Goal: Task Accomplishment & Management: Use online tool/utility

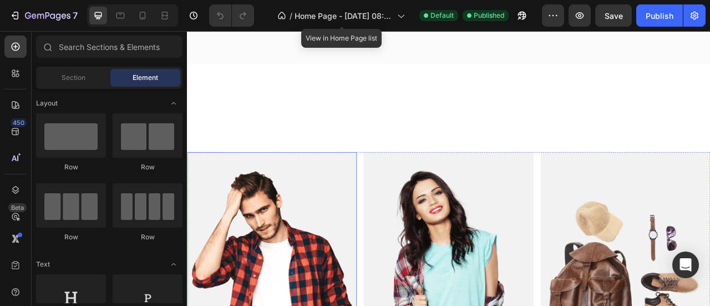
scroll to position [555, 0]
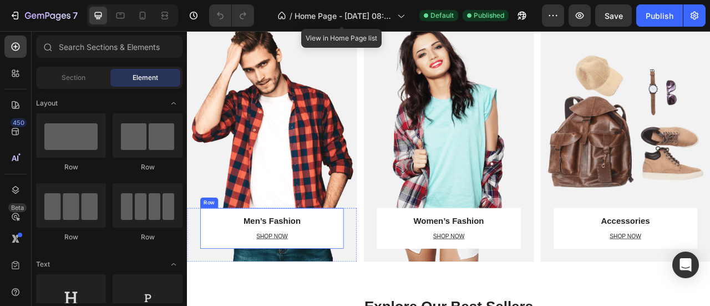
click at [301, 284] on div "Men’s Fashion Heading SHOP NOW Text block" at bounding box center [295, 286] width 156 height 42
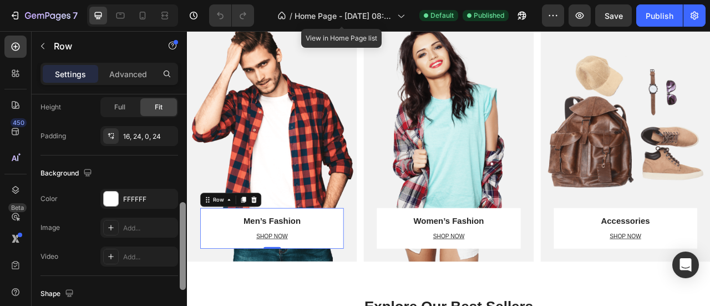
scroll to position [292, 0]
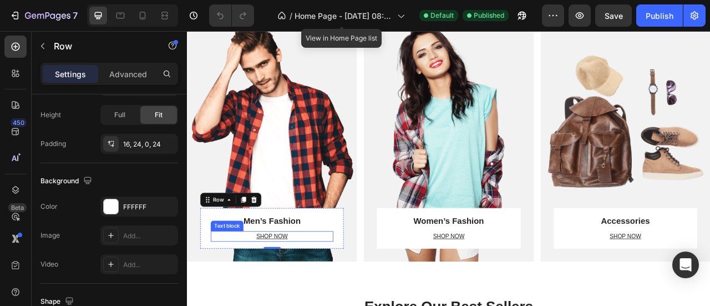
click at [292, 290] on p "SHOP NOW" at bounding box center [295, 291] width 154 height 11
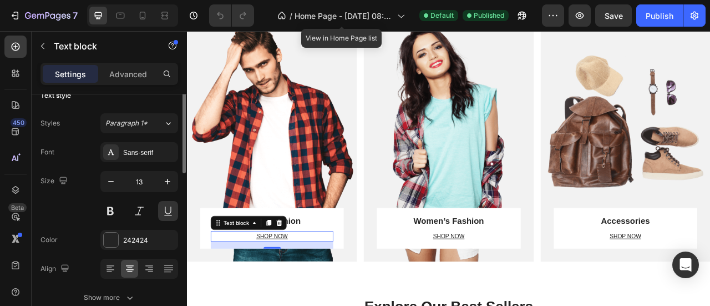
scroll to position [0, 0]
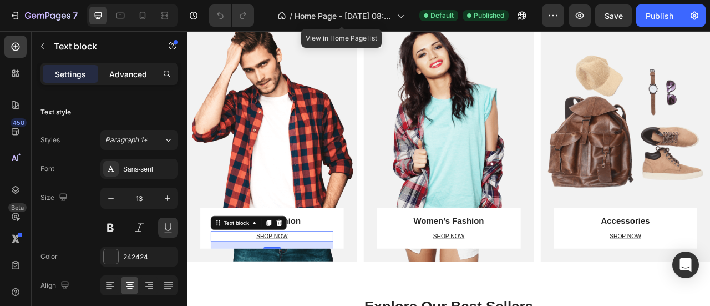
click at [135, 74] on p "Advanced" at bounding box center [128, 74] width 38 height 12
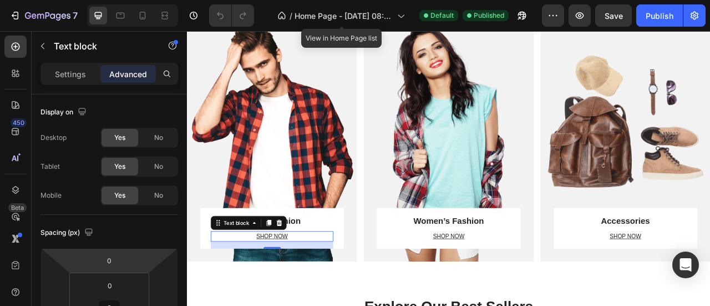
scroll to position [185, 0]
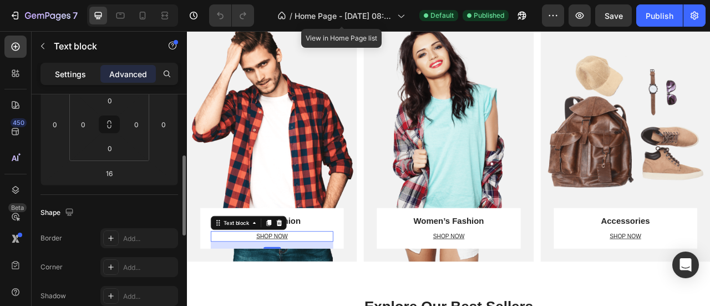
click at [83, 73] on p "Settings" at bounding box center [70, 74] width 31 height 12
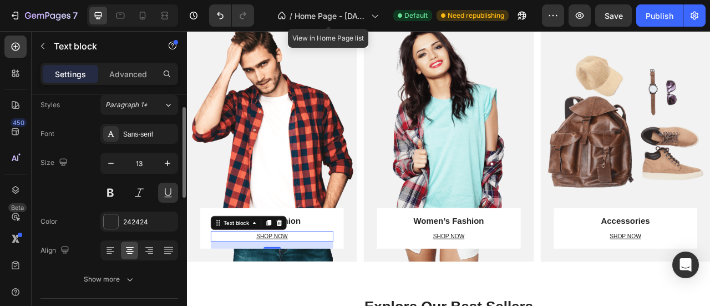
scroll to position [555, 0]
click at [291, 290] on p "SHOP NOW" at bounding box center [295, 291] width 154 height 11
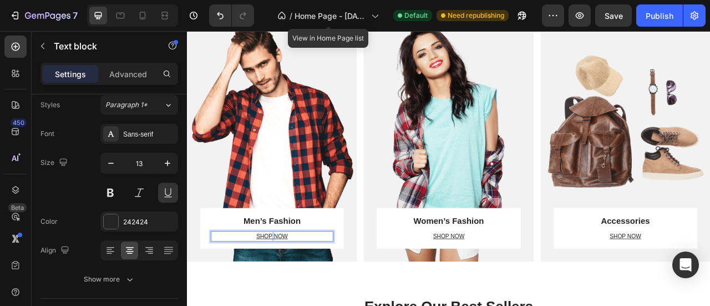
click at [291, 290] on p "SHOP NOW" at bounding box center [295, 291] width 154 height 11
click at [324, 286] on p "SHOP NOW" at bounding box center [295, 291] width 154 height 11
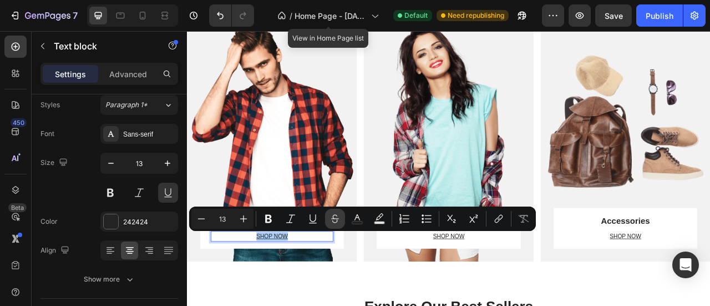
click at [333, 221] on icon "Editor contextual toolbar" at bounding box center [335, 218] width 11 height 11
click at [333, 221] on icon "Editor contextual toolbar" at bounding box center [334, 220] width 5 height 3
click at [497, 219] on icon "Editor contextual toolbar" at bounding box center [498, 218] width 11 height 11
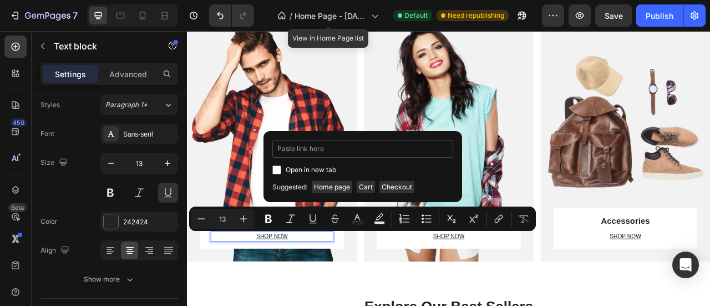
click at [312, 150] on input "Editor contextual toolbar" at bounding box center [362, 149] width 181 height 18
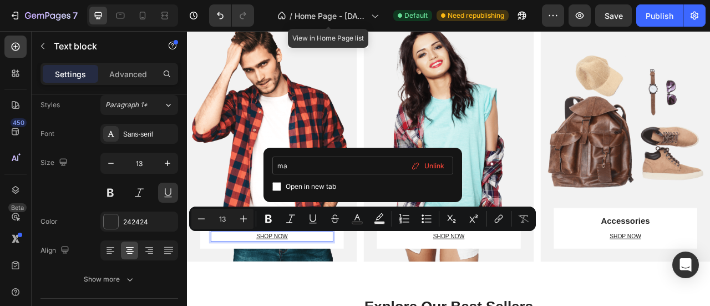
type input "m"
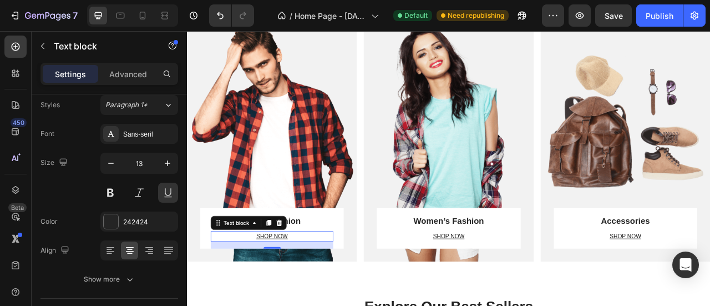
click at [296, 289] on p "SHOP NOW" at bounding box center [295, 291] width 154 height 11
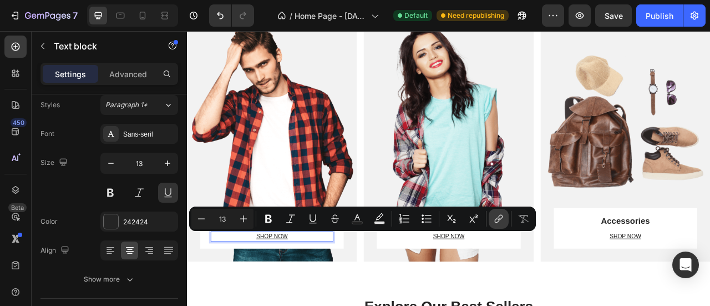
click at [498, 220] on icon "Editor contextual toolbar" at bounding box center [498, 218] width 11 height 11
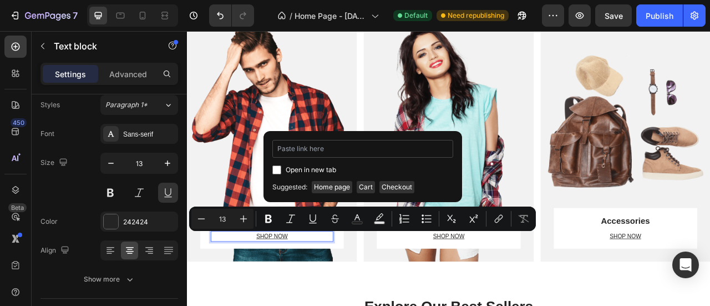
type input "https://muhibur-akash.myshopify.com/collections/man"
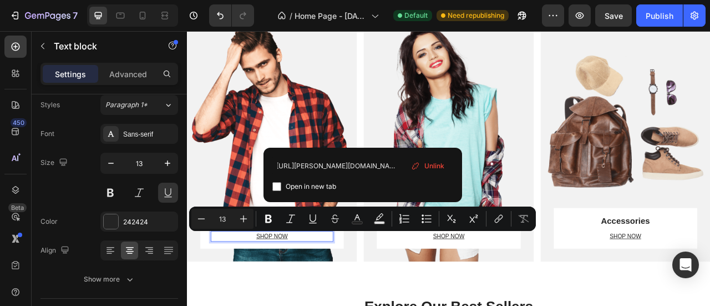
click at [349, 290] on p "SHOP NOW" at bounding box center [295, 291] width 154 height 11
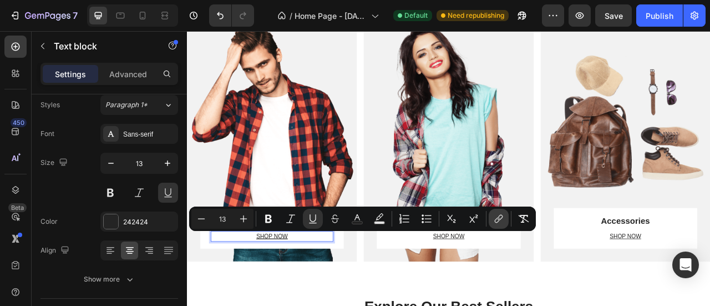
click at [497, 220] on icon "Editor contextual toolbar" at bounding box center [498, 218] width 11 height 11
click at [551, 292] on p "SHOP NOW" at bounding box center [520, 291] width 154 height 11
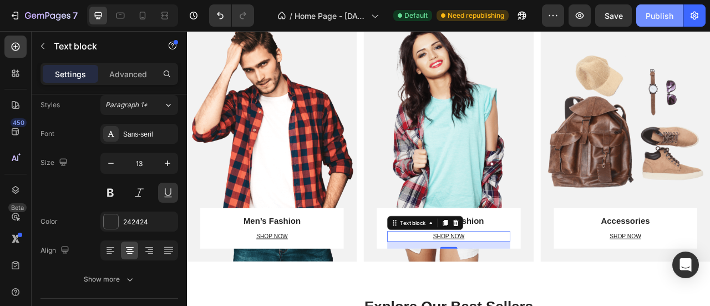
click at [669, 11] on div "Publish" at bounding box center [660, 16] width 28 height 12
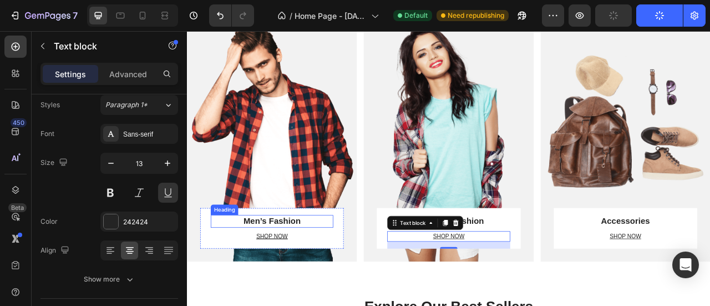
click at [311, 271] on p "Men’s Fashion" at bounding box center [295, 273] width 154 height 14
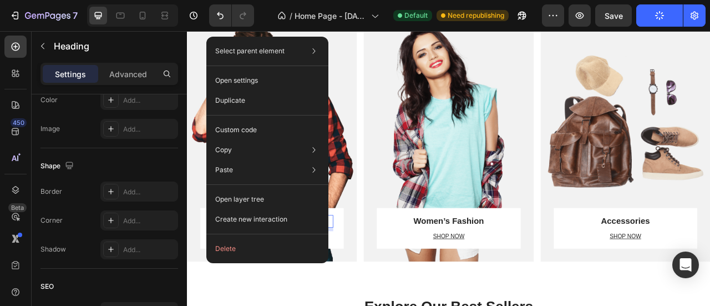
scroll to position [475, 0]
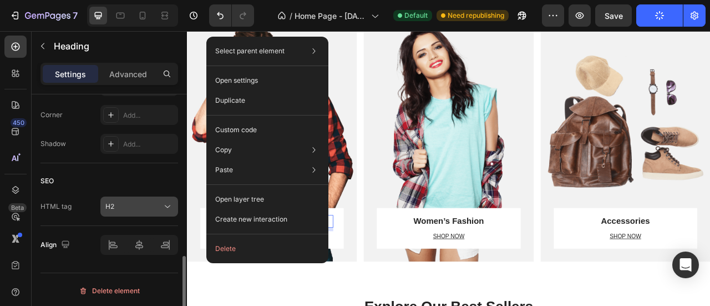
click at [132, 203] on div "H2" at bounding box center [133, 206] width 57 height 10
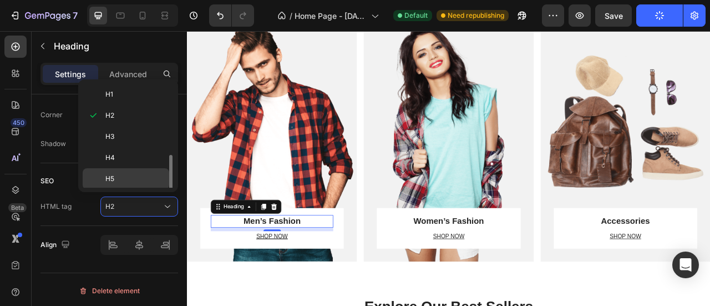
scroll to position [41, 0]
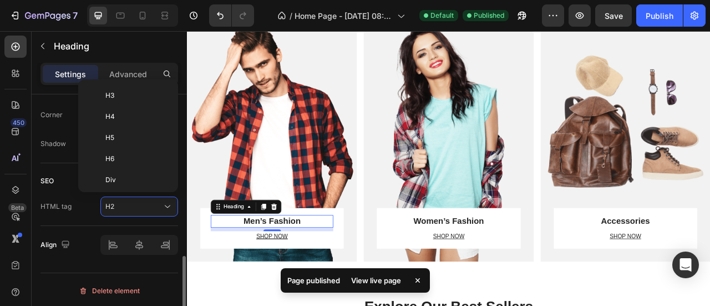
click at [83, 214] on div "SEO HTML tag H2" at bounding box center [110, 194] width 138 height 63
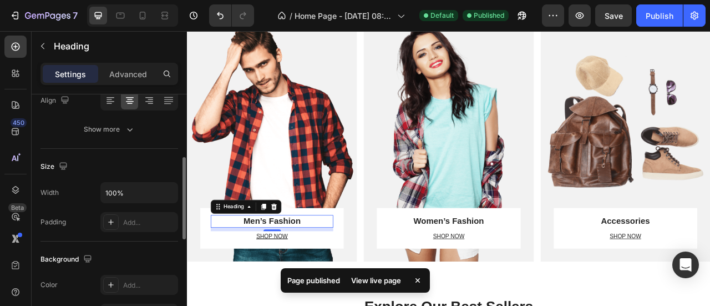
scroll to position [0, 0]
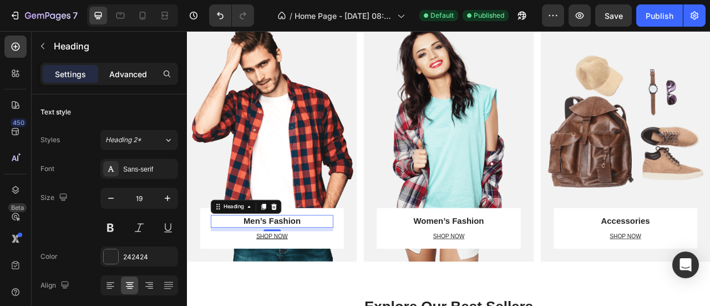
click at [139, 73] on p "Advanced" at bounding box center [128, 74] width 38 height 12
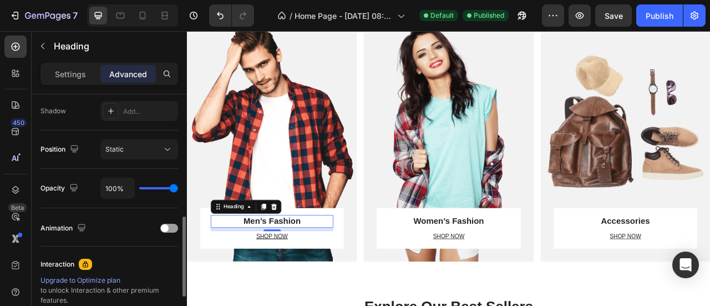
scroll to position [495, 0]
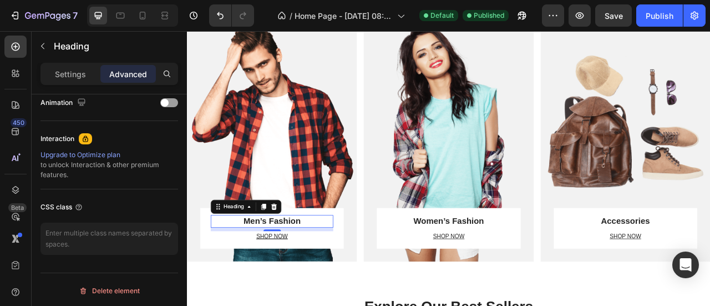
click at [334, 271] on p "Men’s Fashion" at bounding box center [295, 273] width 154 height 14
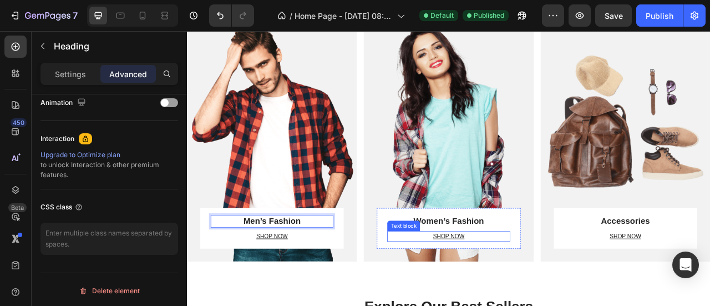
click at [541, 287] on p "SHOP NOW" at bounding box center [520, 291] width 154 height 11
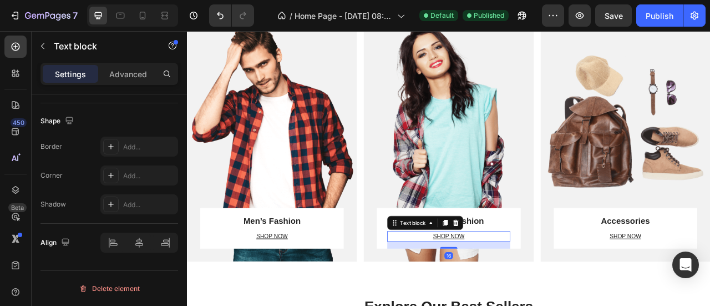
scroll to position [0, 0]
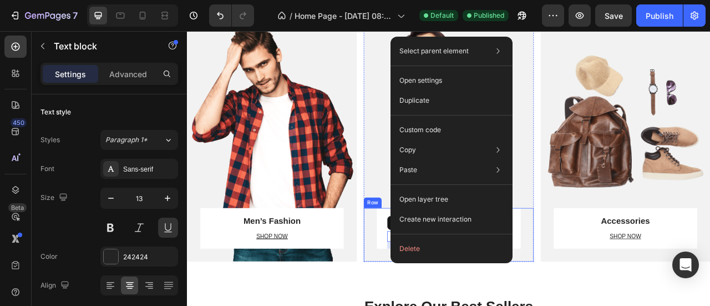
click at [620, 286] on div "Women’s Fashion Heading SHOP NOW Text block 16 Row Row" at bounding box center [520, 290] width 216 height 68
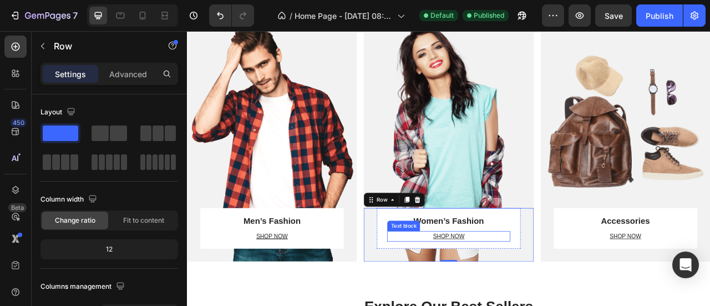
click at [540, 288] on p "SHOP NOW" at bounding box center [520, 291] width 154 height 11
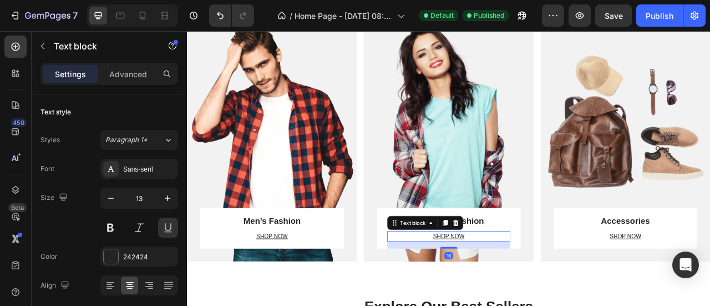
click at [540, 288] on p "SHOP NOW" at bounding box center [520, 291] width 154 height 11
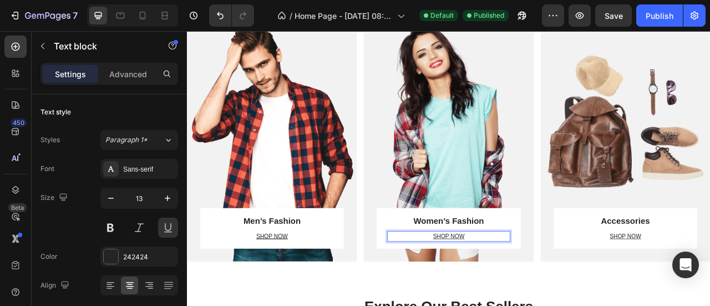
click at [540, 288] on p "SHOP NOW" at bounding box center [520, 291] width 154 height 11
click at [521, 291] on p "SHOP NOW" at bounding box center [520, 291] width 154 height 11
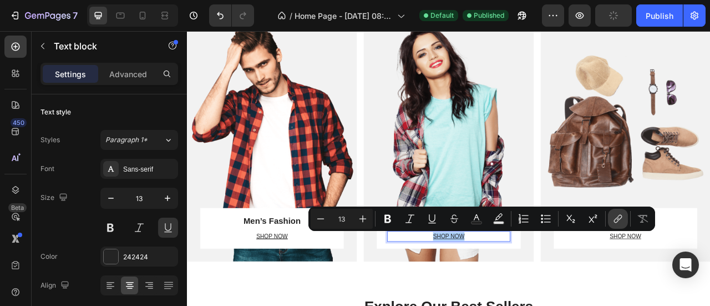
click at [622, 218] on icon "Editor contextual toolbar" at bounding box center [618, 218] width 11 height 11
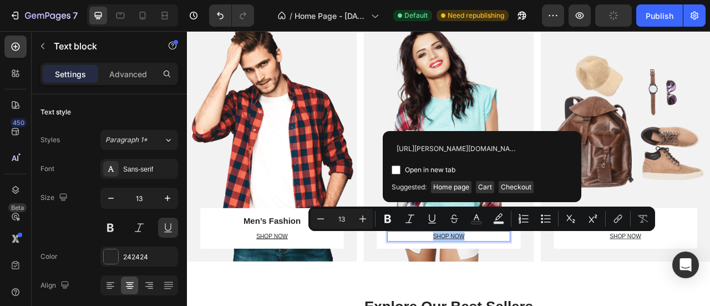
scroll to position [0, 47]
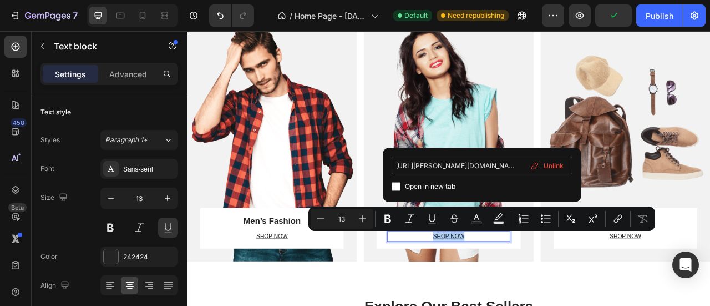
drag, startPoint x: 509, startPoint y: 166, endPoint x: 522, endPoint y: 167, distance: 13.4
click at [522, 167] on input "https://muhibur-akash.myshopify.com/collections/man" at bounding box center [482, 165] width 181 height 18
type input "https://muhibur-akash.myshopify.com/collections/woman"
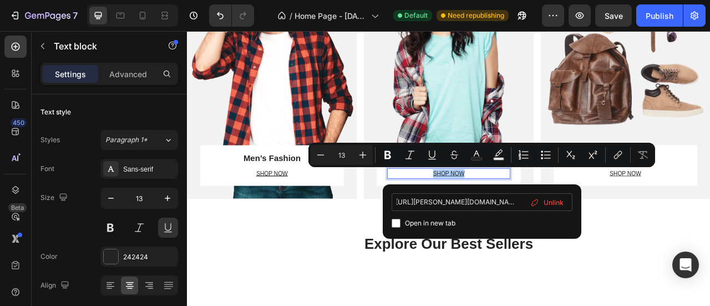
scroll to position [638, 0]
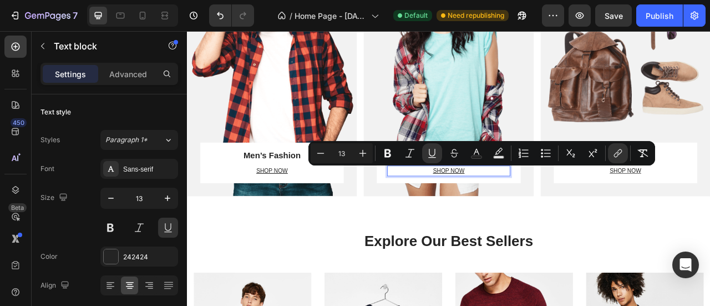
click at [566, 203] on p "SHOP NOW" at bounding box center [520, 208] width 154 height 11
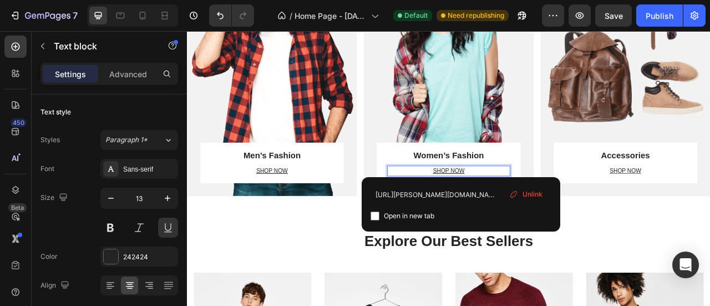
click at [518, 204] on u "SHOP NOW" at bounding box center [520, 208] width 40 height 8
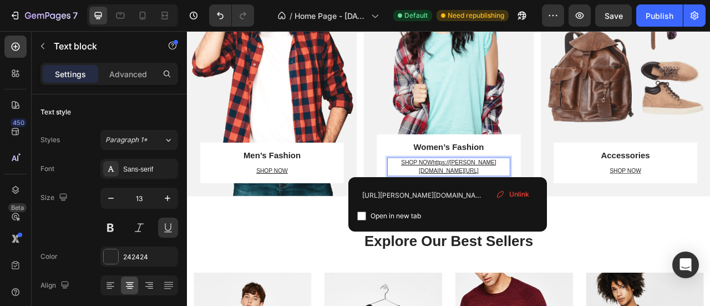
scroll to position [627, 0]
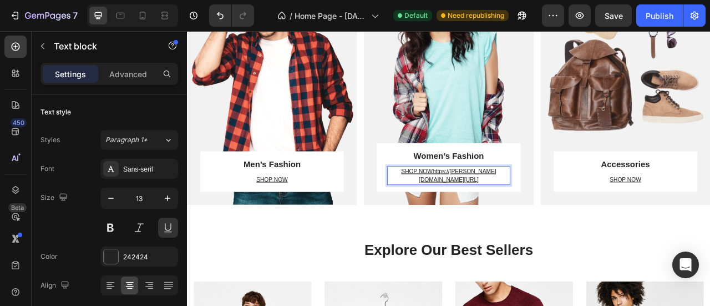
click at [518, 205] on u "SHOP NOWhttps://muhibur-akash.myshopify.com/collections/woman" at bounding box center [520, 214] width 121 height 19
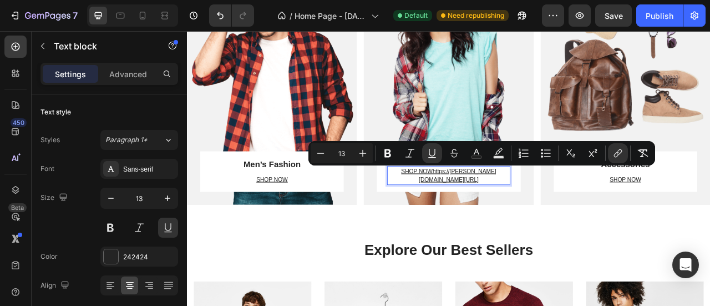
click at [532, 206] on u "SHOP NOWhttps://muhibur-akash.myshopify.com/collections/woman" at bounding box center [520, 214] width 121 height 19
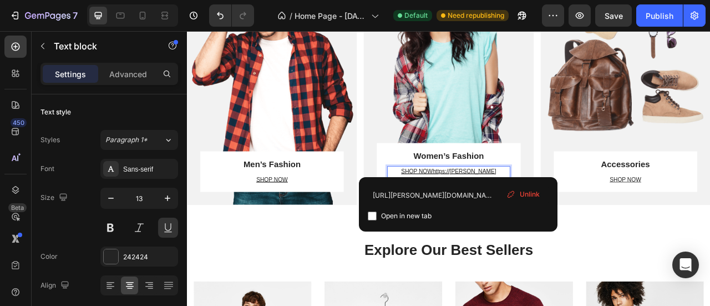
click at [522, 206] on u "SHOP NOWhttps://muhibur-akash.myshopify.com/collections/woman" at bounding box center [520, 214] width 121 height 19
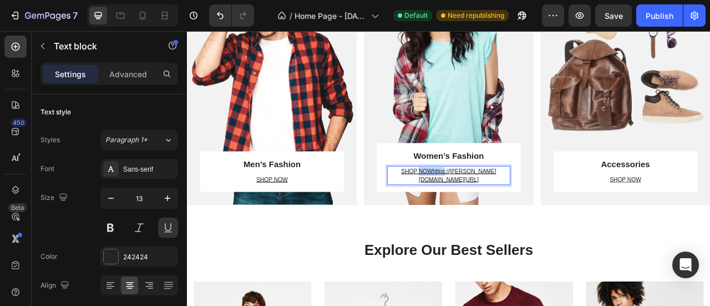
click at [522, 206] on u "SHOP NOWhttps://muhibur-akash.myshopify.com/collections/woman" at bounding box center [520, 214] width 121 height 19
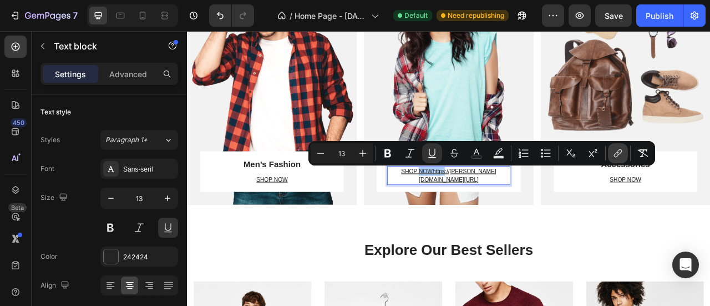
click at [620, 153] on icon "Editor contextual toolbar" at bounding box center [619, 152] width 5 height 6
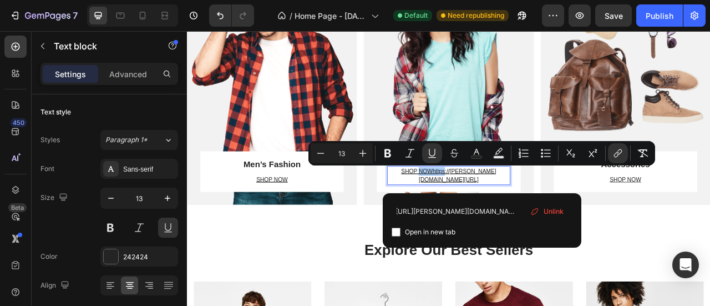
scroll to position [0, 53]
type input "https://muhibur-akash.myshopify.com/collections/women"
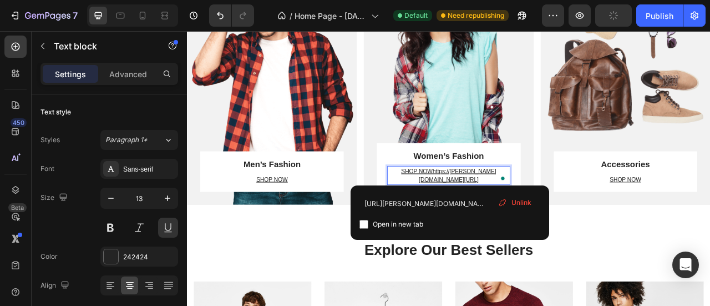
drag, startPoint x: 511, startPoint y: 206, endPoint x: 523, endPoint y: 216, distance: 15.9
click at [523, 216] on u "SHOP NOWhttps://muhibur-akash.myshopify.com/collections/woman" at bounding box center [520, 214] width 121 height 19
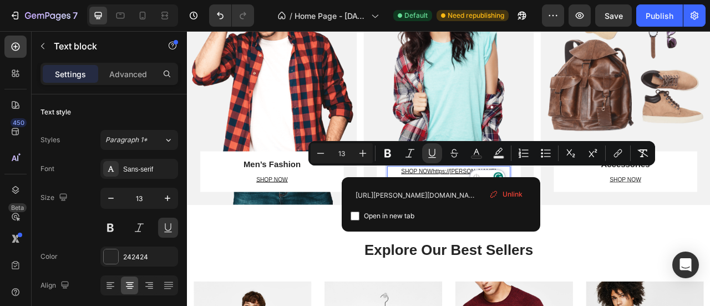
drag, startPoint x: 511, startPoint y: 209, endPoint x: 685, endPoint y: 208, distance: 174.3
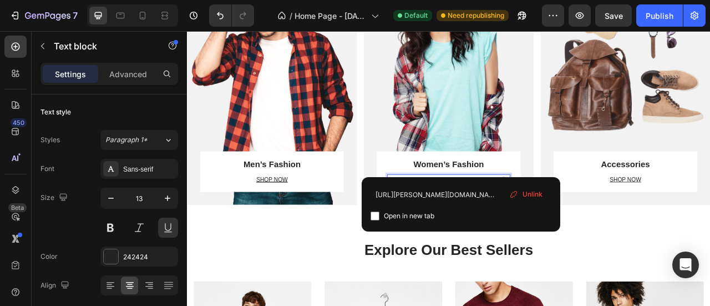
scroll to position [638, 0]
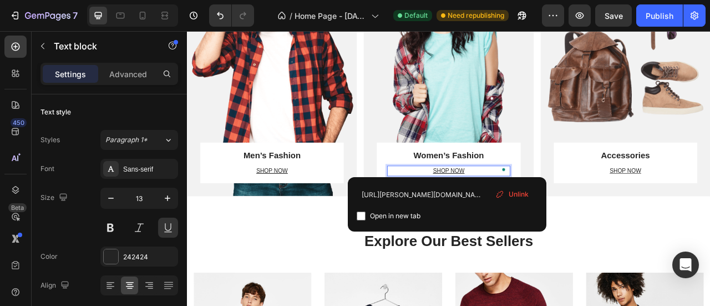
click at [518, 205] on u "SHOP NOW" at bounding box center [520, 208] width 40 height 8
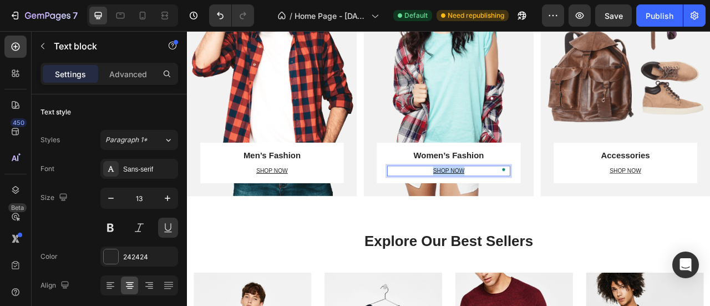
click at [518, 205] on u "SHOP NOW" at bounding box center [520, 208] width 40 height 8
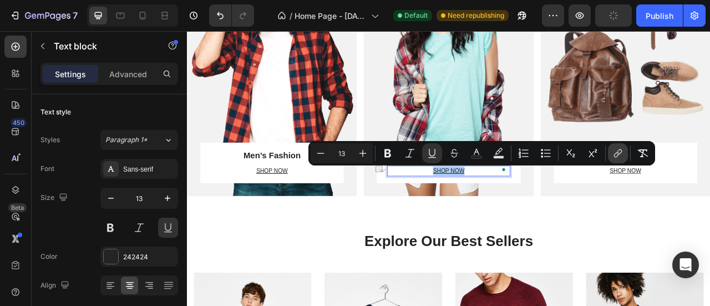
click at [616, 153] on icon "Editor contextual toolbar" at bounding box center [616, 155] width 5 height 6
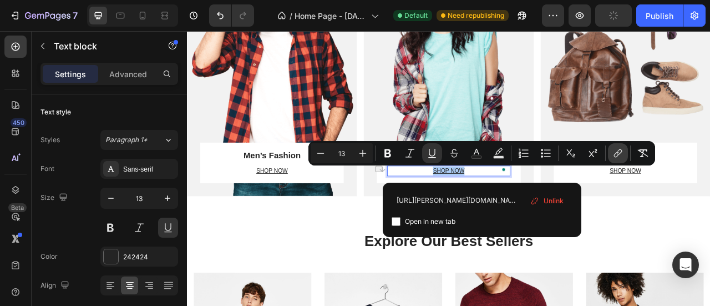
scroll to position [0, 57]
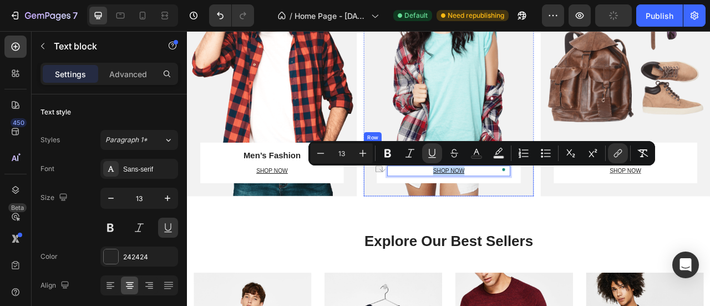
click at [412, 225] on div "Women’s Fashion Heading SHOP NOW Text block 16 Row Row" at bounding box center [520, 207] width 216 height 68
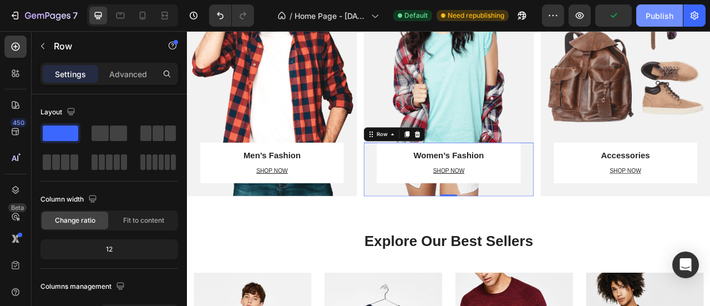
click at [668, 15] on div "Publish" at bounding box center [660, 16] width 28 height 12
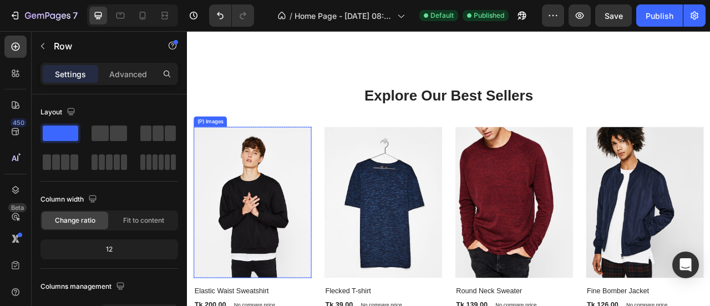
scroll to position [1008, 0]
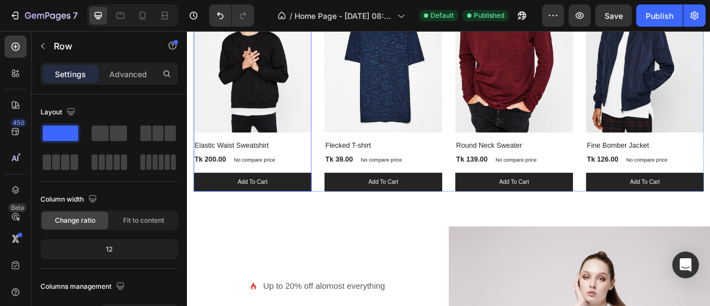
click at [249, 200] on div "(P) Images Row Elastic Waist Sweatshirt (P) Title Tk 200.00 (P) Price (P) Price…" at bounding box center [270, 101] width 150 height 267
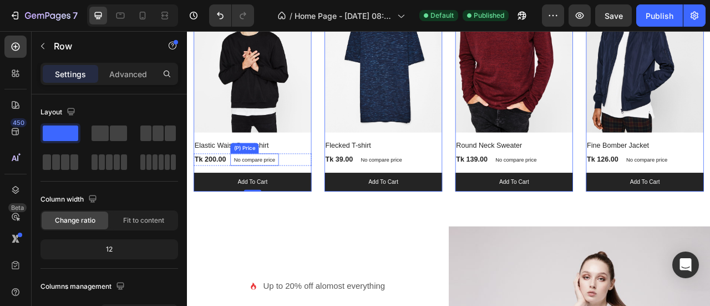
click at [250, 197] on div "No compare price" at bounding box center [273, 194] width 62 height 16
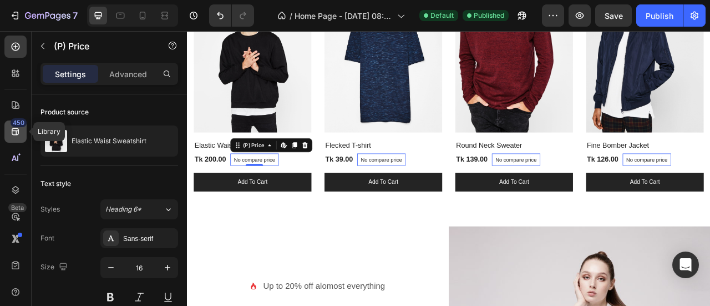
click at [13, 133] on icon at bounding box center [15, 131] width 11 height 11
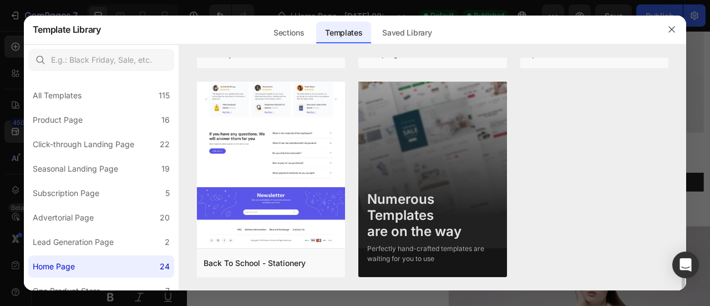
scroll to position [1044, 0]
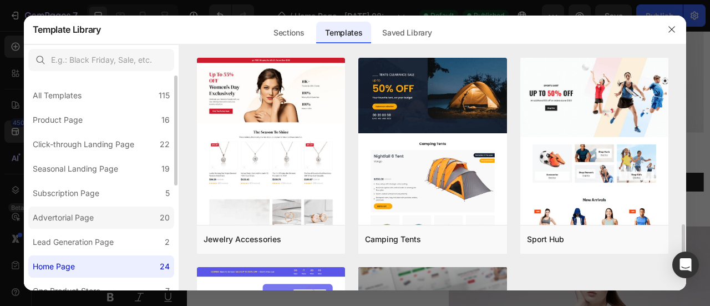
click at [51, 214] on div "Advertorial Page" at bounding box center [63, 217] width 61 height 13
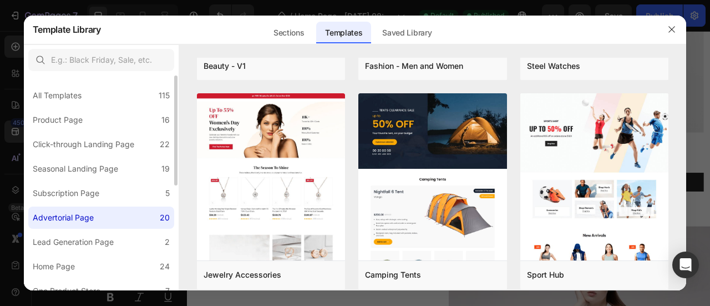
scroll to position [0, 0]
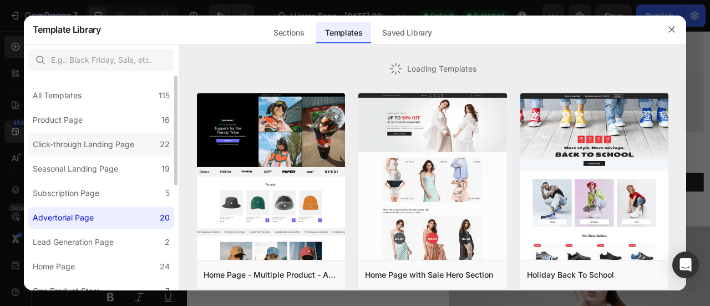
click at [68, 147] on div "Click-through Landing Page" at bounding box center [84, 144] width 102 height 13
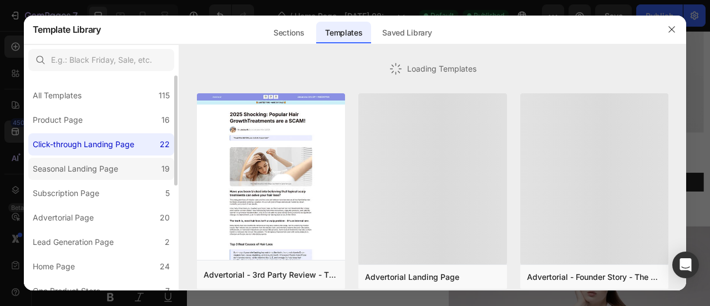
click at [67, 168] on div "Seasonal Landing Page" at bounding box center [75, 168] width 85 height 13
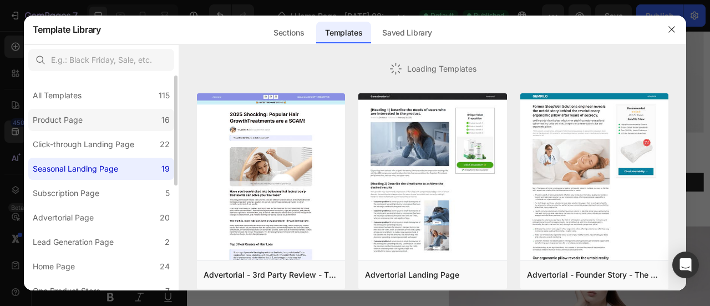
click at [85, 116] on div "Product Page" at bounding box center [60, 119] width 54 height 13
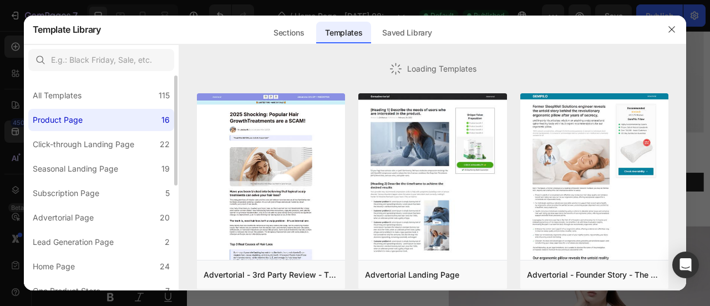
click at [85, 116] on div "Product Page" at bounding box center [60, 119] width 54 height 13
click at [93, 100] on div "All Templates 115" at bounding box center [101, 95] width 146 height 22
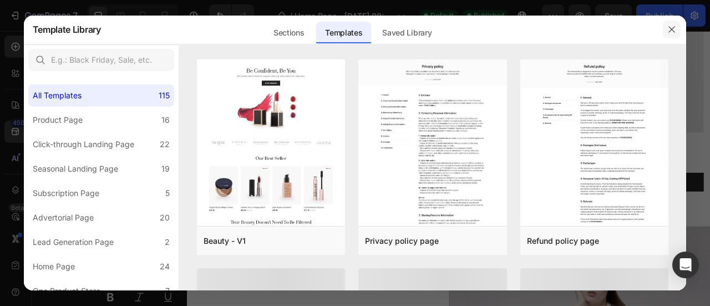
scroll to position [3329, 0]
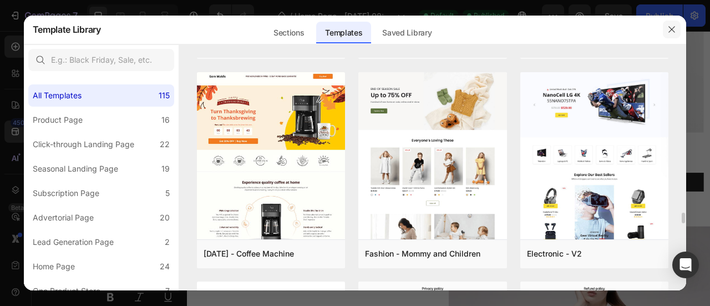
click at [671, 31] on icon "button" at bounding box center [672, 29] width 9 height 9
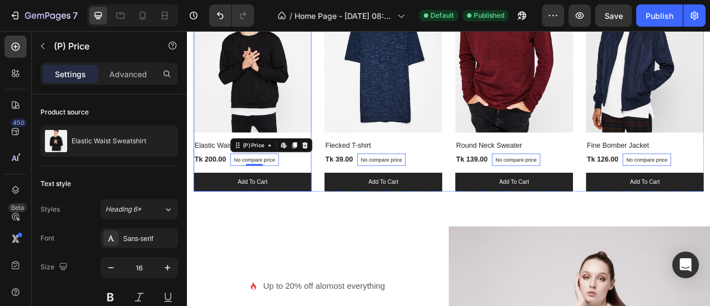
click at [249, 205] on div "(P) Images Row Elastic Waist Sweatshirt (P) Title Tk 200.00 (P) Price (P) Price…" at bounding box center [270, 101] width 150 height 267
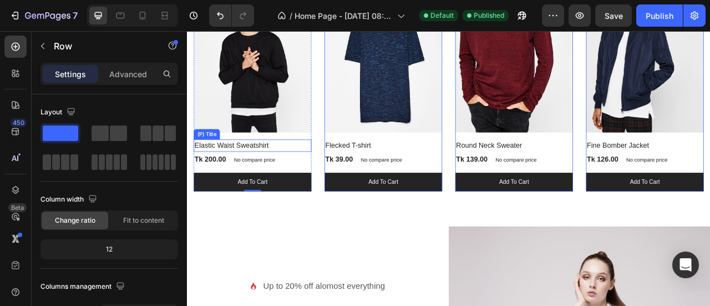
click at [293, 169] on h2 "Elastic Waist Sweatshirt" at bounding box center [270, 177] width 150 height 16
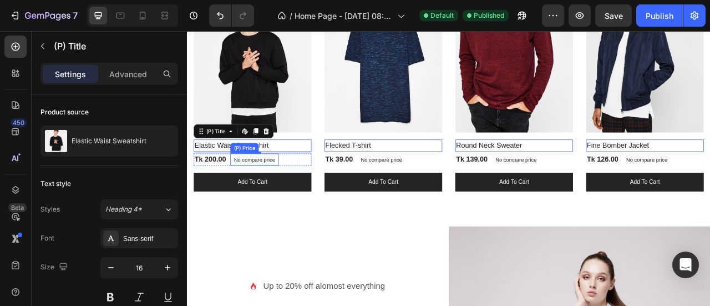
click at [244, 188] on div "No compare price" at bounding box center [273, 194] width 62 height 16
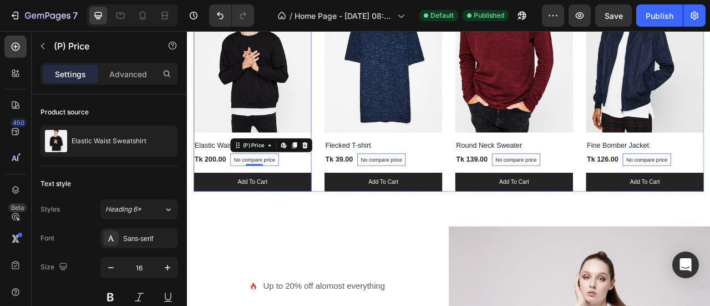
click at [237, 203] on div "(P) Images Row Elastic Waist Sweatshirt (P) Title Tk 200.00 (P) Price (P) Price…" at bounding box center [270, 101] width 150 height 267
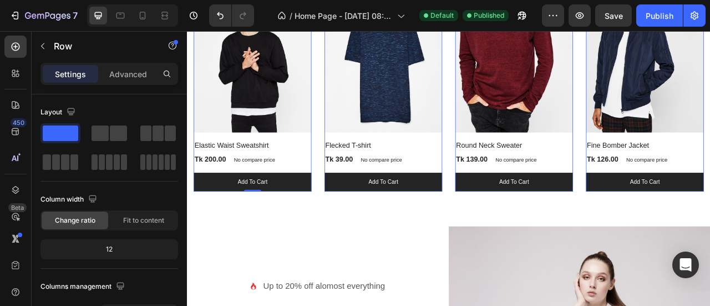
click at [238, 203] on div "(P) Images Row Elastic Waist Sweatshirt (P) Title Tk 200.00 (P) Price (P) Price…" at bounding box center [270, 101] width 150 height 267
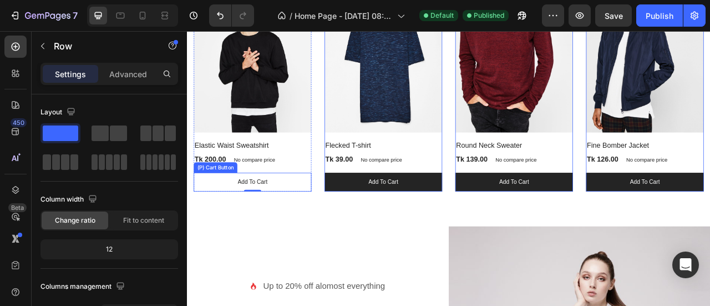
click at [227, 219] on button "Add to cart" at bounding box center [270, 223] width 150 height 24
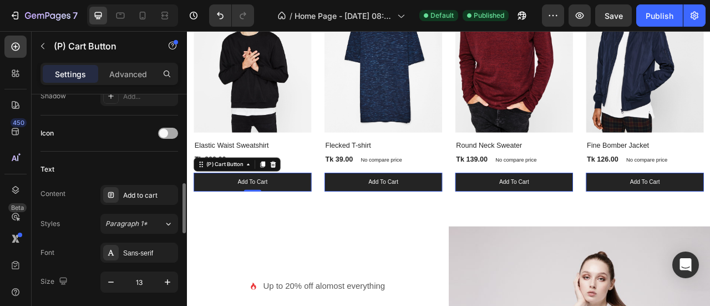
scroll to position [433, 0]
click at [170, 132] on div at bounding box center [168, 134] width 20 height 11
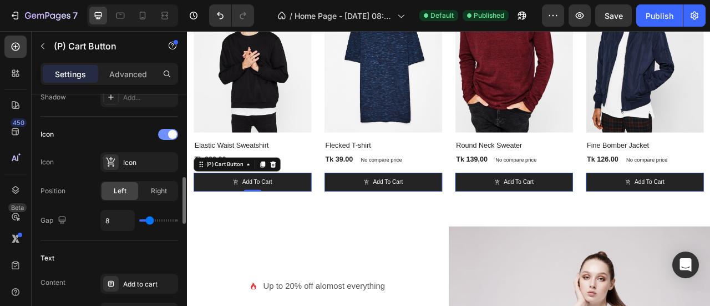
click at [170, 132] on span at bounding box center [172, 134] width 9 height 9
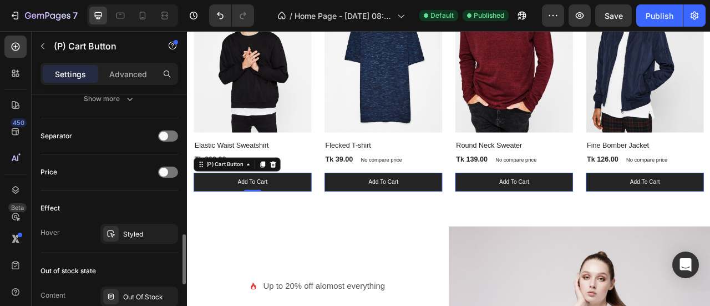
scroll to position [709, 0]
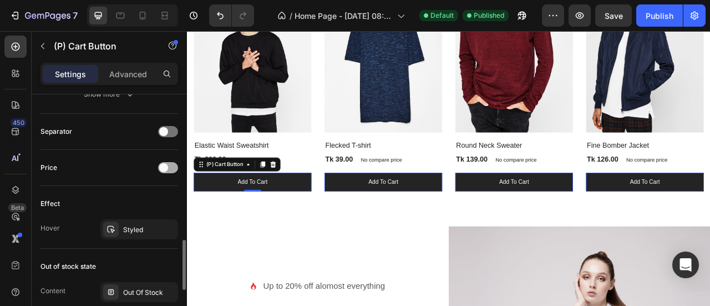
click at [166, 166] on span at bounding box center [163, 167] width 9 height 9
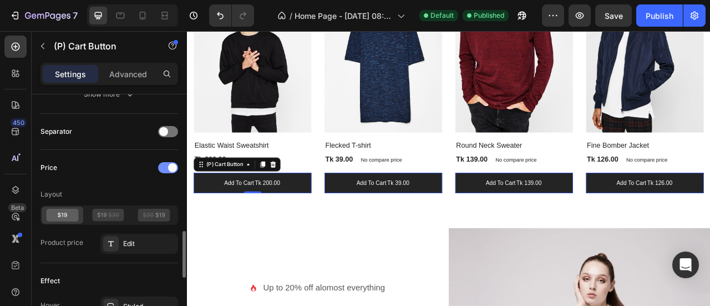
click at [166, 166] on div at bounding box center [168, 167] width 20 height 11
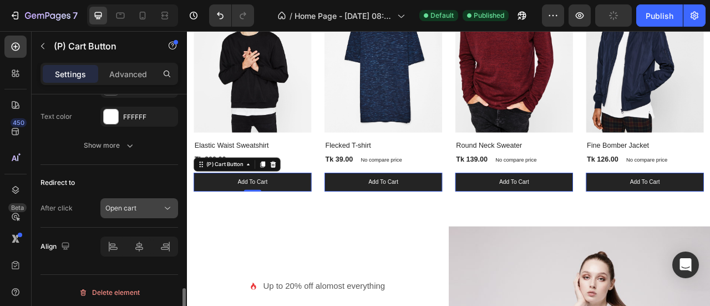
scroll to position [942, 0]
click at [141, 204] on div "Open cart" at bounding box center [133, 208] width 57 height 10
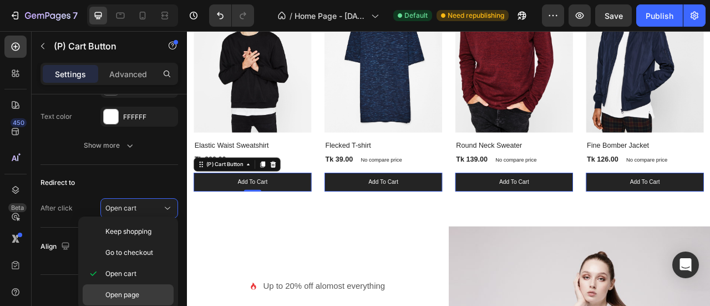
click at [139, 295] on span "Open page" at bounding box center [122, 295] width 34 height 10
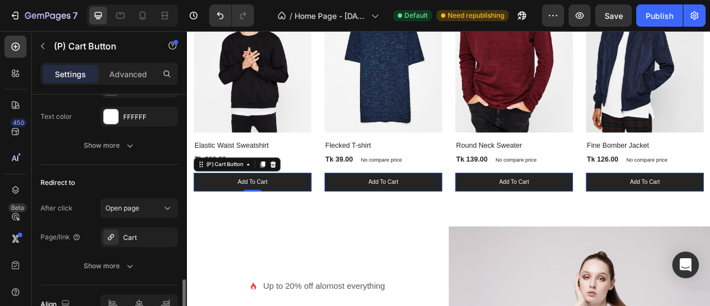
click at [132, 179] on div "Redirect to" at bounding box center [110, 183] width 138 height 18
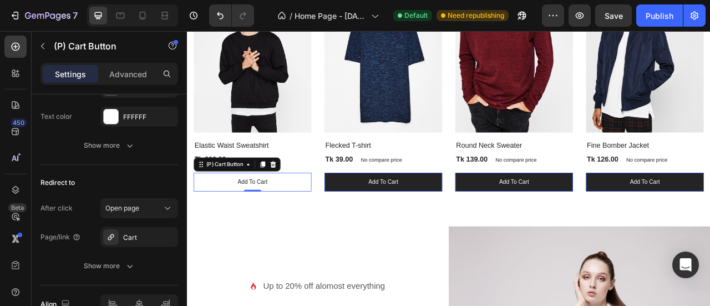
click at [239, 213] on button "Add to cart" at bounding box center [270, 223] width 150 height 24
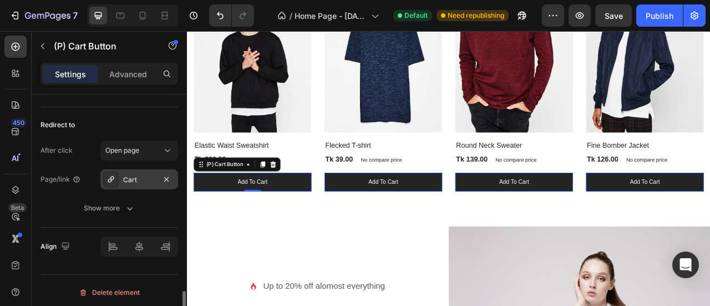
scroll to position [1000, 0]
click at [131, 178] on div "Cart" at bounding box center [139, 180] width 32 height 10
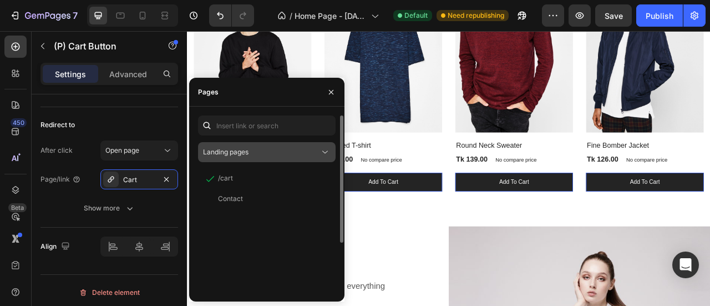
click at [318, 154] on div "Landing pages" at bounding box center [261, 152] width 117 height 10
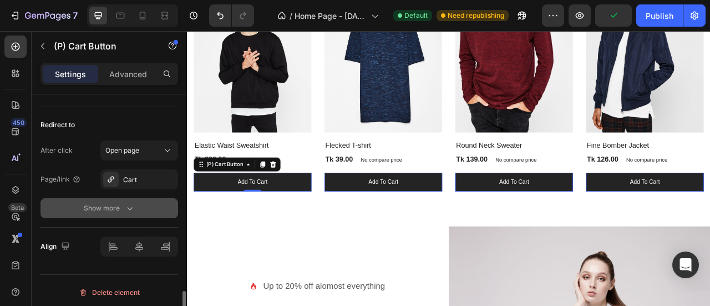
click at [126, 204] on icon "button" at bounding box center [129, 208] width 11 height 11
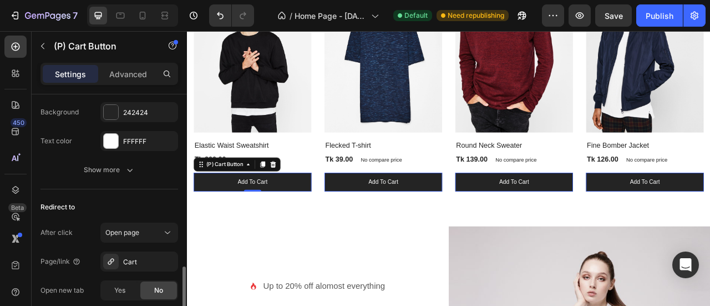
scroll to position [918, 0]
click at [145, 230] on div "Open page" at bounding box center [133, 232] width 57 height 10
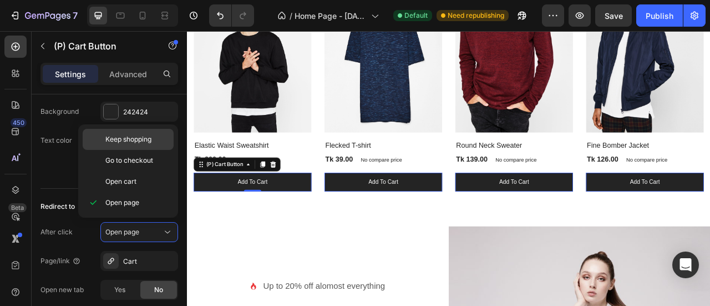
click at [147, 138] on span "Keep shopping" at bounding box center [128, 139] width 46 height 10
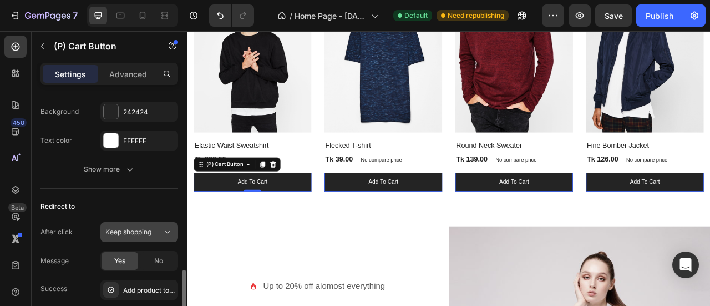
click at [155, 234] on button "Keep shopping" at bounding box center [139, 232] width 78 height 20
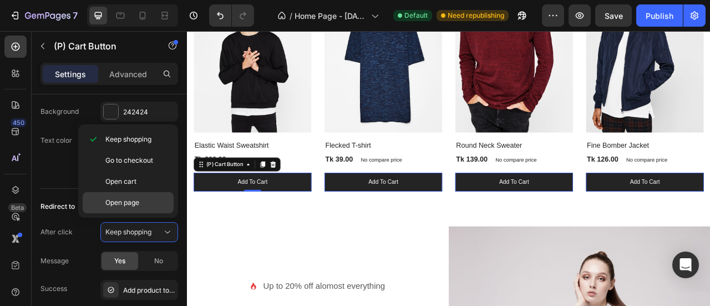
click at [140, 201] on p "Open page" at bounding box center [136, 203] width 63 height 10
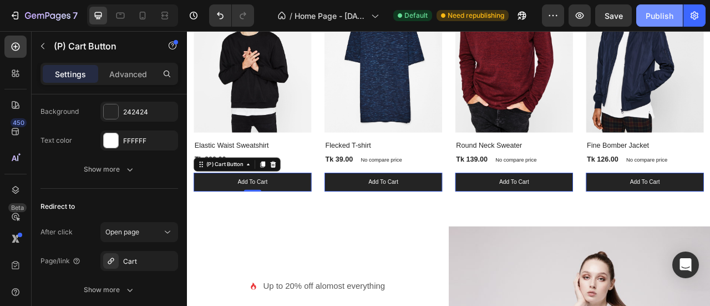
click at [658, 16] on div "Publish" at bounding box center [660, 16] width 28 height 12
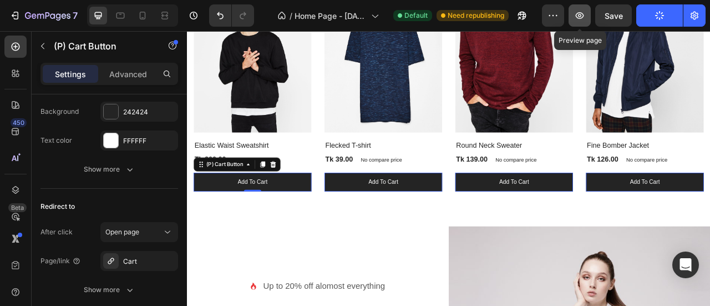
click at [584, 16] on icon "button" at bounding box center [580, 15] width 8 height 7
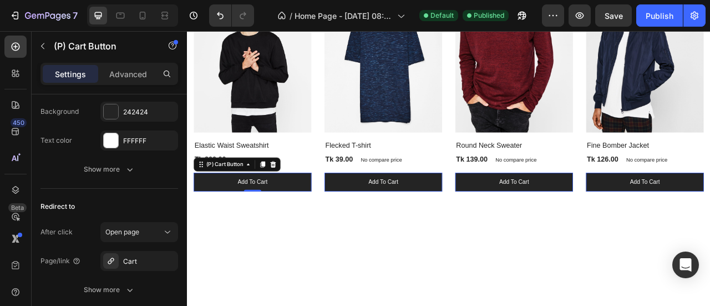
scroll to position [453, 0]
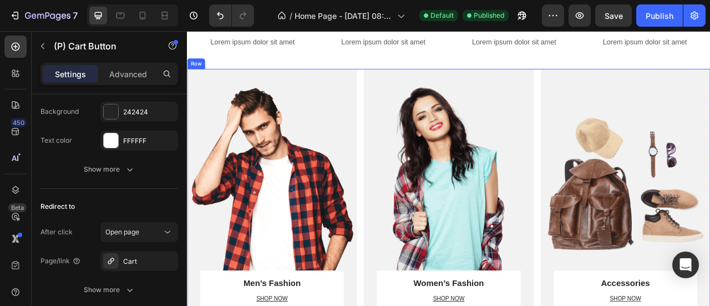
click at [405, 113] on div "Men’s Fashion Heading SHOP NOW Text block Row Row Hero Banner Women’s Fashion H…" at bounding box center [520, 241] width 666 height 325
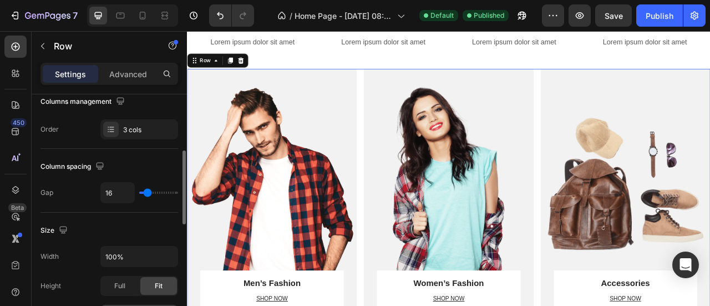
scroll to position [370, 0]
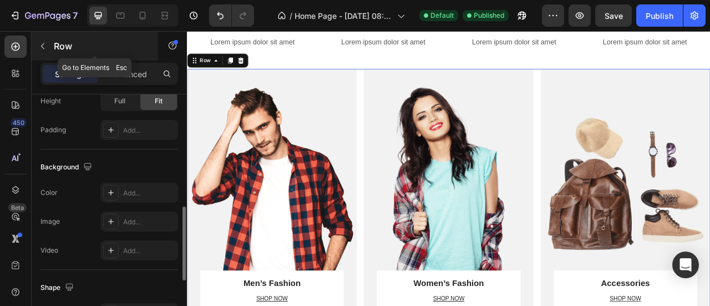
click at [46, 45] on icon "button" at bounding box center [42, 46] width 9 height 9
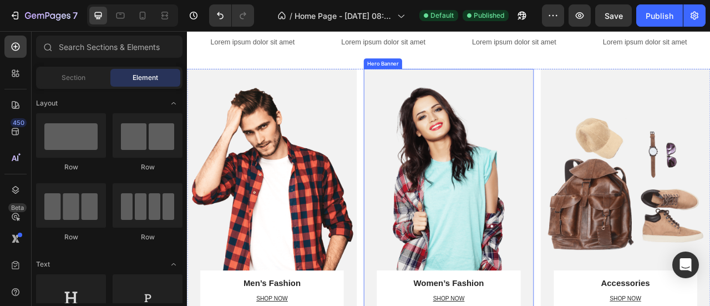
scroll to position [269, 0]
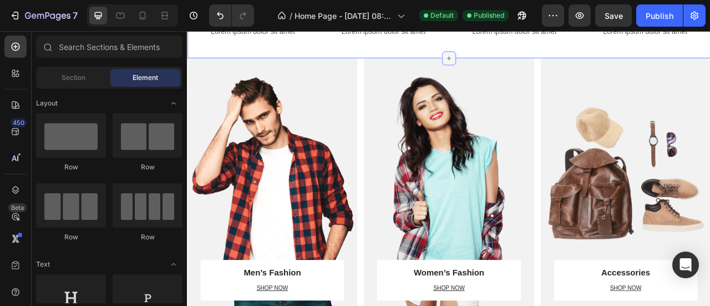
click at [522, 74] on div at bounding box center [520, 66] width 18 height 18
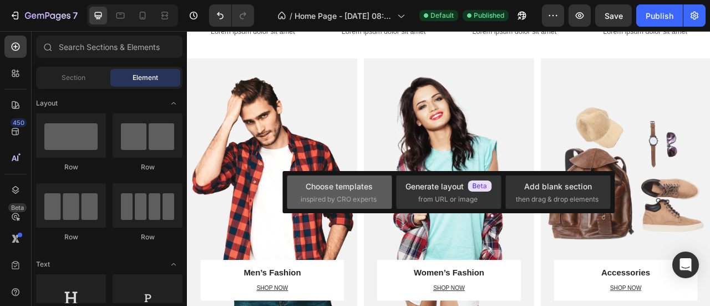
click at [331, 201] on span "inspired by CRO experts" at bounding box center [339, 199] width 76 height 10
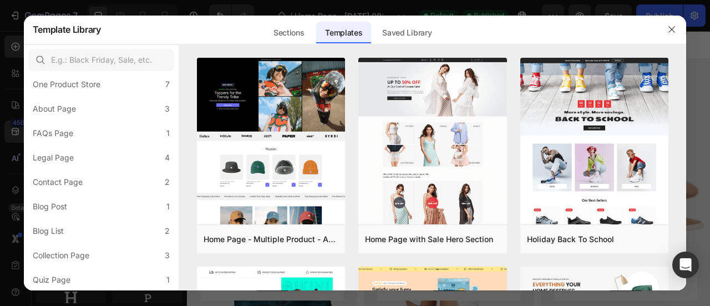
scroll to position [0, 0]
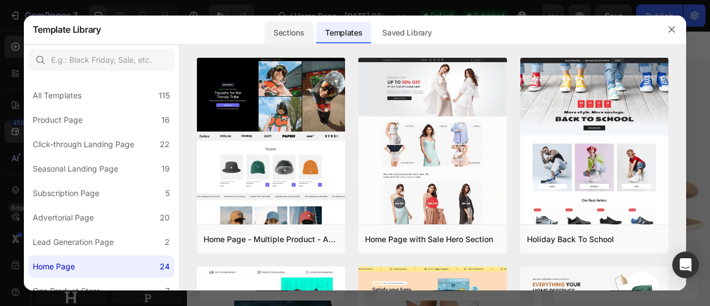
click at [295, 34] on div "Sections" at bounding box center [289, 33] width 48 height 22
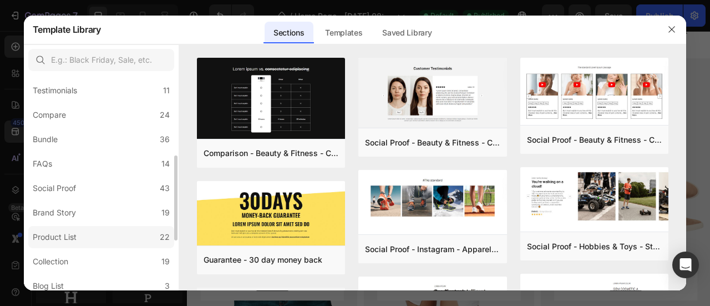
scroll to position [201, 0]
click at [63, 264] on div "Collection" at bounding box center [51, 260] width 36 height 13
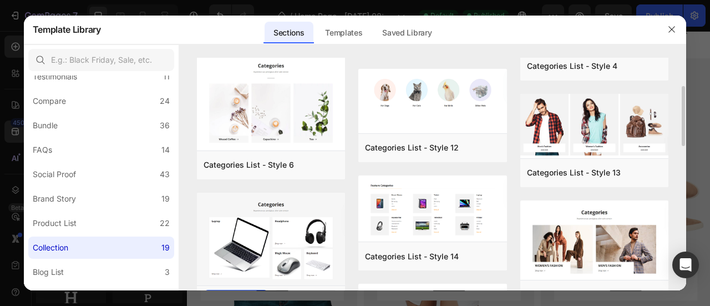
scroll to position [0, 0]
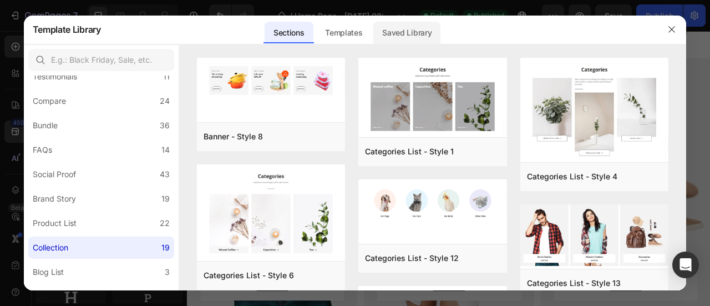
click at [412, 33] on div "Saved Library" at bounding box center [406, 33] width 67 height 22
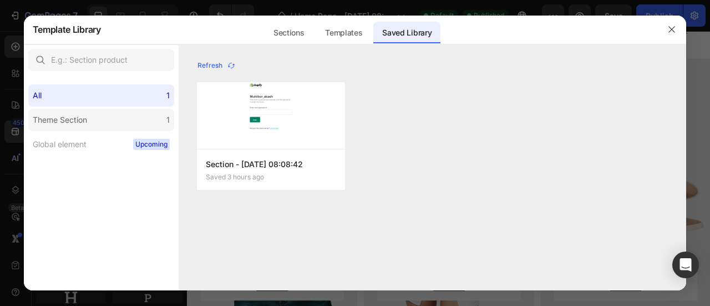
click at [145, 122] on label "Theme Section 1" at bounding box center [101, 120] width 146 height 22
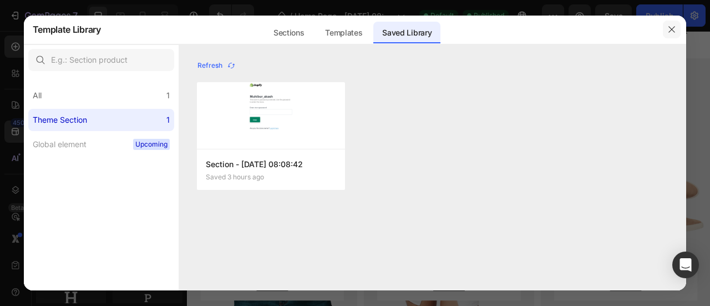
click at [674, 29] on icon "button" at bounding box center [672, 29] width 9 height 9
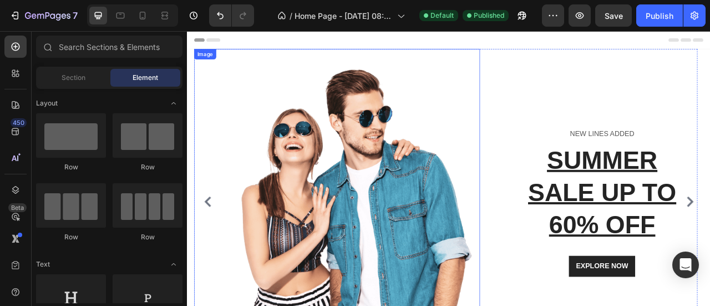
click at [548, 105] on img at bounding box center [401, 248] width 316 height 388
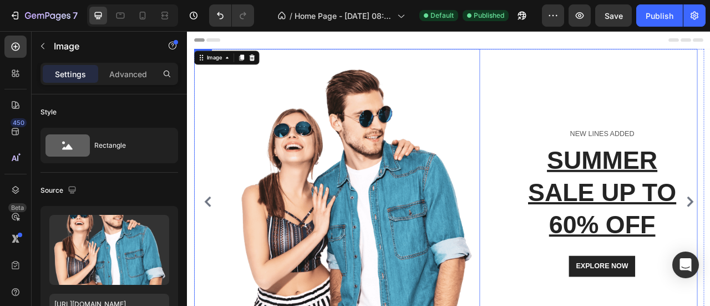
click at [588, 105] on div "NEW LINES ADDED Text block SUMMER SALE UP TO 60% OFF Heading EXPLORE NOW Button…" at bounding box center [706, 248] width 260 height 388
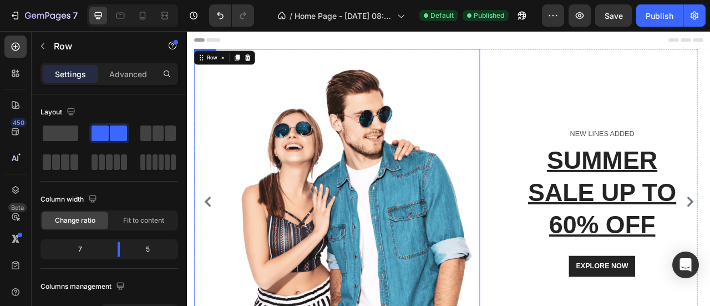
click at [558, 99] on img at bounding box center [401, 248] width 316 height 388
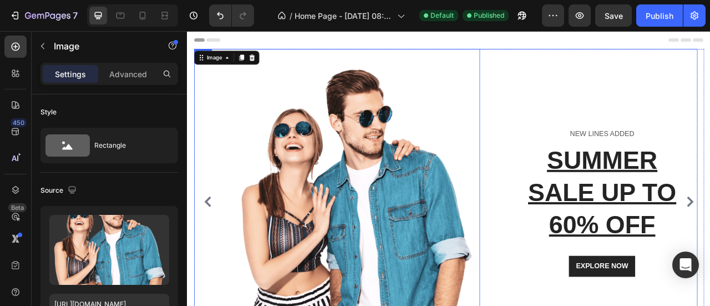
click at [595, 100] on div "NEW LINES ADDED Text block SUMMER SALE UP TO 60% OFF Heading EXPLORE NOW Button…" at bounding box center [706, 248] width 260 height 388
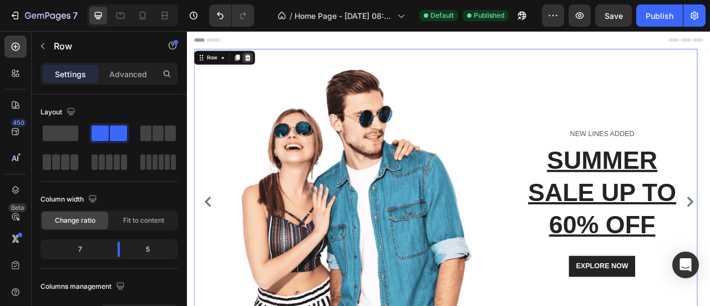
click at [269, 64] on div at bounding box center [263, 64] width 13 height 13
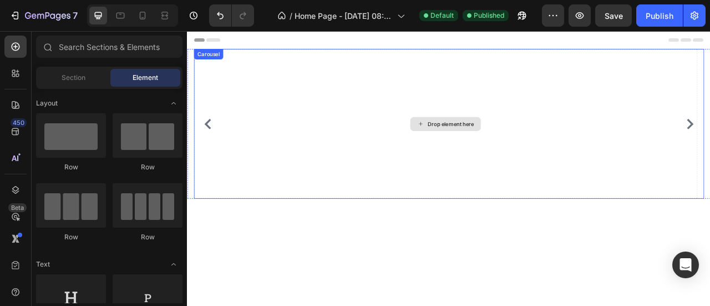
click at [268, 65] on div "Drop element here" at bounding box center [515, 149] width 641 height 190
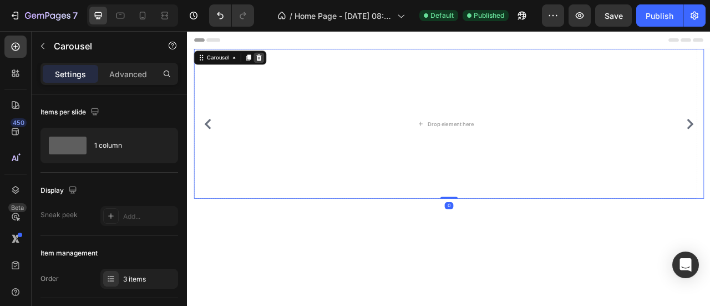
click at [280, 63] on icon at bounding box center [278, 65] width 7 height 8
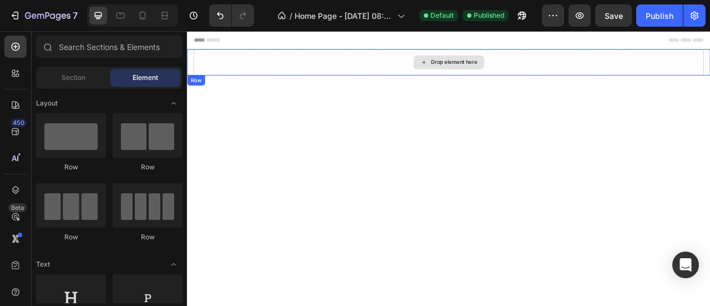
click at [507, 69] on div "Drop element here" at bounding box center [526, 70] width 59 height 9
click at [479, 74] on div "Drop element here" at bounding box center [520, 71] width 90 height 18
click at [244, 67] on div "Drop element here" at bounding box center [519, 70] width 649 height 33
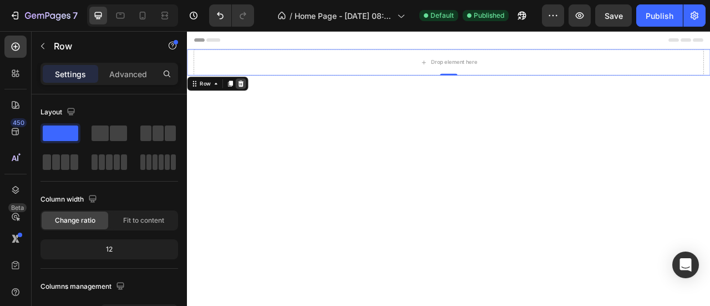
click at [258, 98] on icon at bounding box center [255, 97] width 9 height 9
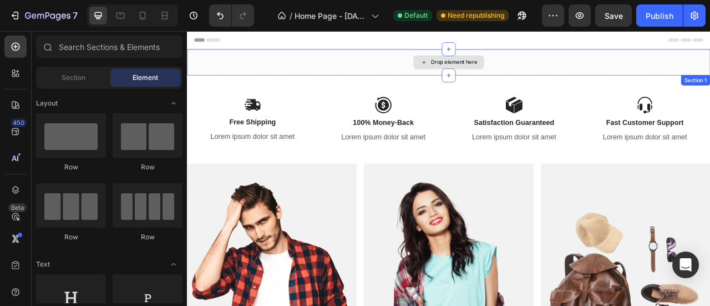
click at [497, 69] on div "Drop element here" at bounding box center [526, 70] width 59 height 9
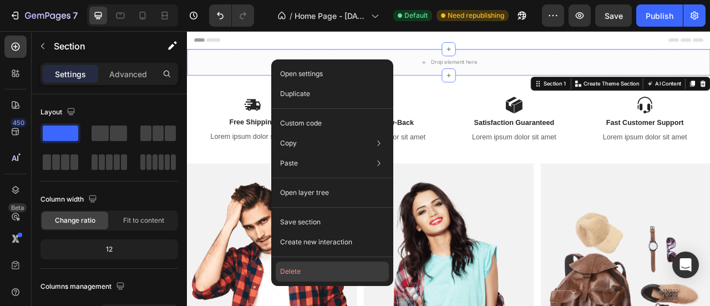
click at [310, 267] on button "Delete" at bounding box center [332, 271] width 113 height 20
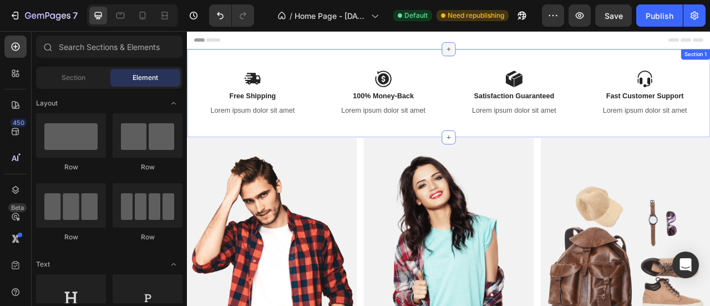
click at [516, 56] on icon at bounding box center [520, 53] width 9 height 9
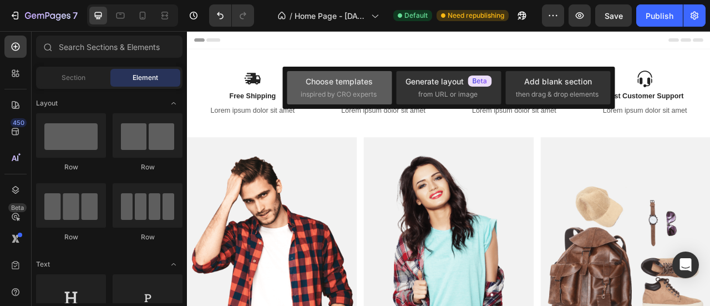
click at [353, 88] on div "Choose templates inspired by CRO experts" at bounding box center [340, 87] width 78 height 24
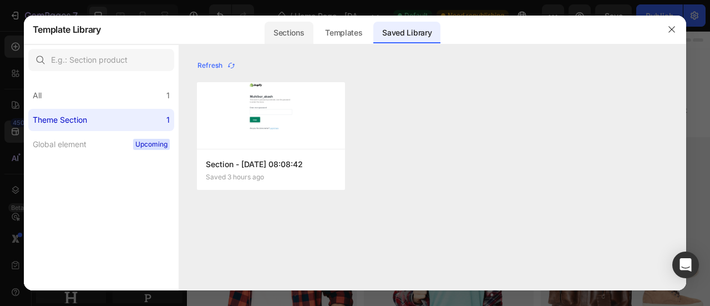
click at [280, 35] on div "Sections" at bounding box center [289, 33] width 48 height 22
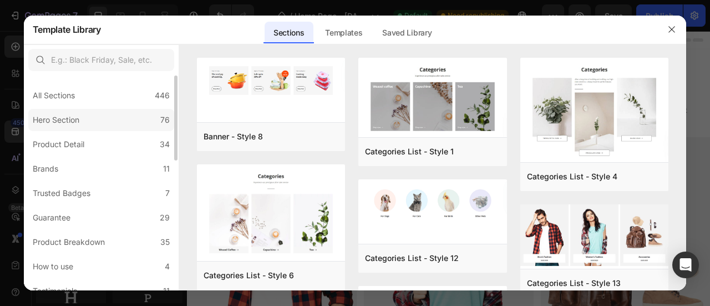
click at [91, 123] on label "Hero Section 76" at bounding box center [101, 120] width 146 height 22
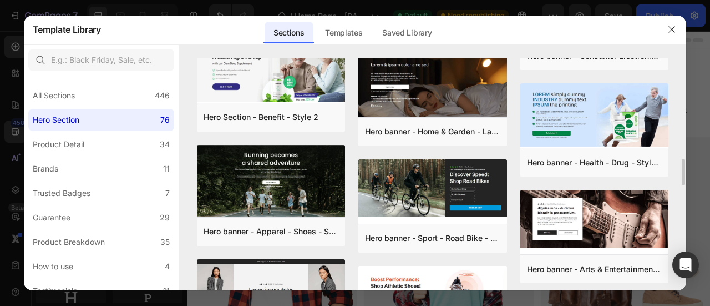
scroll to position [1067, 0]
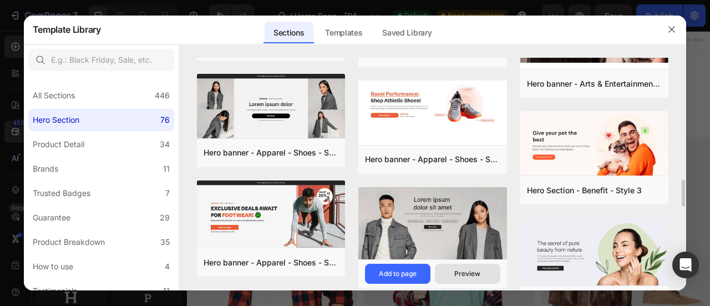
click at [456, 272] on div "Preview" at bounding box center [468, 274] width 26 height 10
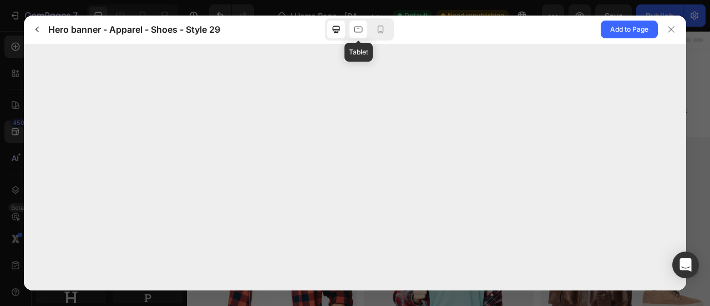
click at [359, 29] on icon at bounding box center [358, 29] width 11 height 11
click at [374, 29] on div at bounding box center [381, 30] width 18 height 18
click at [336, 26] on icon at bounding box center [336, 29] width 7 height 7
click at [670, 32] on icon at bounding box center [671, 29] width 9 height 9
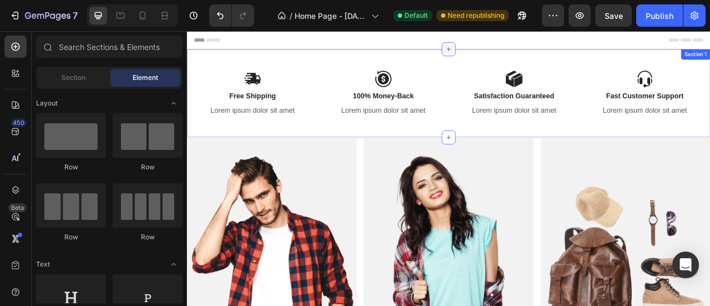
click at [511, 54] on div at bounding box center [520, 54] width 18 height 18
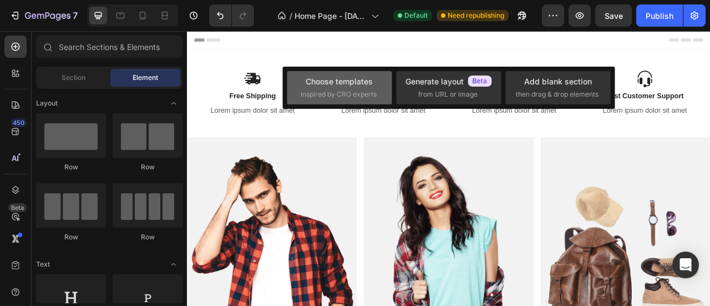
click at [363, 85] on div "Choose templates" at bounding box center [339, 81] width 67 height 12
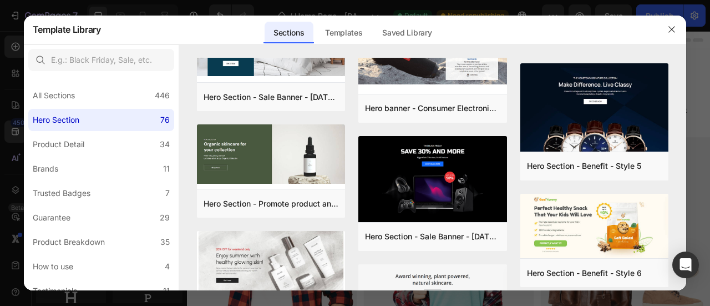
scroll to position [1260, 0]
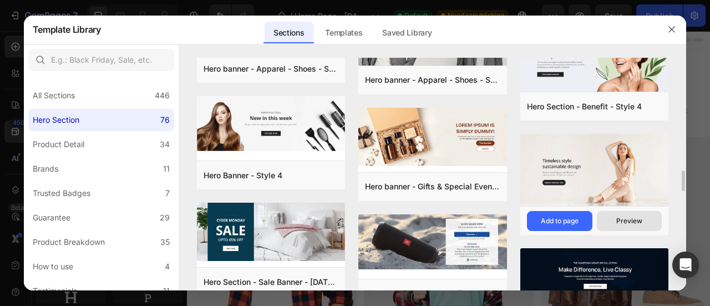
click at [628, 218] on div "Preview" at bounding box center [630, 221] width 26 height 10
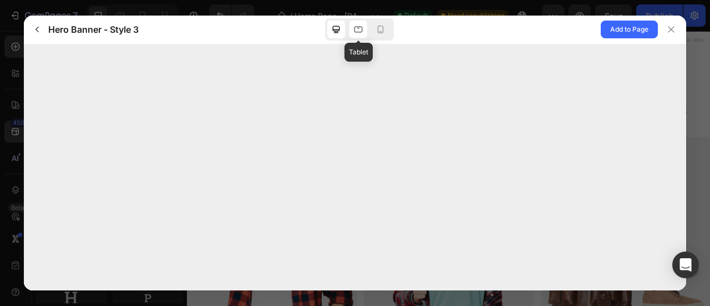
click at [362, 31] on icon at bounding box center [359, 30] width 8 height 6
click at [388, 27] on div at bounding box center [381, 30] width 18 height 18
click at [339, 32] on icon at bounding box center [336, 29] width 11 height 11
click at [618, 28] on span "Add to Page" at bounding box center [629, 29] width 38 height 13
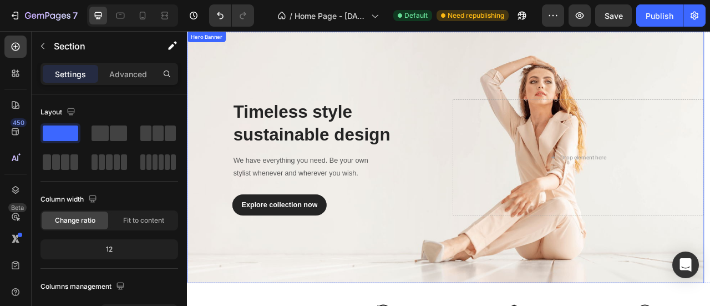
scroll to position [0, 0]
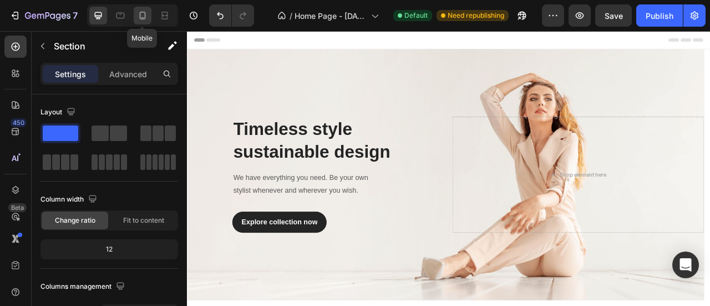
click at [145, 9] on div at bounding box center [143, 16] width 18 height 18
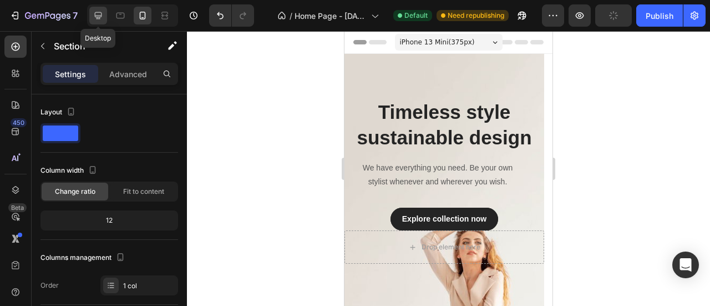
click at [98, 14] on icon at bounding box center [98, 15] width 11 height 11
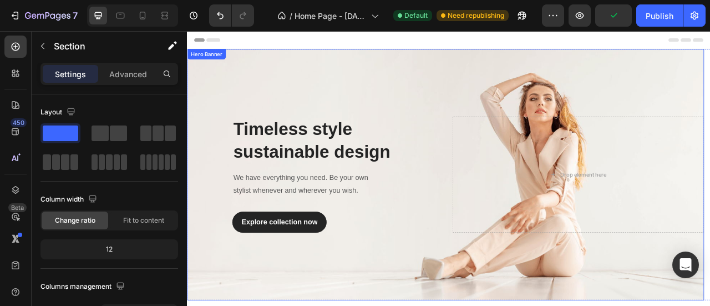
click at [347, 90] on div "Overlay" at bounding box center [516, 214] width 658 height 320
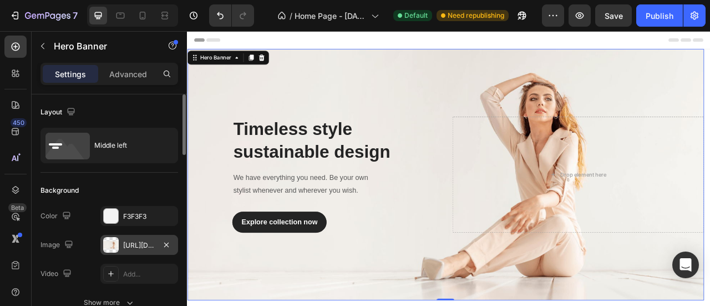
click at [108, 244] on div at bounding box center [111, 245] width 16 height 16
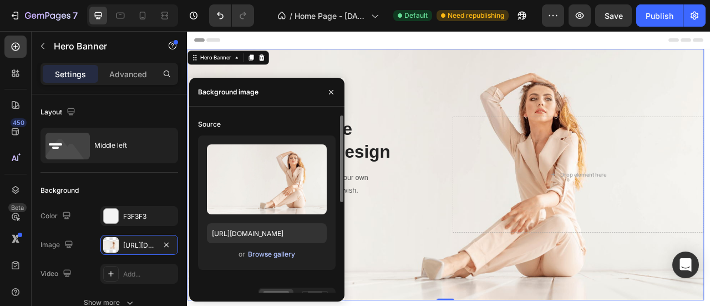
click at [277, 256] on div "Browse gallery" at bounding box center [271, 254] width 47 height 10
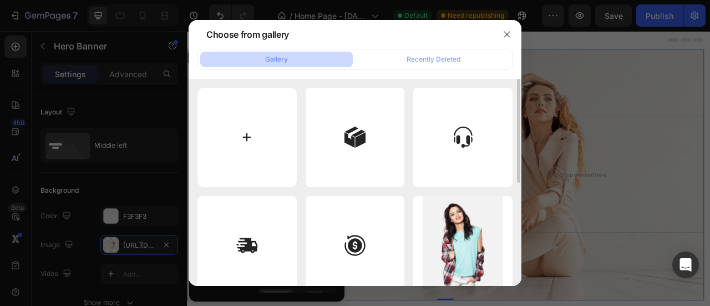
click at [244, 137] on input "file" at bounding box center [247, 137] width 99 height 99
type input "C:\fakepath\download (42).png"
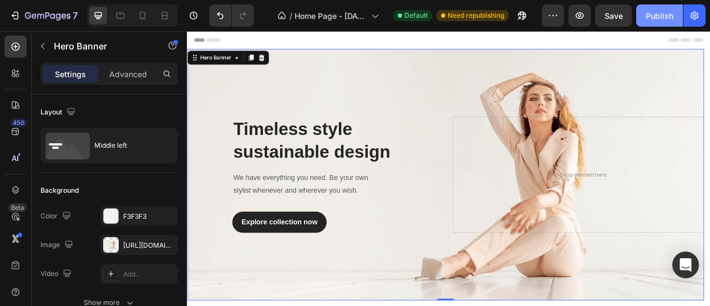
click at [664, 16] on div "Publish" at bounding box center [660, 16] width 28 height 12
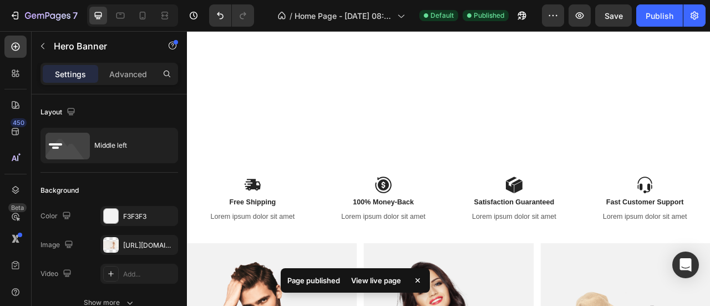
scroll to position [370, 0]
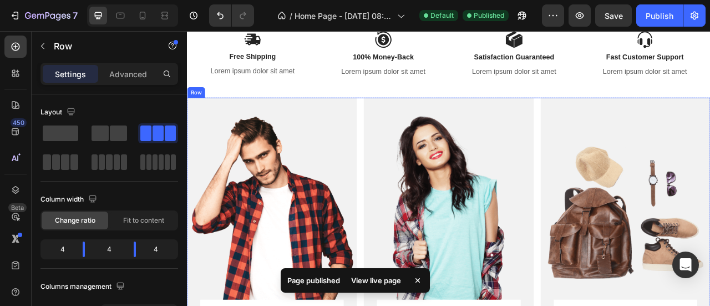
click at [403, 140] on div "Men’s Fashion Heading SHOP NOW Text block Row Row Hero Banner Women’s Fashion H…" at bounding box center [520, 277] width 666 height 325
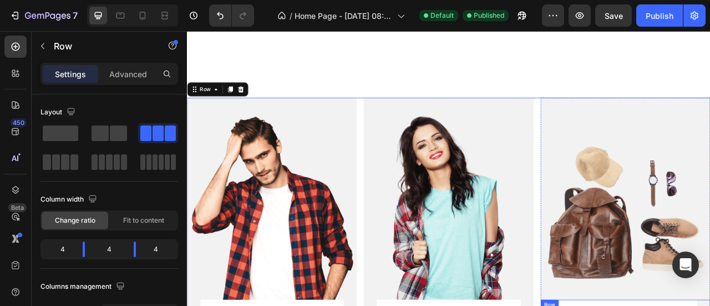
scroll to position [740, 0]
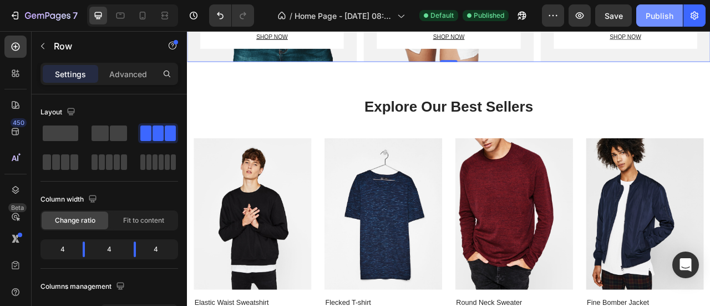
click at [666, 12] on div "Publish" at bounding box center [660, 16] width 28 height 12
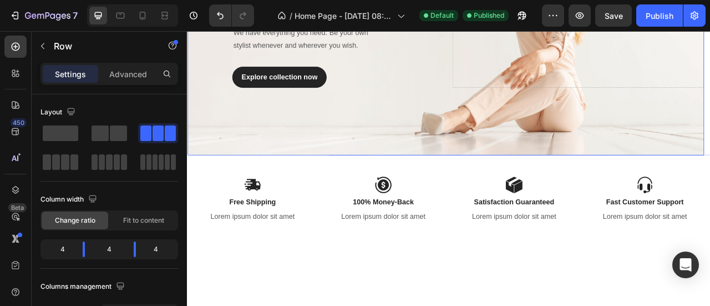
scroll to position [0, 0]
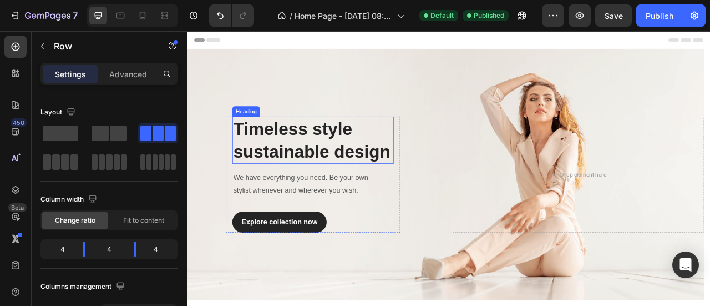
click at [340, 180] on p "Timeless style sustainable design" at bounding box center [346, 170] width 203 height 58
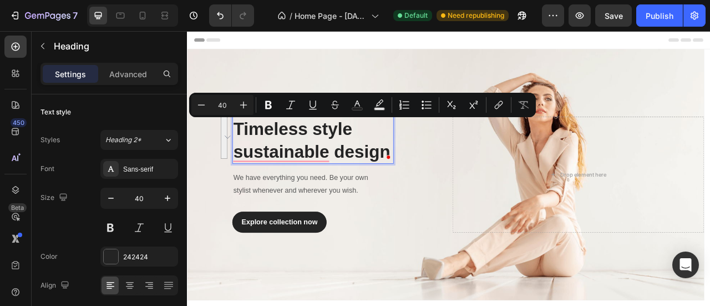
click at [398, 162] on p "Timeless style sustainable design" at bounding box center [346, 170] width 203 height 58
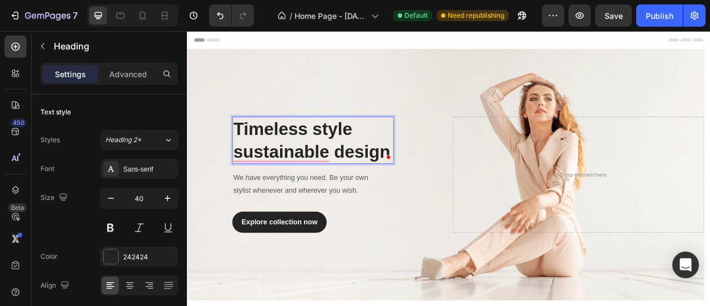
click at [399, 158] on p "Timeless style sustainable design" at bounding box center [346, 170] width 203 height 58
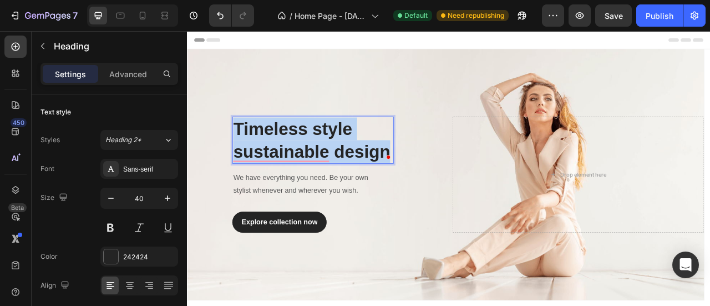
click at [399, 158] on p "Timeless style sustainable design" at bounding box center [346, 170] width 203 height 58
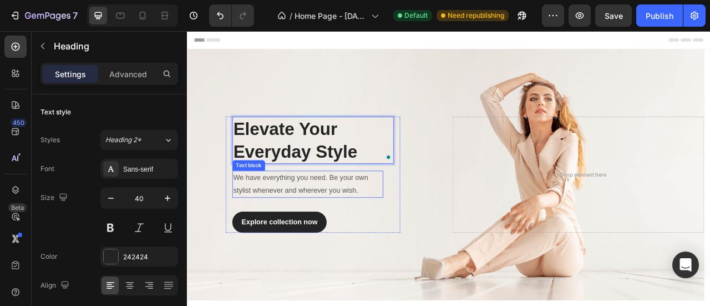
click at [370, 225] on p "We have everything you need. Be your own stylist whenever and wherever you wish." at bounding box center [340, 226] width 190 height 32
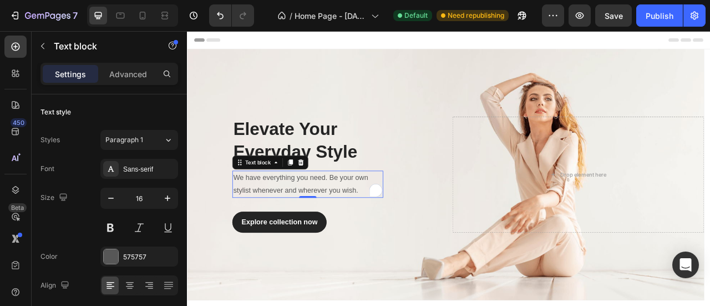
click at [370, 225] on p "We have everything you need. Be your own stylist whenever and wherever you wish." at bounding box center [340, 226] width 190 height 32
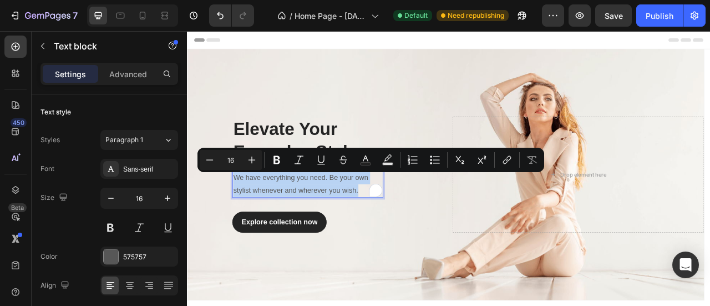
click at [370, 224] on p "We have everything you need. Be your own stylist whenever and wherever you wish." at bounding box center [340, 226] width 190 height 32
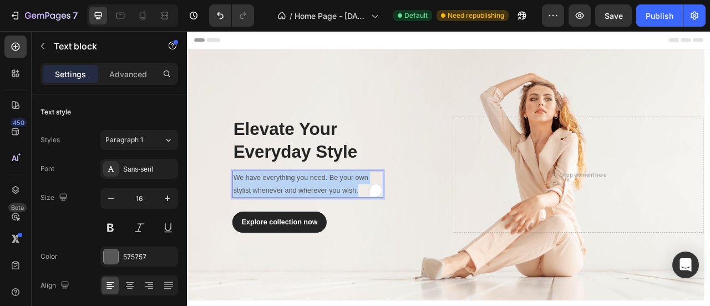
click at [370, 224] on p "We have everything you need. Be your own stylist whenever and wherever you wish." at bounding box center [340, 226] width 190 height 32
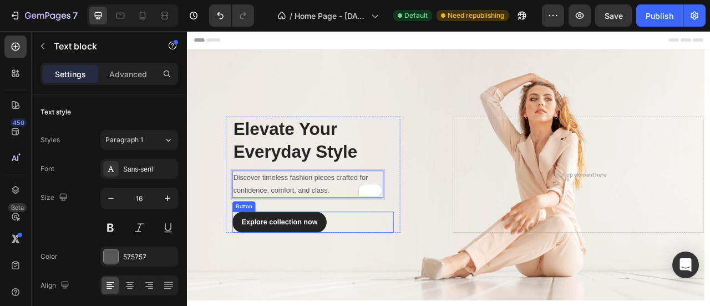
click at [387, 275] on div "Explore collection now Button" at bounding box center [346, 274] width 205 height 27
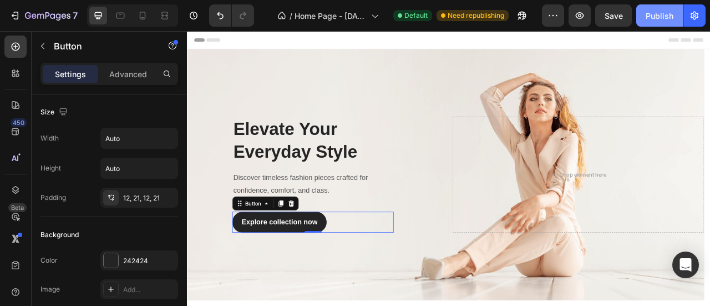
click at [668, 11] on div "Publish" at bounding box center [660, 16] width 28 height 12
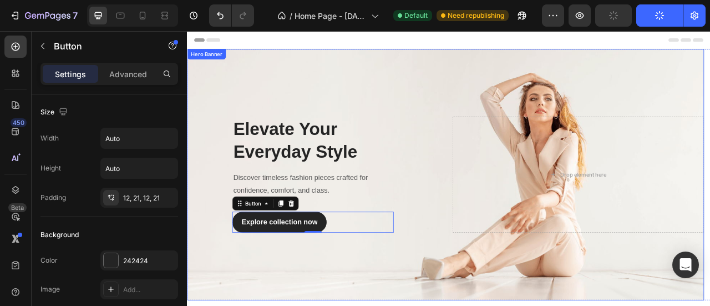
scroll to position [185, 0]
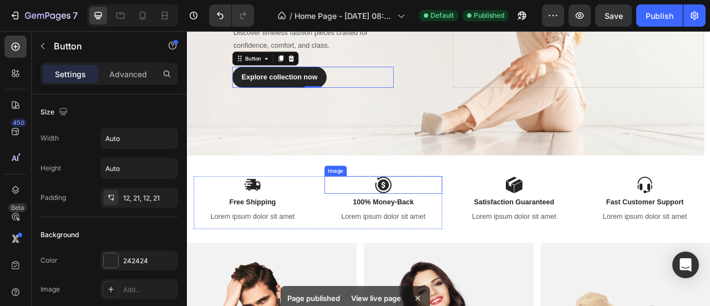
click at [402, 228] on div at bounding box center [437, 226] width 150 height 22
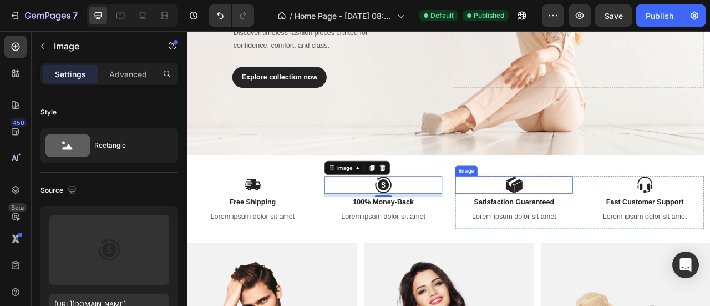
click at [606, 229] on img at bounding box center [603, 226] width 22 height 22
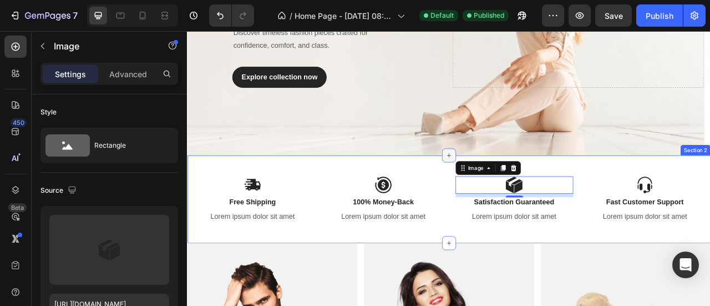
click at [516, 191] on icon at bounding box center [520, 188] width 9 height 9
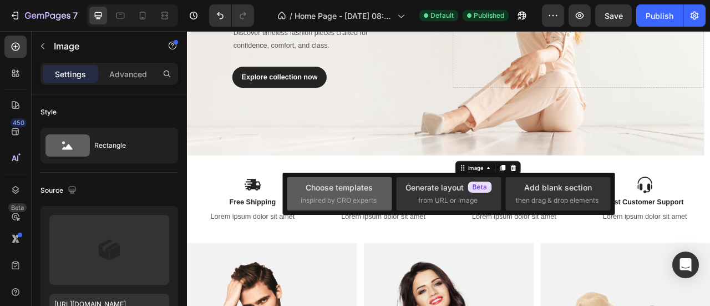
click at [363, 178] on div "Choose templates inspired by CRO experts" at bounding box center [339, 193] width 105 height 33
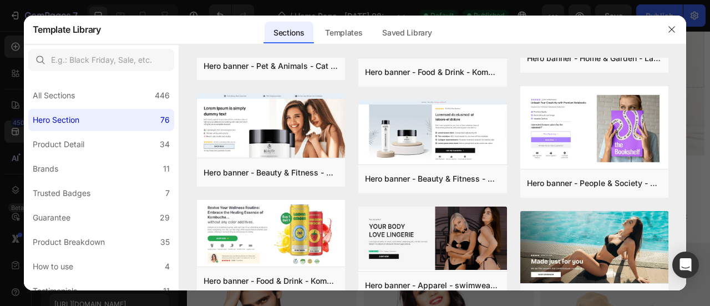
scroll to position [329, 0]
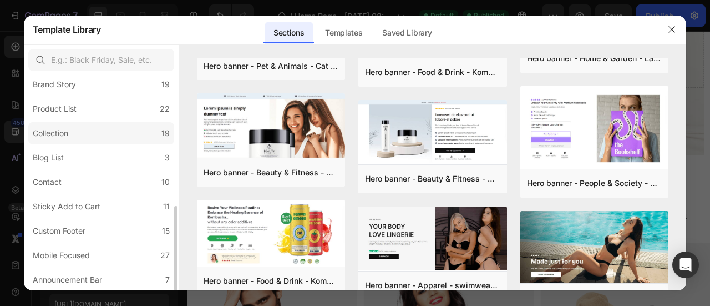
click at [72, 129] on div "Collection" at bounding box center [53, 133] width 40 height 13
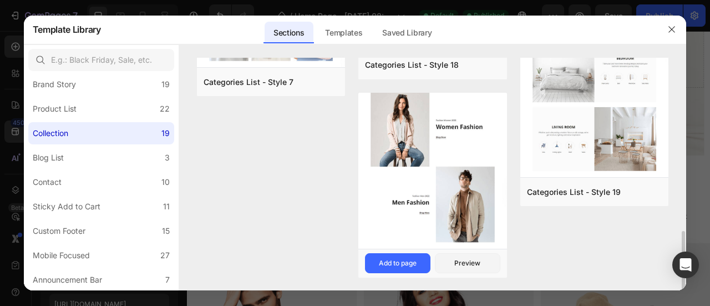
scroll to position [481, 0]
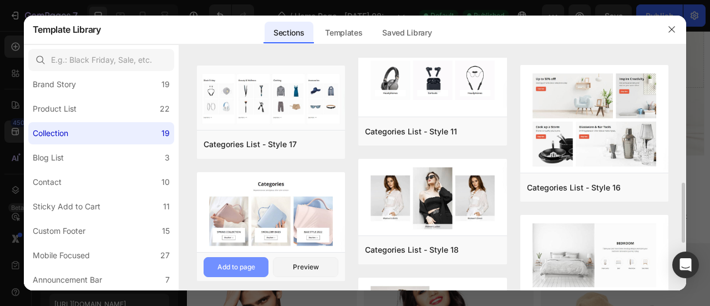
click at [246, 266] on div "Add to page" at bounding box center [237, 267] width 38 height 10
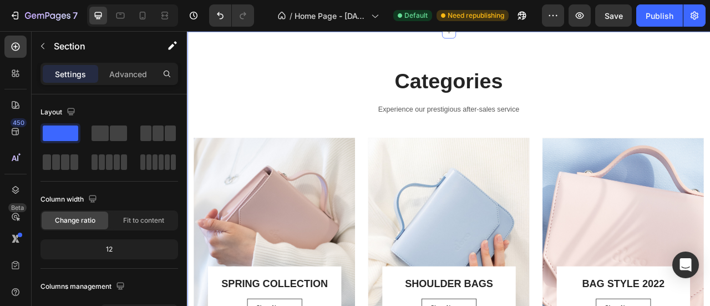
scroll to position [0, 0]
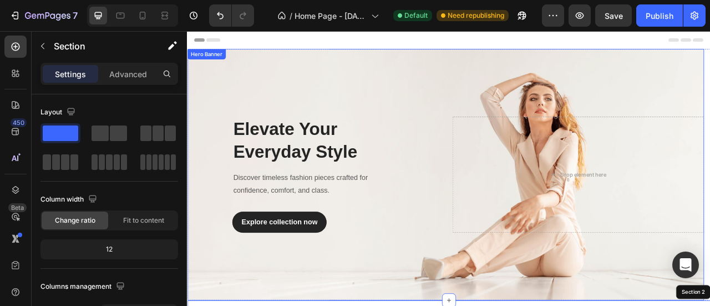
click at [316, 79] on div "Overlay" at bounding box center [516, 214] width 658 height 320
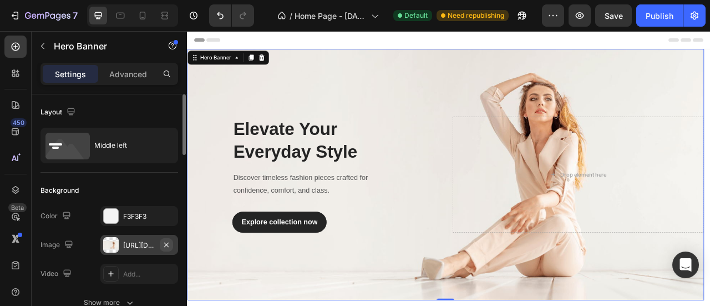
click at [168, 243] on icon "button" at bounding box center [166, 244] width 9 height 9
type input "100"
type input "Auto"
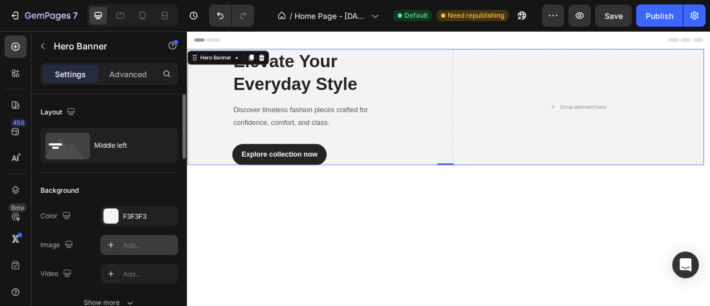
click at [140, 243] on div "Add..." at bounding box center [149, 245] width 52 height 10
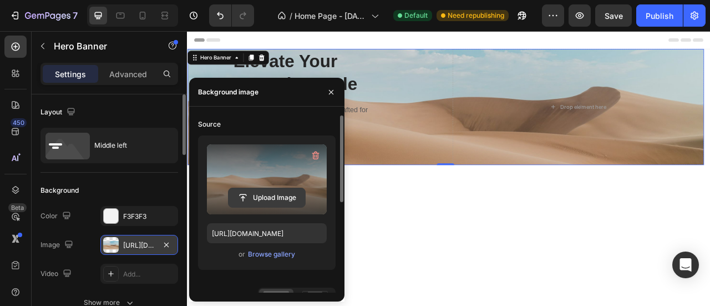
click at [272, 194] on input "file" at bounding box center [267, 197] width 77 height 19
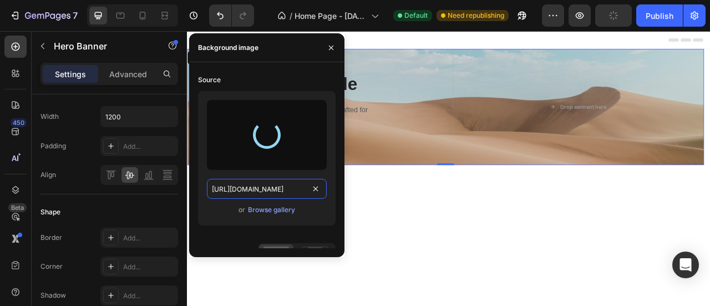
click at [273, 189] on input "[URL][DOMAIN_NAME]" at bounding box center [267, 189] width 120 height 20
click at [311, 206] on div "or Browse gallery" at bounding box center [267, 209] width 120 height 13
click at [281, 208] on div "Browse gallery" at bounding box center [271, 210] width 47 height 10
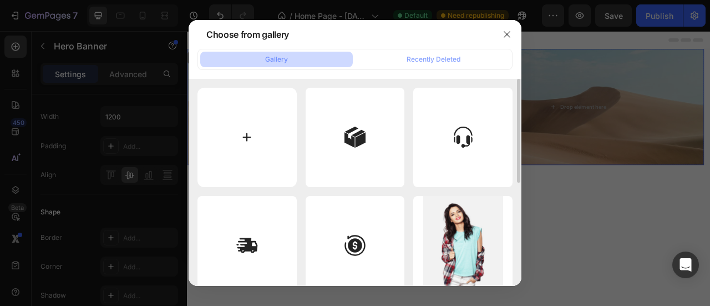
click at [258, 130] on input "file" at bounding box center [247, 137] width 99 height 99
type input "C:\fakepath\copy-space-friends-with-skateboard-basketball-ball.jpg"
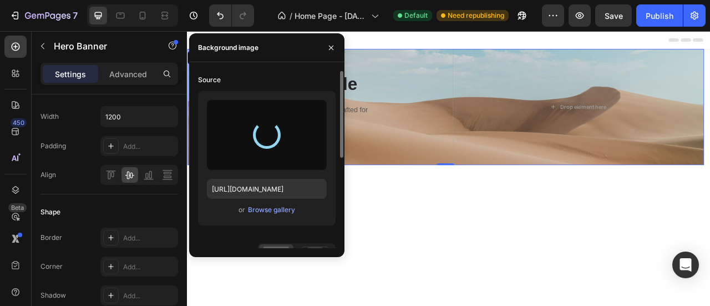
type input "[URL][DOMAIN_NAME]"
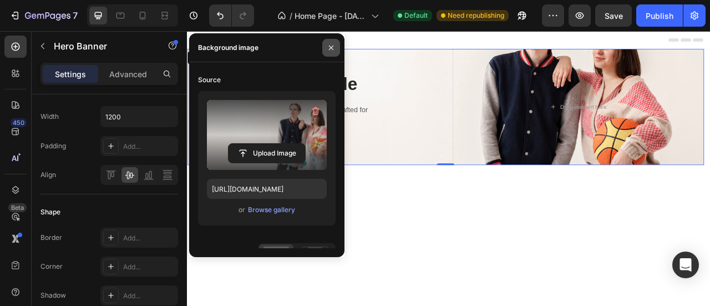
click at [330, 44] on icon "button" at bounding box center [331, 47] width 9 height 9
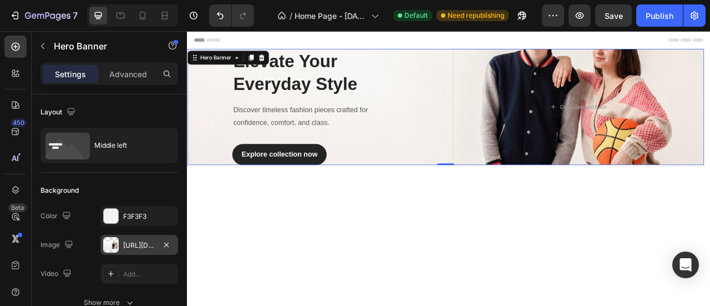
click at [145, 243] on div "[URL][DOMAIN_NAME]" at bounding box center [139, 245] width 32 height 10
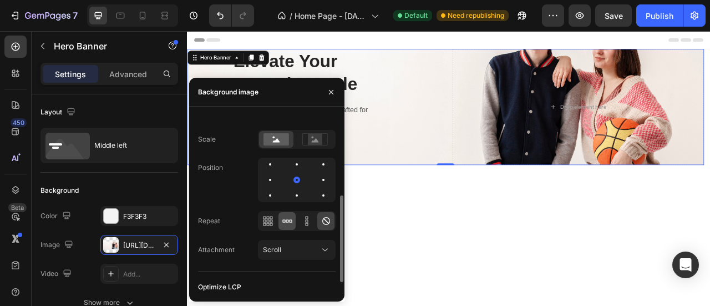
scroll to position [159, 0]
click at [267, 219] on icon at bounding box center [267, 219] width 11 height 11
click at [318, 220] on div at bounding box center [325, 219] width 17 height 18
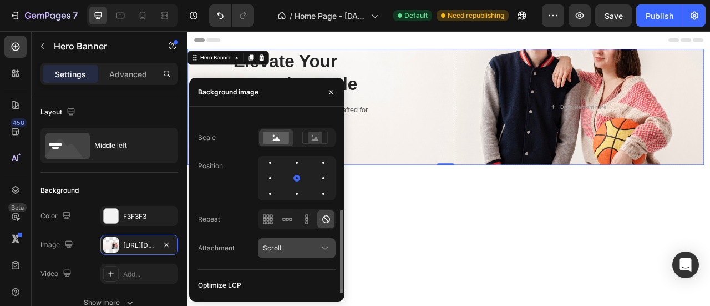
scroll to position [170, 0]
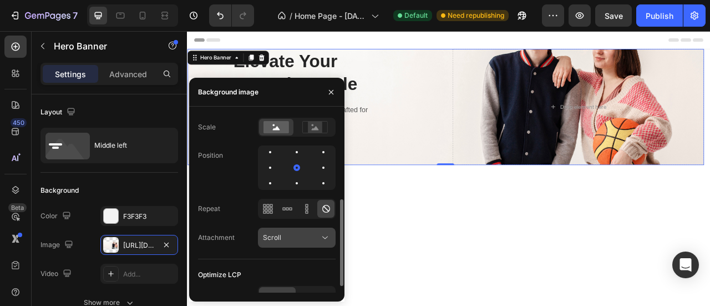
click at [319, 238] on div "Scroll" at bounding box center [291, 238] width 57 height 10
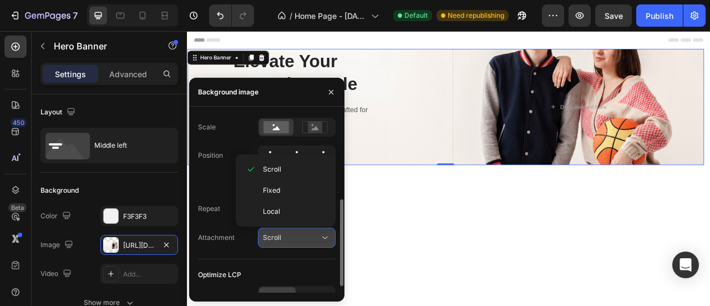
click at [319, 238] on div "Scroll" at bounding box center [291, 238] width 57 height 10
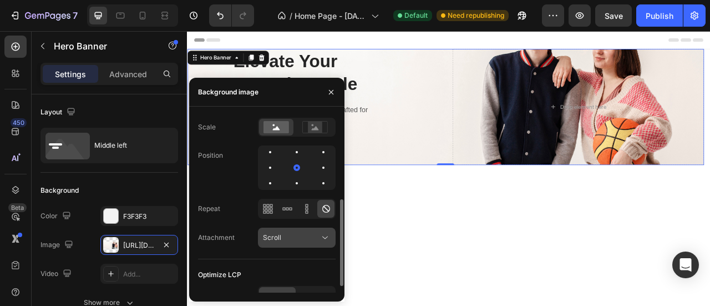
click at [319, 238] on div "Scroll" at bounding box center [291, 238] width 57 height 10
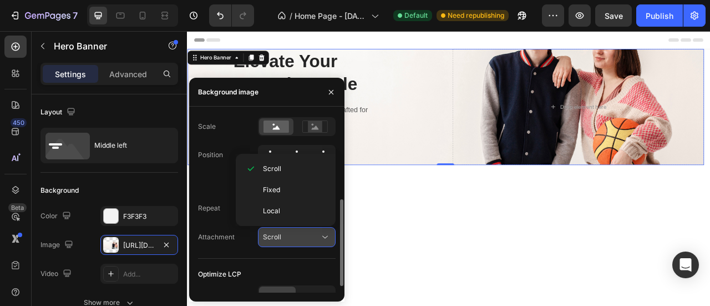
click at [319, 238] on div "Scroll" at bounding box center [291, 237] width 57 height 10
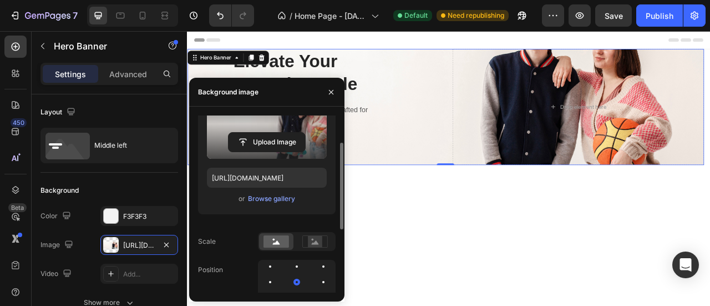
scroll to position [0, 0]
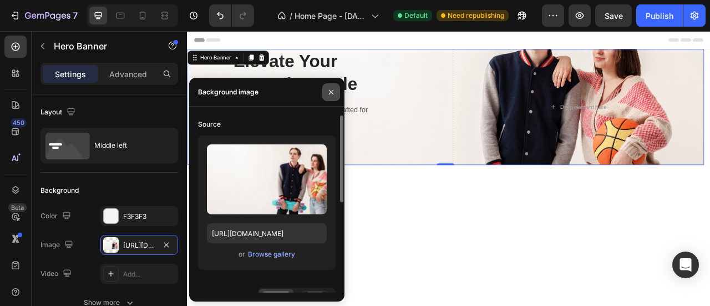
click at [331, 93] on icon "button" at bounding box center [331, 92] width 9 height 9
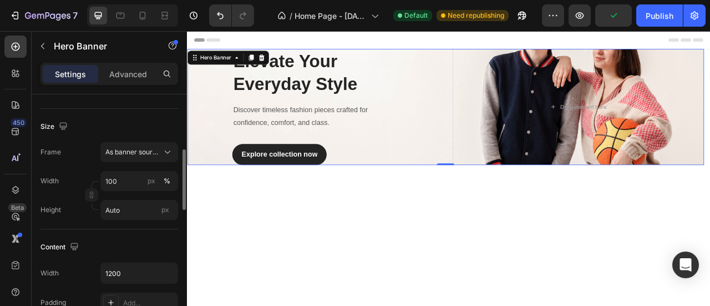
scroll to position [215, 0]
click at [124, 210] on input "Auto" at bounding box center [139, 208] width 78 height 20
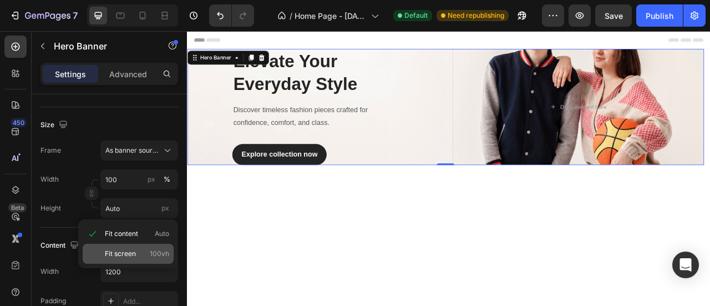
click at [130, 254] on span "Fit screen" at bounding box center [120, 254] width 31 height 10
type input "100 vh"
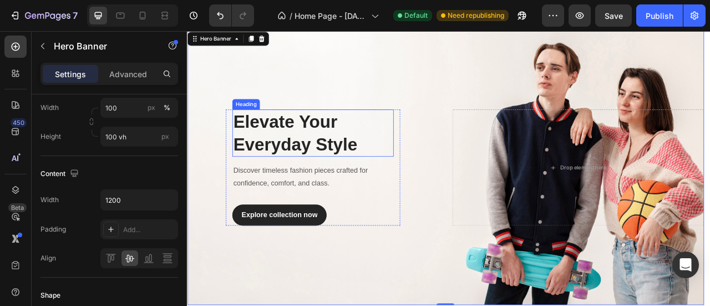
scroll to position [24, 0]
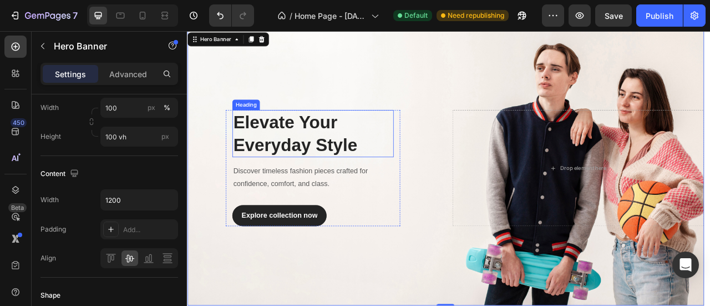
click at [262, 153] on h2 "Elevate Your Everyday Style" at bounding box center [346, 161] width 205 height 60
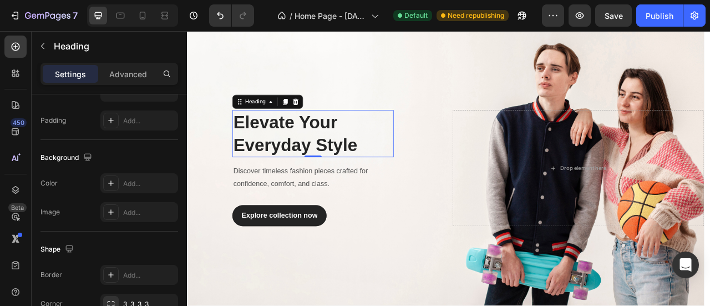
scroll to position [0, 0]
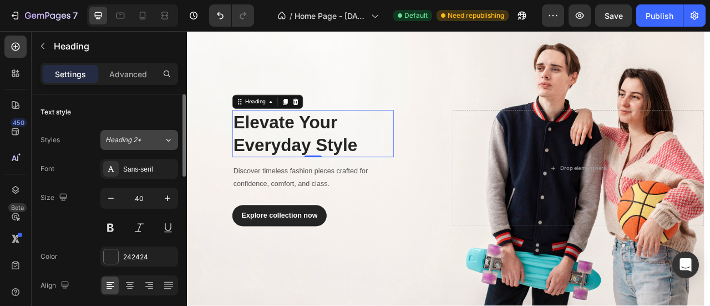
click at [145, 143] on div "Heading 2*" at bounding box center [127, 140] width 45 height 10
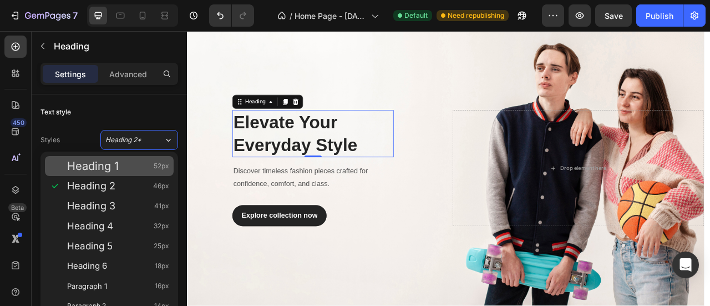
click at [133, 164] on div "Heading 1 52px" at bounding box center [118, 165] width 102 height 11
type input "52"
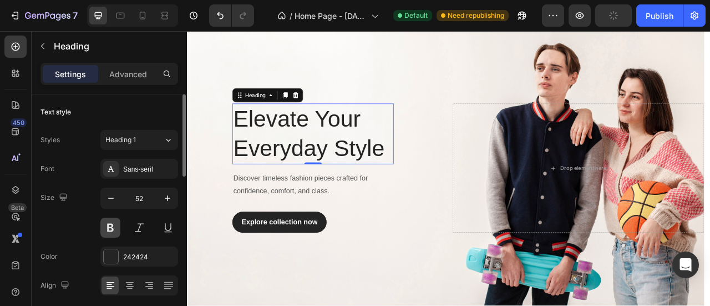
click at [112, 228] on button at bounding box center [110, 228] width 20 height 20
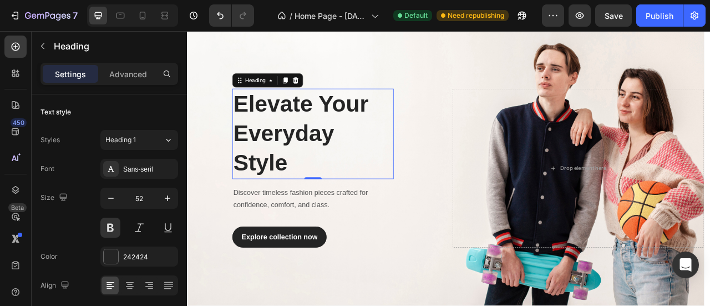
click at [436, 172] on h2 "Elevate Your Everyday Style" at bounding box center [346, 161] width 205 height 115
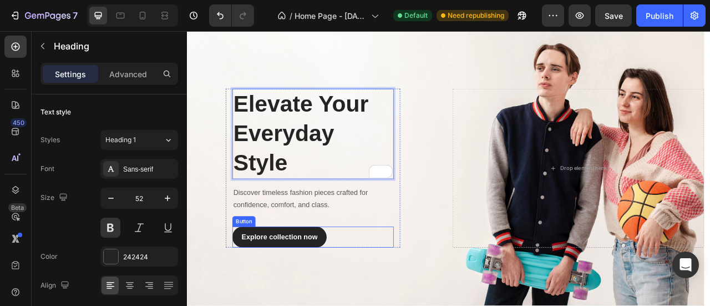
click at [426, 288] on div "Explore collection now Button" at bounding box center [346, 292] width 205 height 27
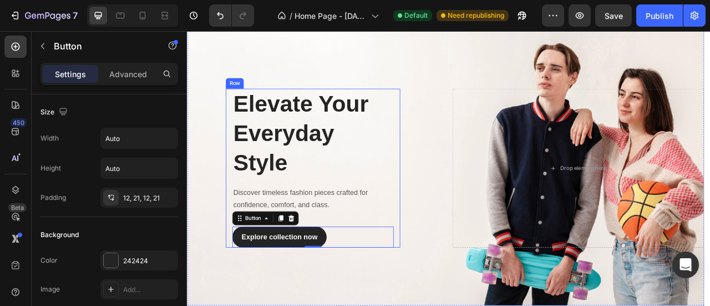
click at [445, 250] on div "Elevate Your Everyday Style Heading Discover timeless fashion pieces crafted fo…" at bounding box center [346, 205] width 205 height 202
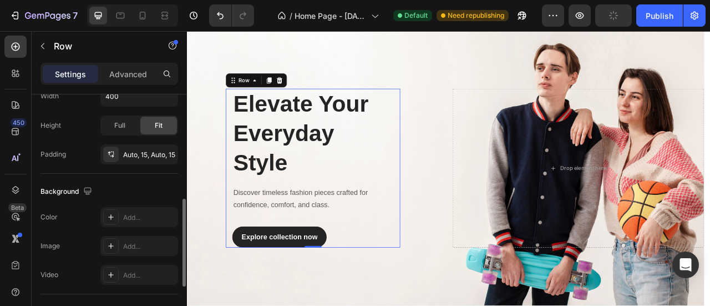
scroll to position [284, 0]
click at [168, 152] on icon "button" at bounding box center [166, 151] width 4 height 4
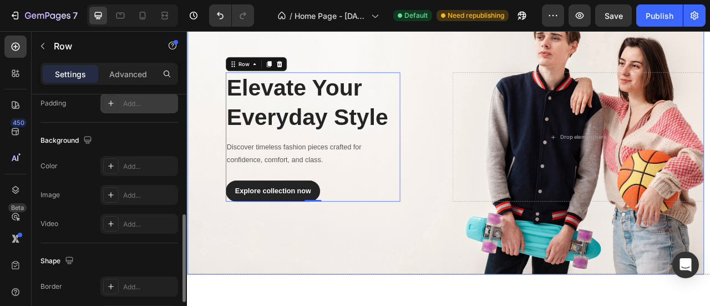
scroll to position [64, 0]
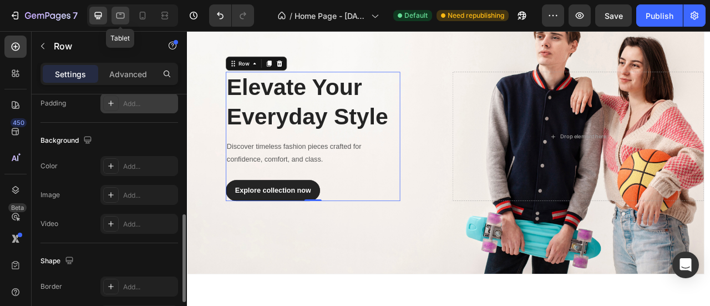
click at [124, 14] on icon at bounding box center [121, 16] width 8 height 6
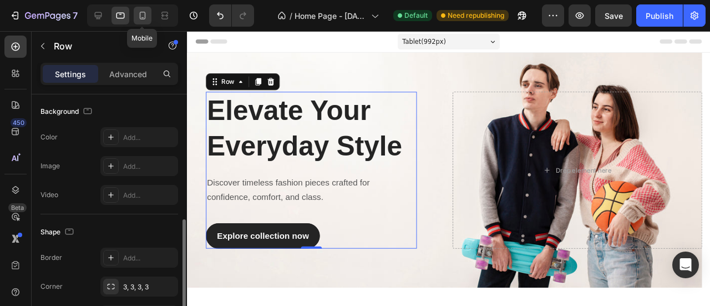
click at [140, 14] on icon at bounding box center [143, 16] width 6 height 8
type input "100%"
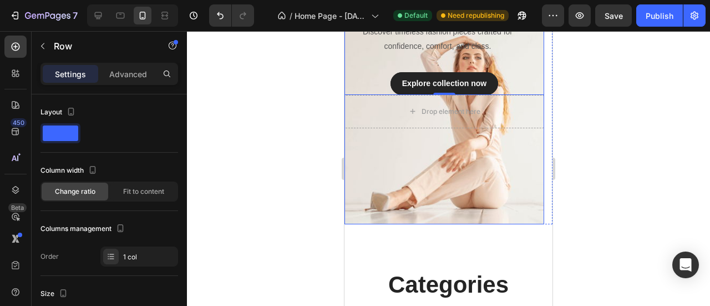
click at [405, 165] on div "Overlay" at bounding box center [445, 46] width 200 height 355
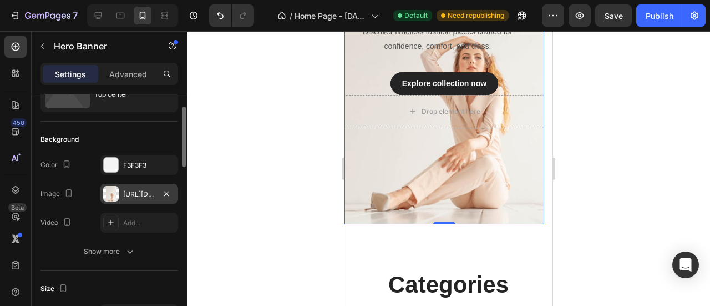
scroll to position [52, 0]
click at [165, 191] on icon "button" at bounding box center [166, 193] width 9 height 9
type input "100"
type input "Auto"
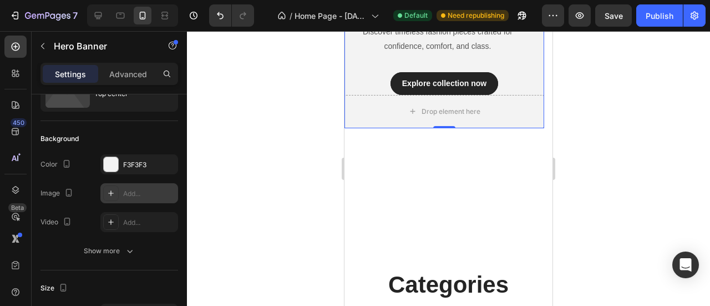
click at [119, 193] on div "Add..." at bounding box center [139, 193] width 78 height 20
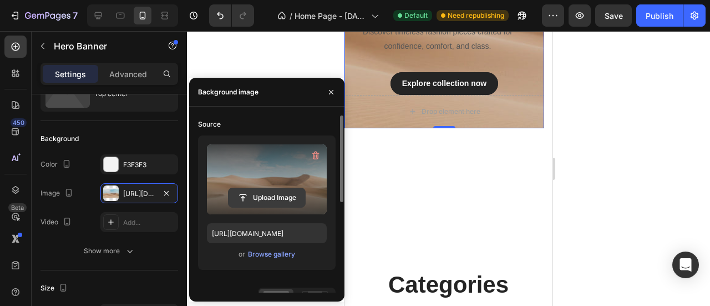
click at [251, 197] on input "file" at bounding box center [267, 197] width 77 height 19
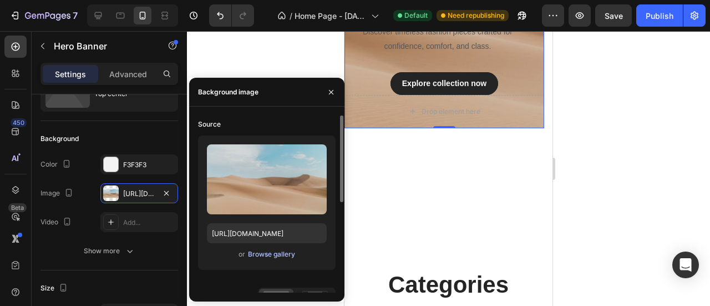
click at [288, 253] on div "Browse gallery" at bounding box center [271, 254] width 47 height 10
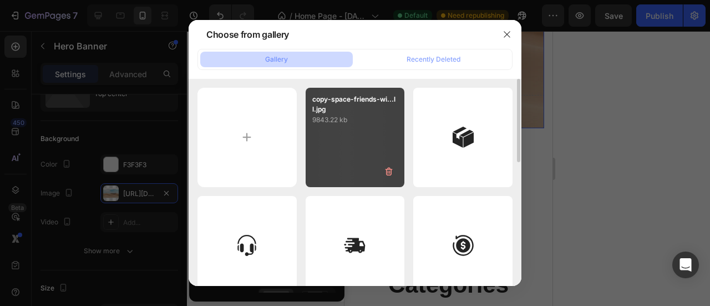
click at [337, 153] on div "copy-space-friends-wi...ll.jpg 9843.22 kb" at bounding box center [355, 137] width 99 height 99
type input "[URL][DOMAIN_NAME]"
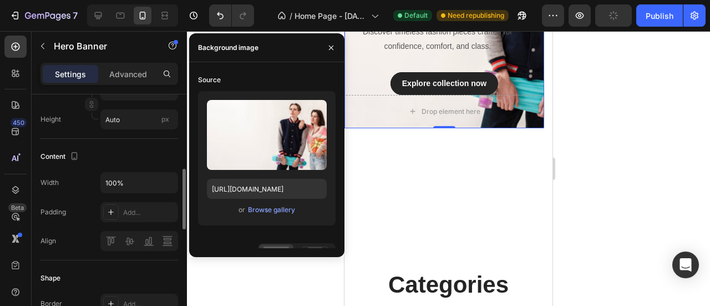
scroll to position [303, 0]
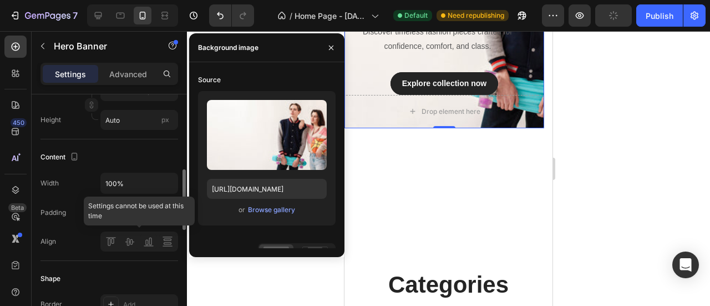
click at [135, 244] on div at bounding box center [139, 241] width 78 height 20
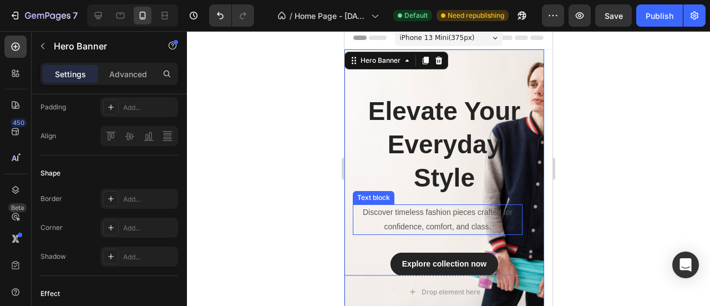
scroll to position [5, 0]
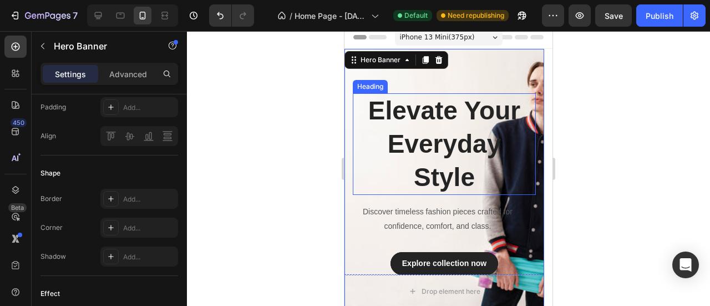
click at [443, 137] on p "Elevate Your Everyday Style" at bounding box center [444, 143] width 181 height 99
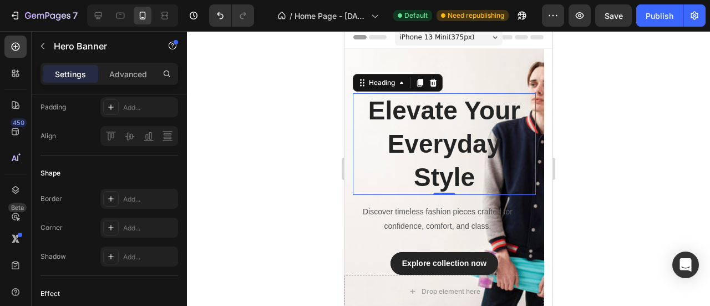
scroll to position [0, 0]
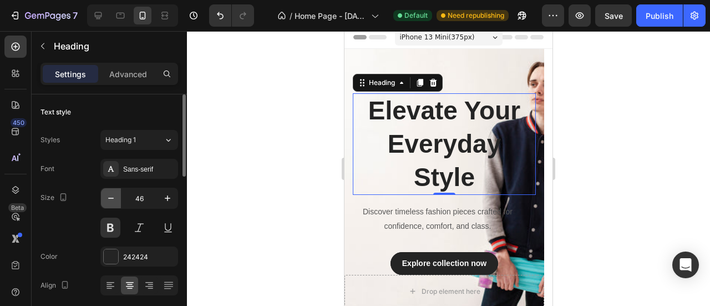
click at [115, 198] on icon "button" at bounding box center [110, 198] width 11 height 11
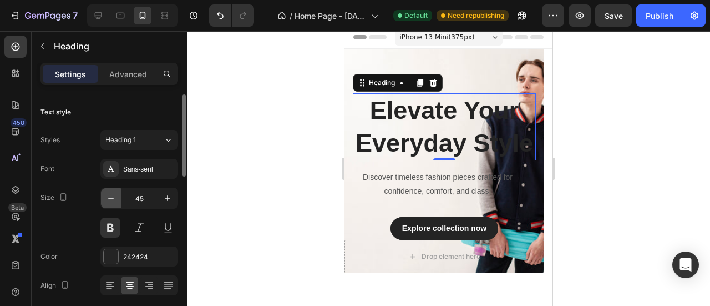
click at [115, 198] on icon "button" at bounding box center [110, 198] width 11 height 11
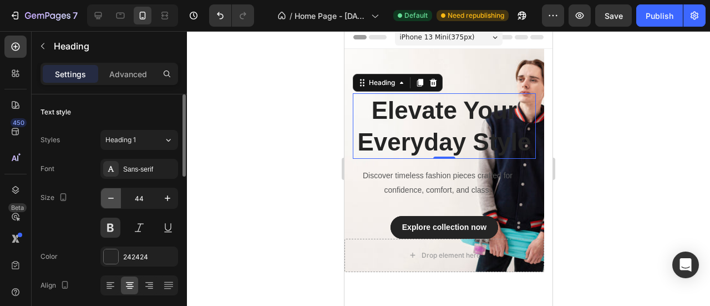
click at [115, 198] on icon "button" at bounding box center [110, 198] width 11 height 11
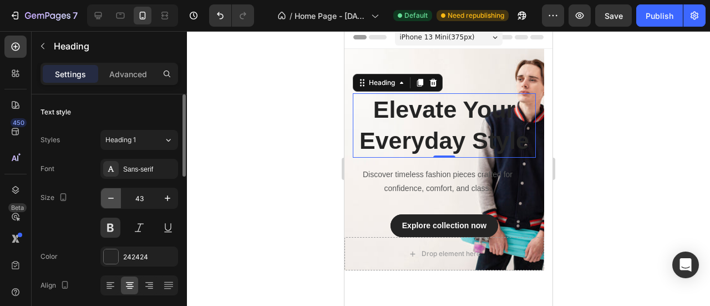
click at [115, 198] on icon "button" at bounding box center [110, 198] width 11 height 11
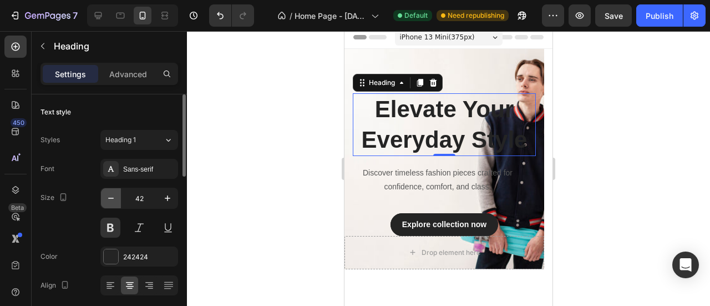
click at [115, 198] on icon "button" at bounding box center [110, 198] width 11 height 11
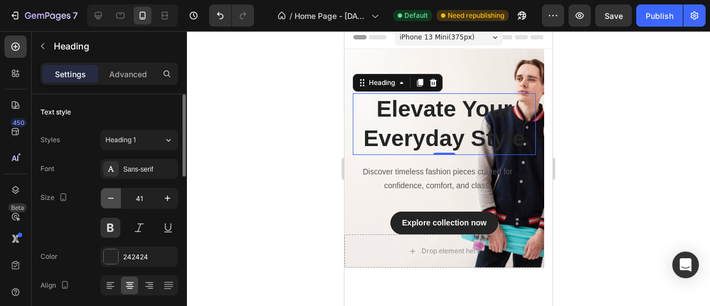
click at [115, 198] on icon "button" at bounding box center [110, 198] width 11 height 11
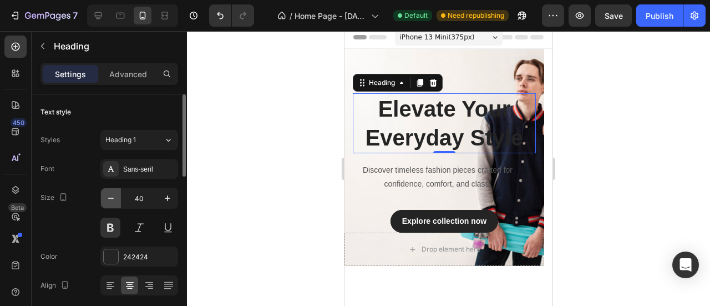
click at [115, 198] on icon "button" at bounding box center [110, 198] width 11 height 11
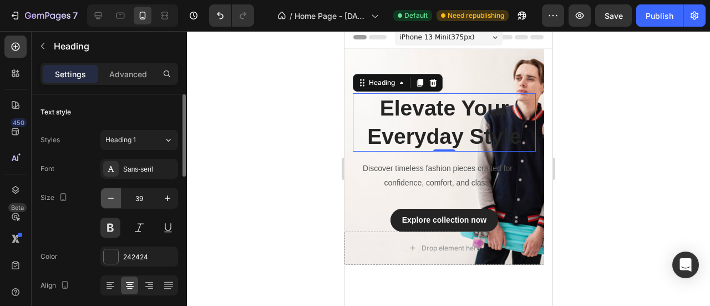
click at [115, 198] on icon "button" at bounding box center [110, 198] width 11 height 11
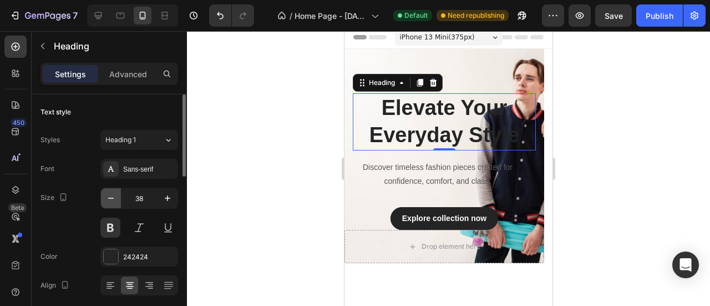
click at [115, 198] on icon "button" at bounding box center [110, 198] width 11 height 11
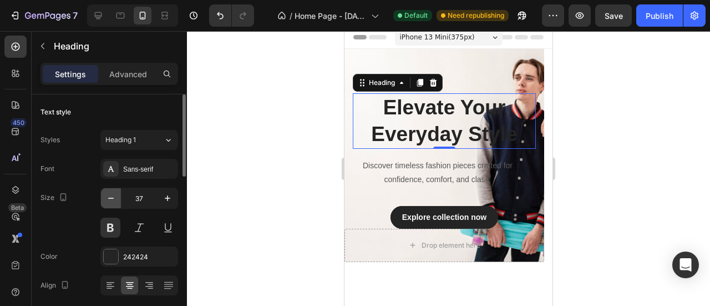
click at [115, 198] on icon "button" at bounding box center [110, 198] width 11 height 11
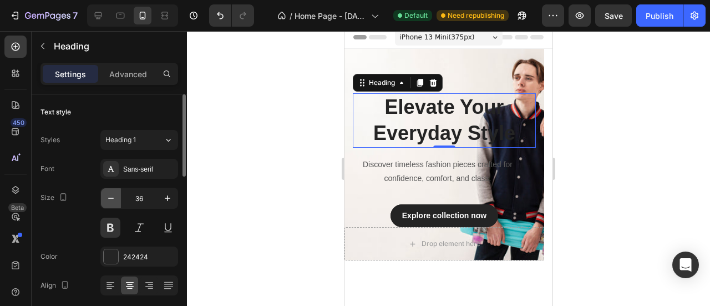
click at [115, 198] on icon "button" at bounding box center [110, 198] width 11 height 11
type input "35"
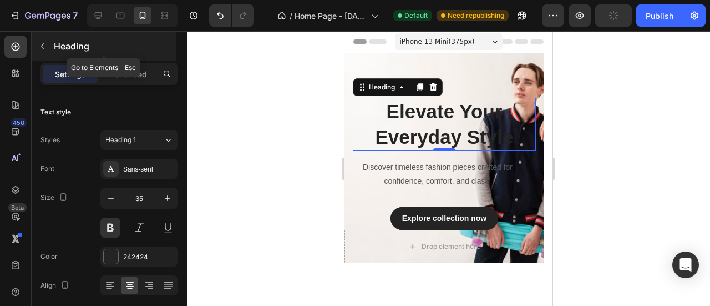
click at [47, 48] on button "button" at bounding box center [43, 46] width 18 height 18
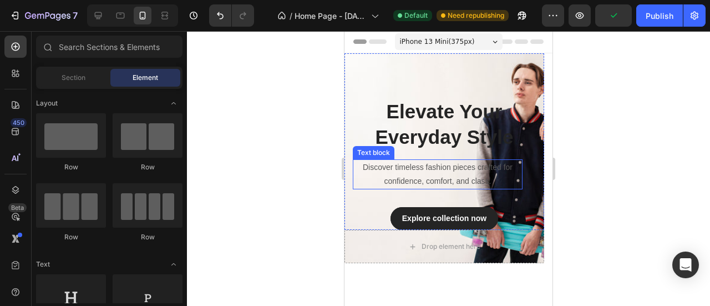
click at [353, 159] on div "Discover timeless fashion pieces crafted for confidence, comfort, and class." at bounding box center [438, 174] width 170 height 30
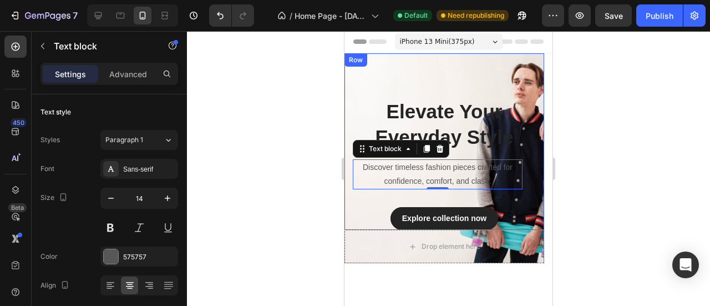
click at [349, 132] on div "Elevate Your Everyday Style Heading Discover timeless fashion pieces crafted fo…" at bounding box center [445, 141] width 200 height 176
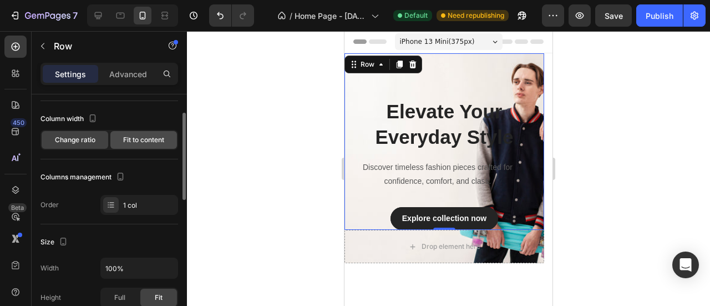
scroll to position [51, 0]
click at [135, 142] on span "Fit to content" at bounding box center [143, 140] width 41 height 10
click at [84, 142] on span "Change ratio" at bounding box center [75, 140] width 41 height 10
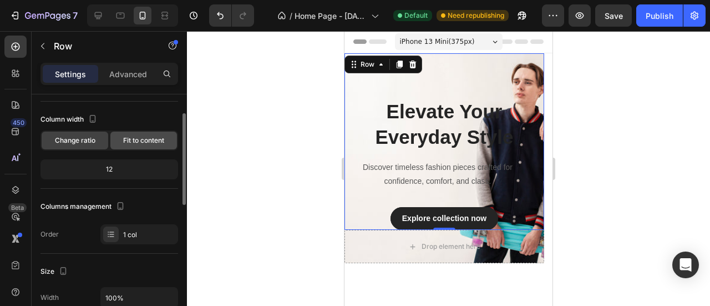
click at [141, 143] on span "Fit to content" at bounding box center [143, 140] width 41 height 10
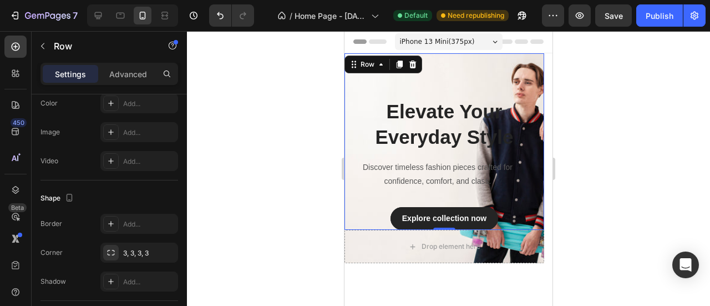
scroll to position [437, 0]
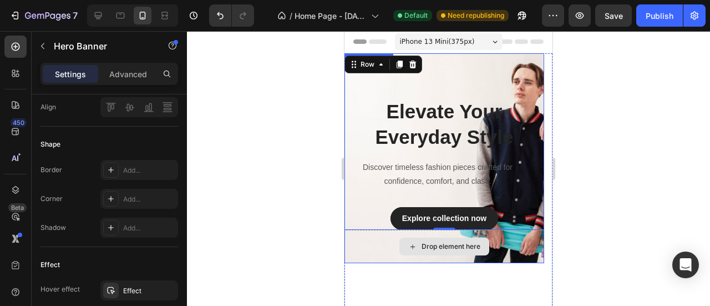
click at [368, 253] on div "Drop element here" at bounding box center [445, 246] width 200 height 33
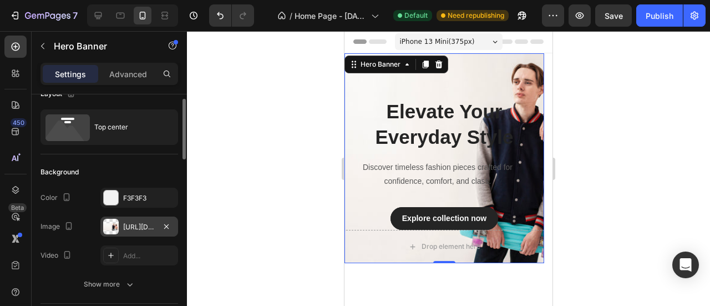
scroll to position [20, 0]
click at [168, 224] on icon "button" at bounding box center [166, 224] width 9 height 9
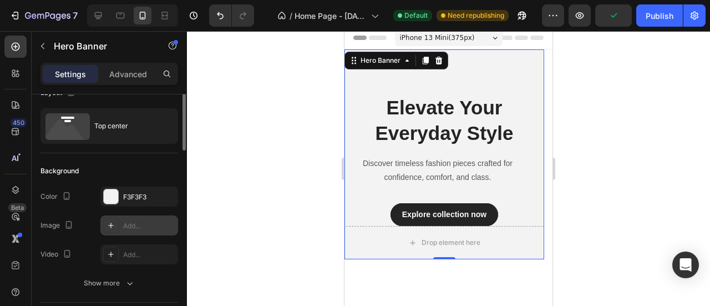
scroll to position [0, 0]
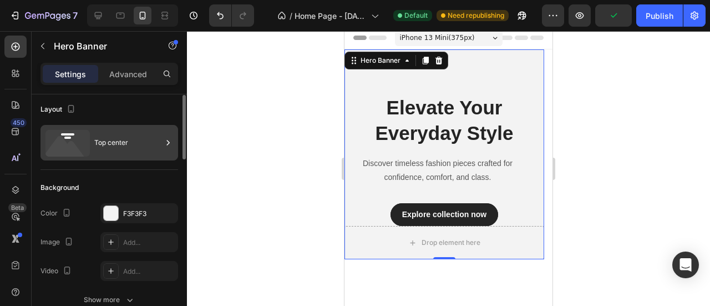
click at [79, 145] on icon at bounding box center [68, 143] width 44 height 27
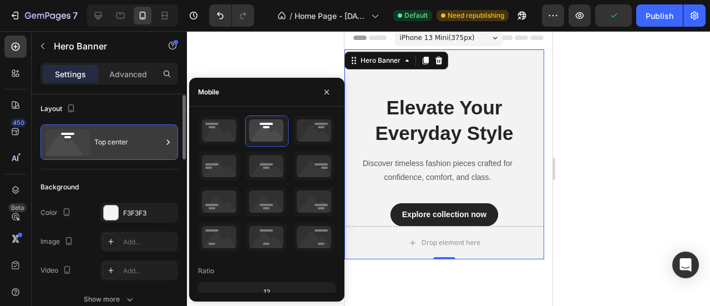
scroll to position [4, 0]
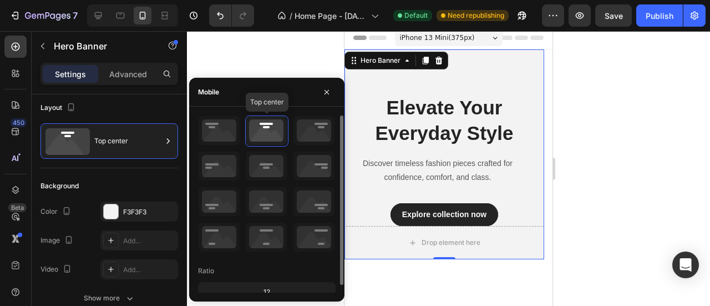
click at [266, 133] on icon at bounding box center [266, 130] width 41 height 29
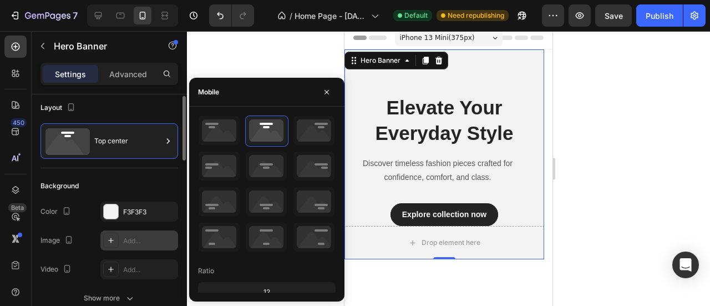
scroll to position [5, 0]
click at [126, 236] on div "Add..." at bounding box center [149, 240] width 52 height 10
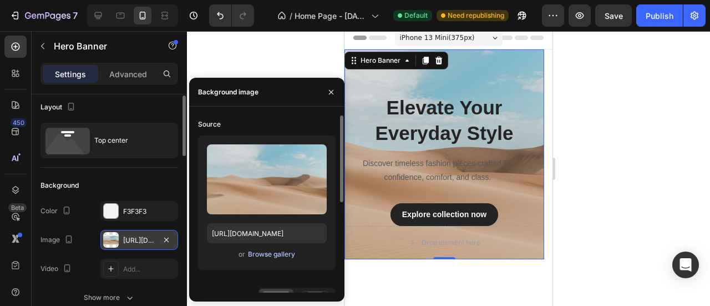
click at [254, 253] on div "Browse gallery" at bounding box center [271, 254] width 47 height 10
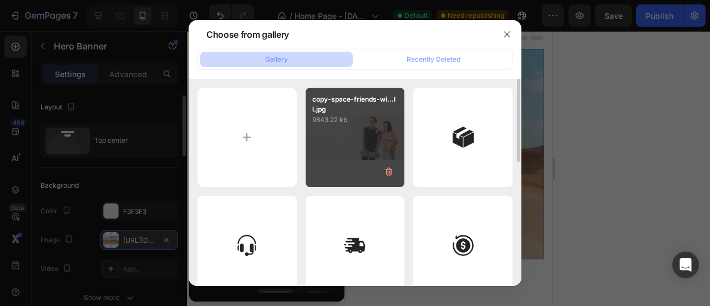
click at [362, 135] on div "copy-space-friends-wi...ll.jpg 9843.22 kb" at bounding box center [355, 137] width 99 height 99
type input "[URL][DOMAIN_NAME]"
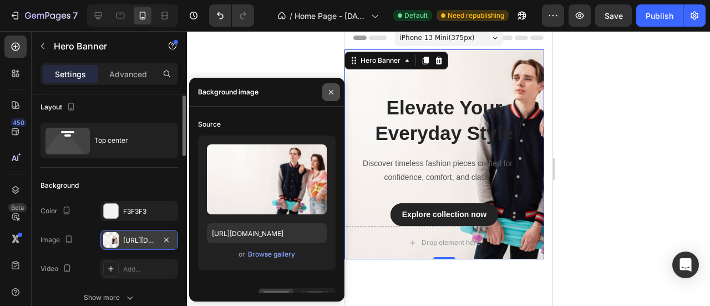
click at [330, 96] on icon "button" at bounding box center [331, 92] width 9 height 9
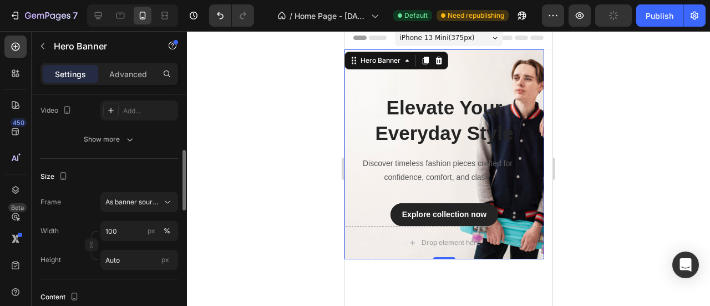
scroll to position [179, 0]
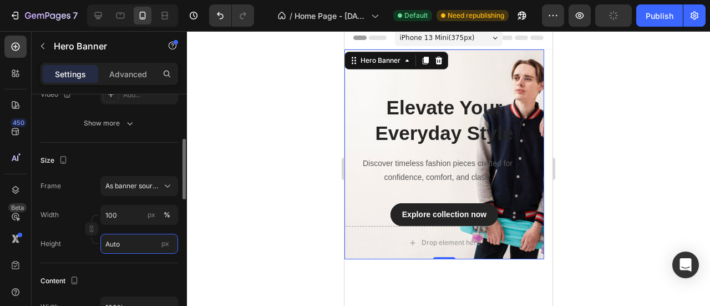
click at [130, 243] on input "Auto" at bounding box center [139, 244] width 78 height 20
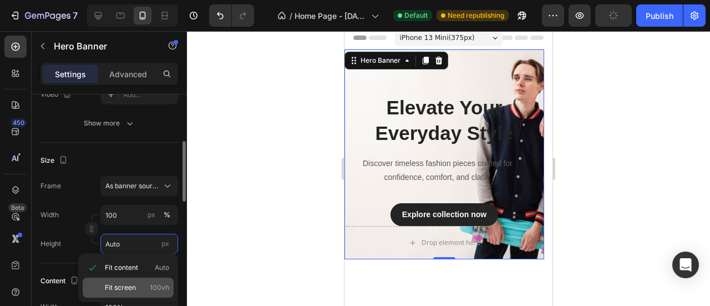
scroll to position [181, 0]
click at [123, 287] on span "Fit screen" at bounding box center [120, 287] width 31 height 10
type input "100 vh"
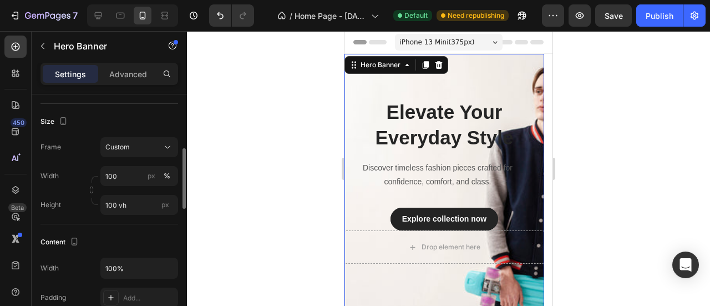
scroll to position [218, 0]
click at [160, 147] on div "Custom" at bounding box center [139, 147] width 68 height 11
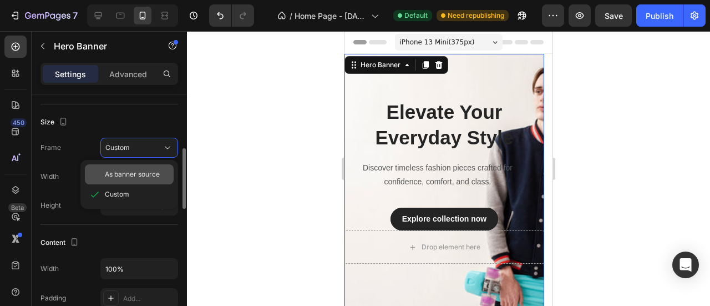
click at [138, 174] on span "As banner source" at bounding box center [132, 174] width 55 height 10
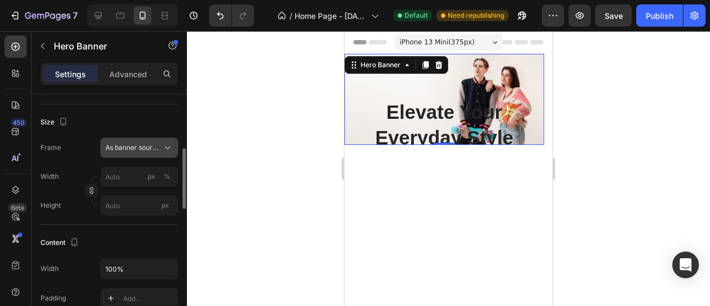
click at [150, 148] on span "As banner source" at bounding box center [132, 148] width 54 height 10
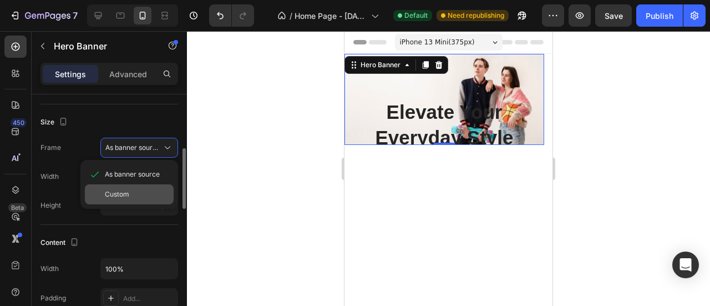
click at [130, 189] on div "Custom" at bounding box center [137, 194] width 64 height 10
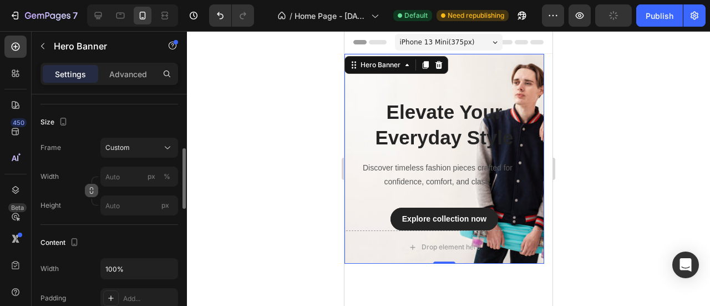
click at [92, 191] on icon "button" at bounding box center [92, 190] width 8 height 8
click at [128, 177] on input "px %" at bounding box center [139, 176] width 78 height 20
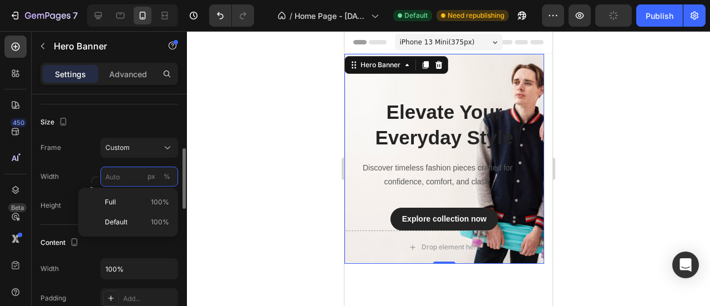
type input "100"
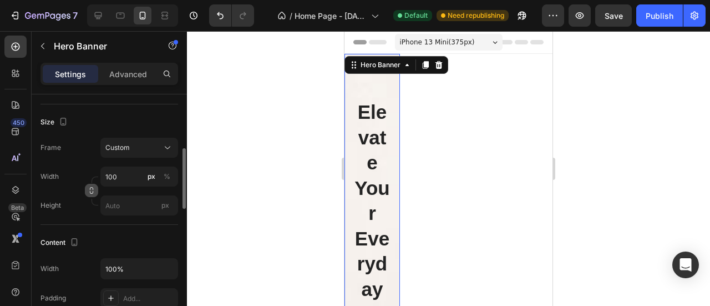
click at [89, 186] on icon "button" at bounding box center [92, 190] width 8 height 8
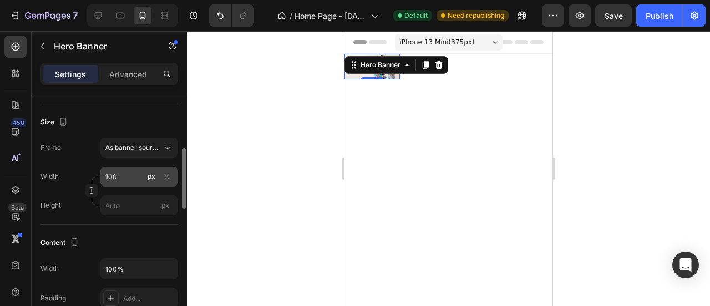
click at [151, 174] on div "px" at bounding box center [152, 176] width 8 height 10
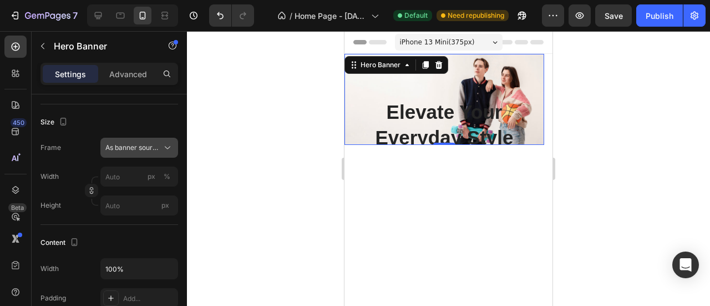
click at [138, 148] on span "As banner source" at bounding box center [132, 148] width 54 height 10
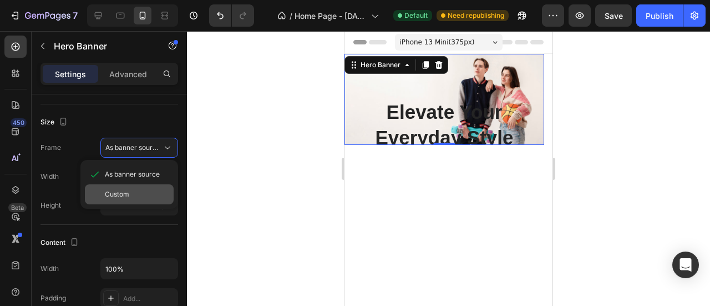
click at [127, 186] on div "Custom" at bounding box center [129, 194] width 89 height 20
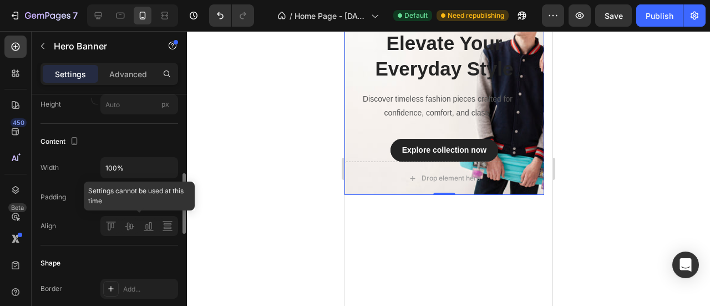
scroll to position [319, 0]
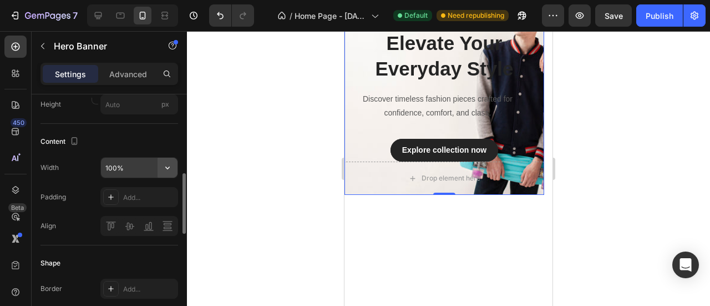
click at [169, 168] on icon "button" at bounding box center [167, 167] width 11 height 11
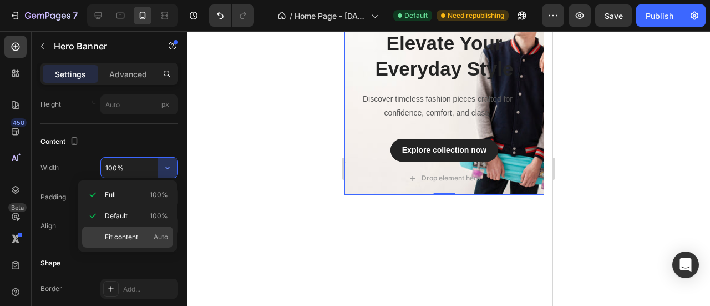
click at [140, 234] on p "Fit content Auto" at bounding box center [136, 237] width 63 height 10
type input "Auto"
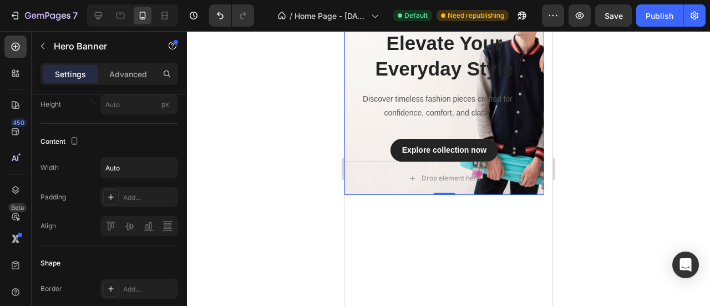
click at [297, 211] on div at bounding box center [448, 168] width 523 height 275
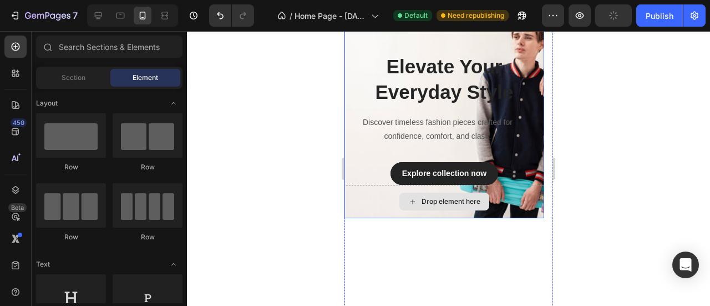
scroll to position [45, 0]
click at [423, 199] on div "Drop element here" at bounding box center [451, 202] width 59 height 9
click at [437, 200] on div "Drop element here" at bounding box center [451, 202] width 59 height 9
click at [417, 203] on div "Drop element here" at bounding box center [445, 202] width 90 height 18
click at [356, 198] on div "Drop element here" at bounding box center [445, 201] width 200 height 33
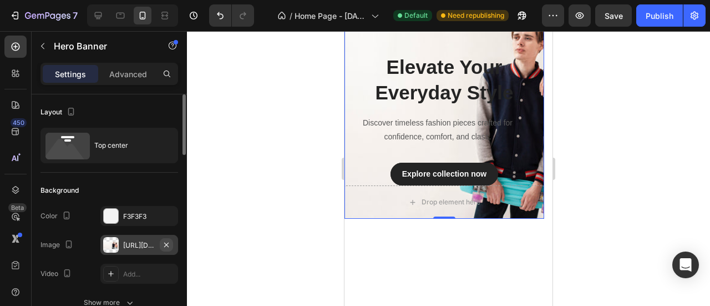
click at [162, 245] on icon "button" at bounding box center [166, 244] width 9 height 9
type input "100"
type input "Auto"
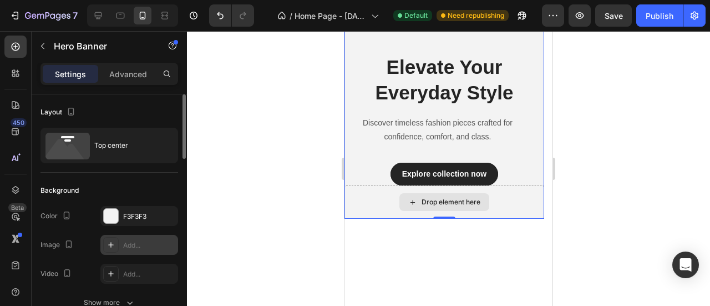
click at [378, 191] on div "Drop element here" at bounding box center [445, 201] width 200 height 33
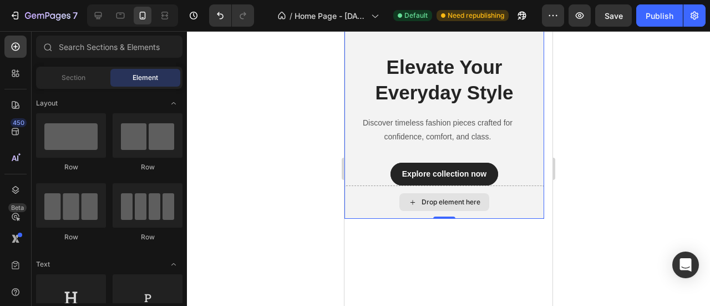
click at [444, 200] on div "Drop element here" at bounding box center [451, 202] width 59 height 9
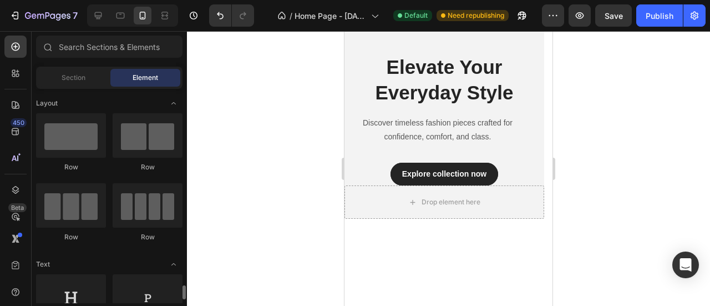
scroll to position [185, 0]
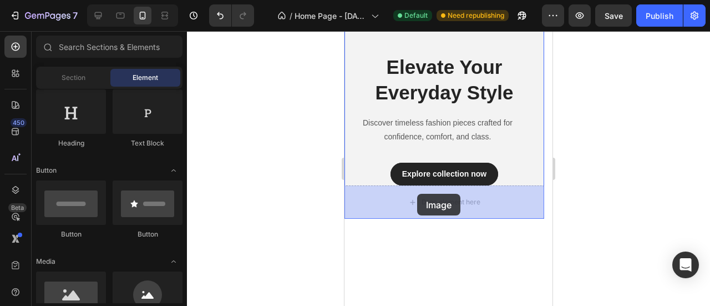
drag, startPoint x: 415, startPoint y: 327, endPoint x: 417, endPoint y: 194, distance: 133.2
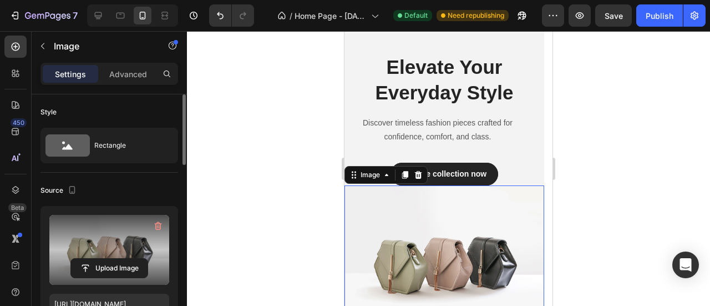
click at [113, 244] on label at bounding box center [109, 250] width 120 height 70
click at [113, 259] on input "file" at bounding box center [109, 268] width 77 height 19
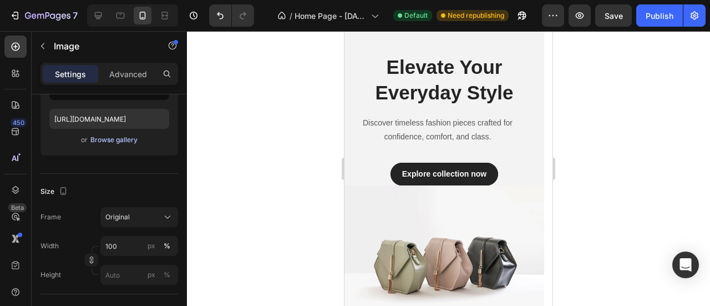
type input "[URL][DOMAIN_NAME]"
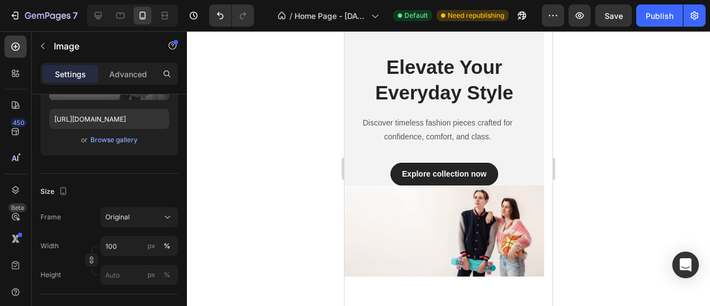
click at [286, 220] on div at bounding box center [448, 168] width 523 height 275
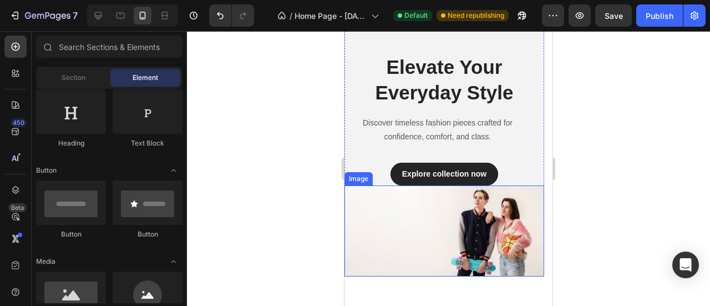
click at [399, 216] on img at bounding box center [445, 230] width 200 height 91
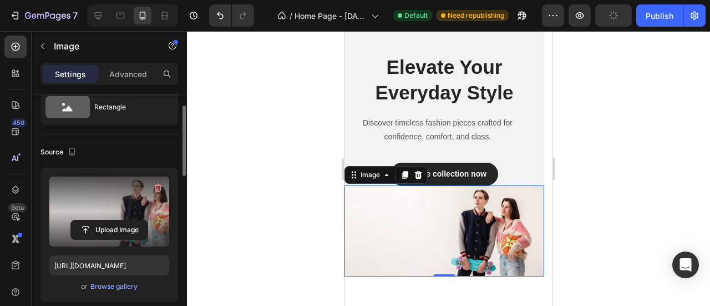
scroll to position [0, 0]
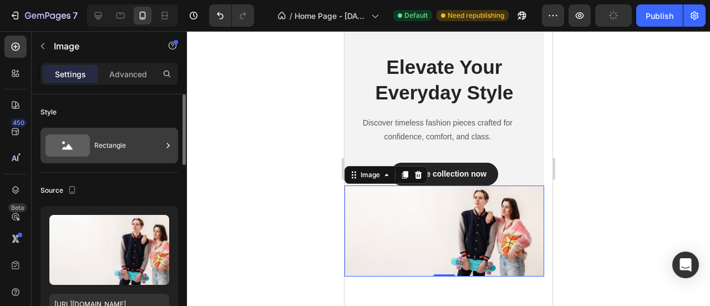
click at [97, 152] on div "Rectangle" at bounding box center [128, 146] width 68 height 26
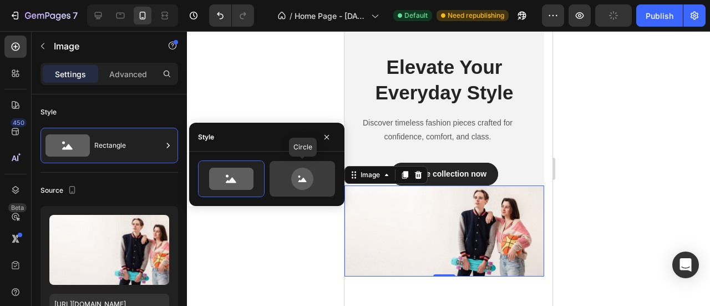
click at [298, 184] on icon at bounding box center [302, 179] width 22 height 22
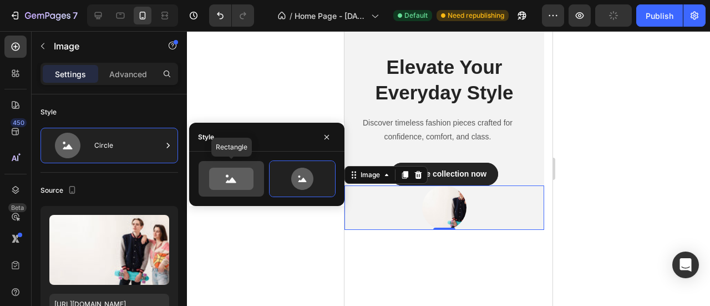
click at [241, 183] on icon at bounding box center [231, 179] width 44 height 22
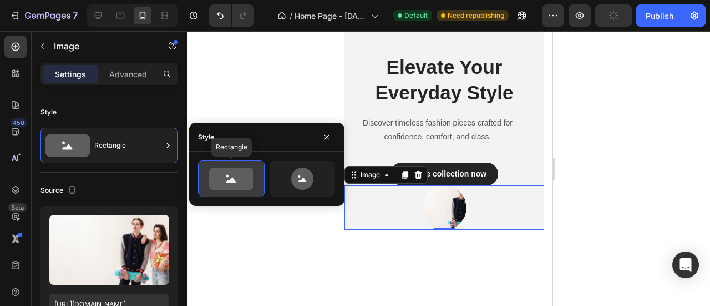
type input "100"
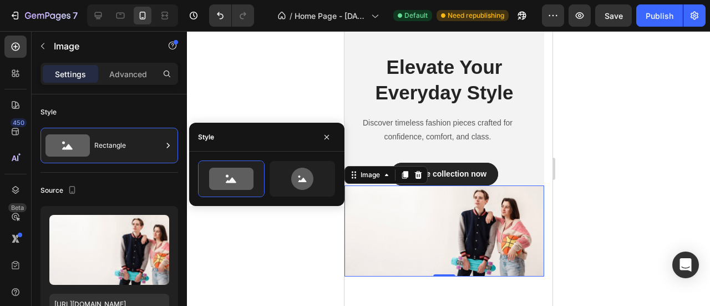
click at [216, 241] on div at bounding box center [448, 168] width 523 height 275
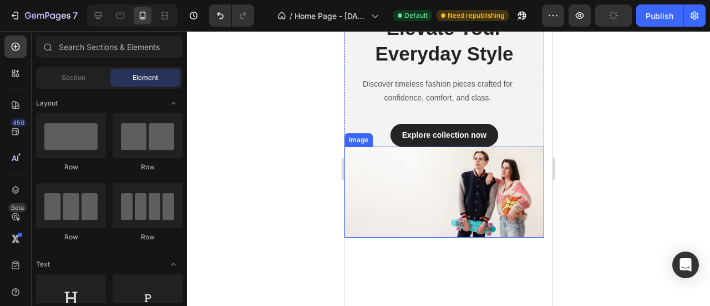
scroll to position [84, 0]
click at [382, 180] on img at bounding box center [445, 191] width 200 height 91
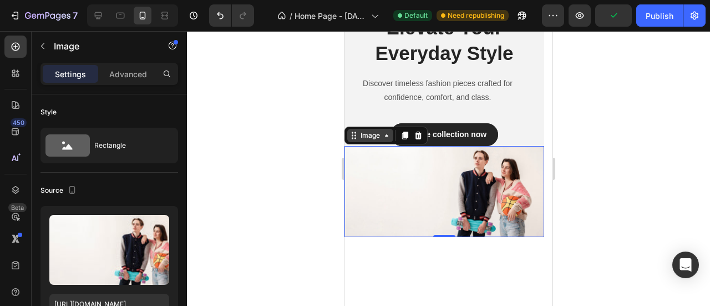
click at [384, 138] on icon at bounding box center [386, 135] width 9 height 9
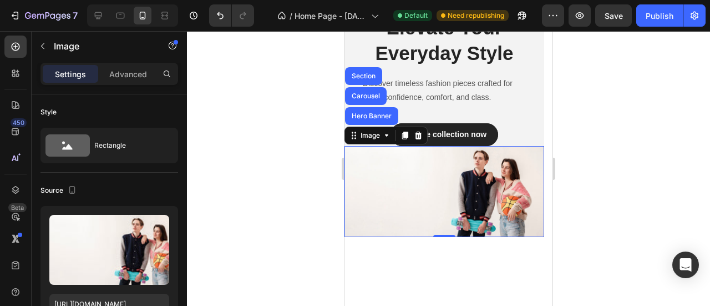
click at [378, 168] on img at bounding box center [445, 191] width 200 height 91
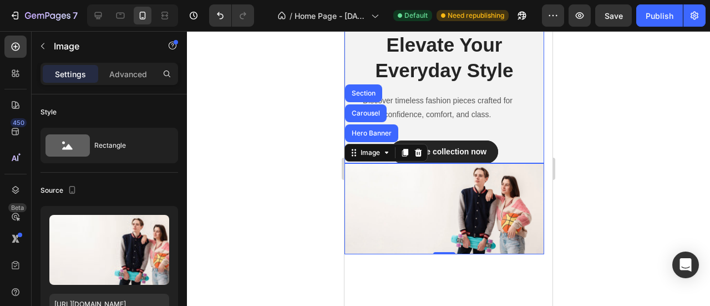
scroll to position [63, 0]
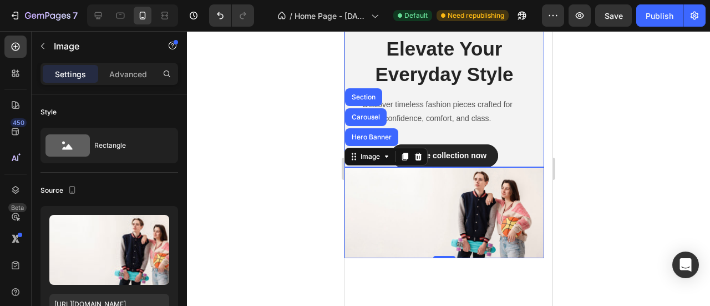
click at [529, 124] on div "Elevate Your Everyday Style Heading Discover timeless fashion pieces crafted fo…" at bounding box center [444, 101] width 183 height 132
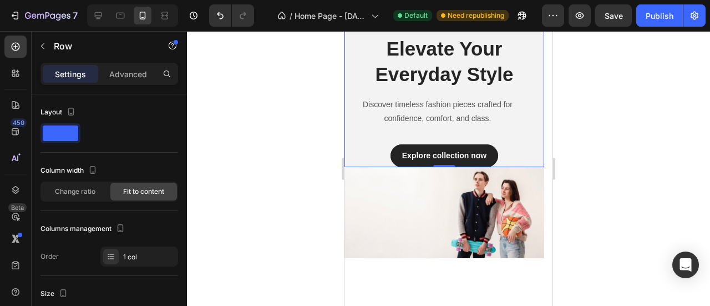
scroll to position [0, 0]
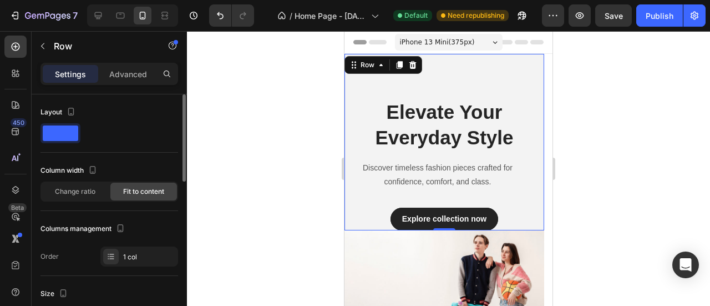
click at [131, 190] on span "Fit to content" at bounding box center [143, 191] width 41 height 10
click at [94, 191] on span "Change ratio" at bounding box center [75, 191] width 41 height 10
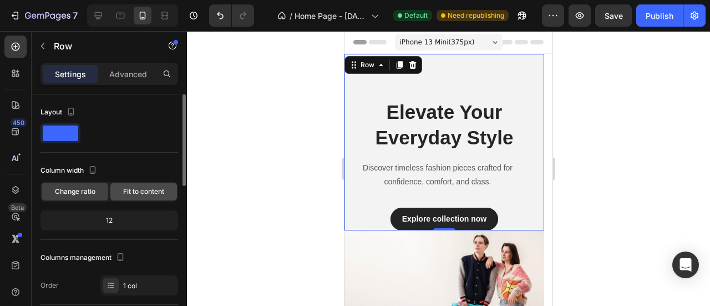
click at [134, 193] on span "Fit to content" at bounding box center [143, 191] width 41 height 10
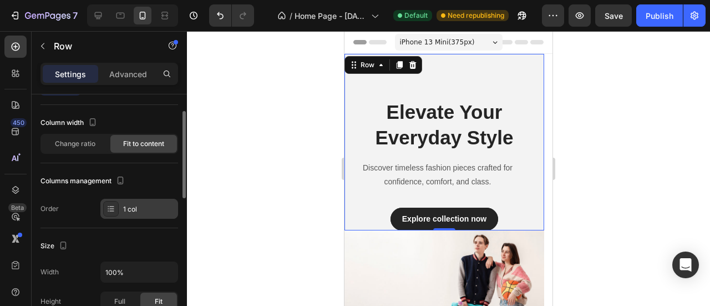
scroll to position [48, 0]
click at [130, 211] on div "1 col" at bounding box center [149, 209] width 52 height 10
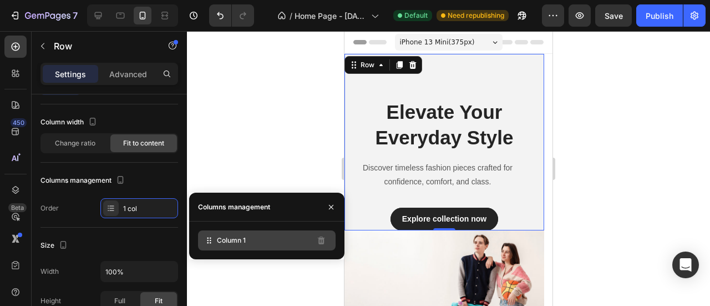
click at [251, 243] on div "Column 1" at bounding box center [267, 240] width 138 height 20
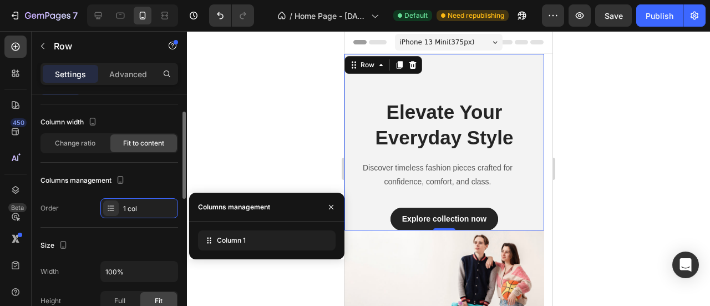
click at [117, 240] on div "Size" at bounding box center [110, 245] width 138 height 18
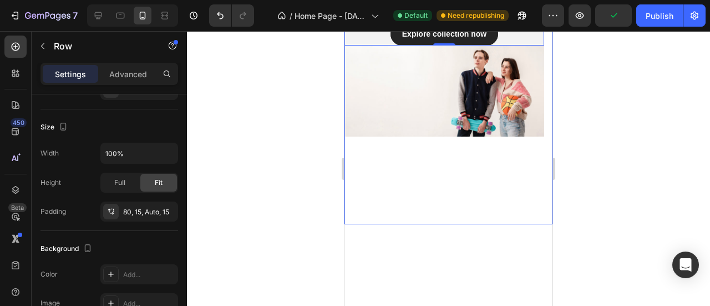
scroll to position [0, 0]
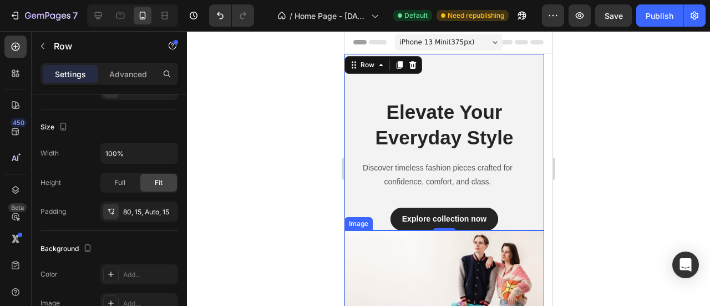
click at [360, 272] on img at bounding box center [445, 275] width 200 height 91
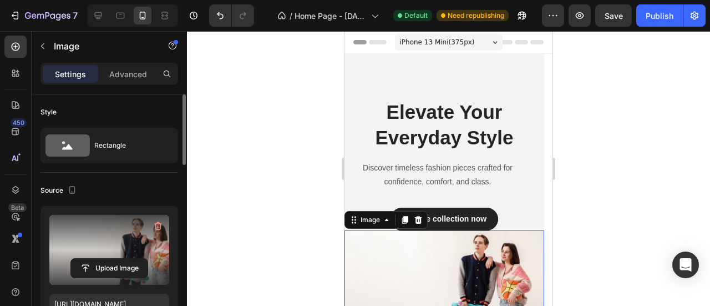
click at [127, 238] on label at bounding box center [109, 250] width 120 height 70
click at [127, 259] on input "file" at bounding box center [109, 268] width 77 height 19
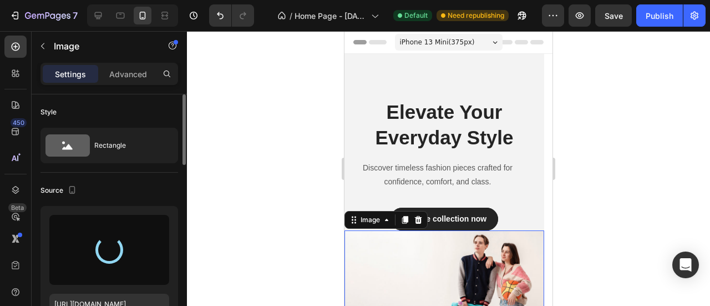
type input "[URL][DOMAIN_NAME]"
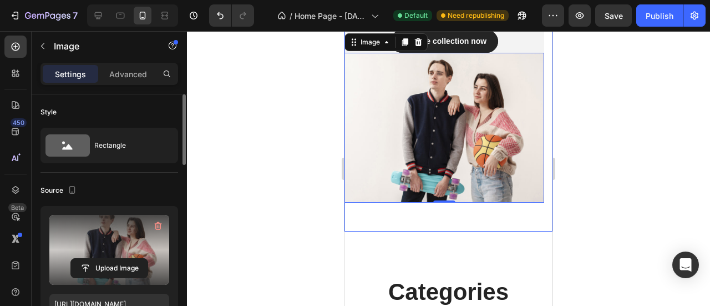
scroll to position [185, 0]
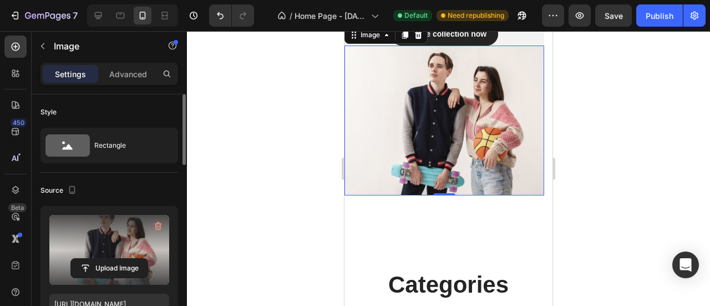
click at [615, 153] on div at bounding box center [448, 168] width 523 height 275
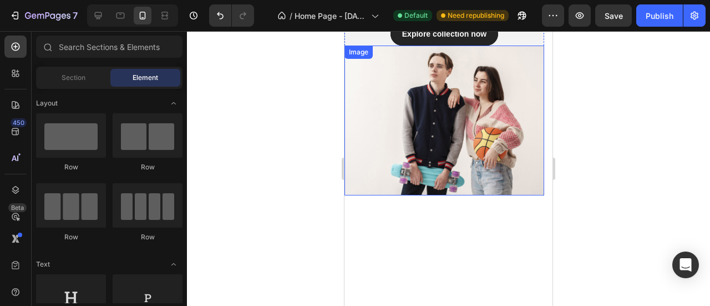
scroll to position [0, 0]
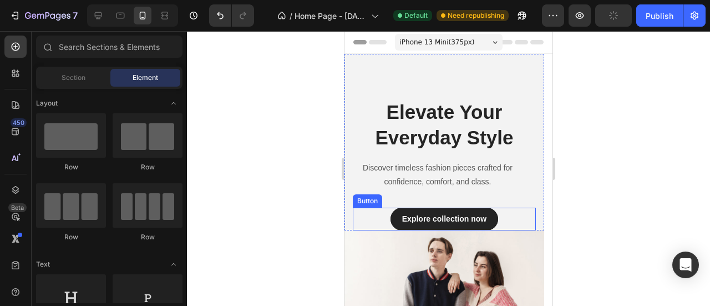
click at [372, 213] on div "Explore collection now Button" at bounding box center [444, 219] width 183 height 23
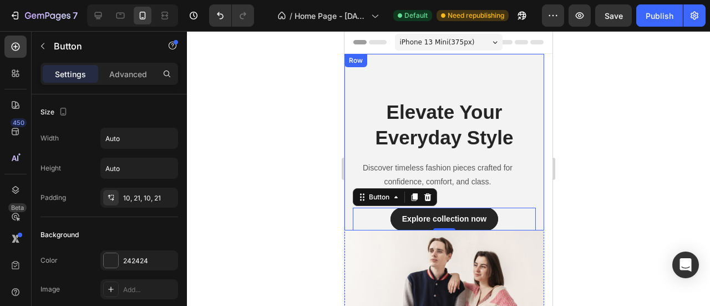
click at [351, 150] on div "Elevate Your Everyday Style Heading Discover timeless fashion pieces crafted fo…" at bounding box center [445, 142] width 200 height 176
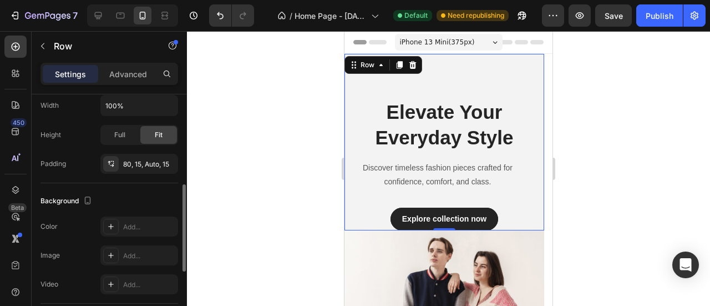
scroll to position [437, 0]
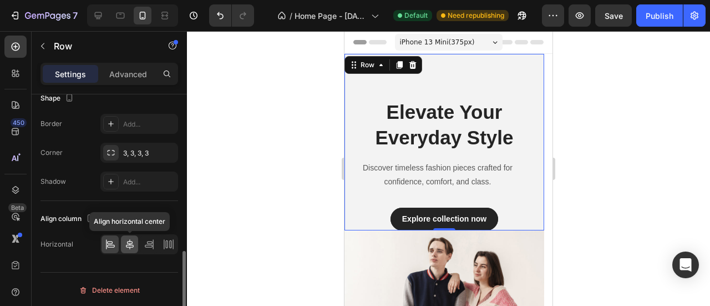
click at [128, 241] on icon at bounding box center [130, 244] width 8 height 10
click at [148, 241] on icon at bounding box center [149, 244] width 11 height 11
click at [134, 240] on icon at bounding box center [129, 244] width 11 height 11
click at [163, 240] on icon at bounding box center [168, 244] width 11 height 11
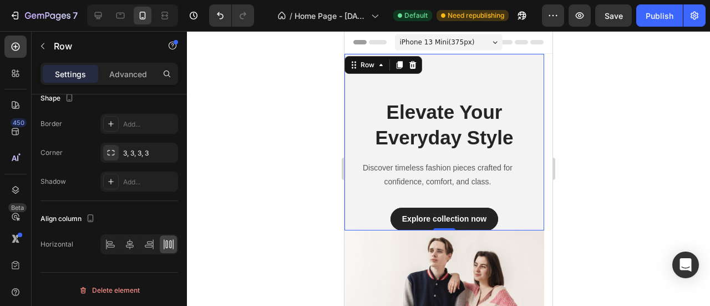
click at [352, 164] on div "Elevate Your Everyday Style Heading Discover timeless fashion pieces crafted fo…" at bounding box center [445, 142] width 200 height 176
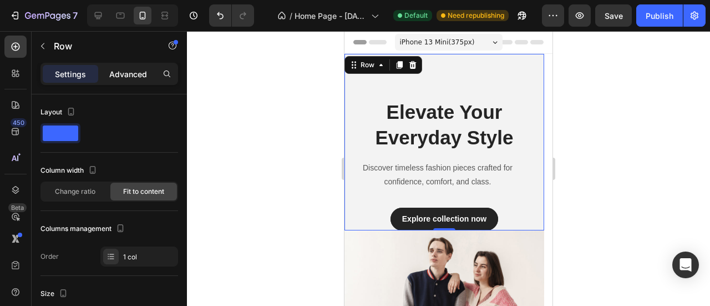
click at [127, 79] on p "Advanced" at bounding box center [128, 74] width 38 height 12
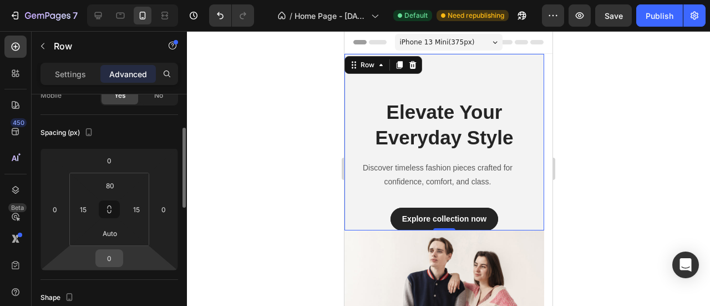
scroll to position [100, 0]
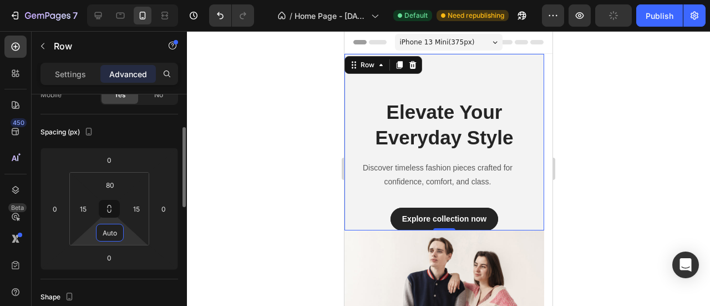
click at [110, 236] on input "Auto" at bounding box center [110, 232] width 22 height 17
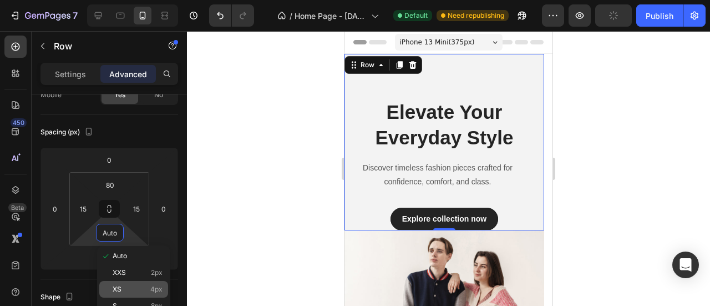
click at [124, 283] on div "XS 4px" at bounding box center [133, 289] width 69 height 17
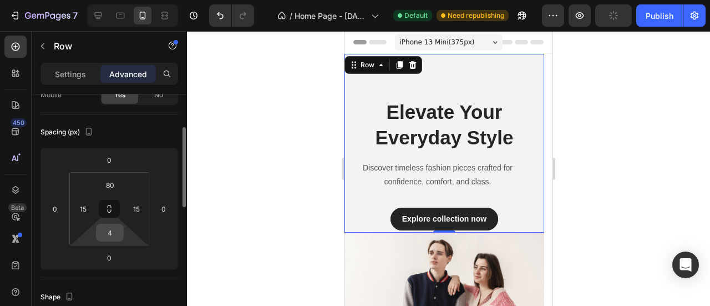
click at [114, 235] on input "4" at bounding box center [110, 232] width 22 height 17
click at [117, 237] on input "4" at bounding box center [110, 232] width 22 height 17
drag, startPoint x: 114, startPoint y: 235, endPoint x: 107, endPoint y: 234, distance: 7.8
click at [107, 234] on input "4" at bounding box center [110, 232] width 22 height 17
type input "20"
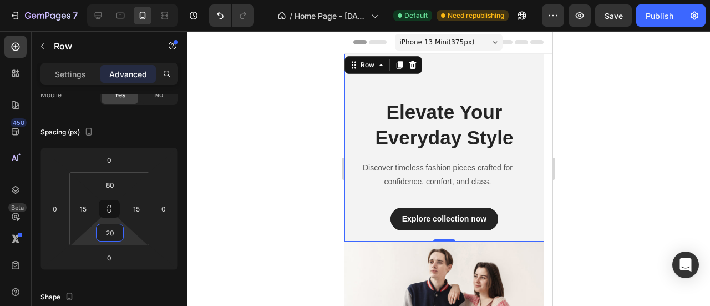
click at [265, 216] on div at bounding box center [448, 168] width 523 height 275
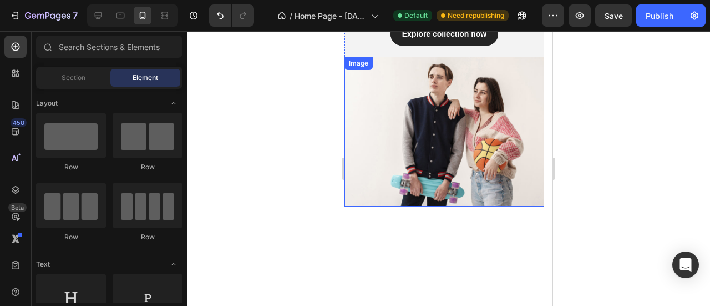
scroll to position [0, 0]
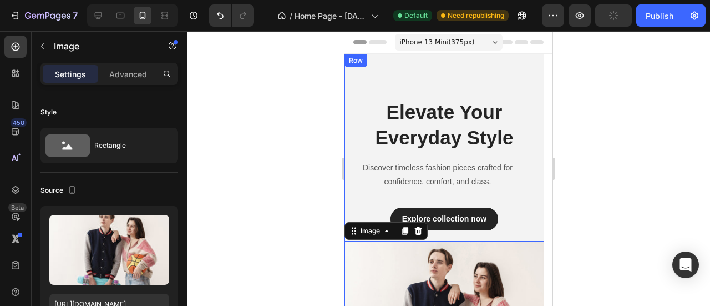
click at [364, 71] on div "Elevate Your Everyday Style Heading Discover timeless fashion pieces crafted fo…" at bounding box center [445, 148] width 200 height 188
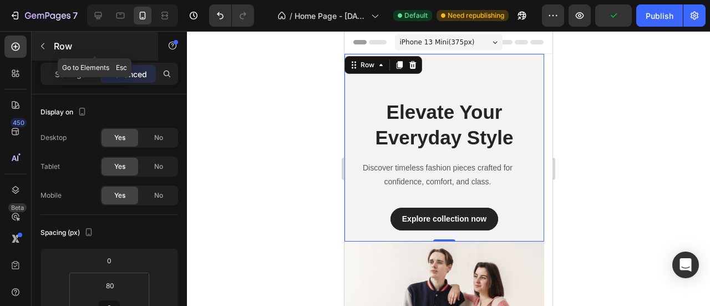
click at [43, 42] on icon "button" at bounding box center [42, 46] width 9 height 9
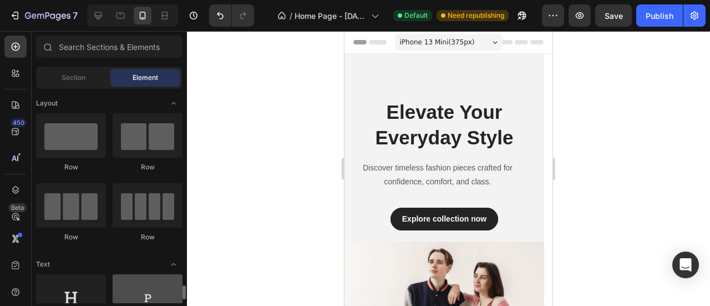
scroll to position [185, 0]
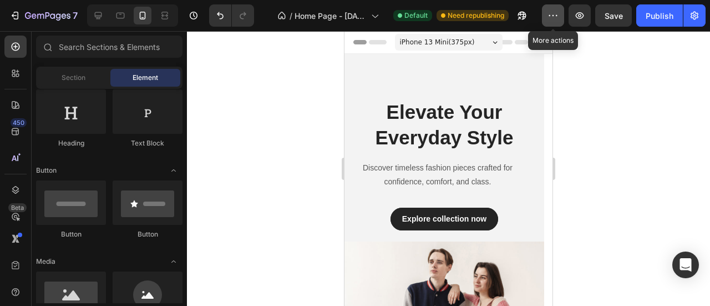
click at [554, 19] on icon "button" at bounding box center [553, 15] width 11 height 11
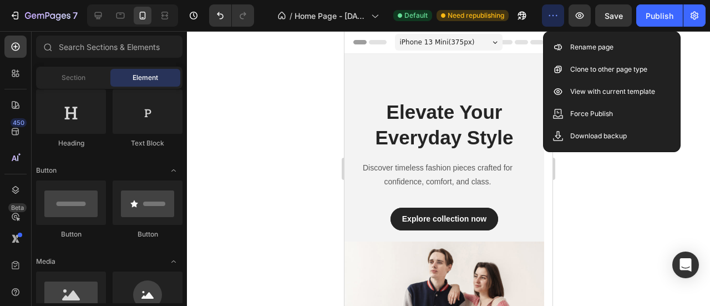
click at [554, 19] on icon "button" at bounding box center [553, 15] width 11 height 11
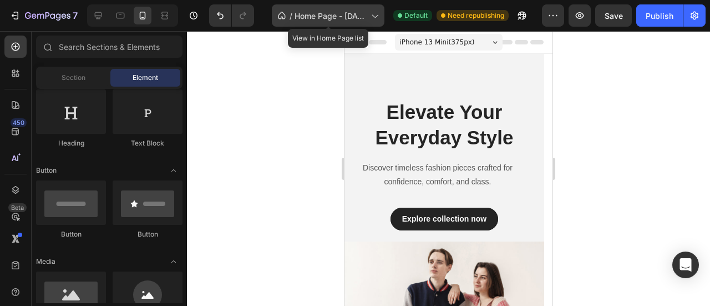
click at [378, 15] on icon at bounding box center [375, 16] width 6 height 3
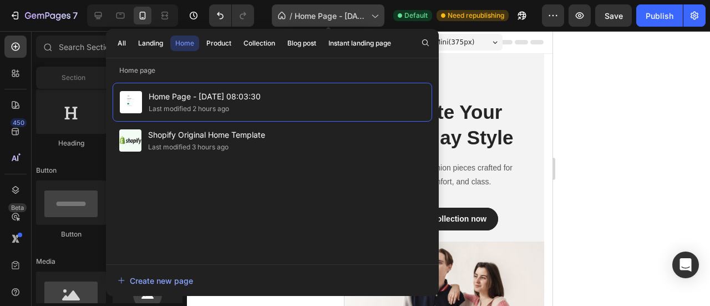
click at [373, 16] on icon at bounding box center [375, 16] width 6 height 3
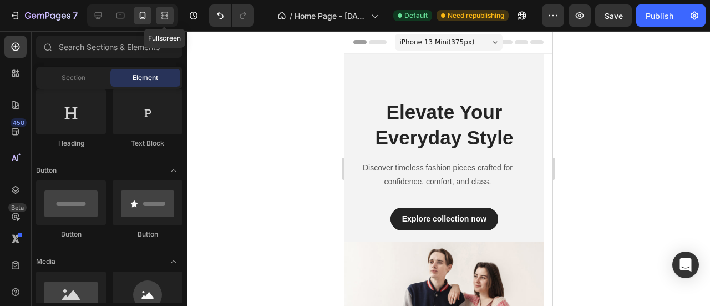
click at [167, 12] on icon at bounding box center [164, 15] width 11 height 11
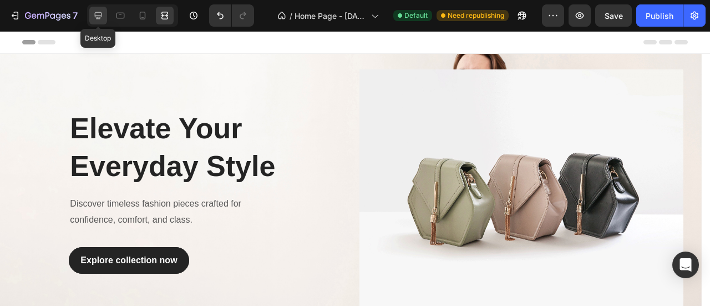
click at [94, 16] on icon at bounding box center [98, 15] width 11 height 11
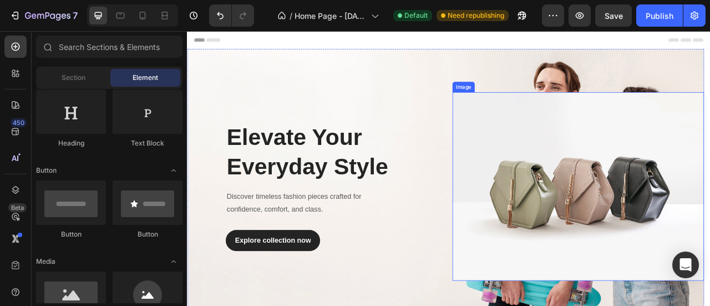
click at [641, 216] on img at bounding box center [684, 229] width 320 height 240
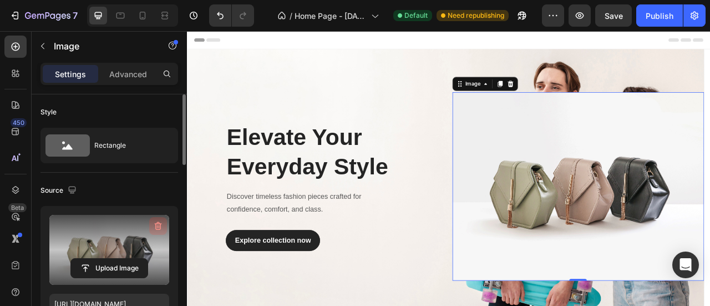
click at [160, 225] on icon "button" at bounding box center [158, 226] width 7 height 8
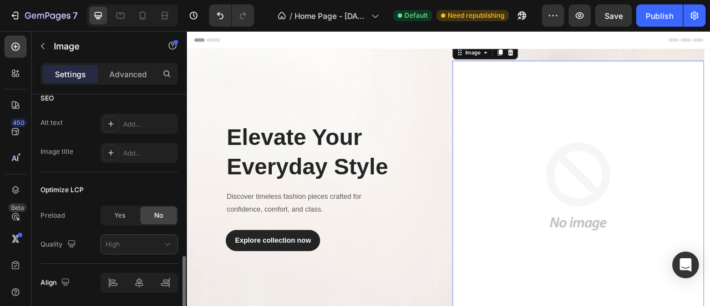
scroll to position [593, 0]
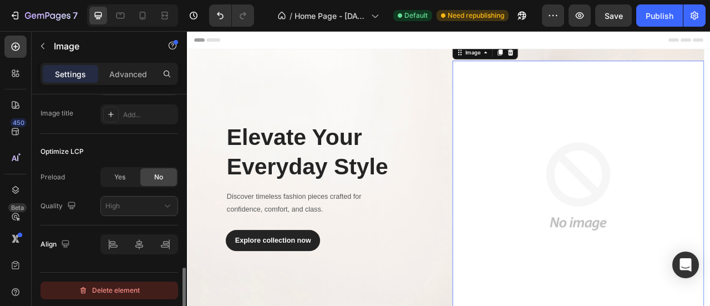
click at [121, 288] on div "Delete element" at bounding box center [109, 290] width 61 height 13
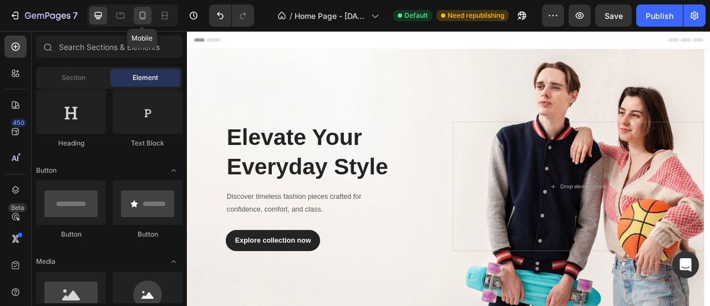
click at [145, 18] on icon at bounding box center [142, 15] width 11 height 11
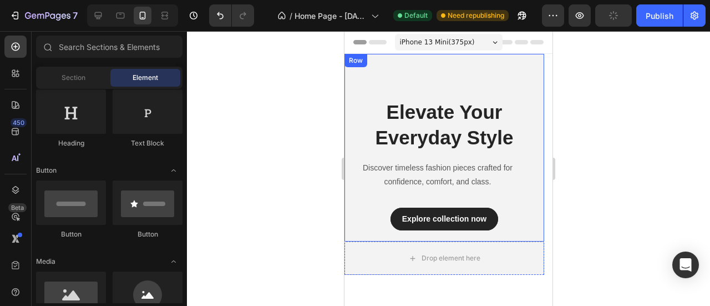
click at [360, 72] on div "Elevate Your Everyday Style Heading Discover timeless fashion pieces crafted fo…" at bounding box center [445, 148] width 200 height 188
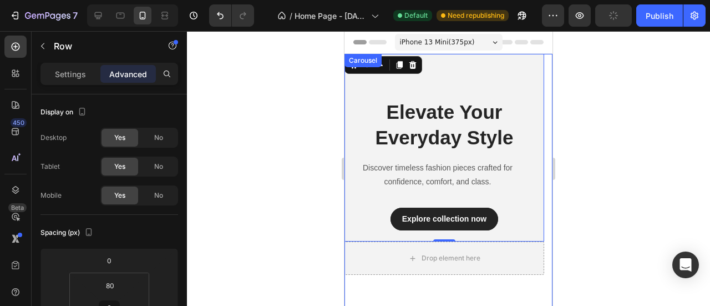
click at [536, 282] on div "Elevate Your Everyday Style Heading Discover timeless fashion pieces crafted fo…" at bounding box center [445, 231] width 200 height 355
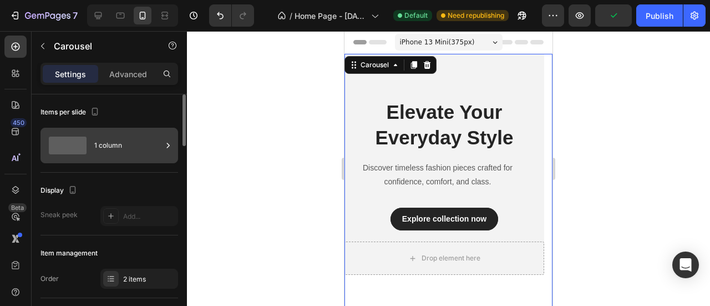
click at [130, 144] on div "1 column" at bounding box center [128, 146] width 68 height 26
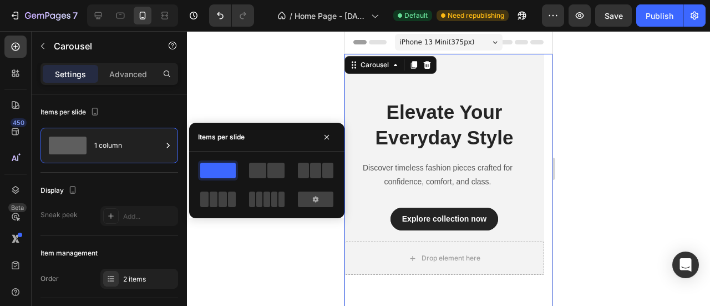
click at [128, 83] on div "Settings Advanced" at bounding box center [110, 74] width 138 height 22
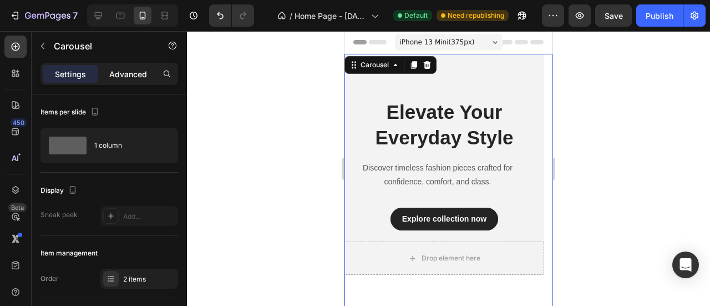
click at [129, 77] on p "Advanced" at bounding box center [128, 74] width 38 height 12
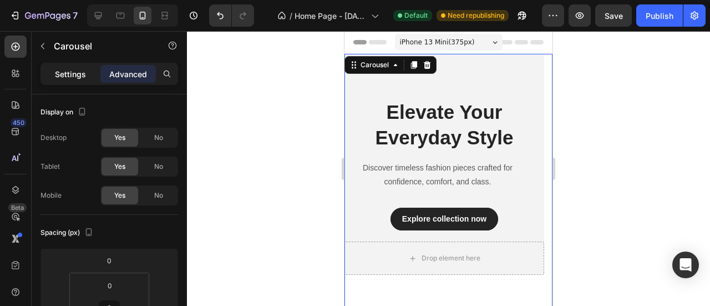
click at [74, 74] on p "Settings" at bounding box center [70, 74] width 31 height 12
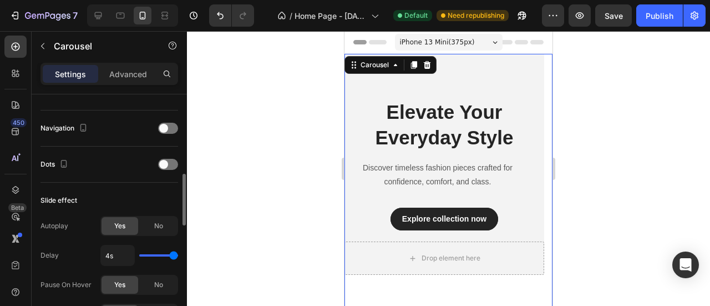
scroll to position [187, 0]
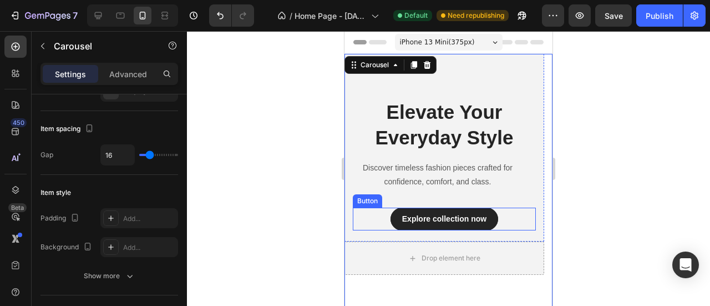
click at [362, 224] on div "Explore collection now Button" at bounding box center [444, 219] width 183 height 23
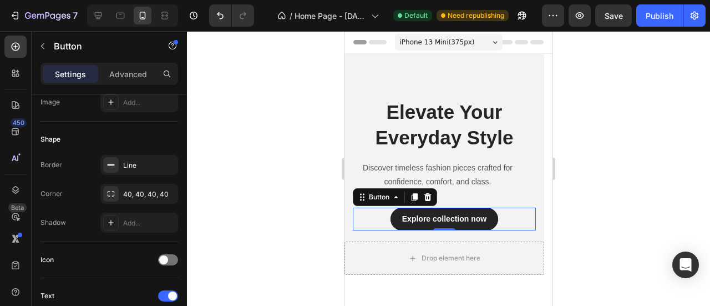
scroll to position [0, 0]
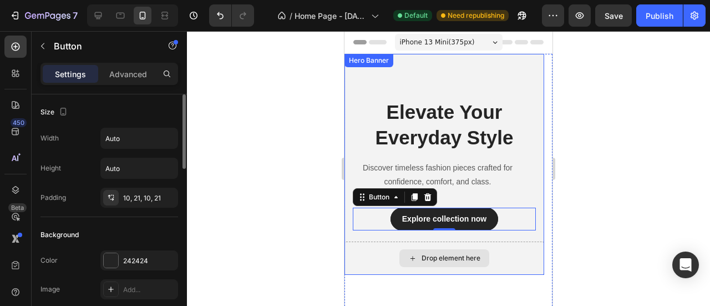
click at [364, 246] on div "Drop element here" at bounding box center [445, 257] width 200 height 33
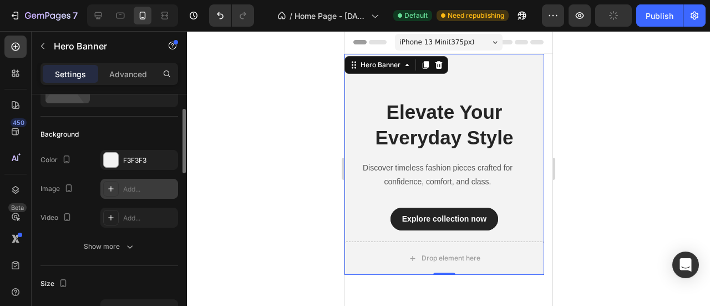
click at [124, 193] on div "Add..." at bounding box center [149, 189] width 52 height 10
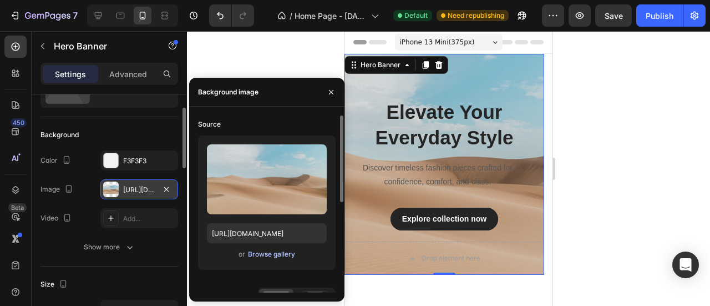
click at [265, 254] on div "Browse gallery" at bounding box center [271, 254] width 47 height 10
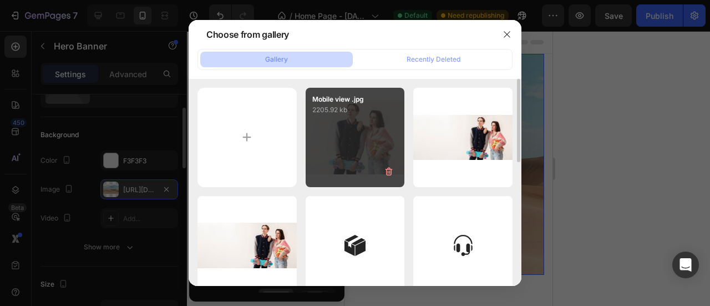
click at [324, 138] on div "Mobile view .jpg 2205.92 kb" at bounding box center [355, 137] width 99 height 99
type input "[URL][DOMAIN_NAME]"
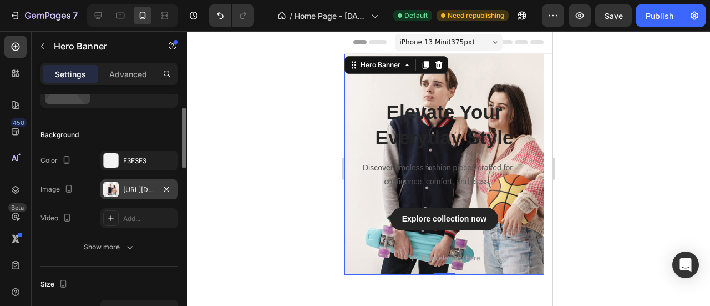
click at [146, 124] on div "Background The changes might be hidden by the image and the video. Color F3F3F3…" at bounding box center [110, 191] width 138 height 149
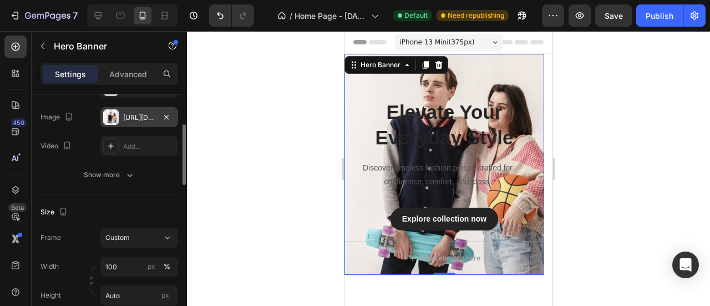
scroll to position [129, 0]
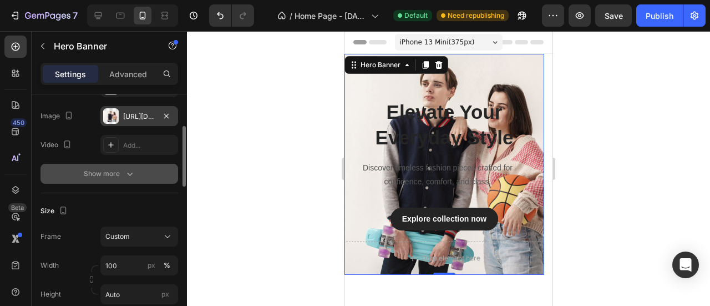
click at [135, 173] on button "Show more" at bounding box center [110, 174] width 138 height 20
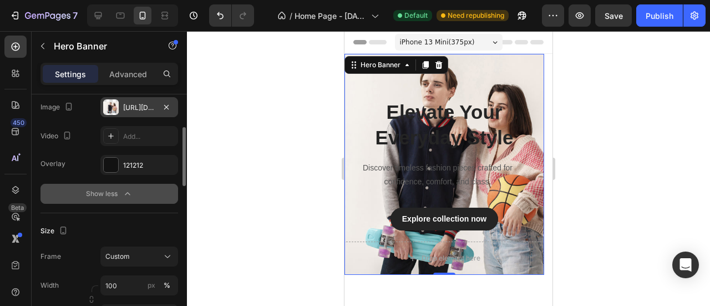
click at [132, 197] on icon "button" at bounding box center [127, 193] width 11 height 11
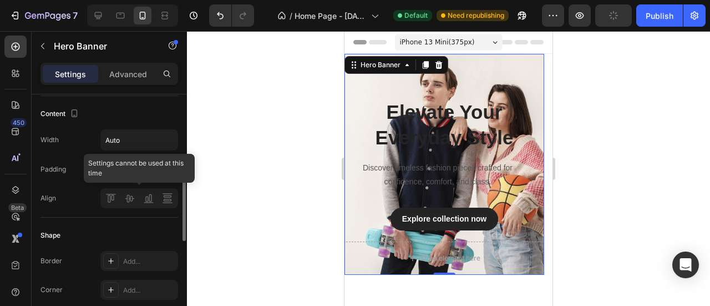
scroll to position [346, 0]
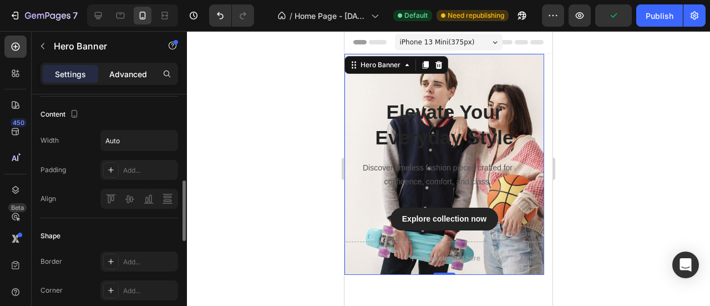
click at [133, 77] on p "Advanced" at bounding box center [128, 74] width 38 height 12
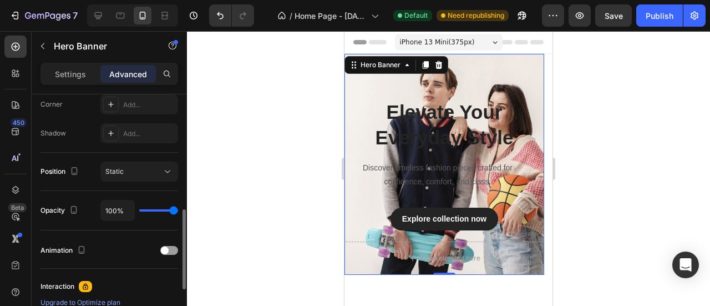
scroll to position [349, 0]
type input "34%"
type input "34"
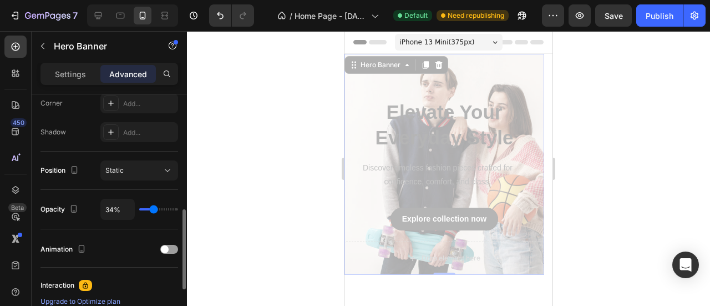
type input "19%"
type input "19"
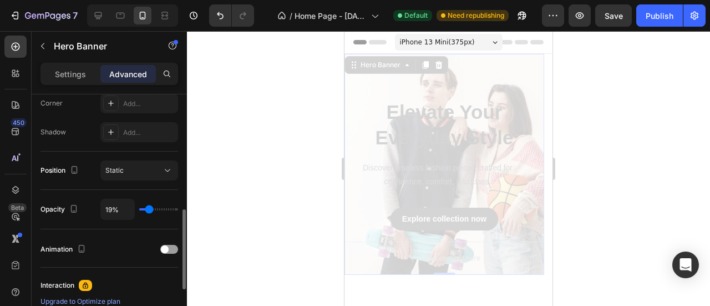
type input "60%"
type input "60"
type input "100%"
type input "100"
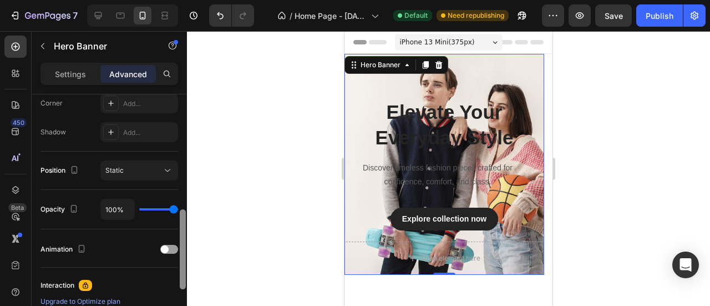
drag, startPoint x: 170, startPoint y: 208, endPoint x: 186, endPoint y: 209, distance: 15.6
click at [178, 209] on input "range" at bounding box center [158, 209] width 39 height 2
click at [145, 171] on div "Static" at bounding box center [133, 170] width 57 height 10
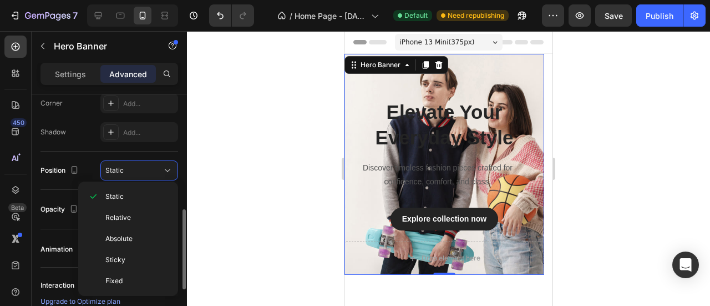
click at [80, 149] on div "Shape Border Add... Corner Add... Shadow Add..." at bounding box center [110, 91] width 138 height 120
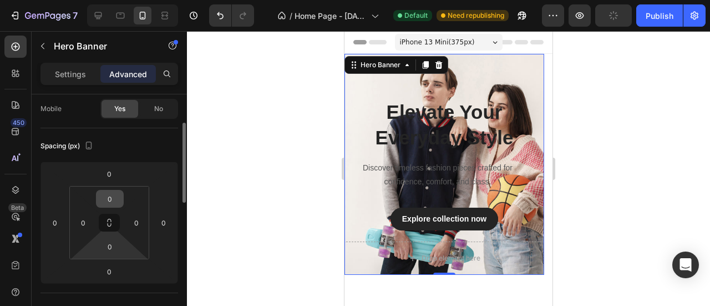
scroll to position [87, 0]
click at [110, 196] on input "0" at bounding box center [110, 198] width 22 height 17
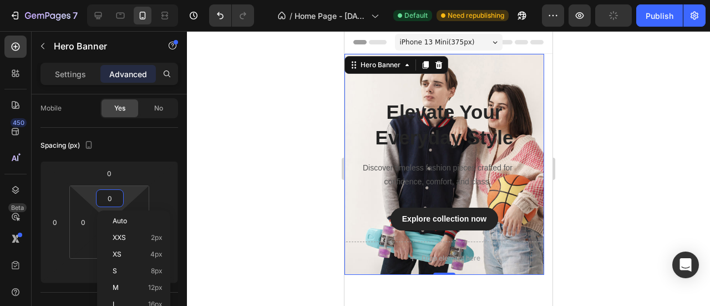
click at [105, 196] on input "0" at bounding box center [110, 198] width 22 height 17
click at [106, 195] on input "0" at bounding box center [110, 198] width 22 height 17
type input "80"
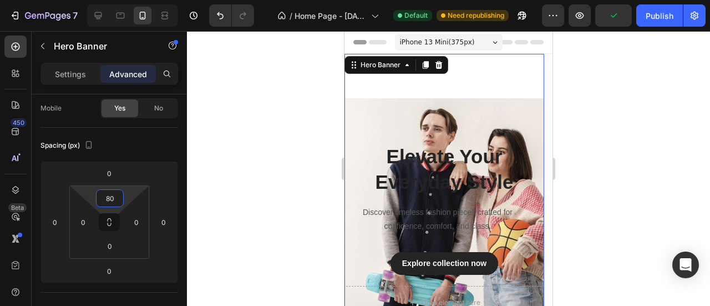
drag, startPoint x: 117, startPoint y: 197, endPoint x: 100, endPoint y: 197, distance: 16.1
click at [100, 197] on input "80" at bounding box center [110, 198] width 22 height 17
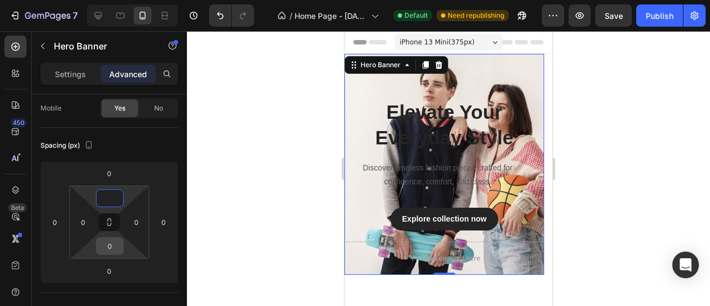
click at [104, 247] on input "0" at bounding box center [110, 246] width 22 height 17
type input "0"
type input "8"
click at [89, 115] on div "Mobile Yes No" at bounding box center [110, 108] width 138 height 20
type input "0"
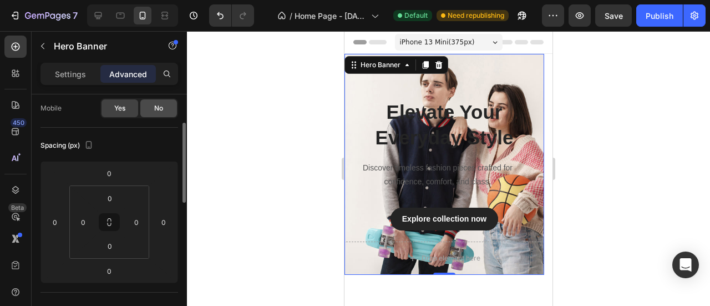
click at [156, 112] on span "No" at bounding box center [158, 108] width 9 height 10
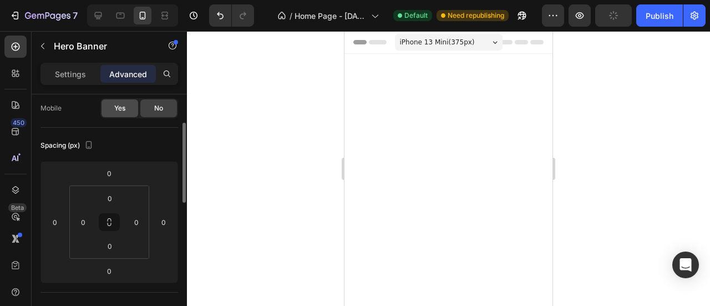
click at [126, 110] on div "Yes" at bounding box center [120, 108] width 37 height 18
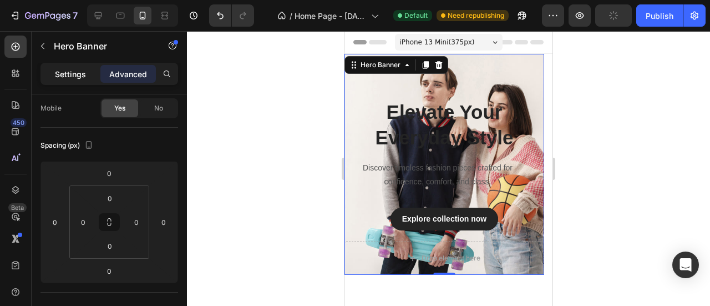
click at [69, 73] on p "Settings" at bounding box center [70, 74] width 31 height 12
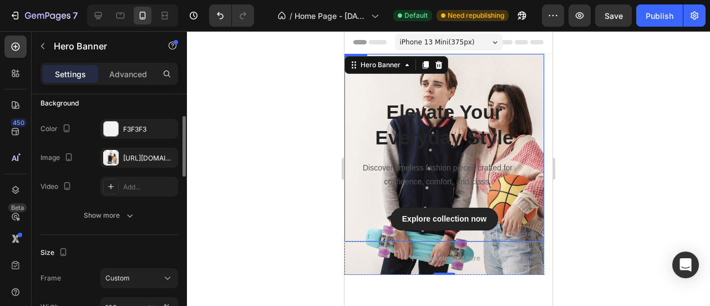
scroll to position [272, 0]
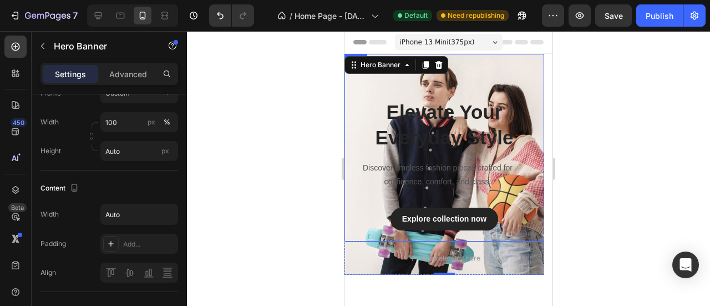
click at [354, 82] on div "Elevate Your Everyday Style Heading Discover timeless fashion pieces crafted fo…" at bounding box center [445, 148] width 200 height 188
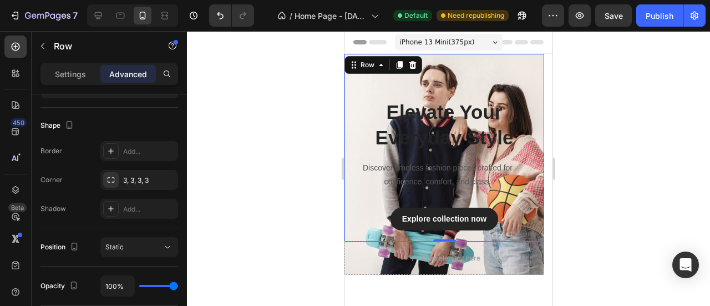
scroll to position [0, 0]
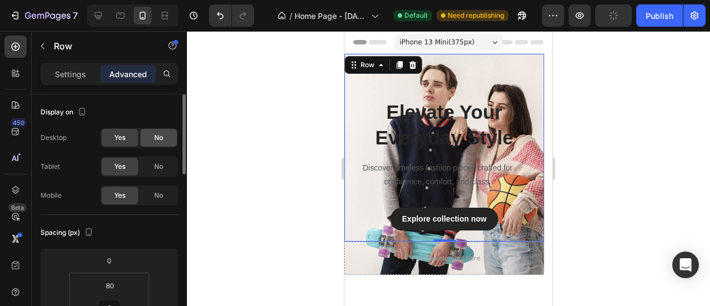
click at [149, 138] on div "No" at bounding box center [158, 138] width 37 height 18
click at [119, 137] on span "Yes" at bounding box center [119, 138] width 11 height 10
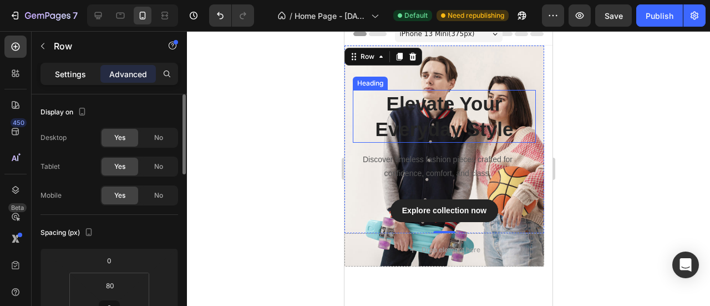
click at [62, 74] on p "Settings" at bounding box center [70, 74] width 31 height 12
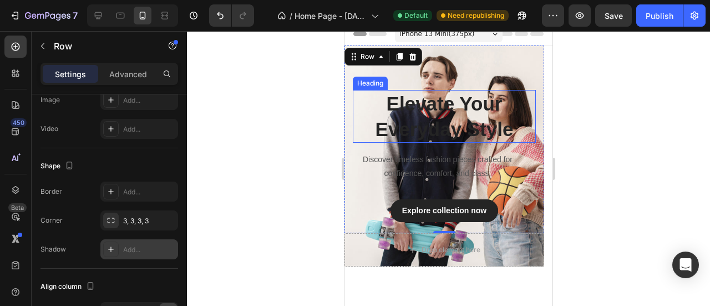
scroll to position [437, 0]
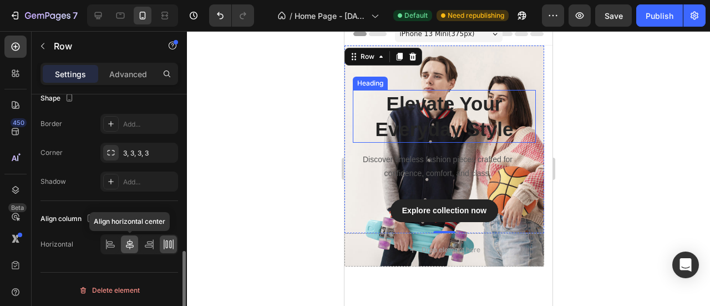
click at [125, 241] on icon at bounding box center [129, 244] width 11 height 11
click at [91, 215] on icon "button" at bounding box center [90, 218] width 11 height 11
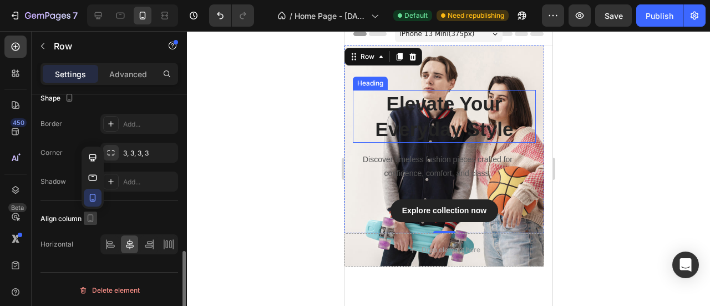
click at [91, 215] on icon "button" at bounding box center [90, 218] width 11 height 11
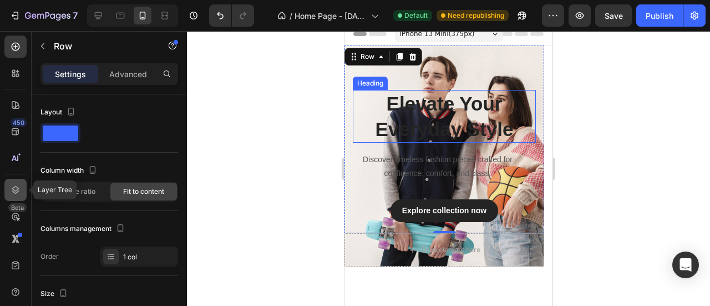
click at [15, 188] on icon at bounding box center [15, 189] width 11 height 11
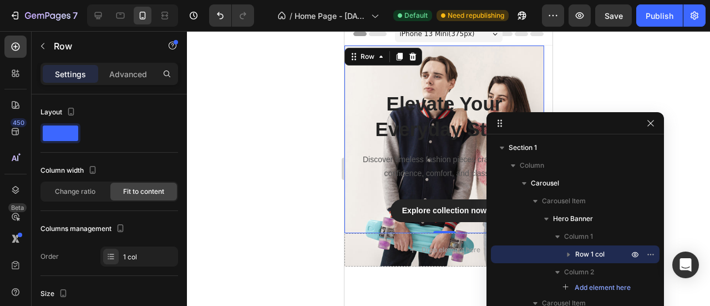
drag, startPoint x: 578, startPoint y: 232, endPoint x: 574, endPoint y: 104, distance: 128.2
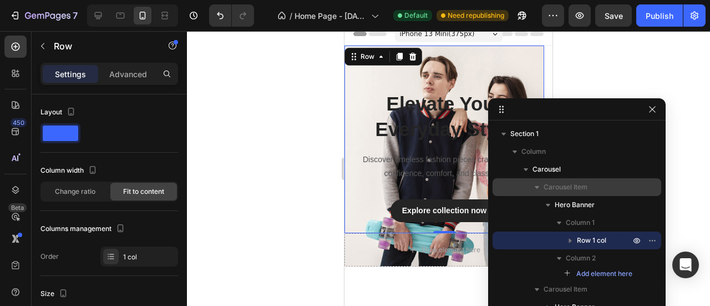
click at [538, 189] on icon "button" at bounding box center [537, 186] width 11 height 11
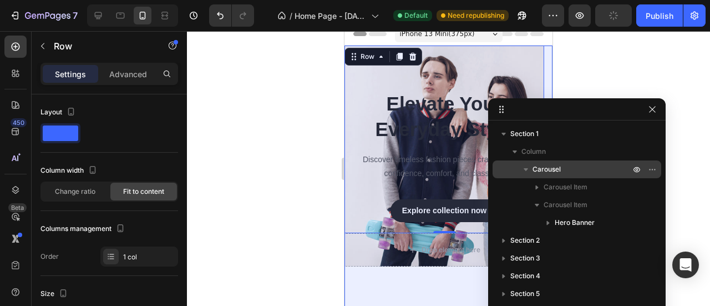
click at [527, 170] on icon "button" at bounding box center [526, 169] width 11 height 11
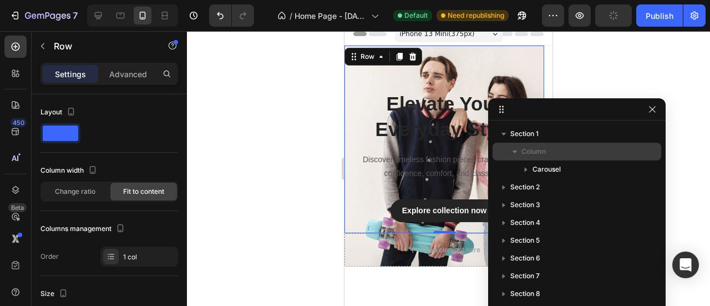
click at [516, 152] on icon "button" at bounding box center [514, 151] width 11 height 11
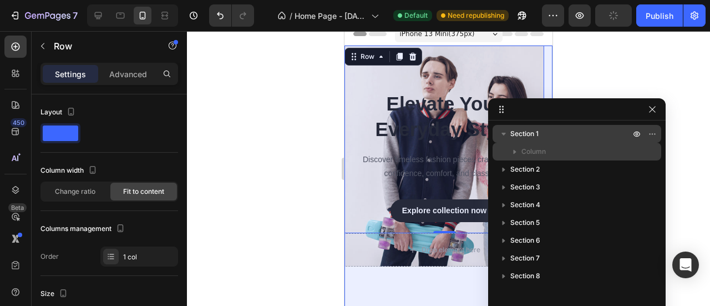
click at [503, 134] on icon "button" at bounding box center [504, 134] width 4 height 3
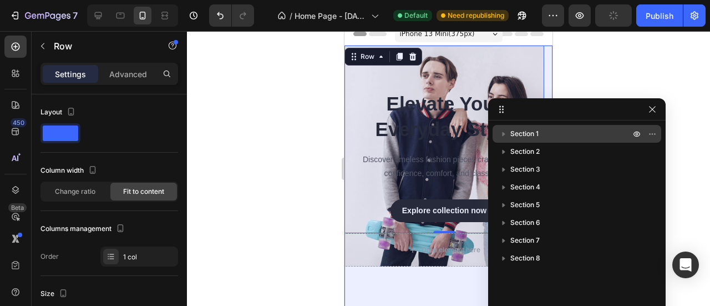
click at [505, 134] on icon "button" at bounding box center [504, 134] width 3 height 4
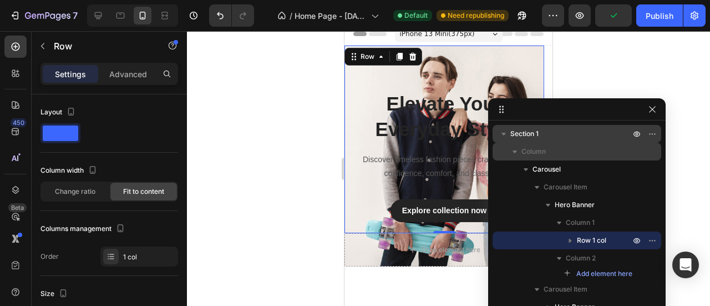
click at [516, 153] on icon "button" at bounding box center [514, 151] width 11 height 11
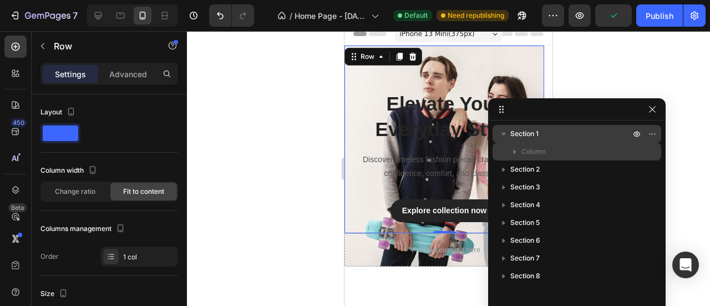
click at [517, 153] on icon "button" at bounding box center [514, 151] width 11 height 11
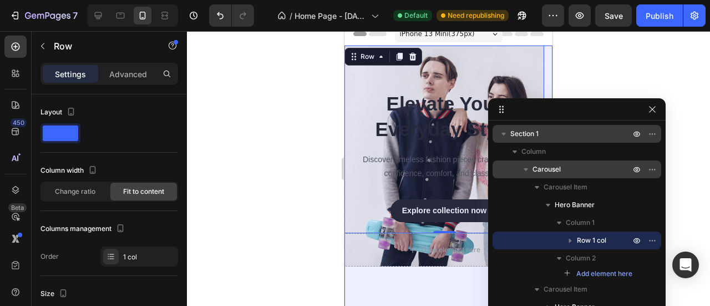
click at [527, 170] on icon "button" at bounding box center [526, 169] width 11 height 11
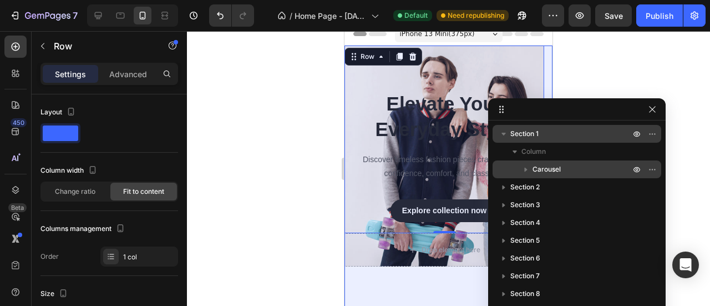
click at [527, 170] on icon "button" at bounding box center [526, 169] width 11 height 11
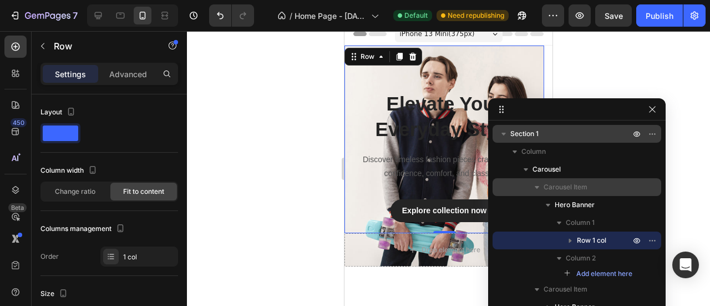
click at [539, 189] on icon "button" at bounding box center [537, 186] width 11 height 11
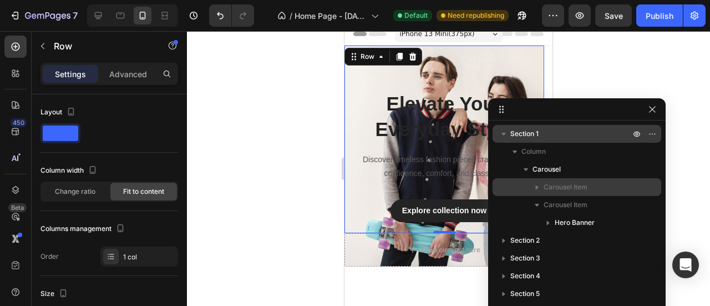
click at [539, 189] on icon "button" at bounding box center [537, 186] width 11 height 11
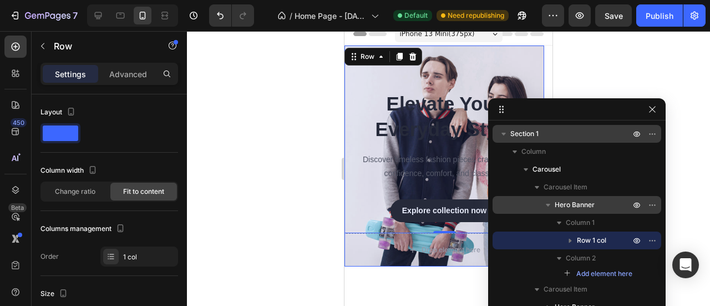
click at [548, 205] on icon "button" at bounding box center [548, 205] width 4 height 3
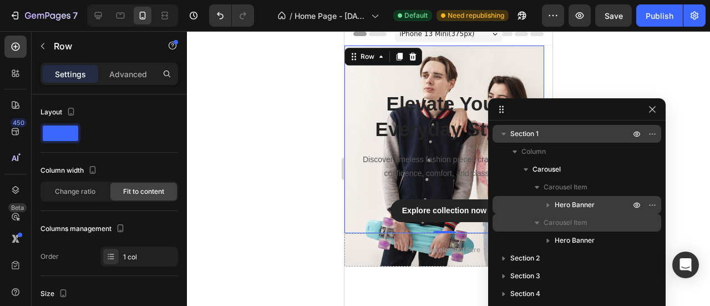
click at [537, 221] on icon "button" at bounding box center [537, 222] width 4 height 3
click at [537, 221] on icon "button" at bounding box center [537, 222] width 11 height 11
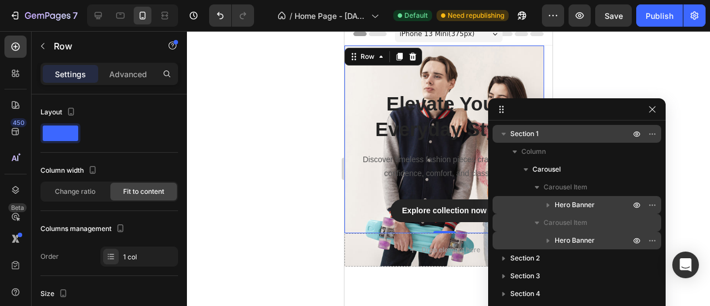
click at [551, 241] on icon "button" at bounding box center [548, 240] width 11 height 11
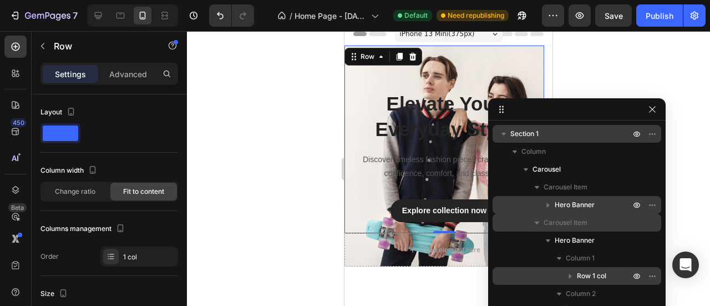
click at [564, 270] on div "Row 1 col" at bounding box center [577, 276] width 160 height 18
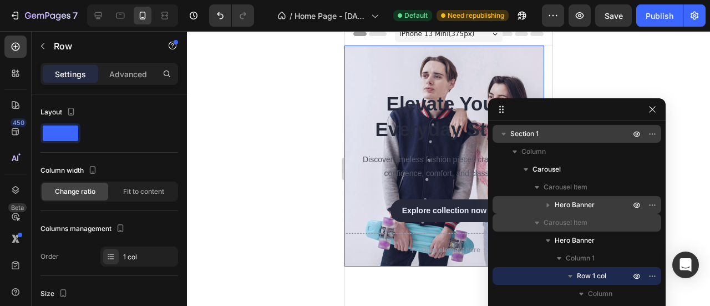
click at [578, 206] on span "Hero Banner" at bounding box center [575, 204] width 40 height 11
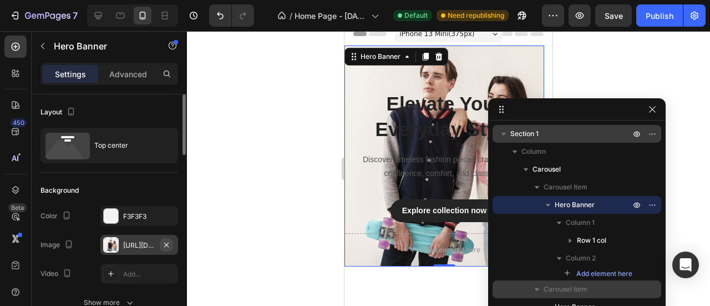
click at [166, 244] on icon "button" at bounding box center [166, 244] width 4 height 4
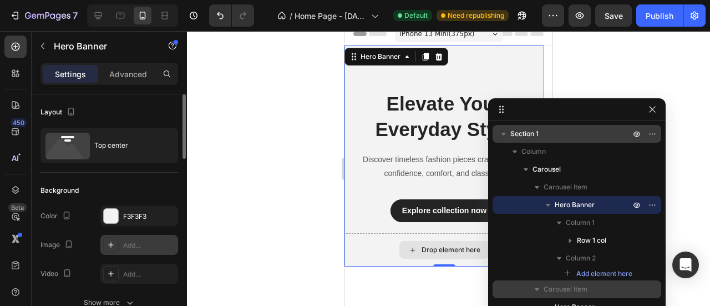
click at [415, 248] on icon at bounding box center [412, 249] width 9 height 9
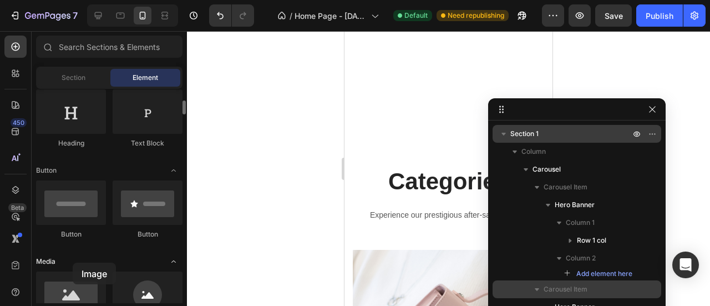
drag, startPoint x: 117, startPoint y: 282, endPoint x: 63, endPoint y: 262, distance: 57.4
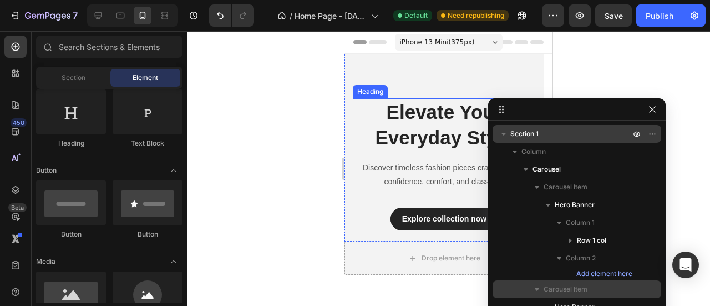
click at [428, 107] on h2 "Elevate Your Everyday Style" at bounding box center [444, 124] width 183 height 53
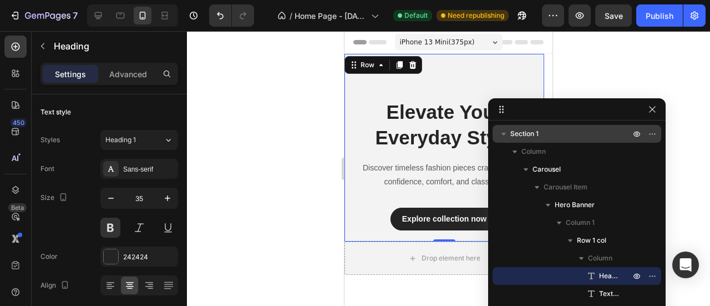
click at [478, 59] on div "Elevate Your Everyday Style Heading Discover timeless fashion pieces crafted fo…" at bounding box center [445, 148] width 200 height 188
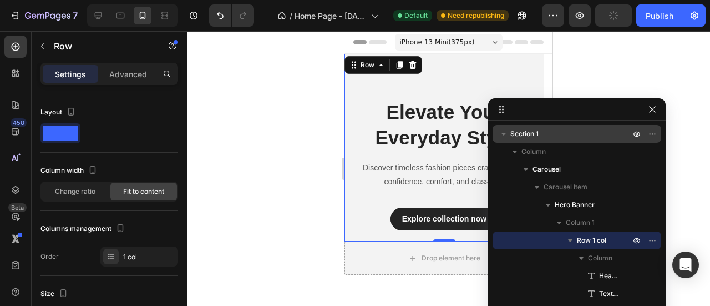
click at [445, 79] on div "Elevate Your Everyday Style Heading Discover timeless fashion pieces crafted fo…" at bounding box center [445, 148] width 200 height 188
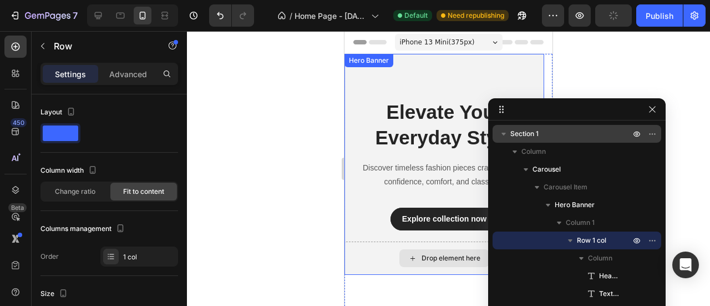
click at [430, 256] on div "Drop element here" at bounding box center [451, 258] width 59 height 9
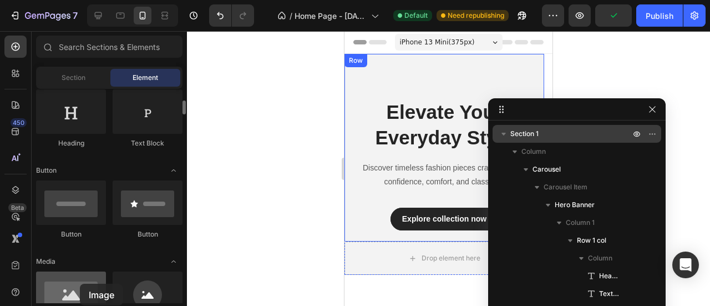
click at [80, 284] on div at bounding box center [71, 293] width 70 height 44
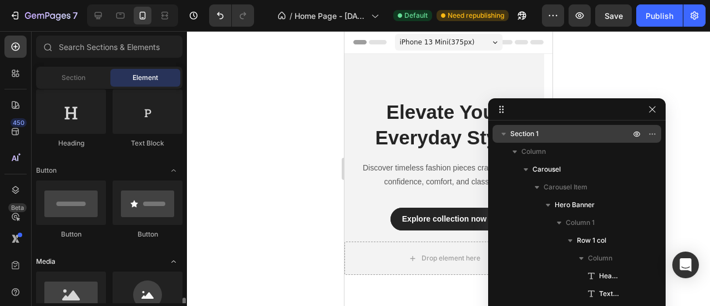
scroll to position [370, 0]
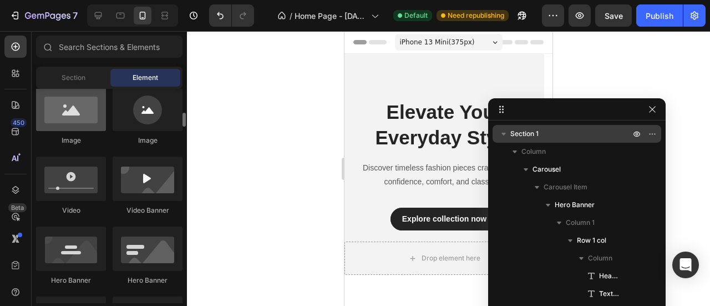
click at [74, 124] on div at bounding box center [71, 109] width 70 height 44
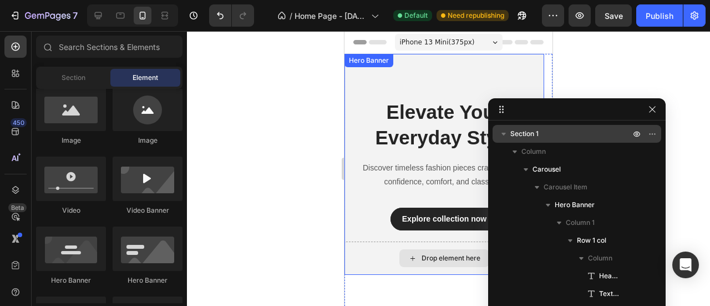
click at [396, 257] on div "Drop element here" at bounding box center [445, 257] width 200 height 33
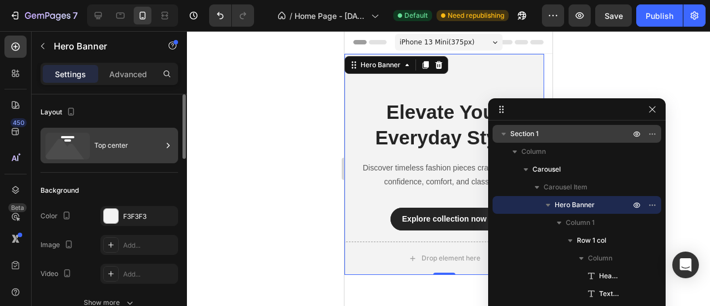
click at [116, 156] on div "Top center" at bounding box center [128, 146] width 68 height 26
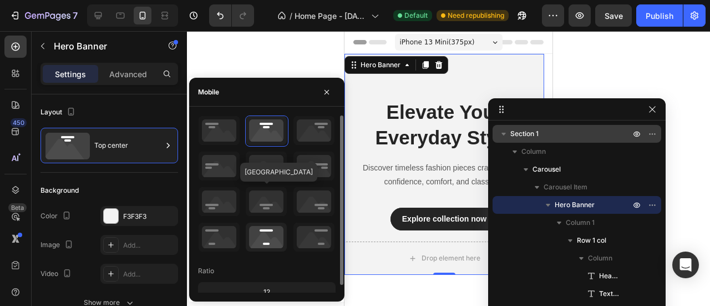
scroll to position [8, 0]
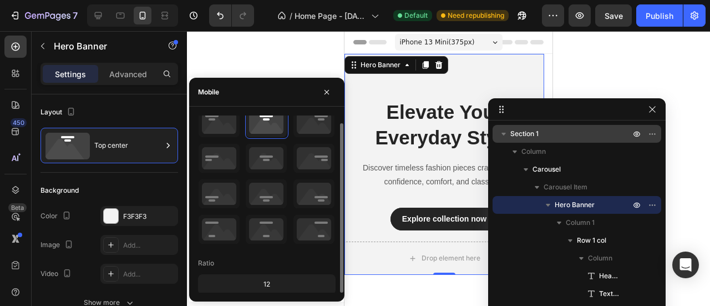
click at [273, 281] on div "12" at bounding box center [266, 284] width 133 height 16
click at [265, 228] on icon at bounding box center [266, 229] width 41 height 29
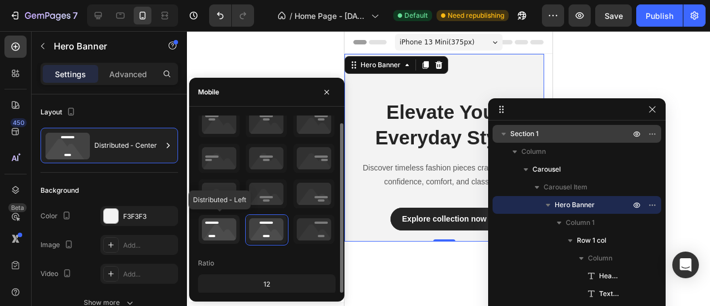
click at [224, 226] on icon at bounding box center [219, 229] width 41 height 29
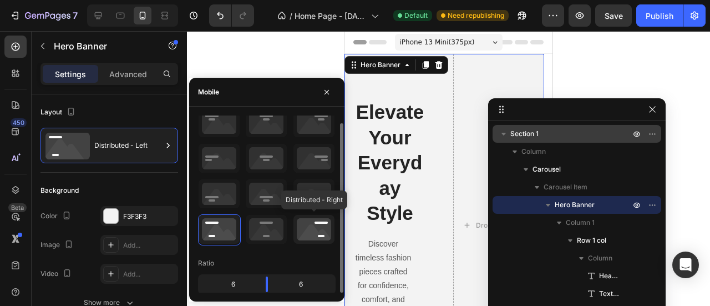
click at [303, 230] on icon at bounding box center [314, 229] width 41 height 29
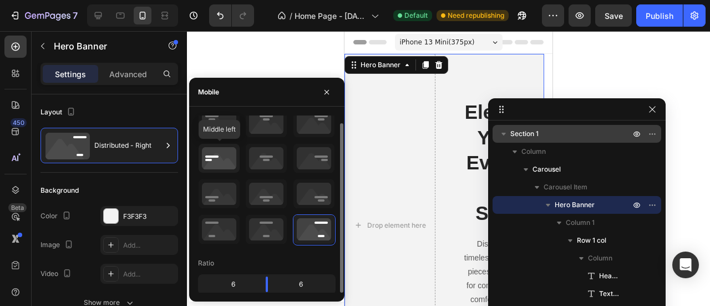
scroll to position [0, 0]
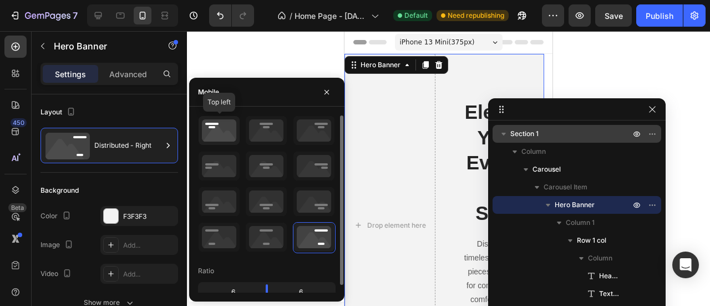
click at [222, 132] on icon at bounding box center [219, 130] width 41 height 29
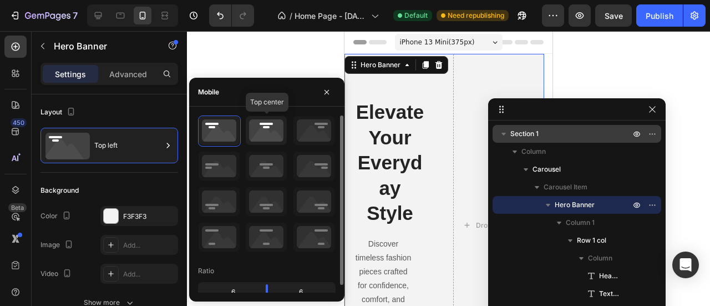
click at [256, 134] on icon at bounding box center [266, 130] width 41 height 29
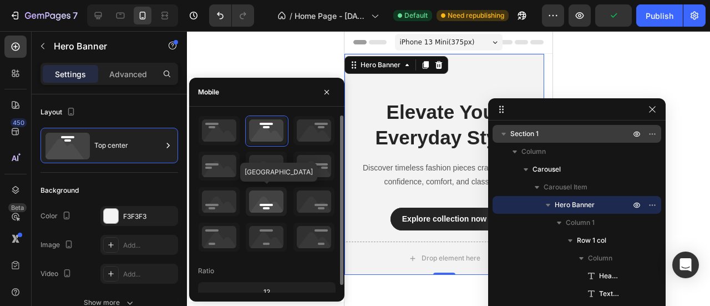
click at [262, 203] on icon at bounding box center [266, 201] width 41 height 29
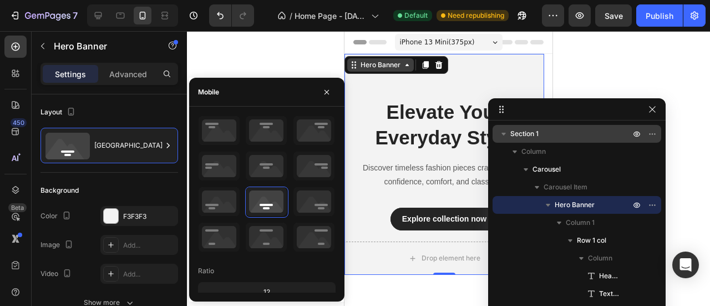
click at [406, 67] on icon at bounding box center [407, 64] width 9 height 9
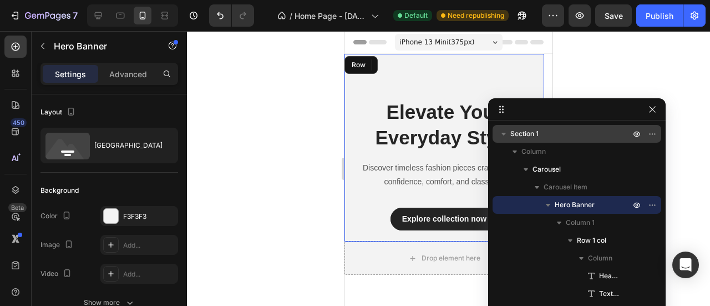
click at [475, 75] on div "Elevate Your Everyday Style Heading Discover timeless fashion pieces crafted fo…" at bounding box center [445, 148] width 200 height 188
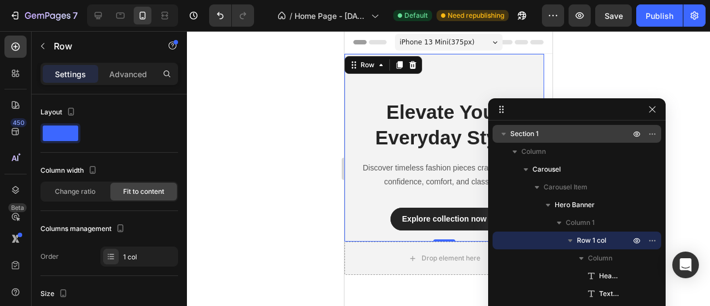
scroll to position [185, 0]
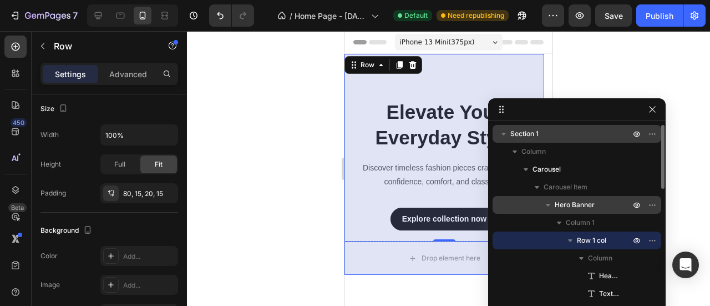
click at [578, 199] on span "Hero Banner" at bounding box center [575, 204] width 40 height 11
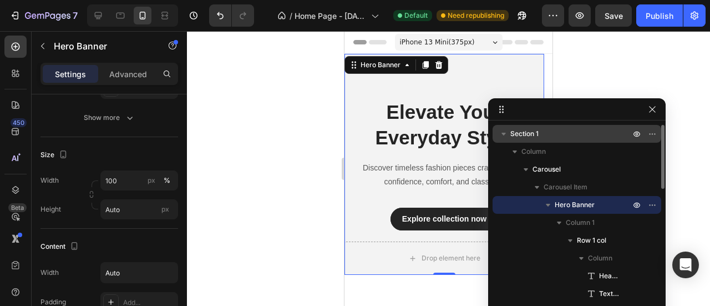
scroll to position [0, 0]
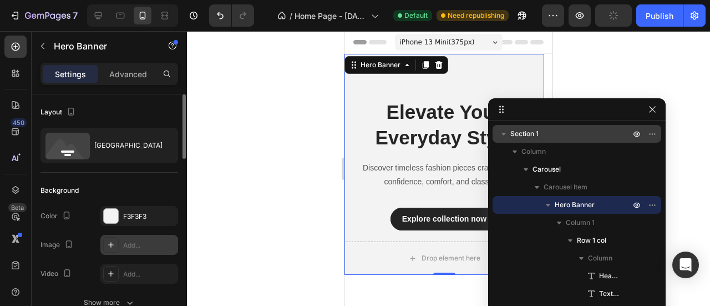
click at [130, 249] on div "Add..." at bounding box center [149, 245] width 52 height 10
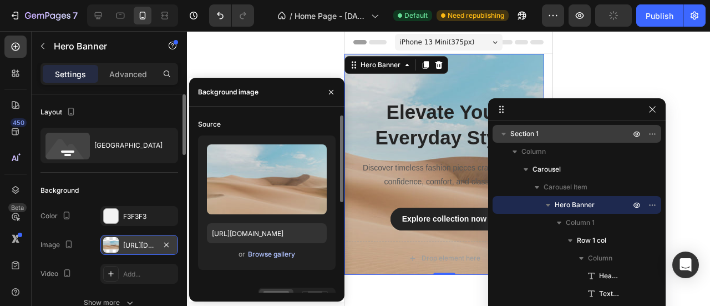
click at [271, 251] on div "Browse gallery" at bounding box center [271, 254] width 47 height 10
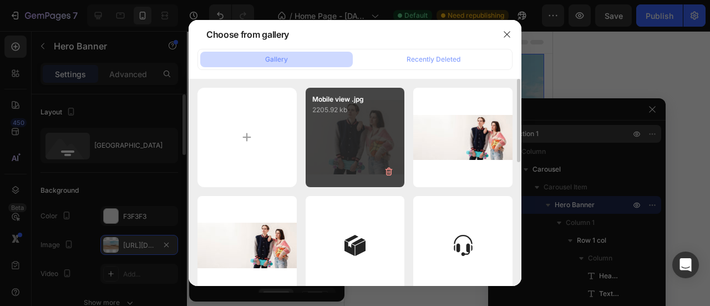
click at [357, 142] on div "Mobile view .jpg 2205.92 kb" at bounding box center [355, 137] width 99 height 99
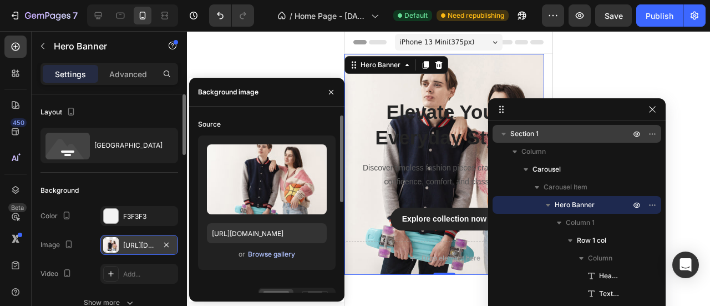
click at [266, 251] on div "Browse gallery" at bounding box center [271, 254] width 47 height 10
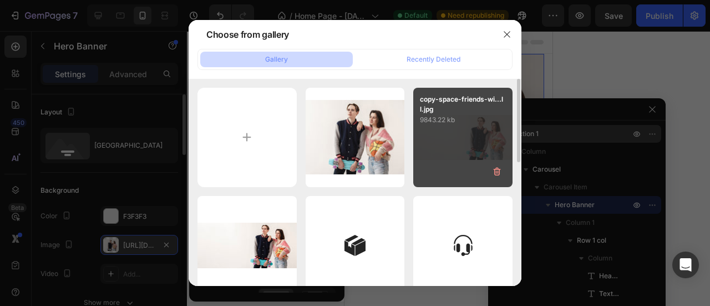
click at [459, 139] on div "copy-space-friends-wi...ll.jpg 9843.22 kb" at bounding box center [462, 137] width 99 height 99
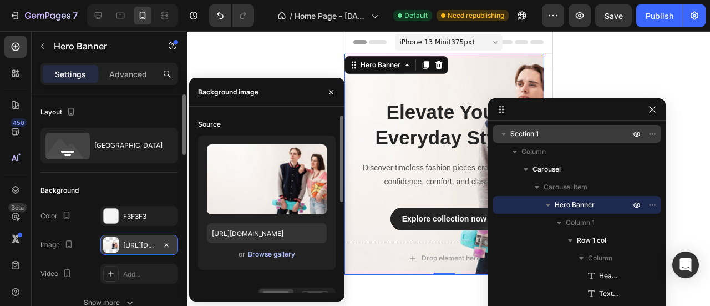
click at [266, 253] on div "Browse gallery" at bounding box center [271, 254] width 47 height 10
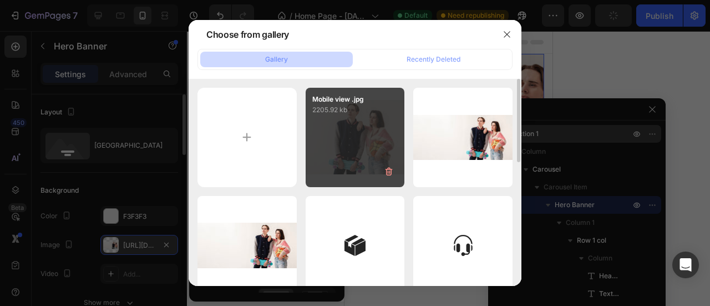
click at [343, 127] on div "Mobile view .jpg 2205.92 kb" at bounding box center [355, 137] width 99 height 99
type input "[URL][DOMAIN_NAME]"
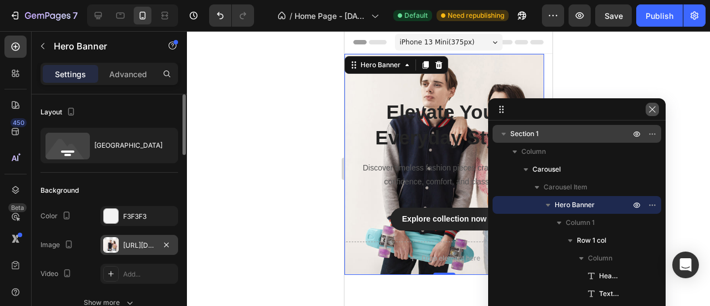
click at [653, 109] on icon "button" at bounding box center [652, 109] width 6 height 6
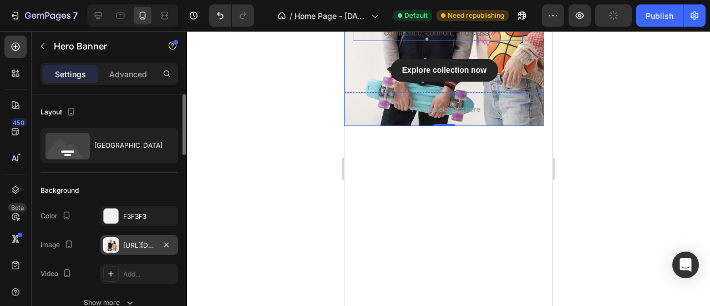
scroll to position [185, 0]
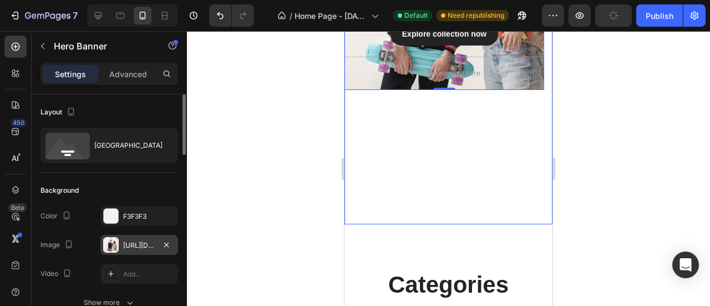
click at [411, 188] on div "Elevate Your Everyday Style Heading Discover timeless fashion pieces crafted fo…" at bounding box center [445, 46] width 200 height 355
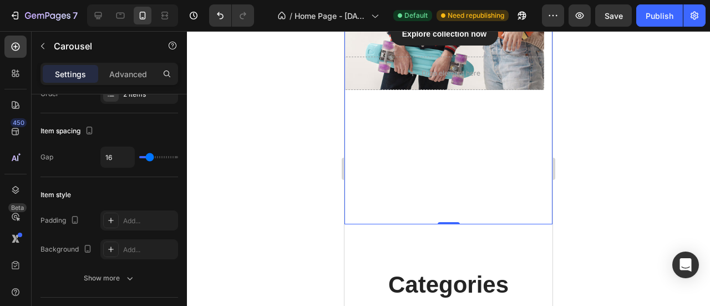
scroll to position [0, 0]
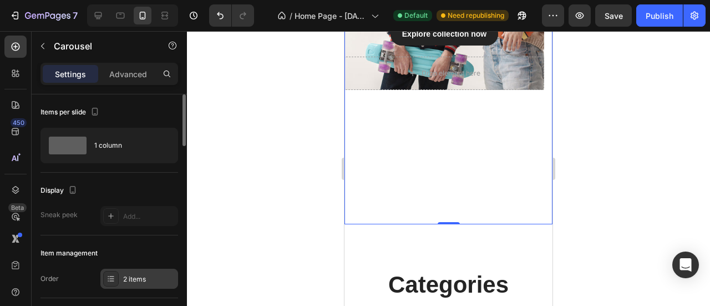
click at [139, 281] on div "2 items" at bounding box center [149, 279] width 52 height 10
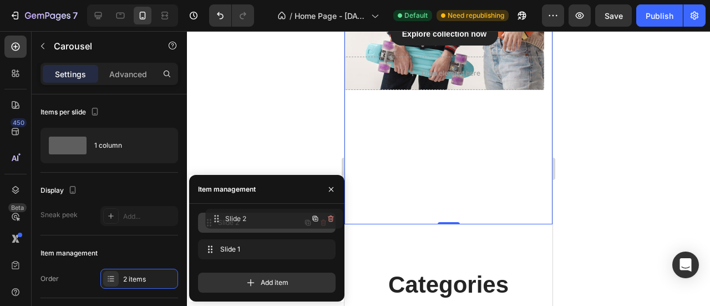
drag, startPoint x: 258, startPoint y: 250, endPoint x: 265, endPoint y: 220, distance: 31.4
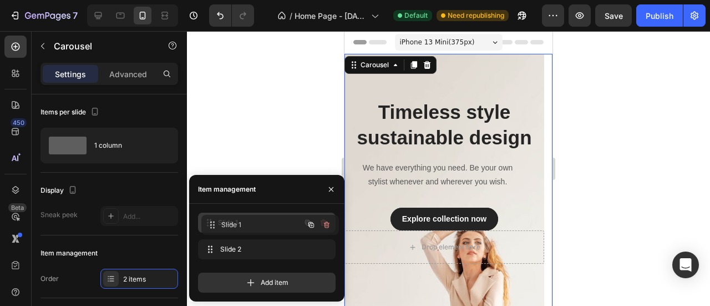
drag, startPoint x: 263, startPoint y: 246, endPoint x: 267, endPoint y: 219, distance: 27.6
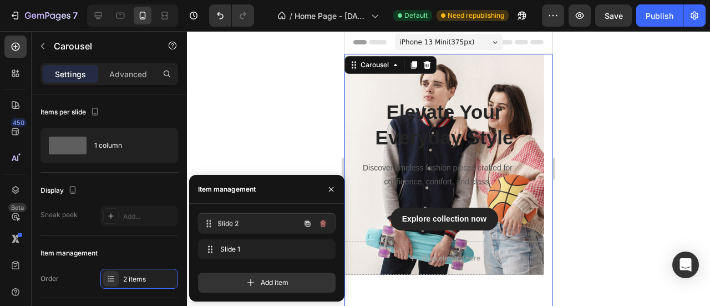
drag, startPoint x: 265, startPoint y: 249, endPoint x: 264, endPoint y: 221, distance: 28.3
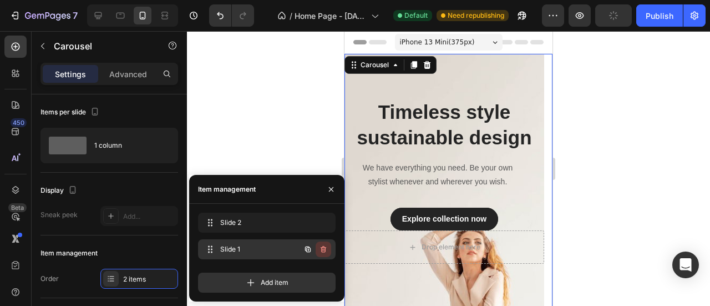
click at [324, 249] on icon "button" at bounding box center [324, 250] width 1 height 3
click at [309, 250] on div "Delete" at bounding box center [316, 249] width 21 height 10
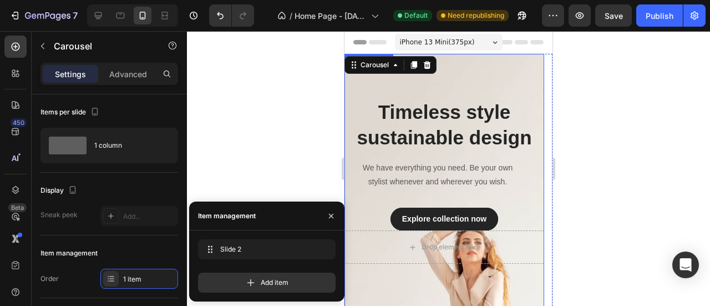
click at [379, 279] on div "Overlay" at bounding box center [445, 231] width 200 height 355
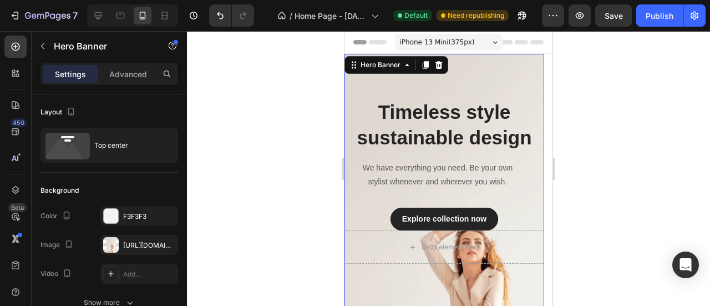
scroll to position [185, 0]
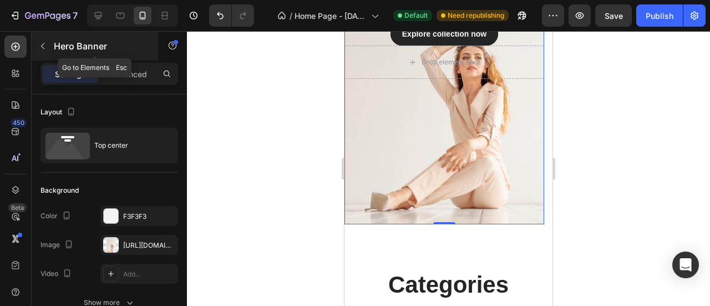
click at [44, 43] on icon "button" at bounding box center [42, 46] width 9 height 9
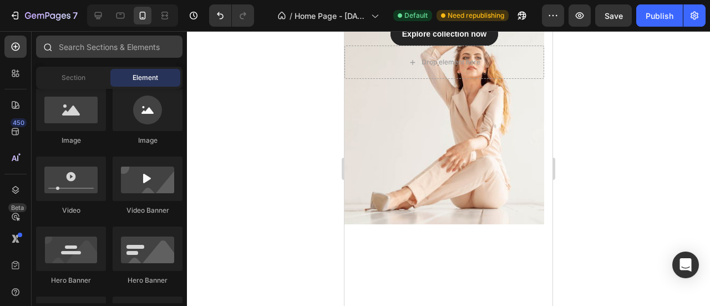
scroll to position [0, 0]
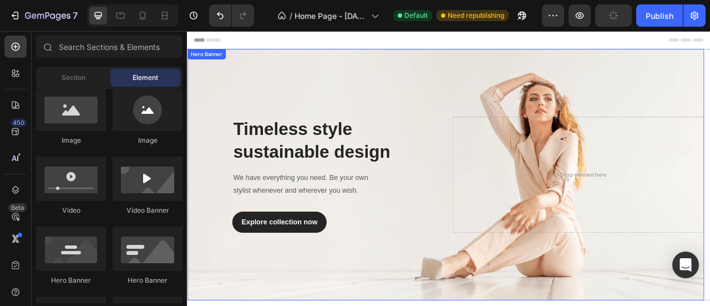
click at [475, 105] on div "Overlay" at bounding box center [516, 214] width 658 height 320
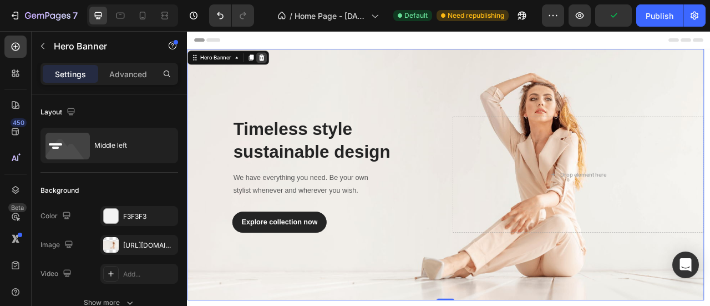
click at [280, 63] on icon at bounding box center [281, 65] width 7 height 8
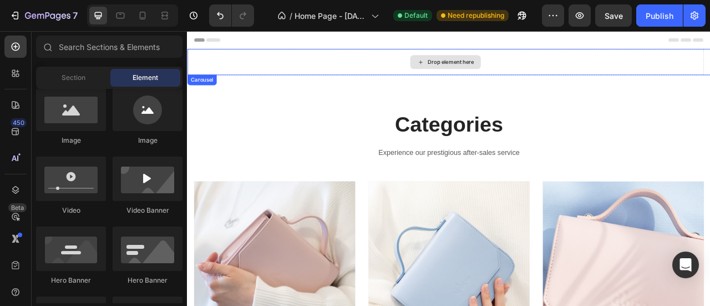
click at [504, 73] on div "Drop element here" at bounding box center [522, 70] width 59 height 9
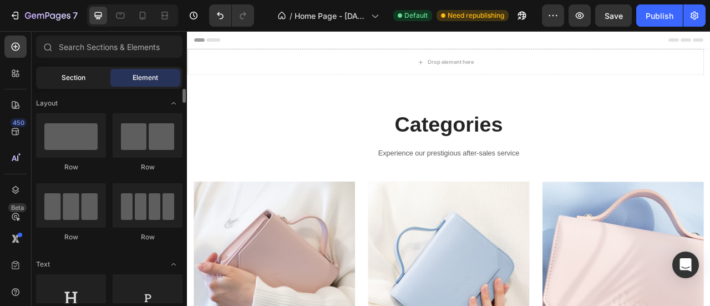
click at [78, 84] on div "Section" at bounding box center [73, 78] width 70 height 18
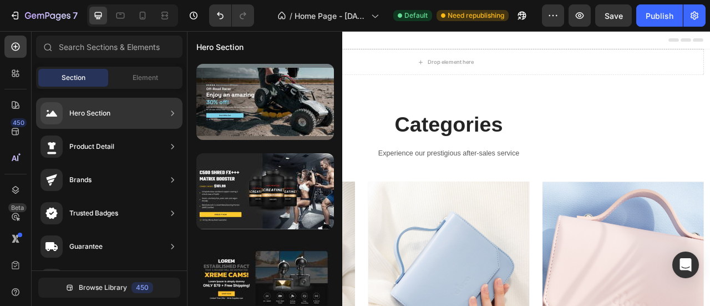
click at [98, 110] on div "Hero Section" at bounding box center [89, 113] width 41 height 11
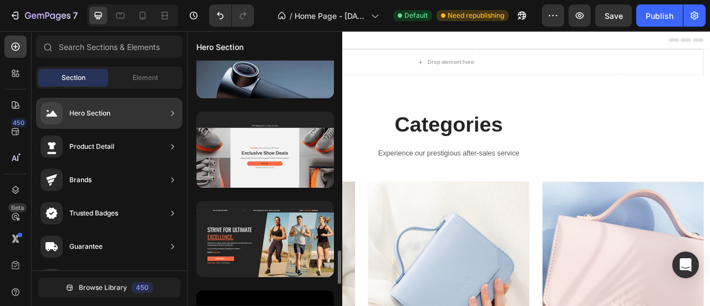
scroll to position [1196, 0]
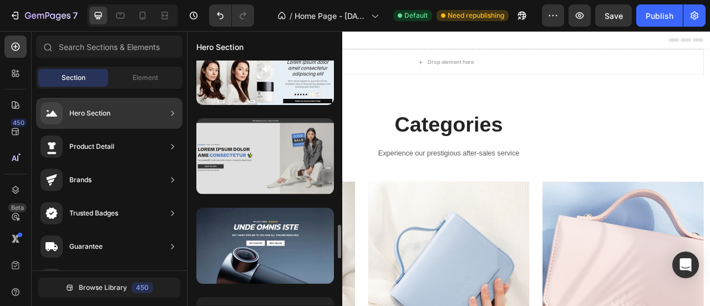
click at [267, 160] on div at bounding box center [265, 156] width 138 height 76
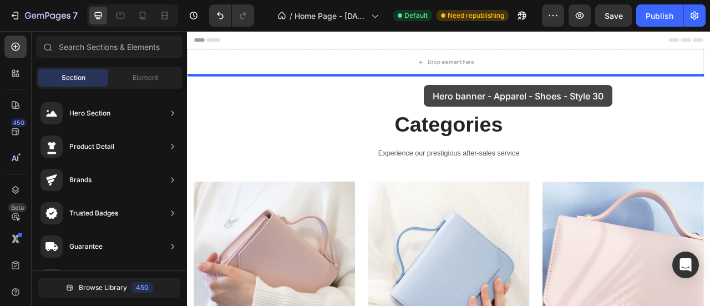
drag, startPoint x: 459, startPoint y: 191, endPoint x: 489, endPoint y: 100, distance: 96.3
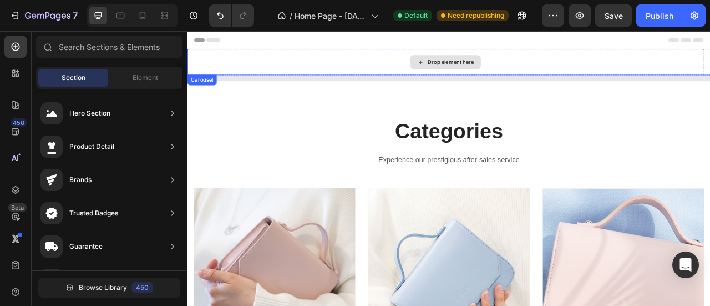
click at [320, 60] on div "Drop element here" at bounding box center [516, 70] width 658 height 33
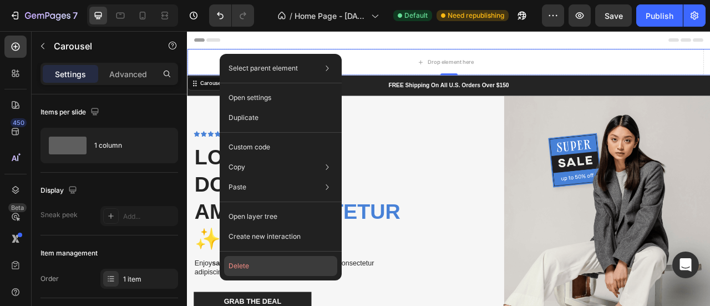
click at [274, 267] on button "Delete" at bounding box center [280, 266] width 113 height 20
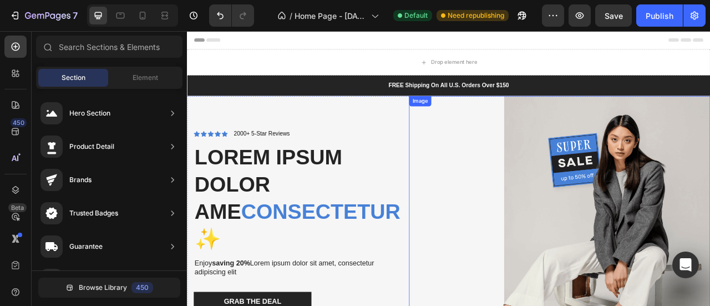
click at [643, 259] on img at bounding box center [660, 280] width 383 height 334
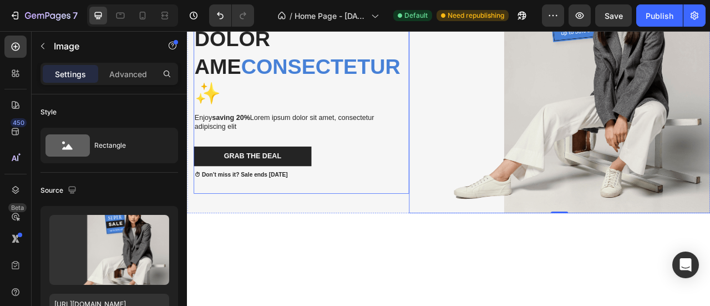
scroll to position [0, 0]
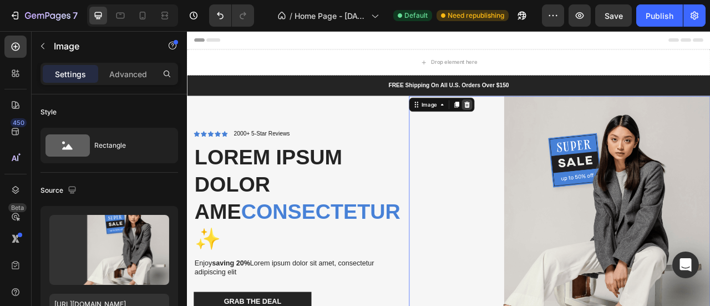
click at [539, 123] on icon at bounding box center [542, 124] width 7 height 8
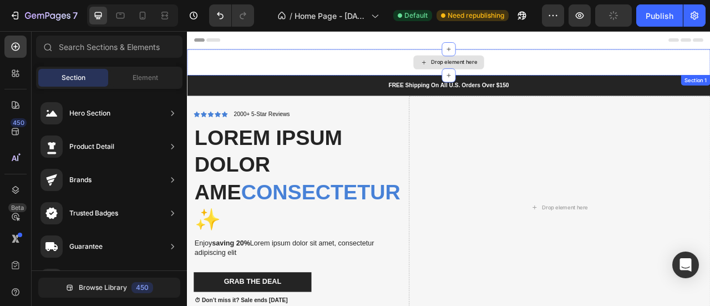
click at [371, 72] on div "Drop element here" at bounding box center [520, 70] width 666 height 33
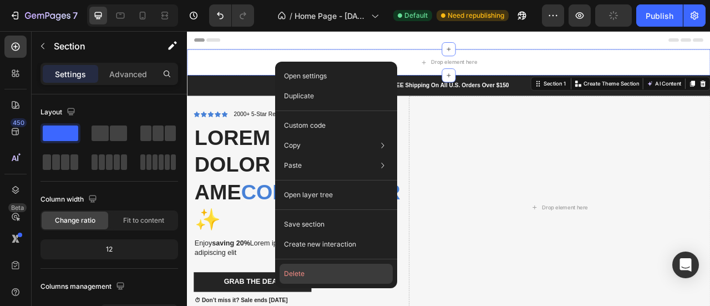
click at [316, 272] on button "Delete" at bounding box center [336, 274] width 113 height 20
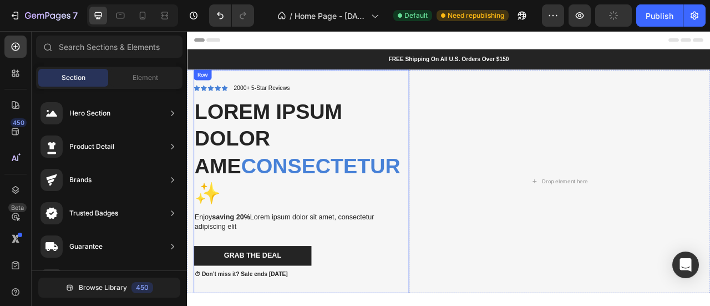
click at [205, 305] on div "Icon Icon Icon Icon Icon Icon List 2000+ 5-Star Reviews Text Block Row Lorem ip…" at bounding box center [332, 222] width 274 height 284
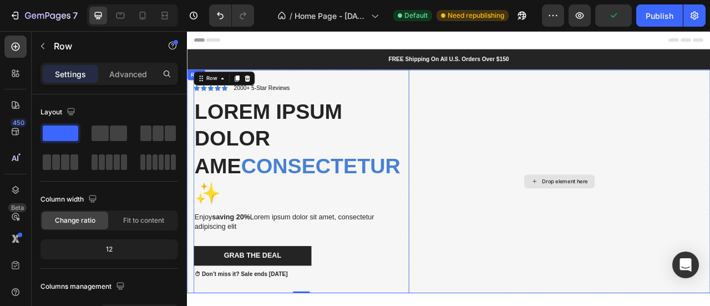
click at [530, 305] on div "Drop element here" at bounding box center [660, 222] width 383 height 284
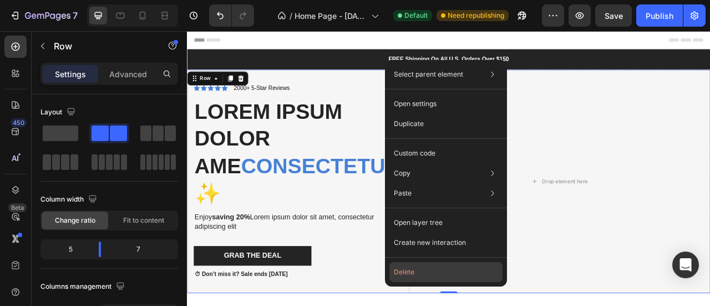
click at [463, 267] on button "Delete" at bounding box center [446, 272] width 113 height 20
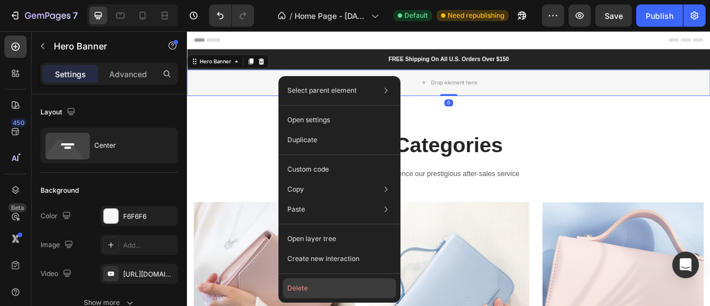
click at [322, 282] on button "Delete" at bounding box center [339, 288] width 113 height 20
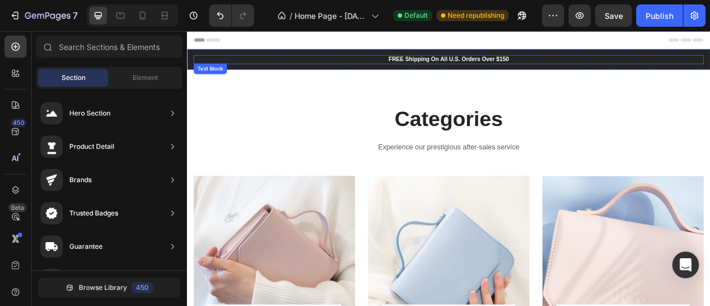
click at [370, 63] on p "FREE Shipping On All U.S. Orders Over $150" at bounding box center [519, 66] width 647 height 9
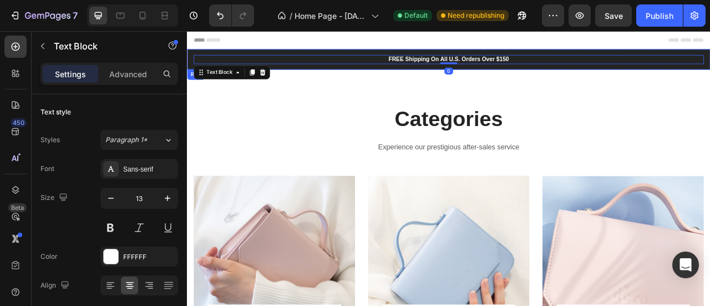
click at [345, 77] on div "FREE Shipping On All U.S. Orders Over $150 Text Block 0 Row" at bounding box center [520, 67] width 666 height 26
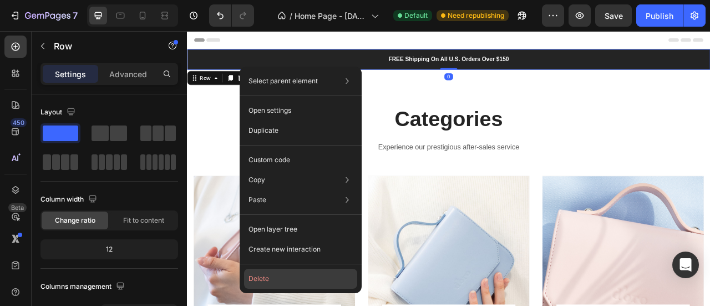
click at [290, 275] on button "Delete" at bounding box center [300, 279] width 113 height 20
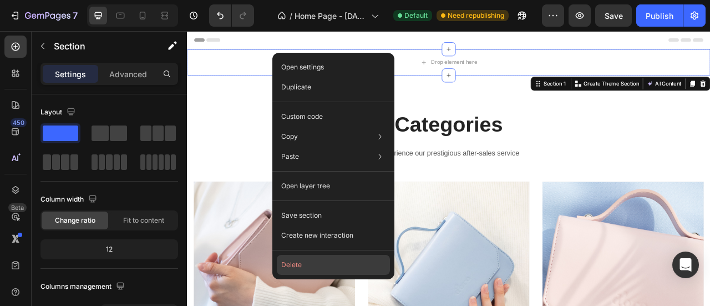
click at [323, 259] on button "Delete" at bounding box center [333, 265] width 113 height 20
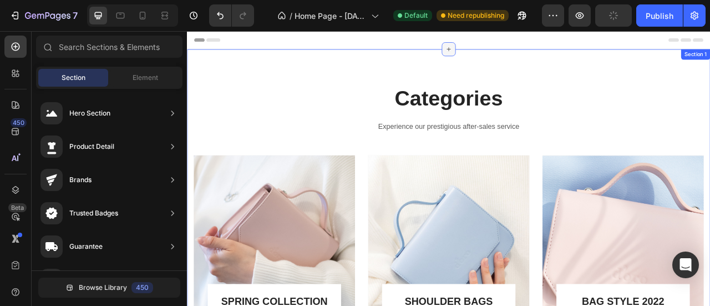
click at [516, 57] on icon at bounding box center [520, 53] width 9 height 9
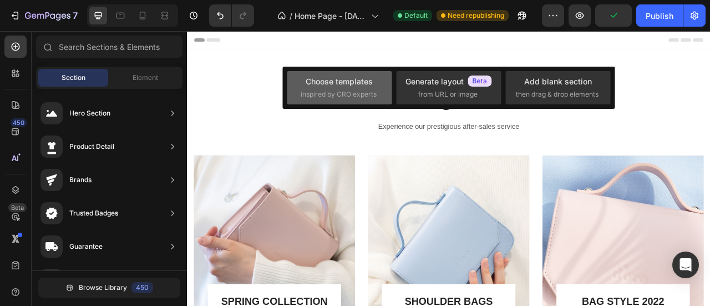
click at [351, 93] on span "inspired by CRO experts" at bounding box center [339, 94] width 76 height 10
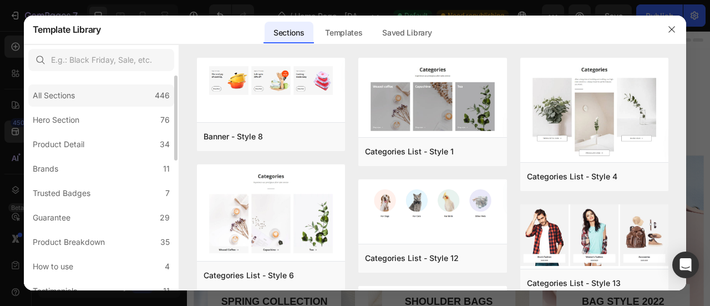
click at [127, 88] on div "All Sections 446" at bounding box center [101, 95] width 146 height 22
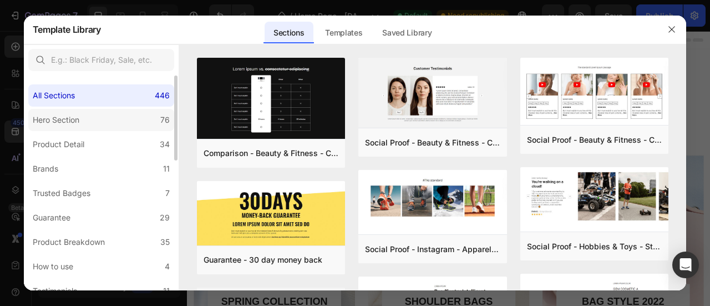
click at [104, 115] on label "Hero Section 76" at bounding box center [101, 120] width 146 height 22
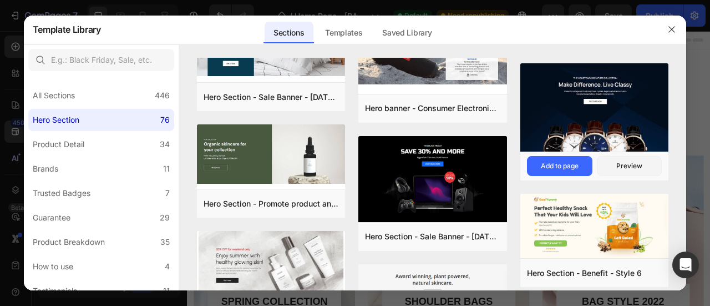
scroll to position [1260, 0]
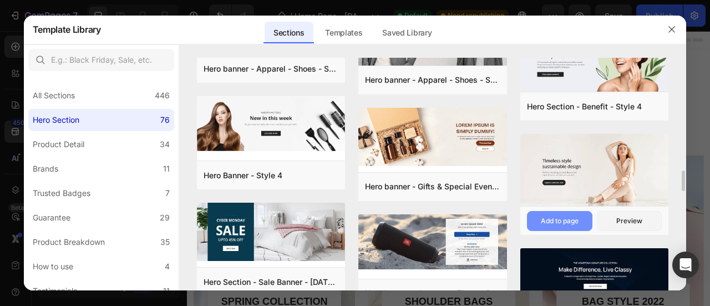
click at [572, 220] on div "Add to page" at bounding box center [560, 221] width 38 height 10
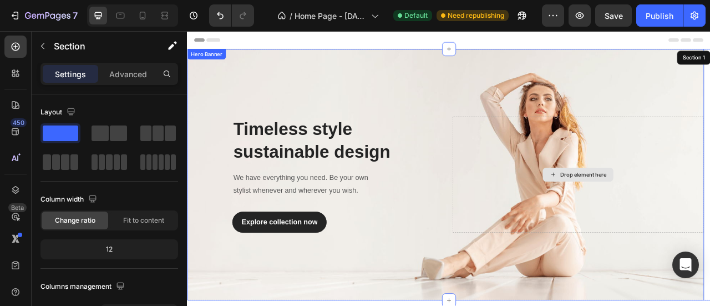
scroll to position [22, 0]
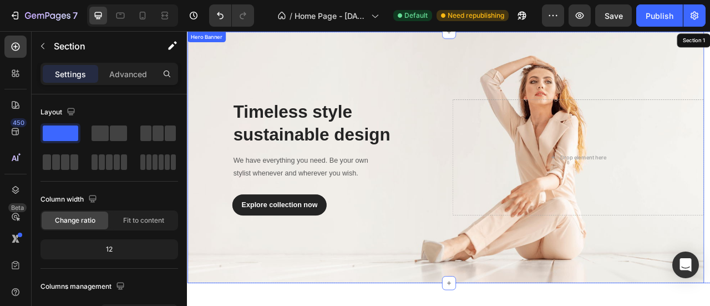
click at [268, 84] on div "Overlay" at bounding box center [516, 192] width 658 height 320
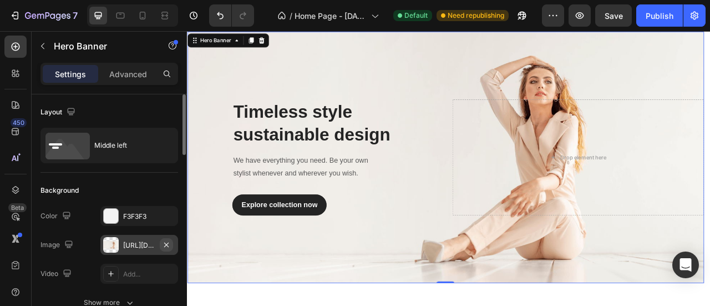
click at [164, 241] on icon "button" at bounding box center [166, 244] width 9 height 9
type input "100"
type input "Auto"
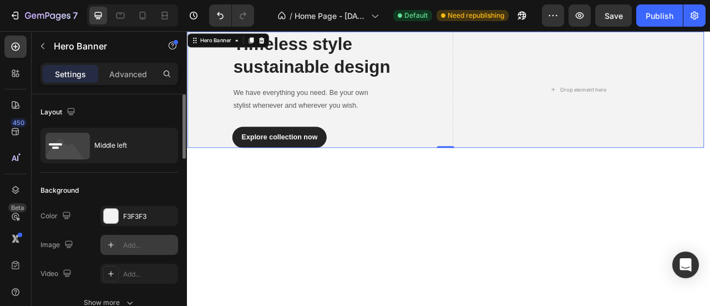
click at [137, 244] on div "Add..." at bounding box center [149, 245] width 52 height 10
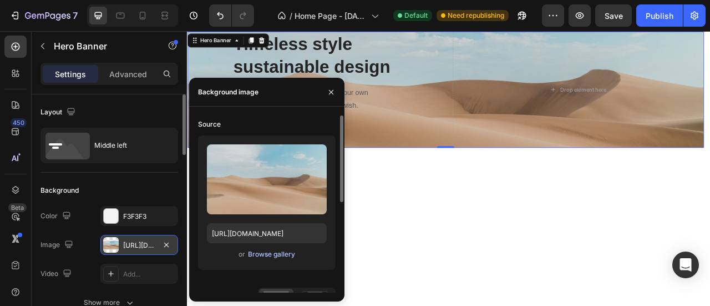
click at [258, 251] on div "Browse gallery" at bounding box center [271, 254] width 47 height 10
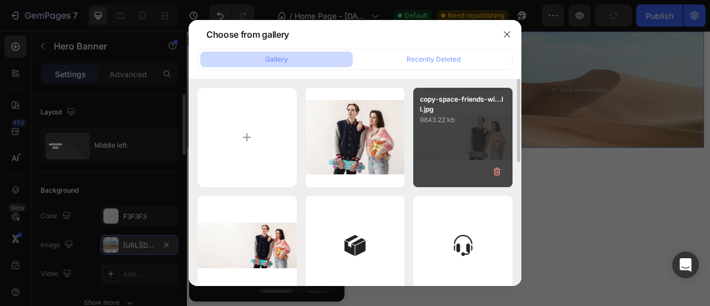
click at [441, 140] on div "copy-space-friends-wi...ll.jpg 9843.22 kb" at bounding box center [462, 137] width 99 height 99
type input "[URL][DOMAIN_NAME]"
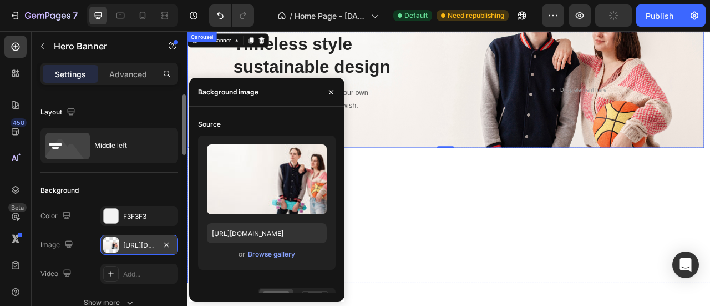
click at [523, 260] on div "Timeless style sustainable design Heading We have everything you need. Be your …" at bounding box center [516, 192] width 658 height 320
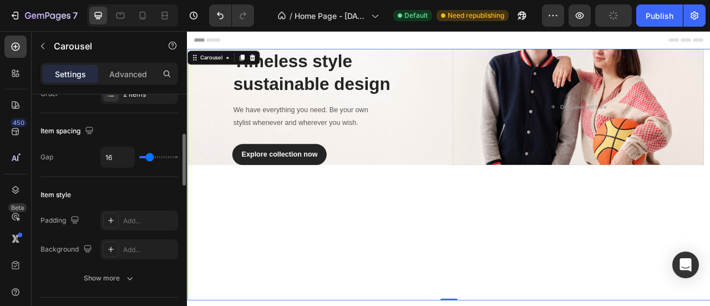
scroll to position [0, 0]
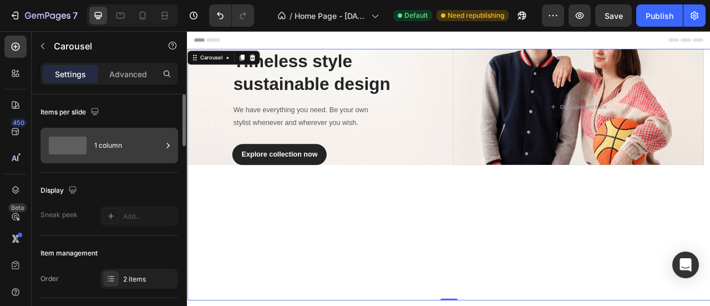
click at [99, 145] on div "1 column" at bounding box center [128, 146] width 68 height 26
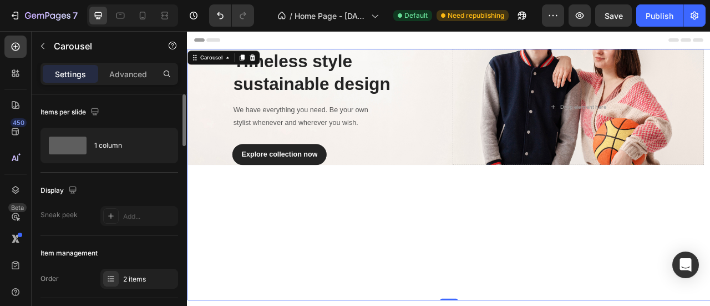
click at [122, 196] on div "Display" at bounding box center [110, 190] width 138 height 18
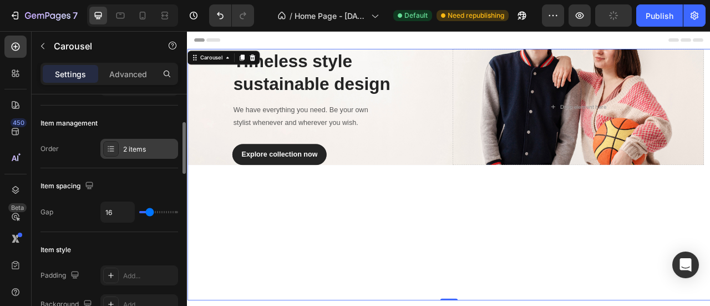
scroll to position [130, 0]
click at [130, 149] on div "2 items" at bounding box center [149, 149] width 52 height 10
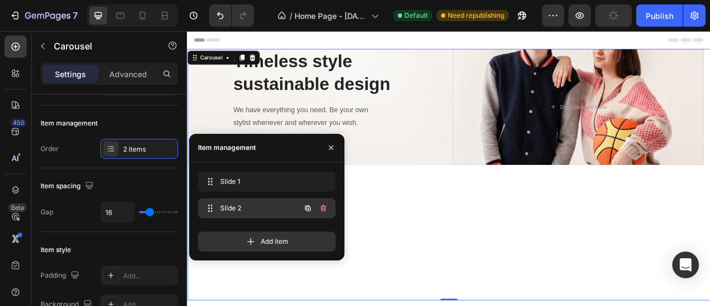
click at [248, 205] on span "Slide 2" at bounding box center [251, 208] width 63 height 10
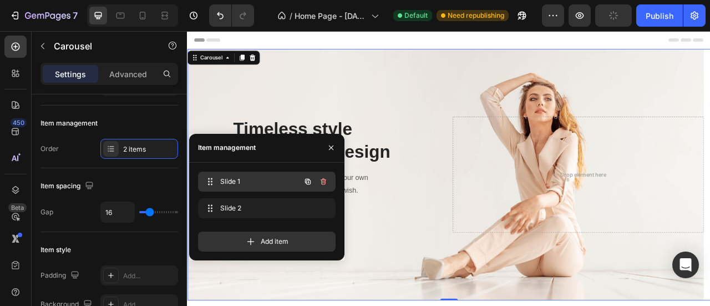
click at [253, 187] on div "Slide 1 Slide 1" at bounding box center [252, 182] width 98 height 16
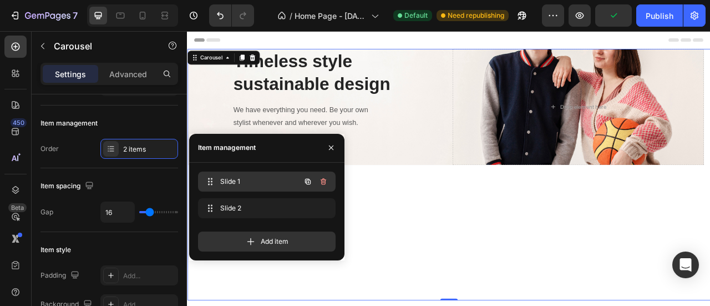
click at [261, 188] on div "Slide 1 Slide 1" at bounding box center [252, 182] width 98 height 16
click at [261, 183] on span "Slide 1" at bounding box center [251, 181] width 63 height 10
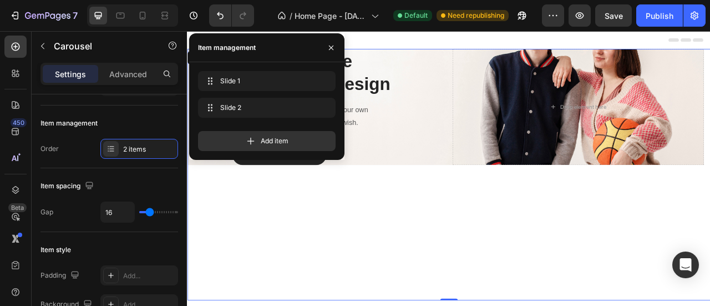
scroll to position [315, 0]
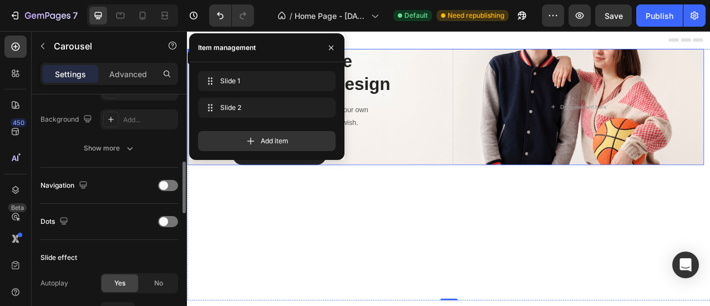
click at [504, 160] on div "Timeless style sustainable design Heading We have everything you need. Be your …" at bounding box center [347, 128] width 320 height 148
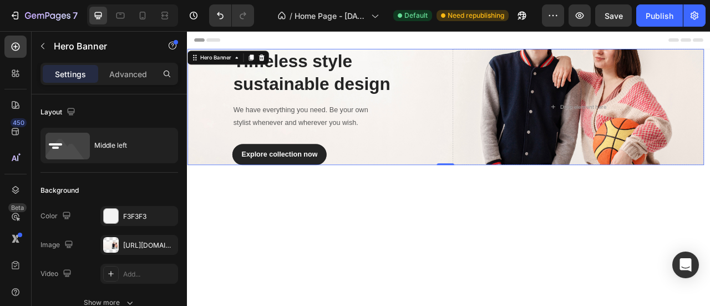
scroll to position [185, 0]
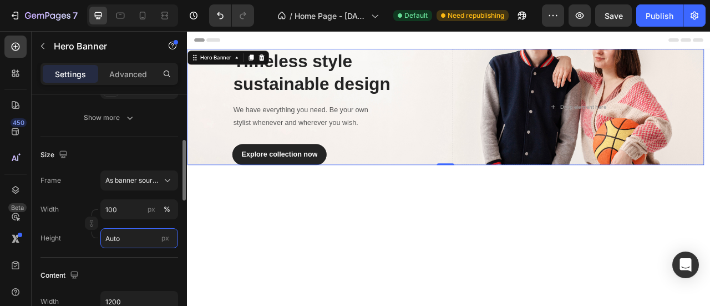
click at [130, 236] on input "Auto" at bounding box center [139, 238] width 78 height 20
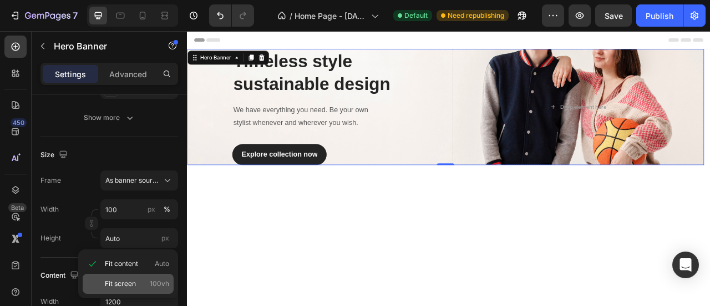
click at [134, 280] on span "Fit screen" at bounding box center [120, 284] width 31 height 10
type input "100 vh"
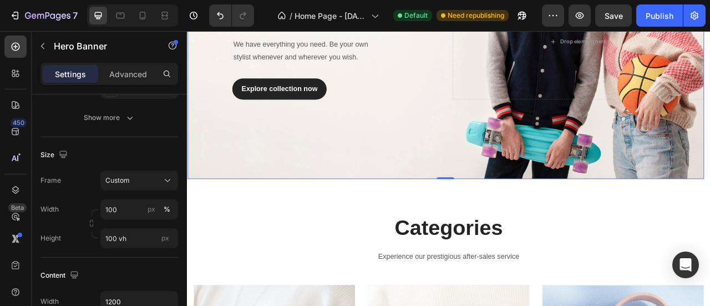
scroll to position [0, 0]
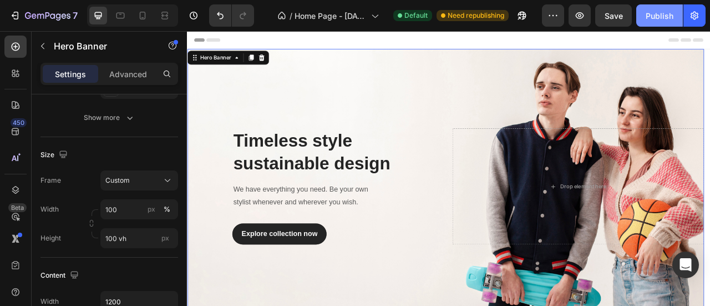
click at [661, 17] on div "Publish" at bounding box center [660, 16] width 28 height 12
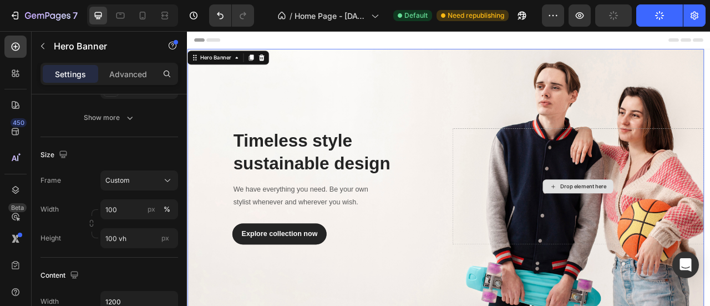
scroll to position [185, 0]
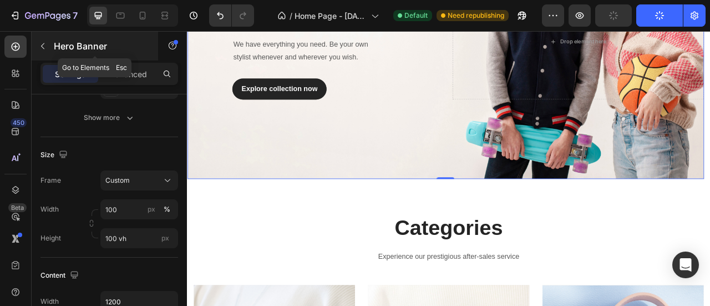
click at [46, 47] on icon "button" at bounding box center [42, 46] width 9 height 9
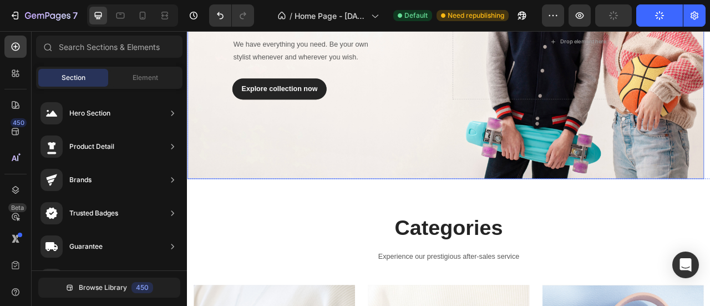
click at [470, 169] on div "Overlay" at bounding box center [516, 44] width 658 height 350
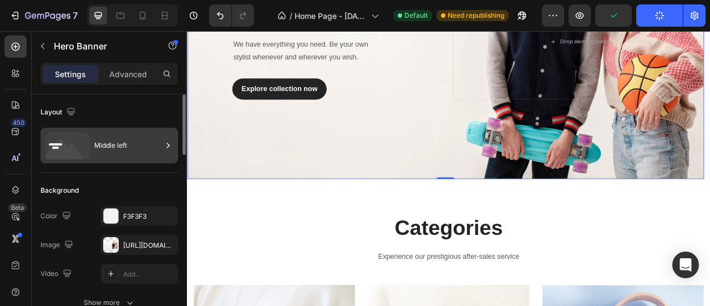
click at [126, 140] on div "Middle left" at bounding box center [128, 146] width 68 height 26
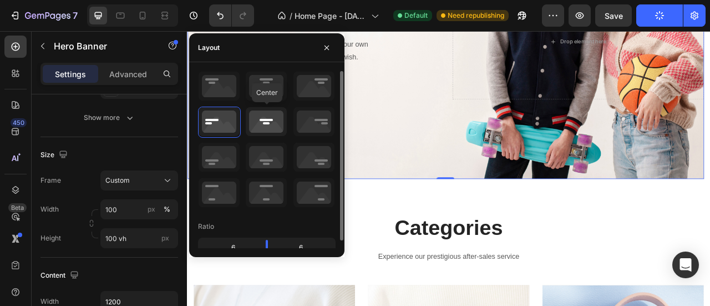
click at [265, 123] on icon at bounding box center [266, 121] width 41 height 29
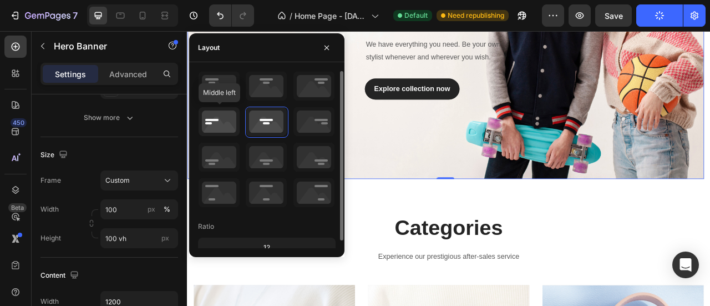
click at [220, 123] on icon at bounding box center [219, 121] width 41 height 29
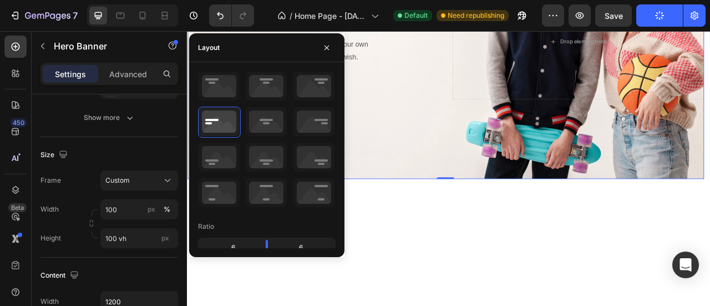
scroll to position [0, 0]
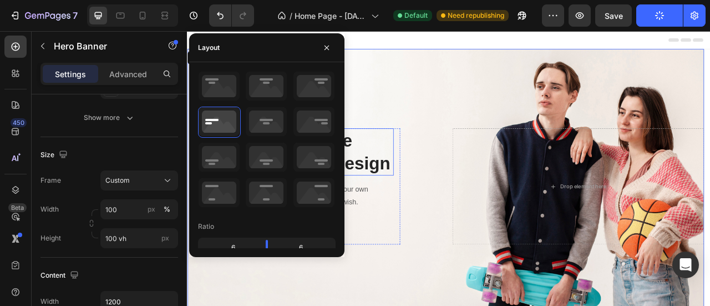
click at [437, 175] on p "Timeless style sustainable design" at bounding box center [346, 185] width 203 height 58
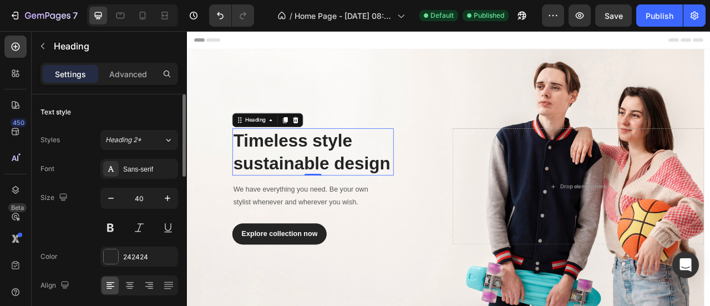
click at [387, 181] on p "Timeless style sustainable design" at bounding box center [346, 185] width 203 height 58
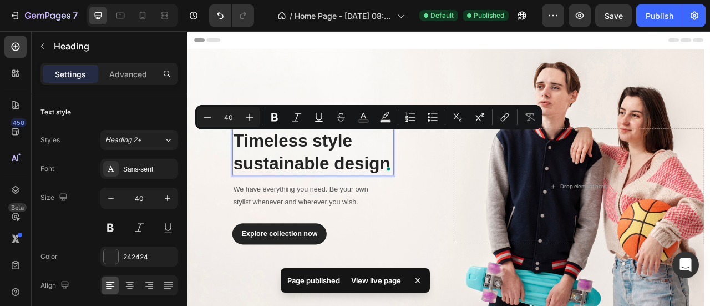
click at [350, 185] on p "Timeless style sustainable design" at bounding box center [346, 185] width 203 height 58
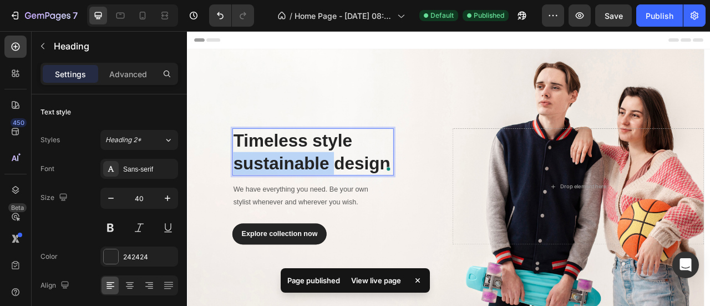
click at [350, 185] on p "Timeless style sustainable design" at bounding box center [346, 185] width 203 height 58
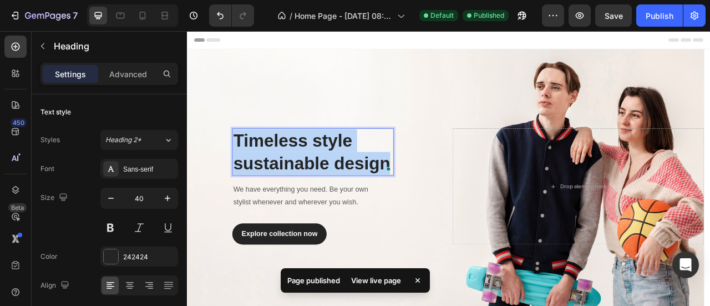
click at [350, 184] on p "Timeless style sustainable design" at bounding box center [346, 185] width 203 height 58
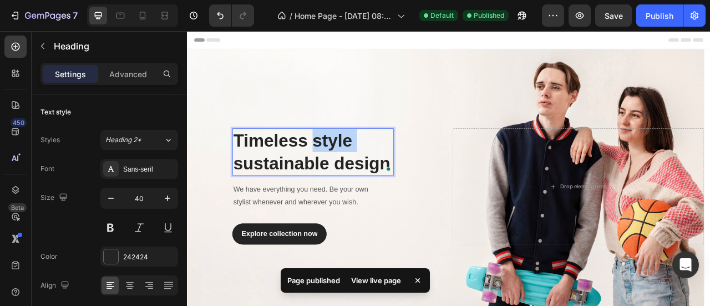
click at [350, 184] on p "Timeless style sustainable design" at bounding box center [346, 185] width 203 height 58
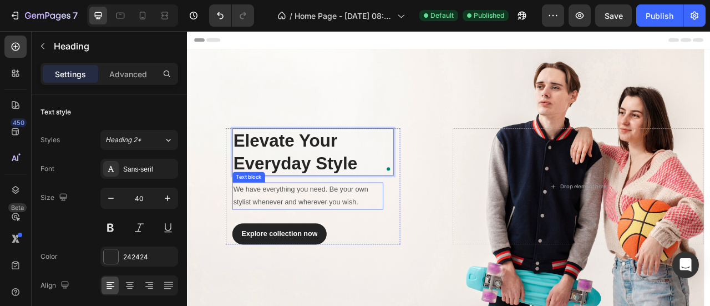
click at [342, 243] on p "We have everything you need. Be your own stylist whenever and wherever you wish." at bounding box center [340, 241] width 190 height 32
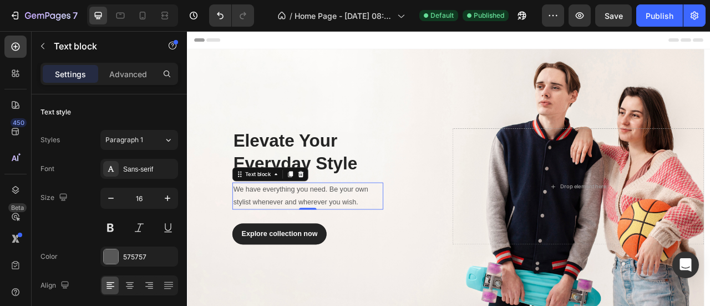
click at [342, 243] on p "We have everything you need. Be your own stylist whenever and wherever you wish." at bounding box center [340, 241] width 190 height 32
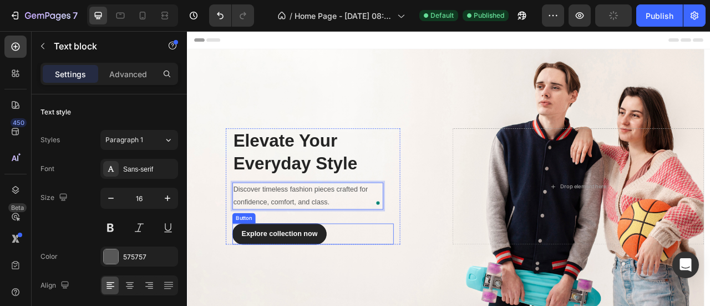
click at [439, 286] on div "Explore collection now Button" at bounding box center [346, 289] width 205 height 27
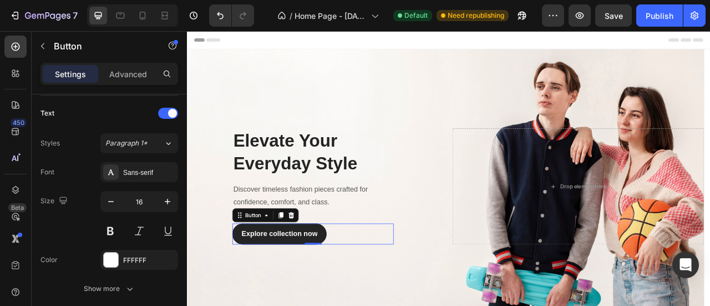
scroll to position [550, 0]
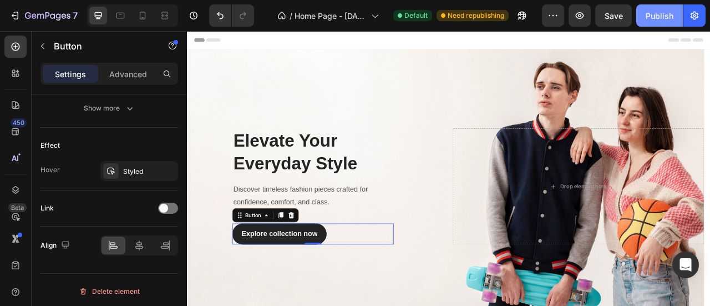
click at [673, 16] on div "Publish" at bounding box center [660, 16] width 28 height 12
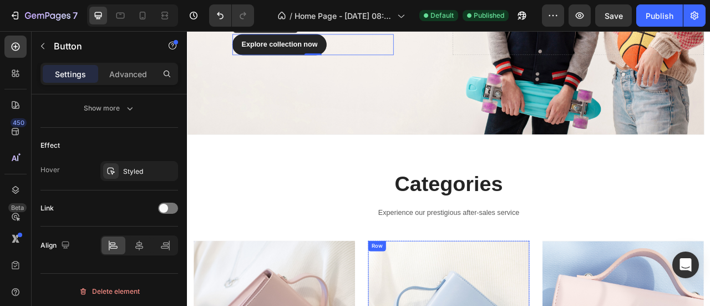
scroll to position [370, 0]
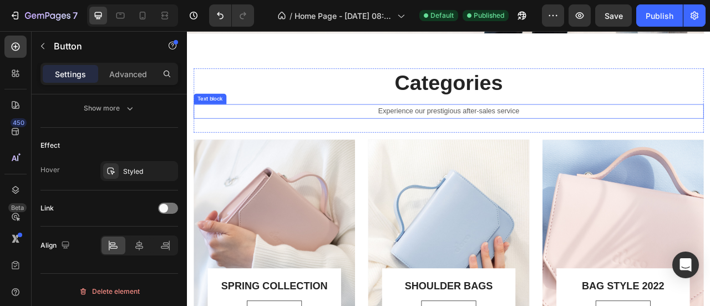
click at [353, 132] on p "Experience our prestigious after-sales service" at bounding box center [519, 133] width 647 height 16
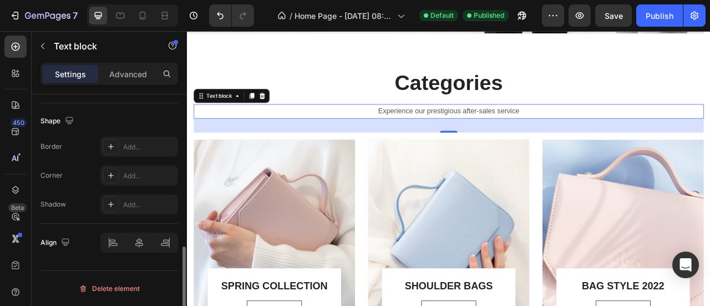
scroll to position [0, 0]
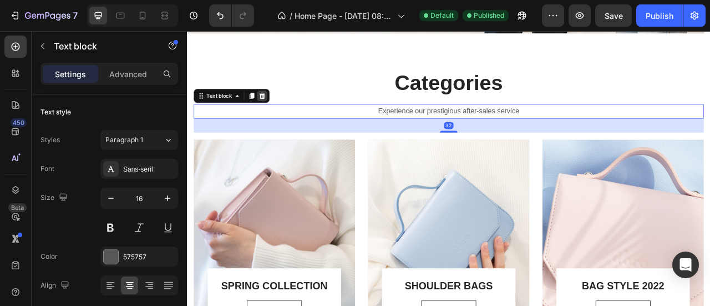
click at [288, 110] on div at bounding box center [282, 113] width 13 height 13
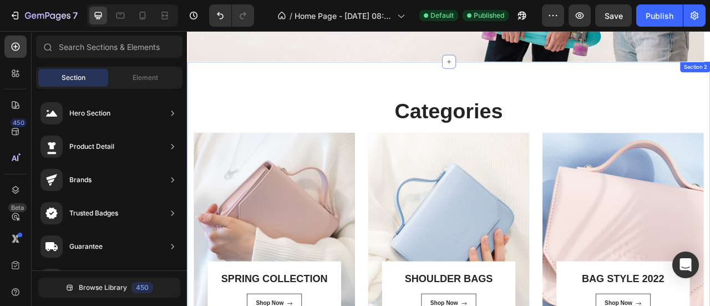
scroll to position [331, 0]
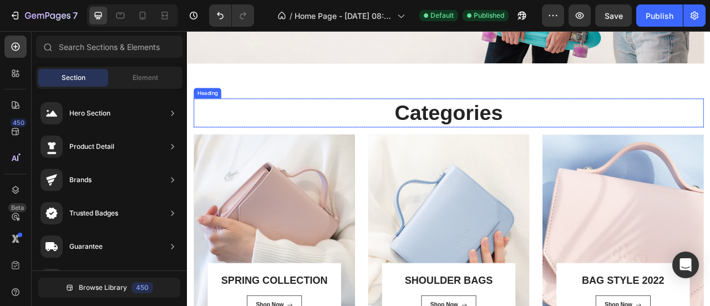
click at [363, 129] on p "Categories" at bounding box center [519, 135] width 647 height 34
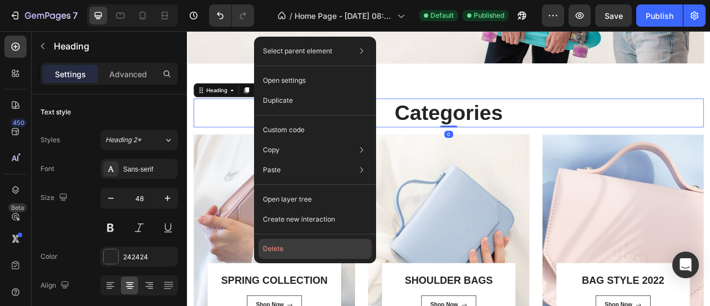
drag, startPoint x: 295, startPoint y: 244, endPoint x: 267, endPoint y: 135, distance: 112.3
click at [295, 244] on button "Delete" at bounding box center [315, 249] width 113 height 20
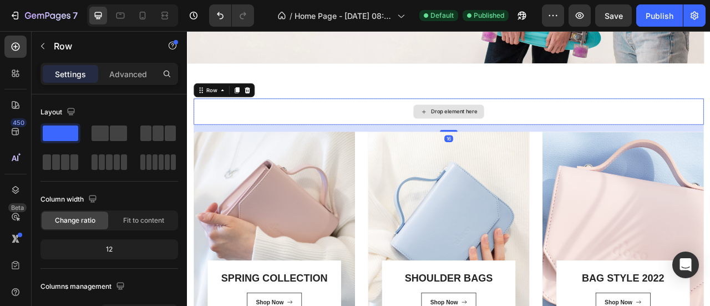
click at [350, 124] on div "Drop element here" at bounding box center [519, 133] width 649 height 33
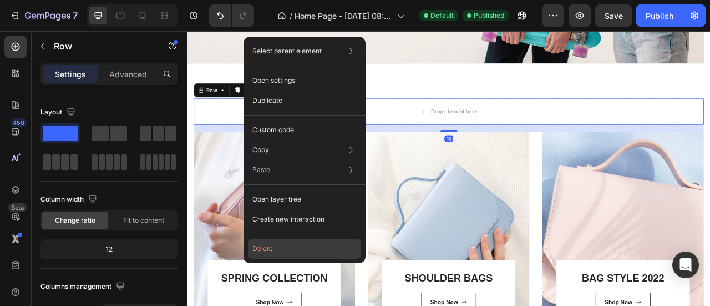
click at [273, 242] on button "Delete" at bounding box center [304, 249] width 113 height 20
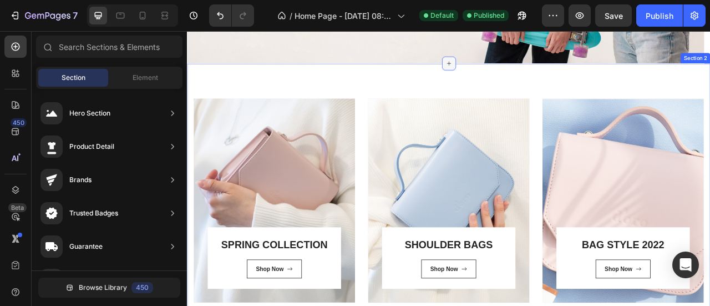
click at [516, 75] on icon at bounding box center [520, 72] width 9 height 9
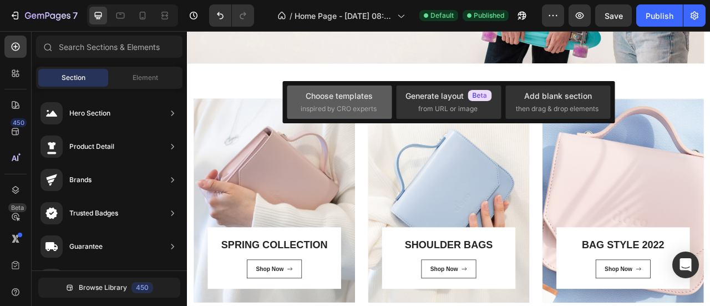
click at [372, 112] on span "inspired by CRO experts" at bounding box center [339, 109] width 76 height 10
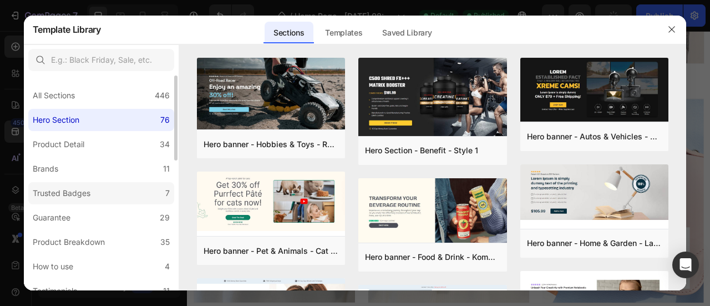
click at [82, 189] on div "Trusted Badges" at bounding box center [62, 192] width 58 height 13
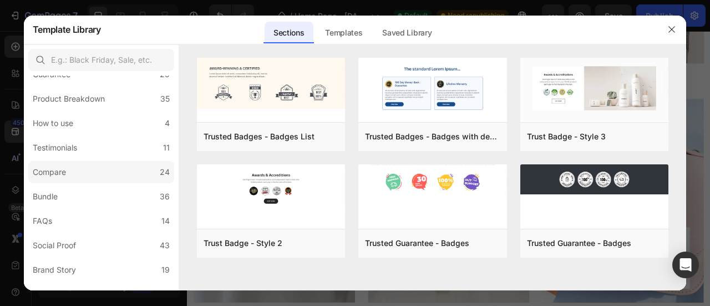
scroll to position [0, 0]
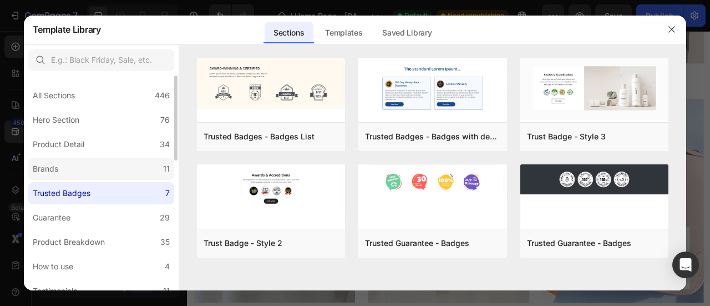
click at [75, 164] on label "Brands 11" at bounding box center [101, 169] width 146 height 22
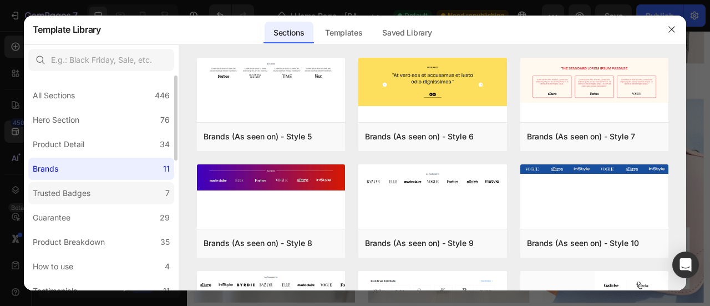
click at [69, 193] on div "Trusted Badges" at bounding box center [62, 192] width 58 height 13
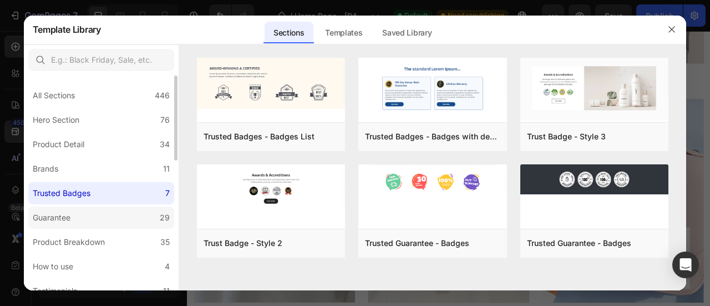
click at [133, 211] on label "Guarantee 29" at bounding box center [101, 217] width 146 height 22
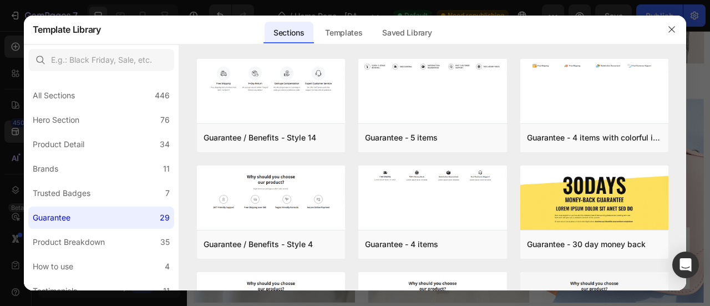
scroll to position [290, 0]
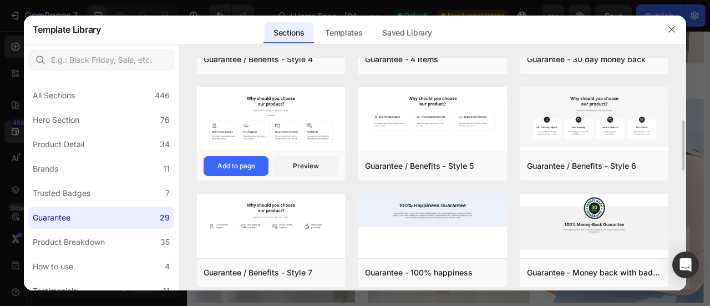
click at [289, 124] on img at bounding box center [271, 119] width 149 height 64
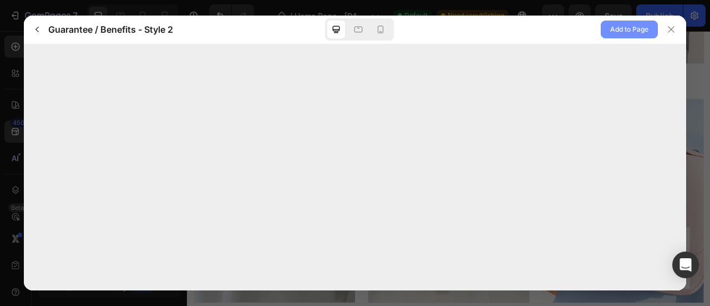
click at [623, 27] on span "Add to Page" at bounding box center [629, 29] width 38 height 13
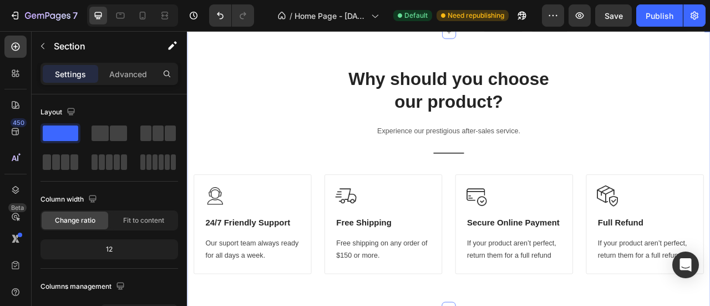
scroll to position [372, 0]
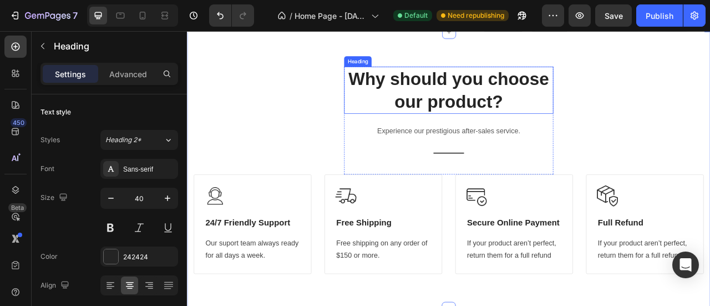
click at [388, 117] on p "Why should you choose our product?" at bounding box center [520, 106] width 264 height 58
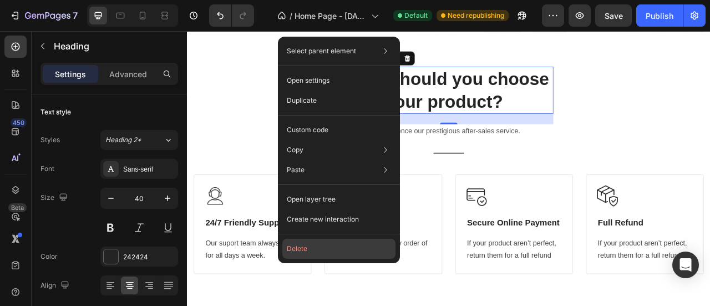
click at [311, 249] on button "Delete" at bounding box center [338, 249] width 113 height 20
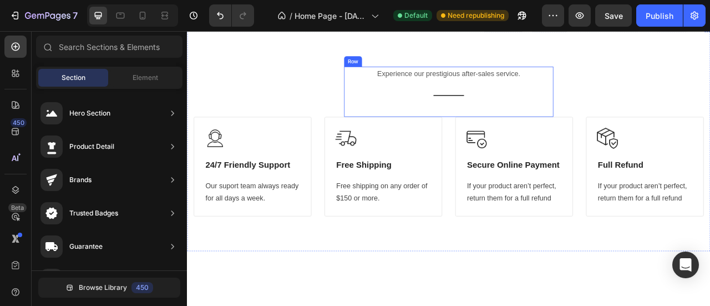
click at [415, 126] on div "Experience our prestigious after-sales service. Text block Title Line Row" at bounding box center [520, 108] width 266 height 64
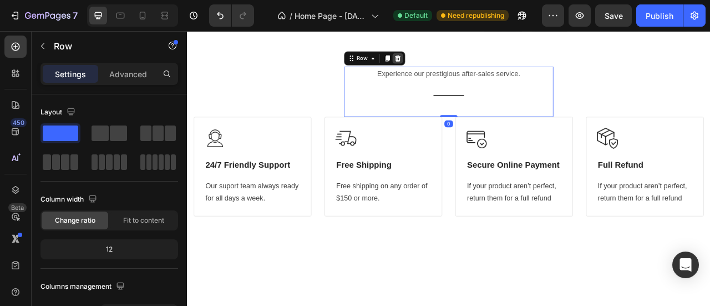
click at [452, 67] on icon at bounding box center [455, 66] width 7 height 8
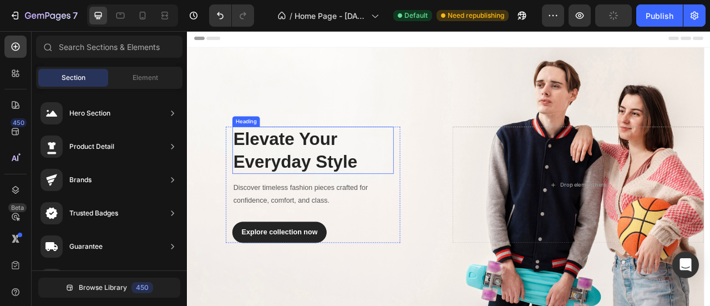
scroll to position [187, 0]
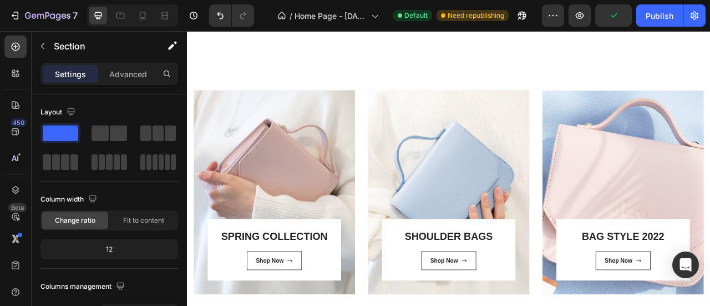
scroll to position [927, 0]
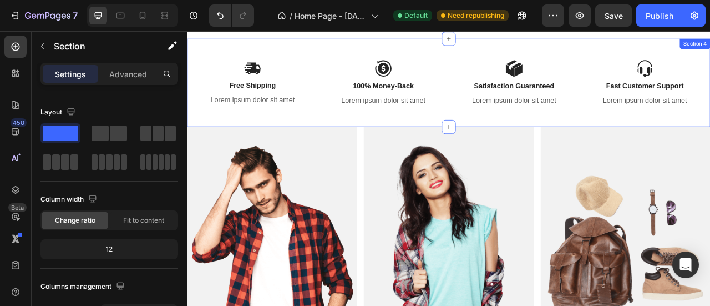
click at [350, 55] on div "Image Free Shipping Text Block Lorem ipsum dolor sit amet Text Block Image 100%…" at bounding box center [520, 97] width 666 height 112
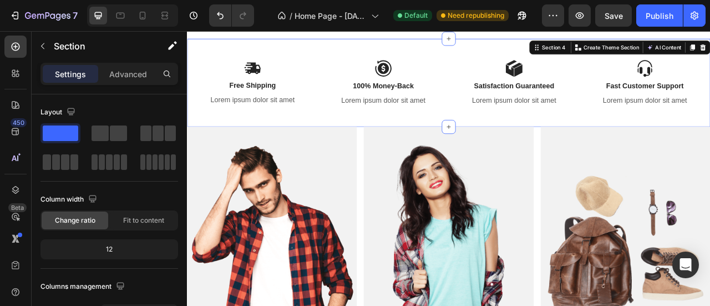
click at [329, 54] on div "Image Free Shipping Text Block Lorem ipsum dolor sit amet Text Block Image 100%…" at bounding box center [520, 97] width 666 height 112
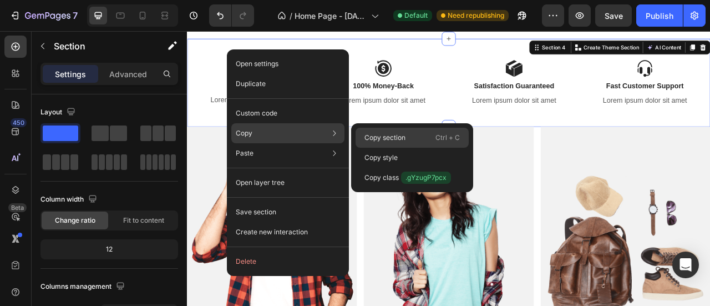
click at [396, 139] on p "Copy section" at bounding box center [385, 138] width 41 height 10
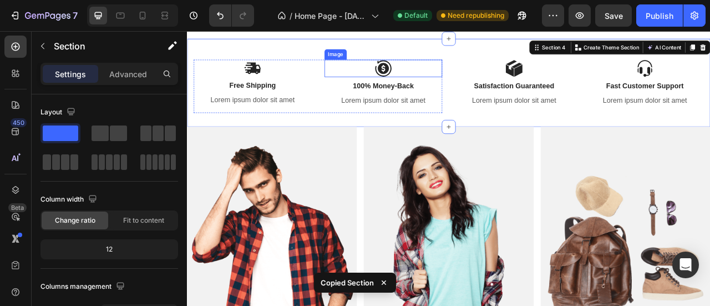
scroll to position [742, 0]
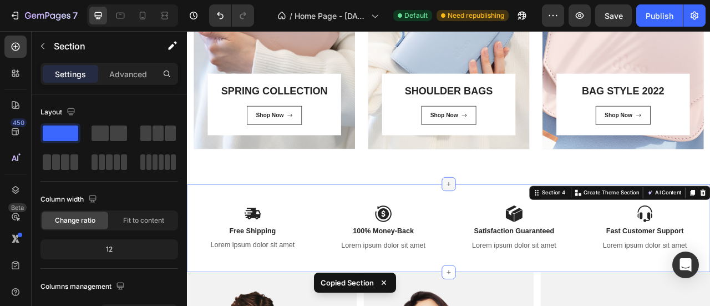
click at [516, 226] on icon at bounding box center [520, 225] width 9 height 9
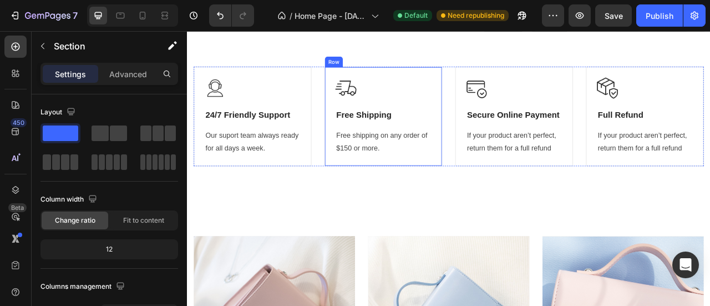
scroll to position [187, 0]
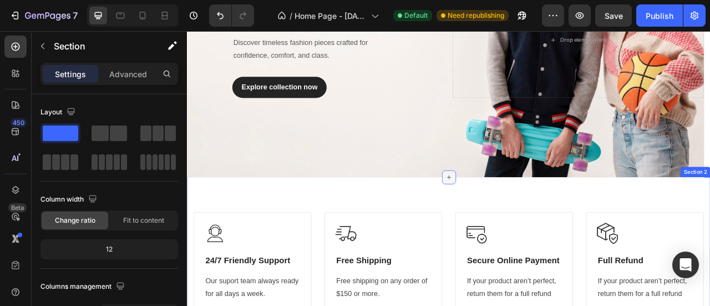
click at [516, 220] on div at bounding box center [520, 217] width 18 height 18
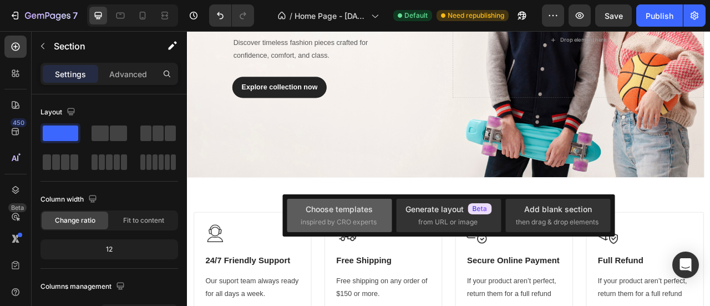
click at [355, 207] on div "Choose templates" at bounding box center [339, 209] width 67 height 12
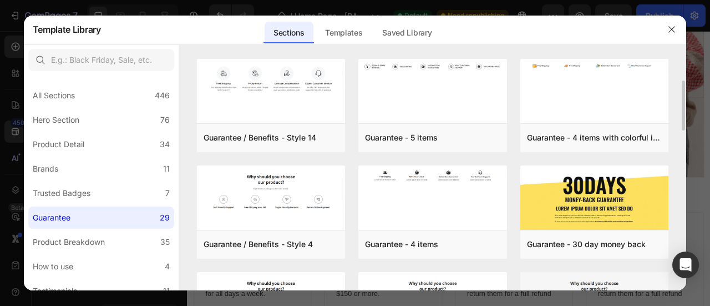
scroll to position [0, 0]
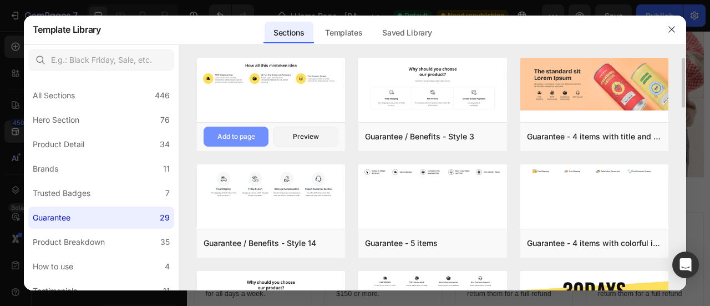
click at [246, 134] on div "Add to page" at bounding box center [237, 137] width 38 height 10
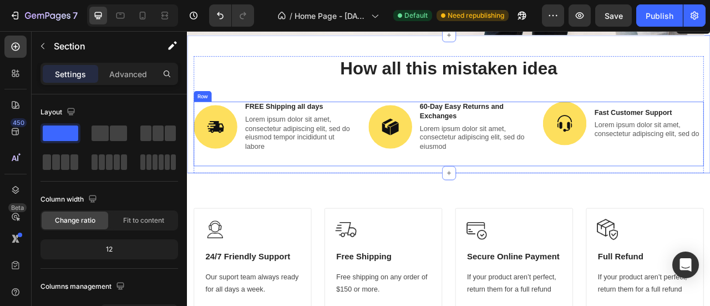
scroll to position [372, 0]
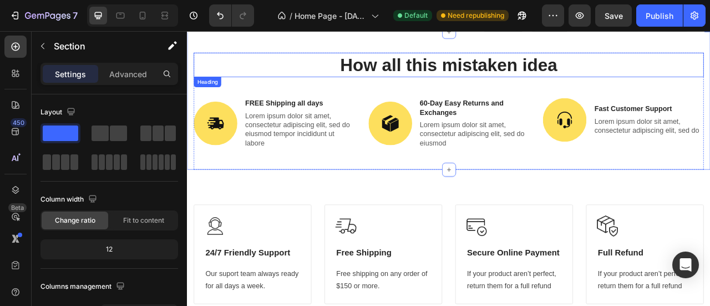
click at [341, 71] on h2 "How all this mistaken idea" at bounding box center [519, 73] width 649 height 31
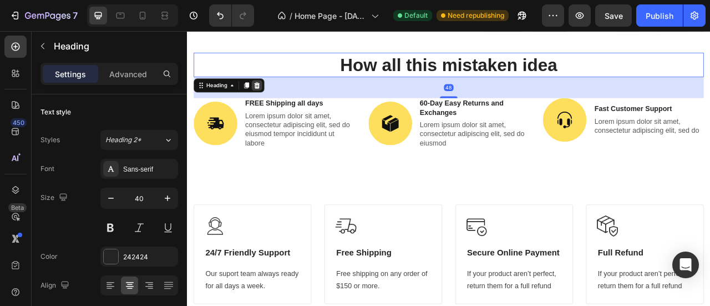
click at [277, 99] on icon at bounding box center [275, 99] width 9 height 9
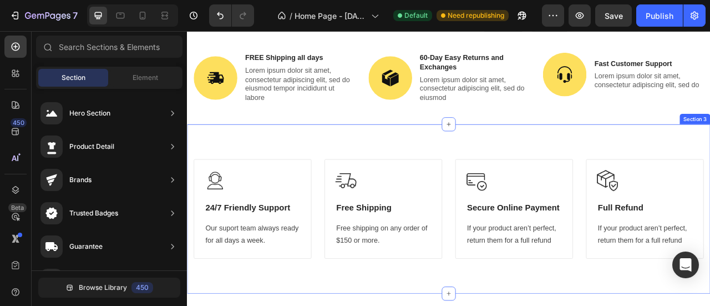
click at [307, 179] on div "Image 24/7 Friendly Support Heading Our suport team always ready for all days a…" at bounding box center [520, 256] width 666 height 215
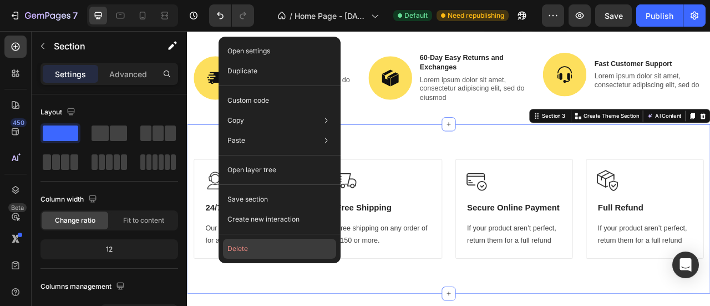
click at [273, 244] on button "Delete" at bounding box center [279, 249] width 113 height 20
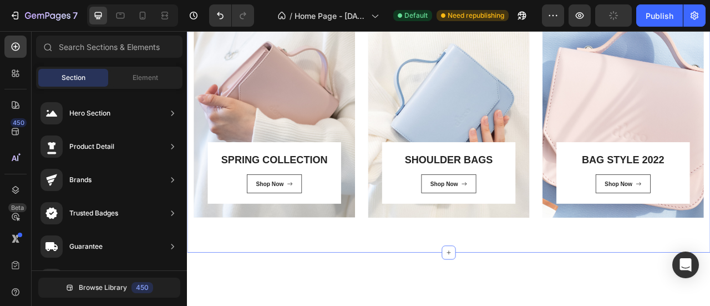
scroll to position [187, 0]
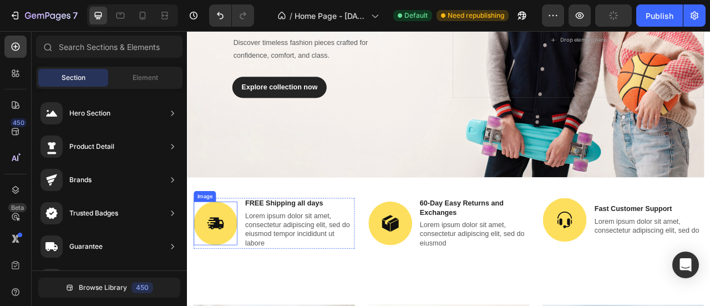
click at [238, 271] on img at bounding box center [222, 275] width 55 height 55
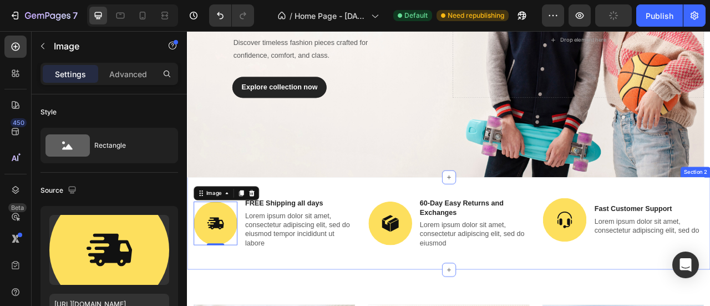
click at [458, 233] on div "Image 0 FREE Shipping all days Text Block Lorem ipsum dolor sit amet, consectet…" at bounding box center [520, 275] width 666 height 118
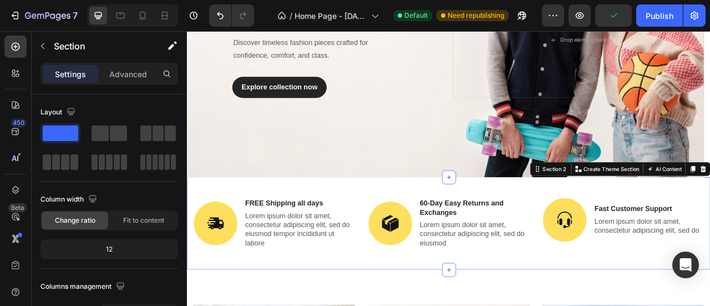
click at [516, 214] on icon at bounding box center [520, 216] width 9 height 9
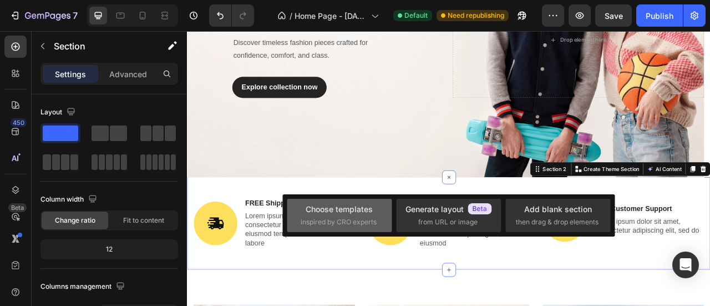
click at [326, 212] on div "Choose templates" at bounding box center [339, 209] width 67 height 12
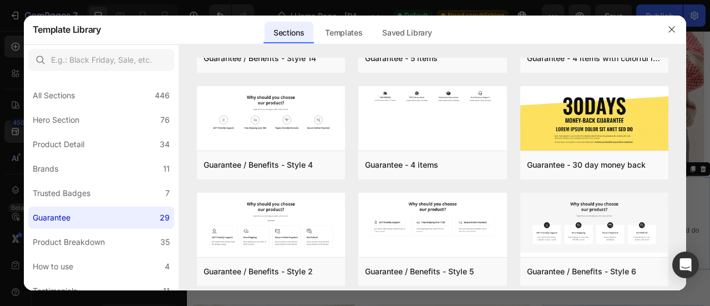
scroll to position [370, 0]
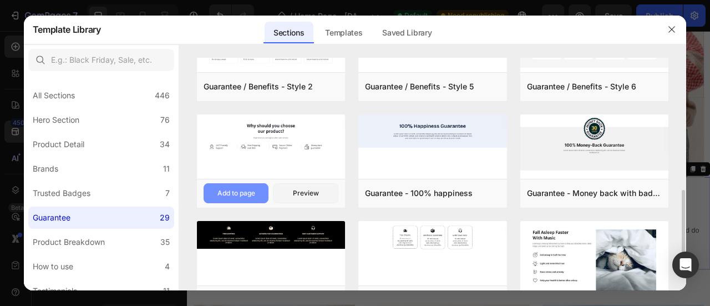
click at [250, 189] on div "Add to page" at bounding box center [237, 193] width 38 height 10
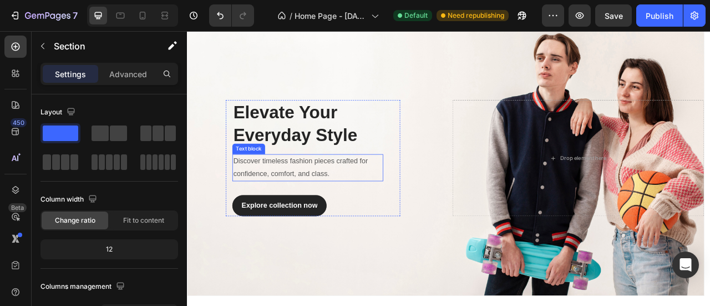
scroll to position [372, 0]
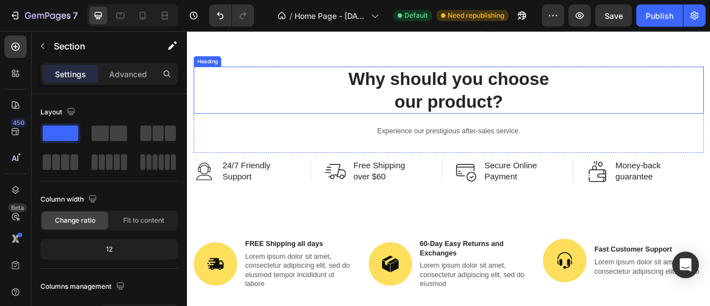
click at [334, 119] on p "Why should you choose our product?" at bounding box center [519, 106] width 647 height 58
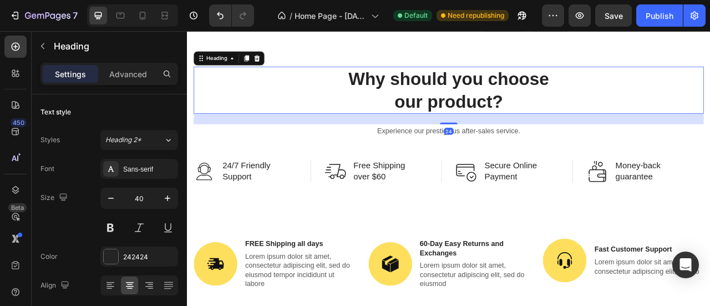
click at [273, 66] on icon at bounding box center [275, 65] width 9 height 9
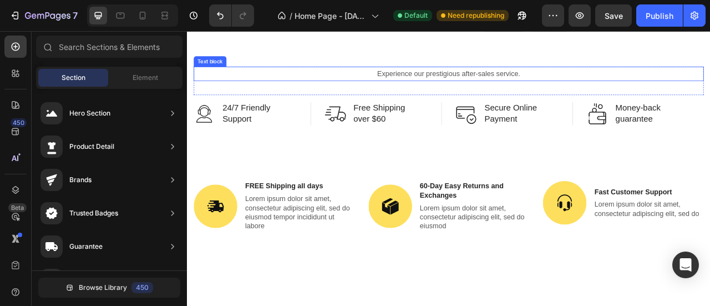
click at [322, 93] on div "Experience our prestigious after-sales service." at bounding box center [519, 85] width 649 height 18
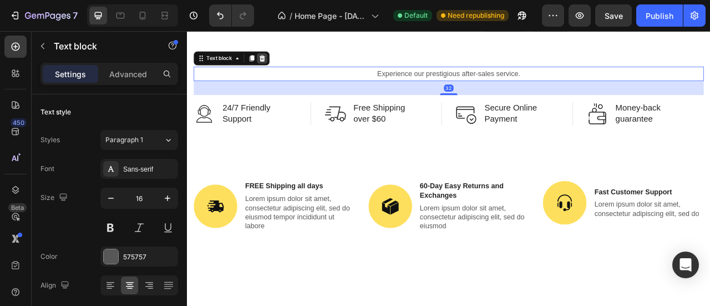
click at [287, 62] on div at bounding box center [282, 65] width 13 height 13
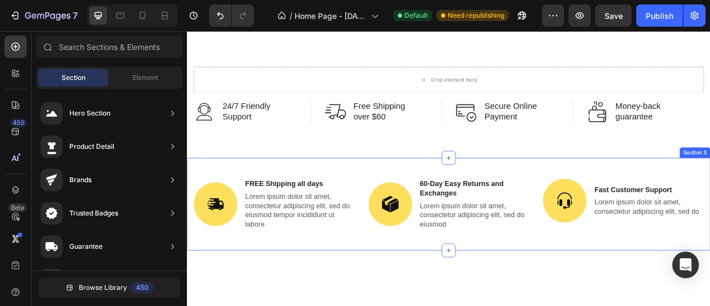
click at [286, 206] on div "Image FREE Shipping all days Text Block Lorem ipsum dolor sit amet, consectetur…" at bounding box center [520, 251] width 666 height 118
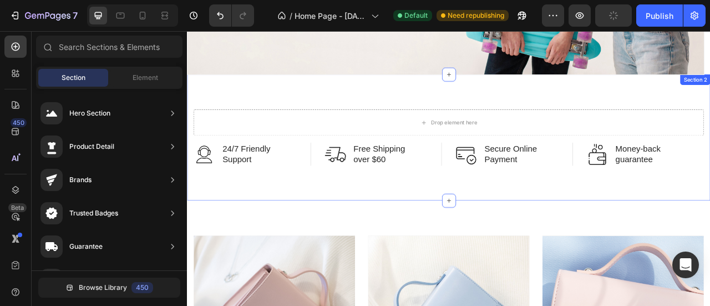
scroll to position [187, 0]
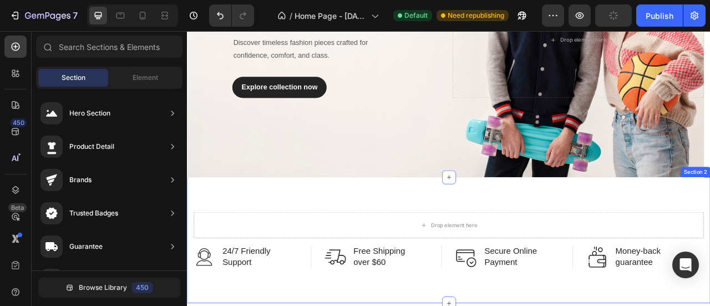
click at [435, 239] on div "Drop element here Row Image 24/7 Friendly Support Text Block Row Image Free Shi…" at bounding box center [520, 296] width 666 height 160
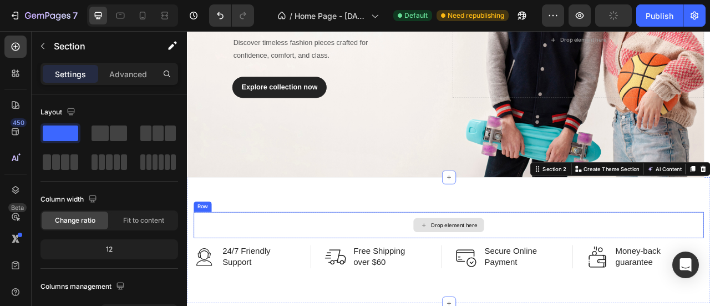
click at [393, 268] on div "Drop element here" at bounding box center [519, 277] width 649 height 33
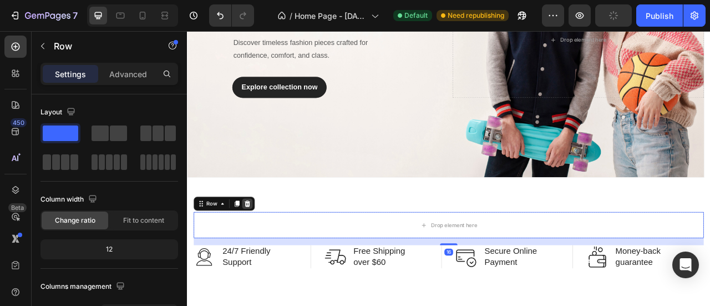
click at [266, 246] on icon at bounding box center [263, 250] width 9 height 9
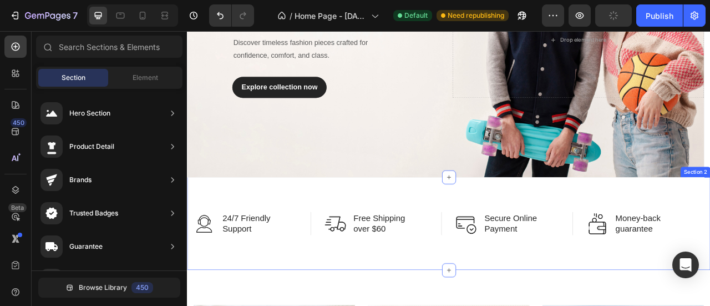
click at [331, 229] on div "Image 24/7 Friendly Support Text Block Row Image Free Shipping over $60 Text Bl…" at bounding box center [520, 275] width 666 height 118
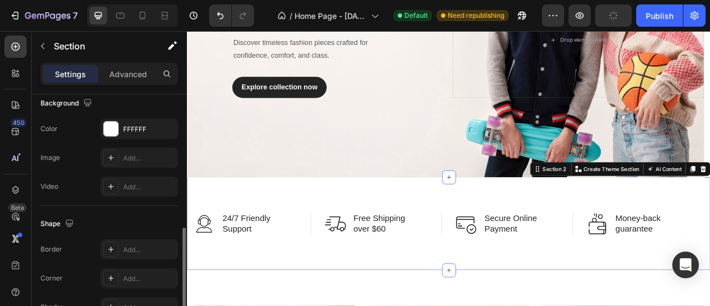
scroll to position [185, 0]
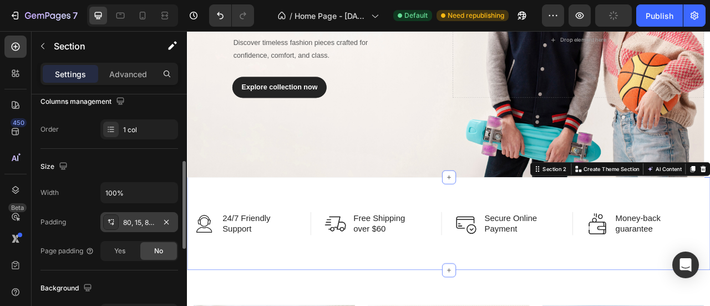
click at [137, 218] on div "80, 15, 80, 15" at bounding box center [139, 223] width 32 height 10
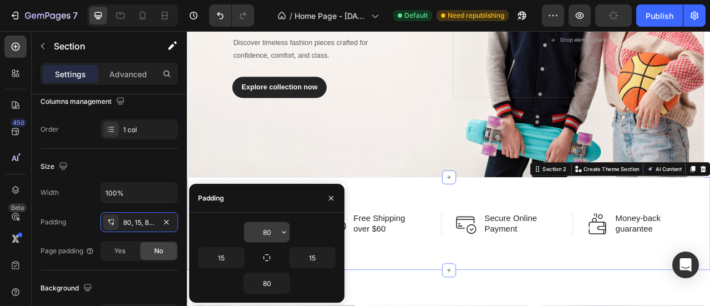
click at [268, 231] on input "80" at bounding box center [267, 232] width 46 height 20
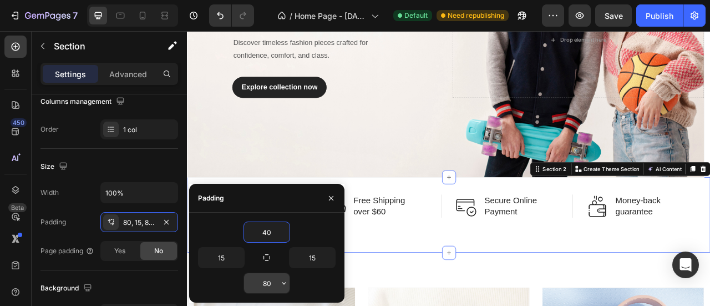
type input "40"
click at [268, 282] on input "80" at bounding box center [267, 283] width 46 height 20
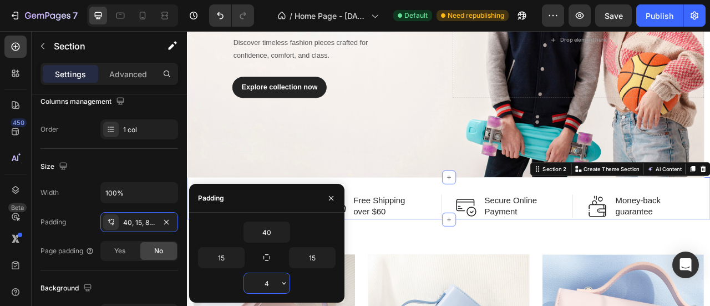
type input "40"
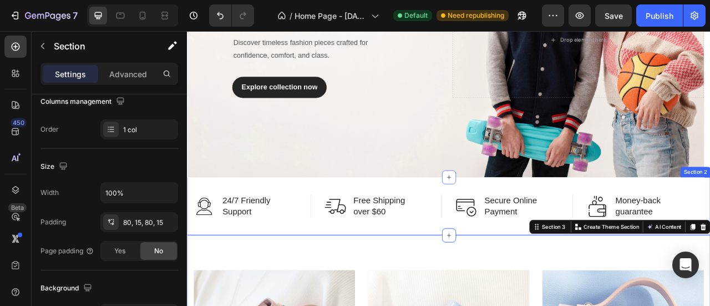
click at [309, 231] on div "Image 24/7 Friendly Support Text Block Row Image Free Shipping over $60 Text Bl…" at bounding box center [520, 253] width 666 height 74
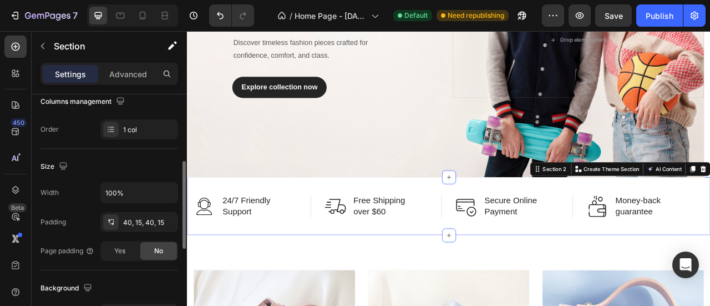
scroll to position [0, 0]
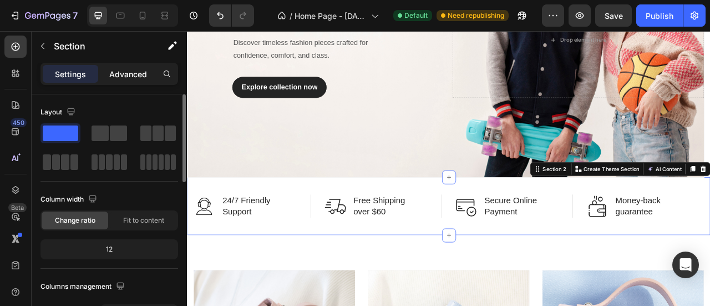
click at [130, 68] on p "Advanced" at bounding box center [128, 74] width 38 height 12
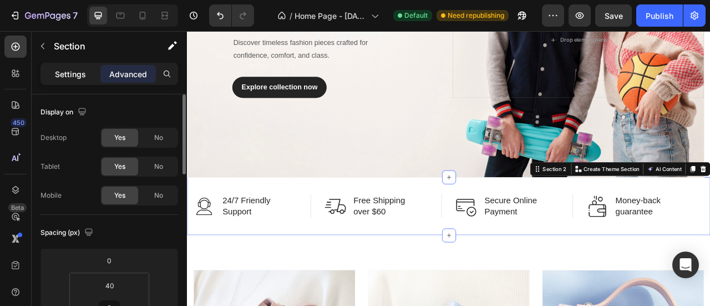
click at [80, 82] on div "Settings" at bounding box center [70, 74] width 55 height 18
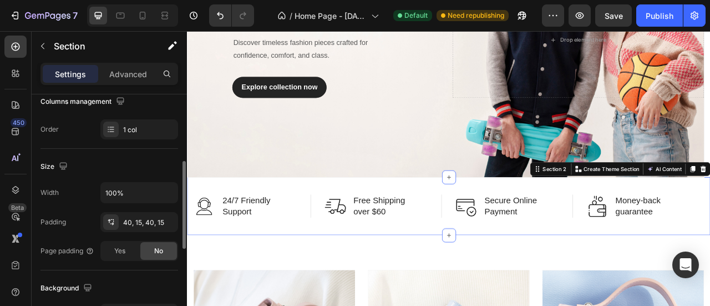
scroll to position [370, 0]
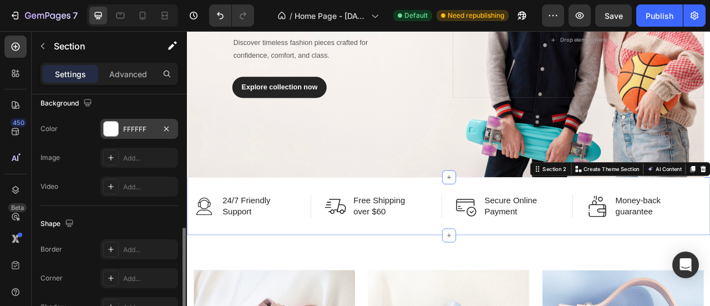
click at [135, 128] on div "FFFFFF" at bounding box center [139, 129] width 32 height 10
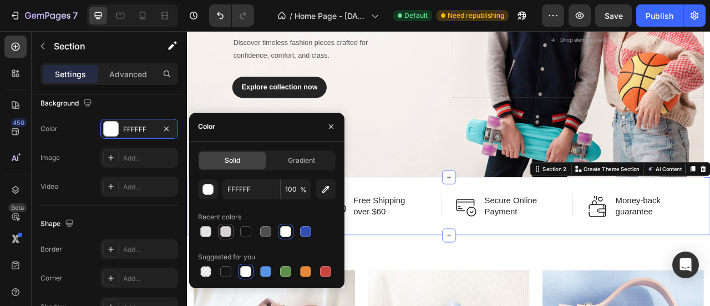
click at [225, 229] on div at bounding box center [225, 231] width 11 height 11
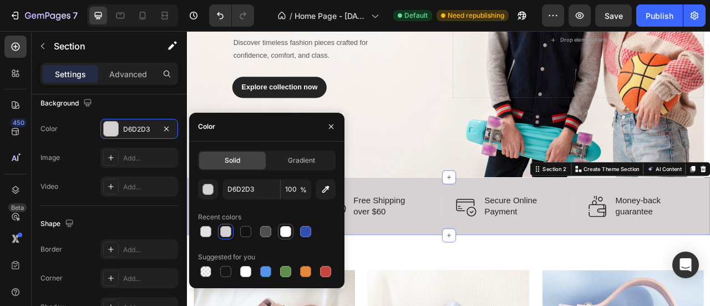
click at [285, 229] on div at bounding box center [285, 231] width 11 height 11
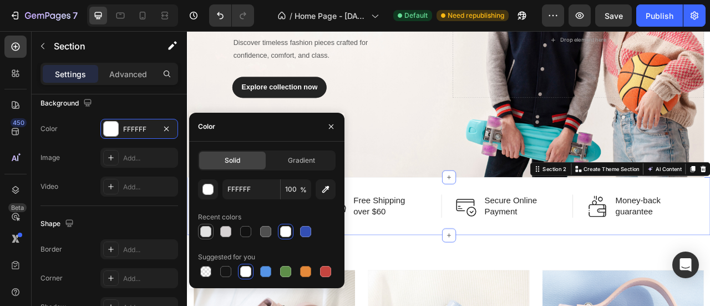
click at [208, 231] on div at bounding box center [205, 231] width 11 height 11
type input "F7F7F7"
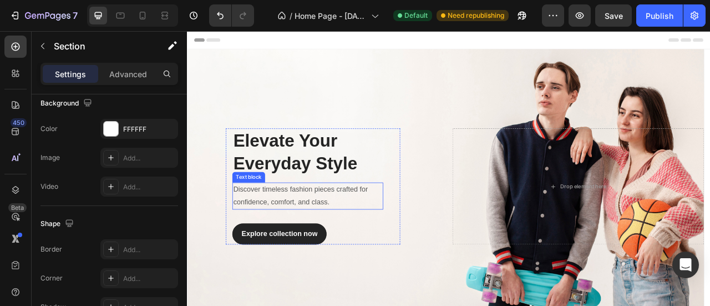
scroll to position [0, 0]
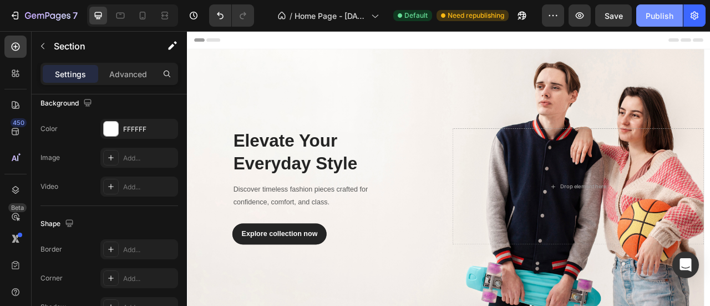
click at [651, 13] on div "Publish" at bounding box center [660, 16] width 28 height 12
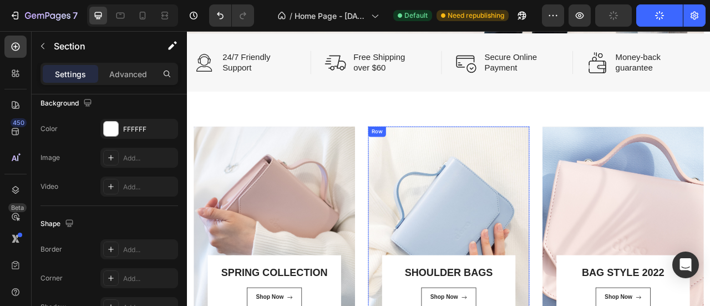
scroll to position [185, 0]
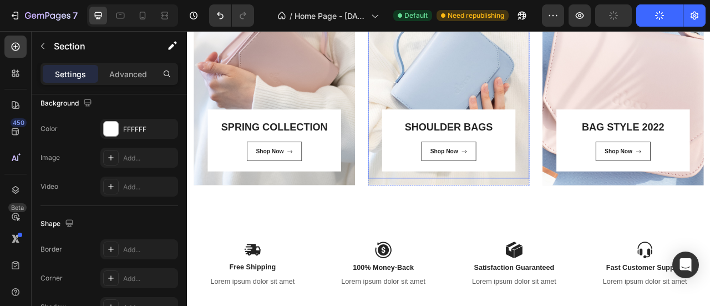
scroll to position [740, 0]
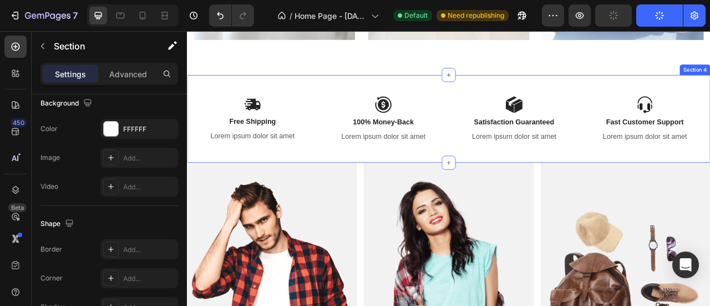
click at [490, 98] on div "Image Free Shipping Text Block Lorem ipsum dolor sit amet Text Block Image 100%…" at bounding box center [520, 143] width 666 height 112
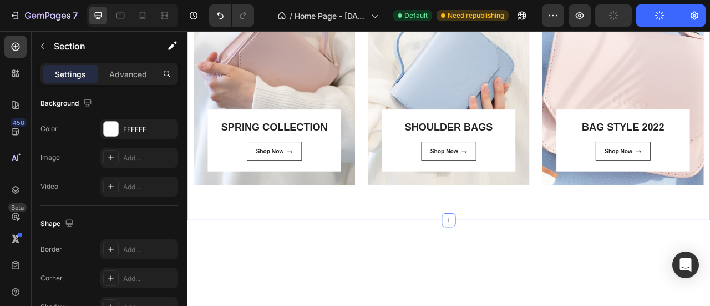
scroll to position [370, 0]
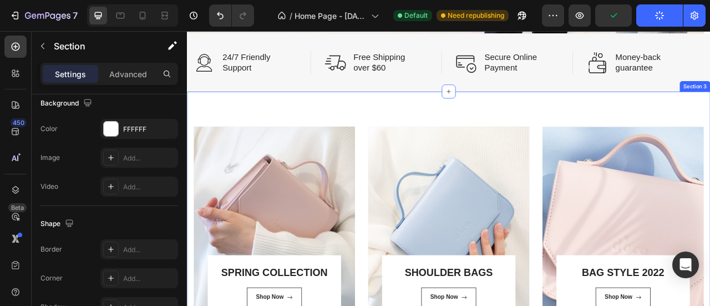
click at [537, 128] on div "SPRING COLLECTION Heading Shop Now Button Row Row Hero Banner SHOULDER BAGS Hea…" at bounding box center [520, 282] width 666 height 349
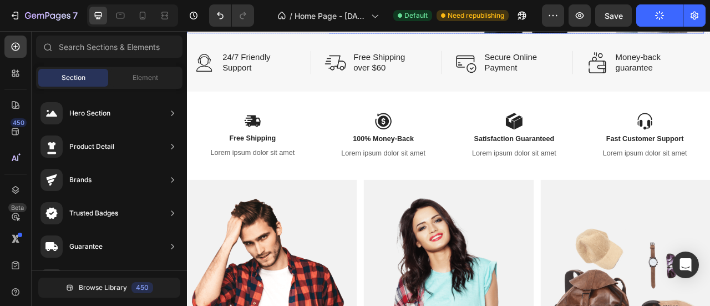
scroll to position [185, 0]
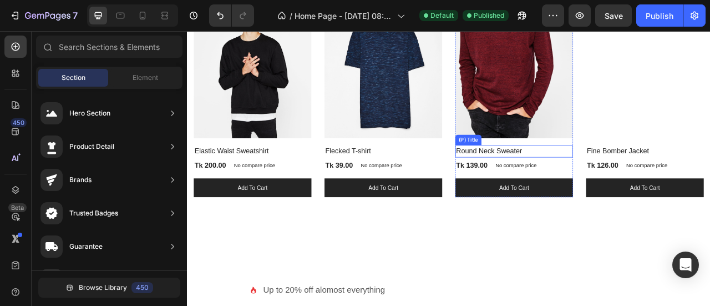
scroll to position [1110, 0]
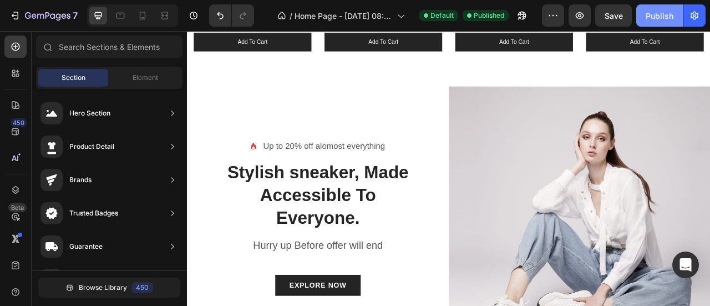
click at [660, 16] on div "Publish" at bounding box center [660, 16] width 28 height 12
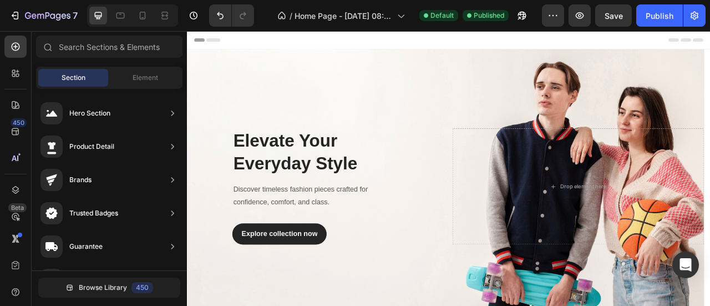
scroll to position [185, 0]
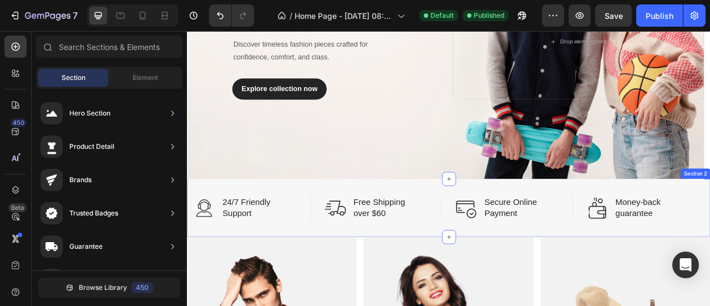
click at [305, 225] on div "Image 24/7 Friendly Support Text Block Row Image Free Shipping over $60 Text Bl…" at bounding box center [520, 256] width 666 height 74
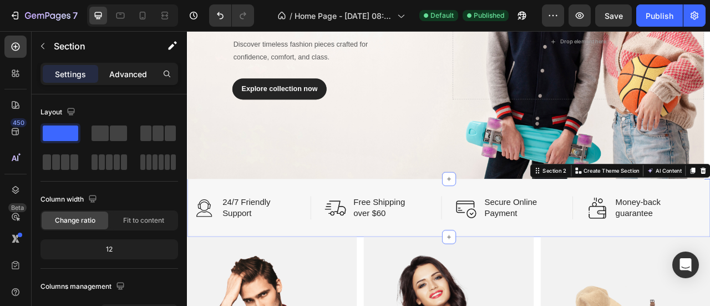
click at [128, 68] on p "Advanced" at bounding box center [128, 74] width 38 height 12
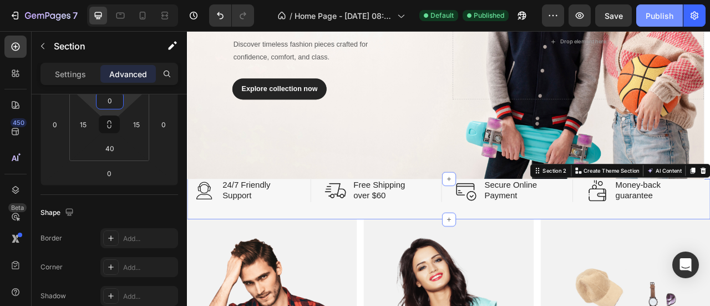
click at [663, 20] on div "Publish" at bounding box center [660, 16] width 28 height 12
click at [103, 101] on input "0" at bounding box center [110, 100] width 22 height 17
click at [108, 98] on input "0" at bounding box center [110, 100] width 22 height 17
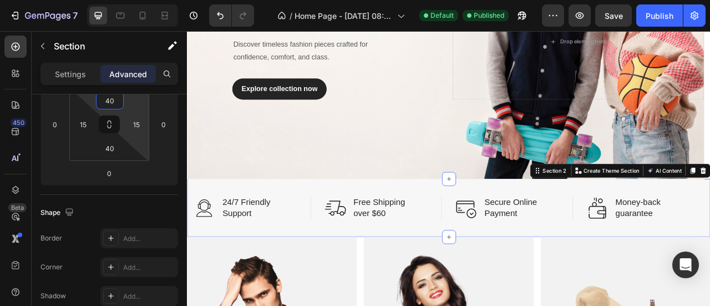
type input "40"
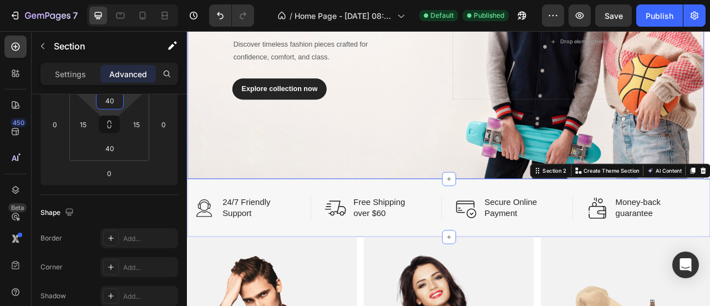
click at [294, 156] on div "Overlay" at bounding box center [516, 44] width 658 height 350
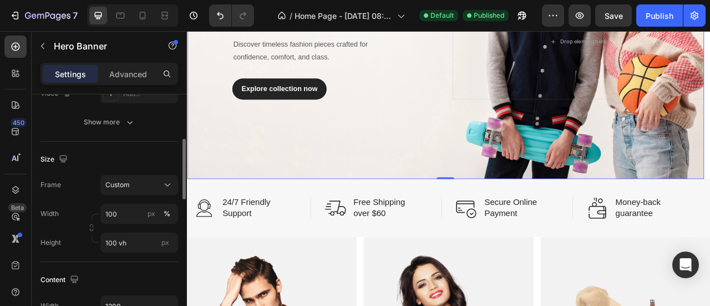
scroll to position [0, 0]
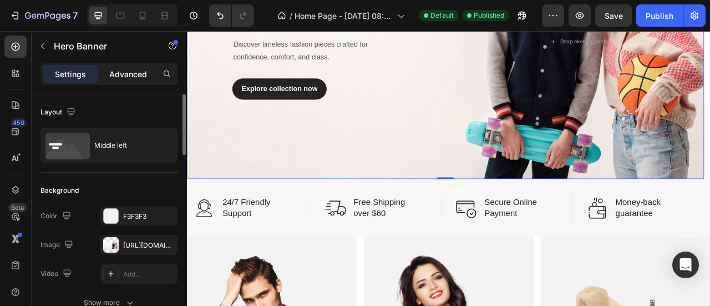
click at [138, 76] on p "Advanced" at bounding box center [128, 74] width 38 height 12
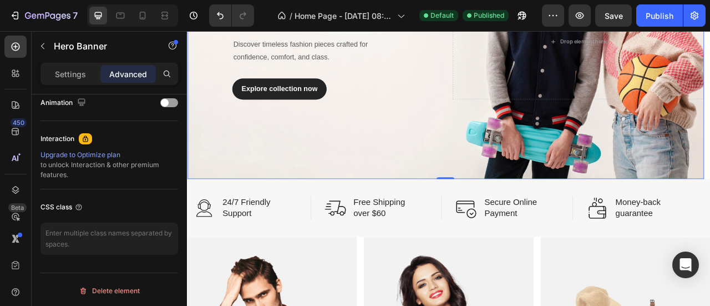
scroll to position [310, 0]
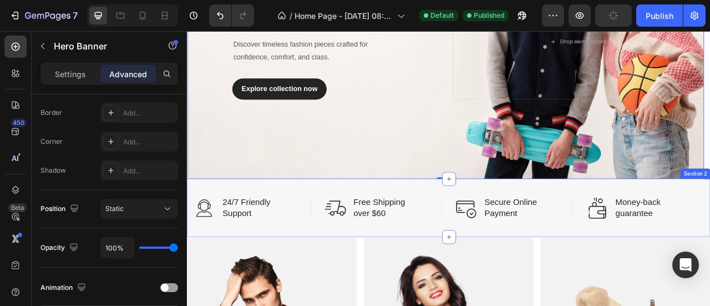
click at [208, 227] on div "Image 24/7 Friendly Support Text Block Row Image Free Shipping over $60 Text Bl…" at bounding box center [520, 256] width 666 height 74
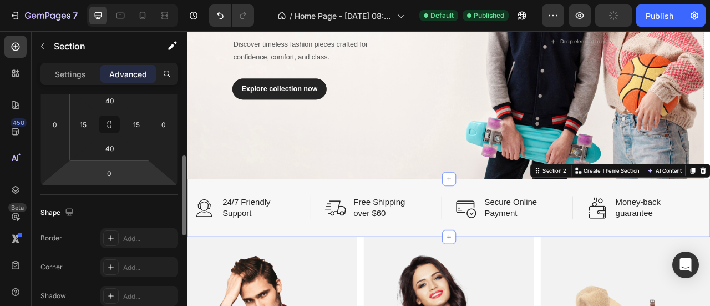
scroll to position [0, 0]
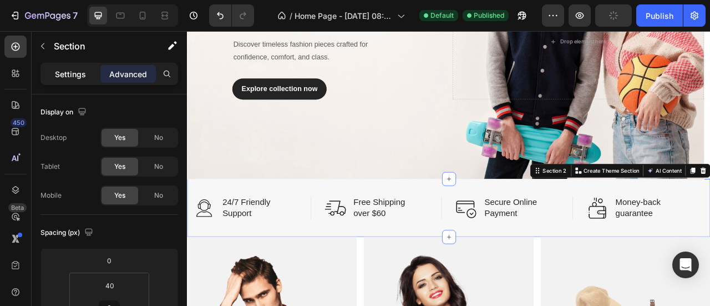
click at [84, 74] on p "Settings" at bounding box center [70, 74] width 31 height 12
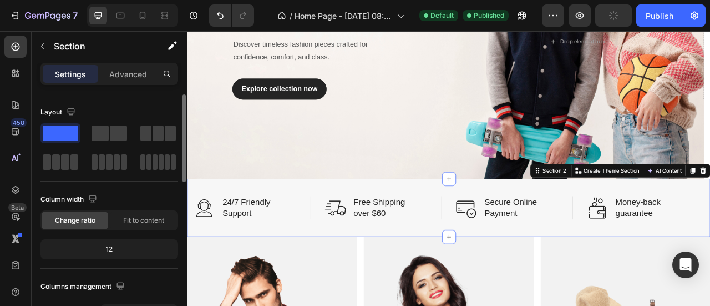
scroll to position [185, 0]
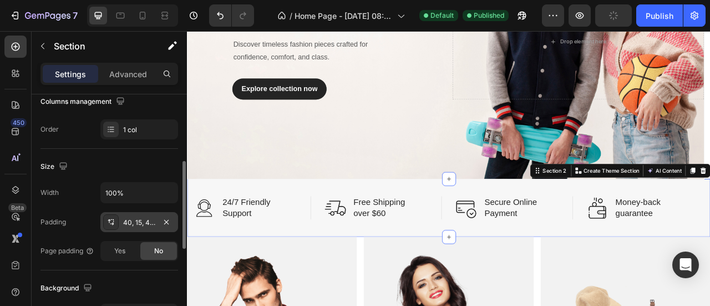
click at [142, 220] on div "40, 15, 40, 15" at bounding box center [139, 223] width 32 height 10
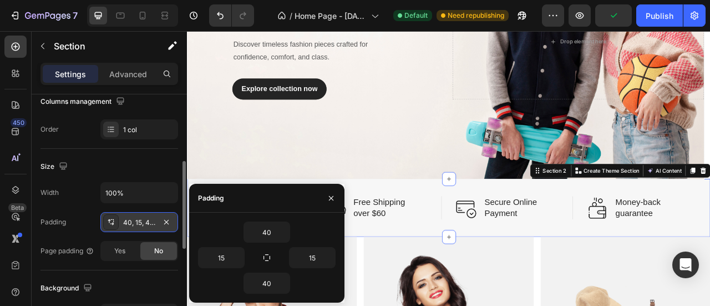
click at [140, 223] on div "40, 15, 40, 15" at bounding box center [139, 223] width 32 height 10
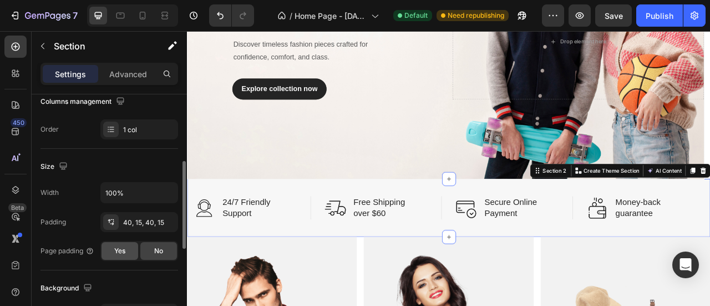
click at [114, 251] on span "Yes" at bounding box center [119, 251] width 11 height 10
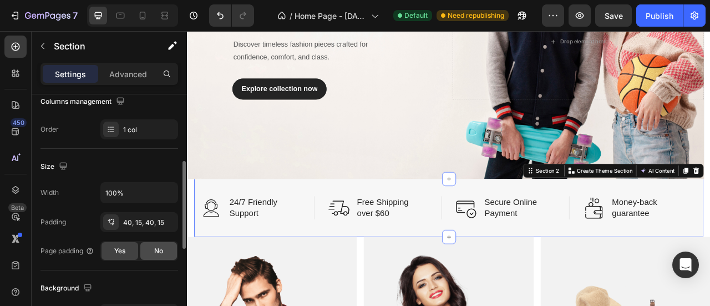
click at [145, 253] on div "No" at bounding box center [158, 251] width 37 height 18
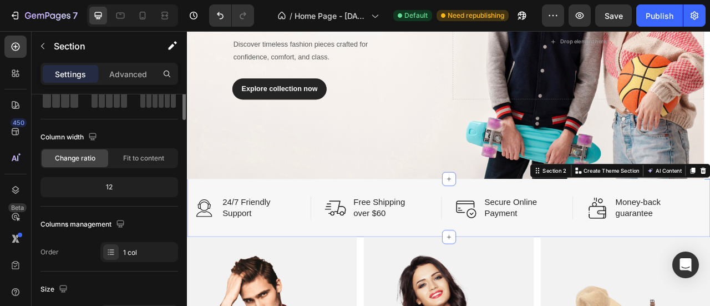
scroll to position [0, 0]
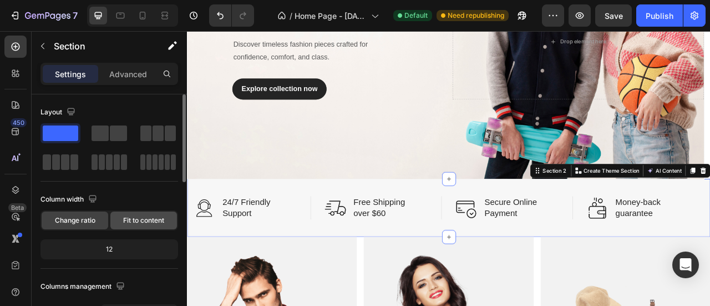
click at [140, 221] on span "Fit to content" at bounding box center [143, 220] width 41 height 10
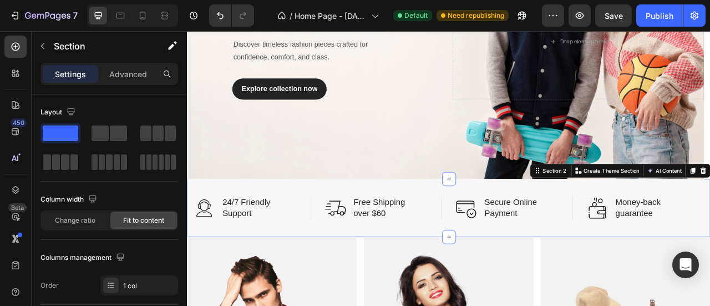
scroll to position [185, 0]
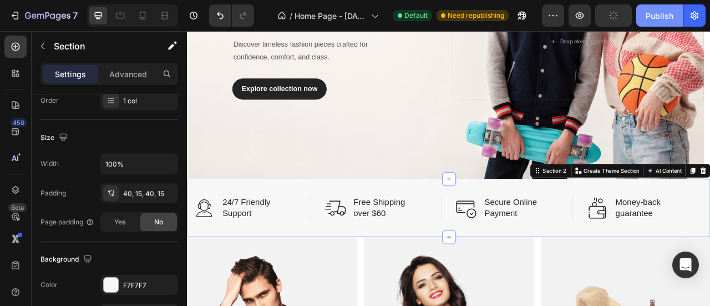
click at [664, 17] on div "Publish" at bounding box center [660, 16] width 28 height 12
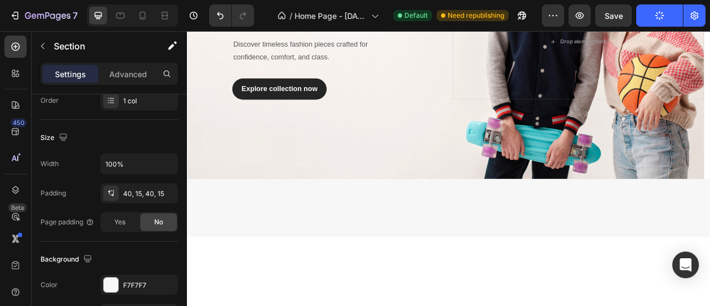
scroll to position [0, 0]
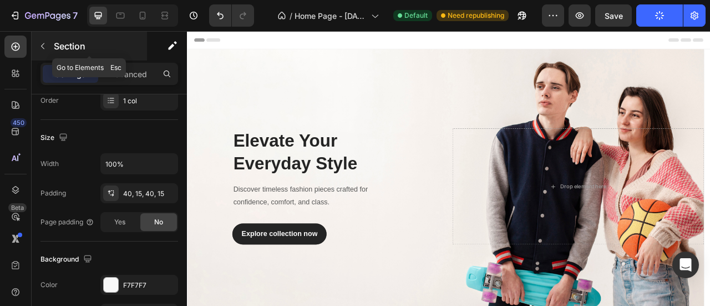
click at [47, 46] on icon "button" at bounding box center [42, 46] width 9 height 9
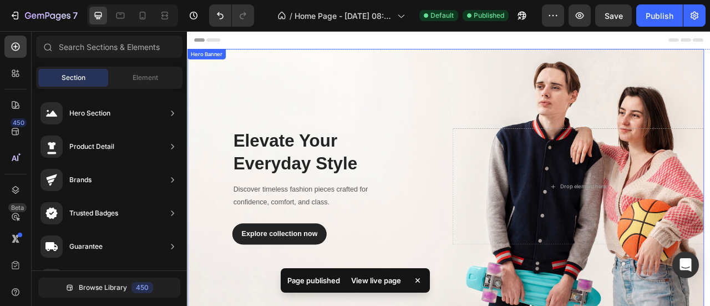
click at [472, 275] on div "Elevate Your Everyday Style Heading Discover timeless fashion pieces crafted fo…" at bounding box center [347, 229] width 320 height 148
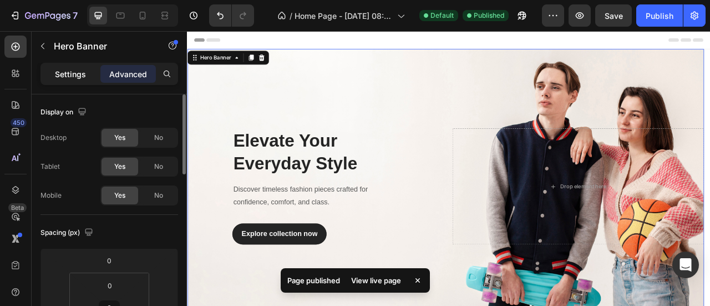
click at [74, 78] on p "Settings" at bounding box center [70, 74] width 31 height 12
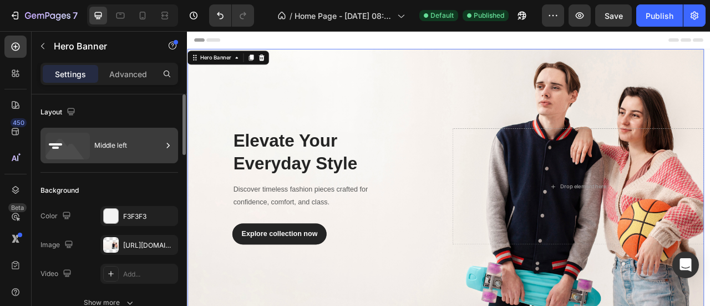
click at [133, 148] on div "Middle left" at bounding box center [128, 146] width 68 height 26
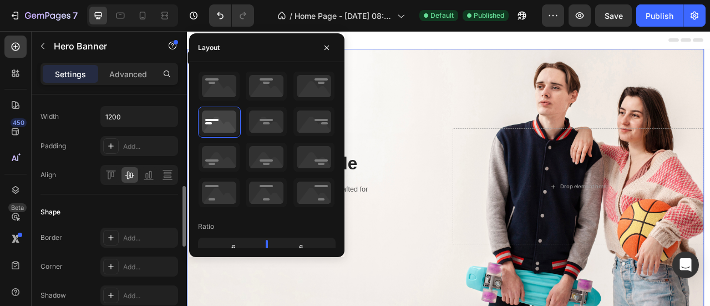
scroll to position [555, 0]
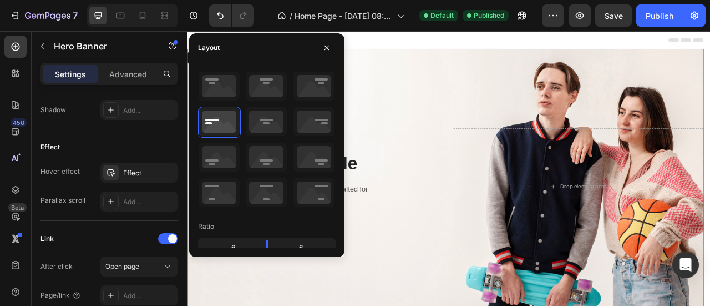
click at [483, 225] on div "Elevate Your Everyday Style Heading Discover timeless fashion pieces crafted fo…" at bounding box center [347, 229] width 320 height 148
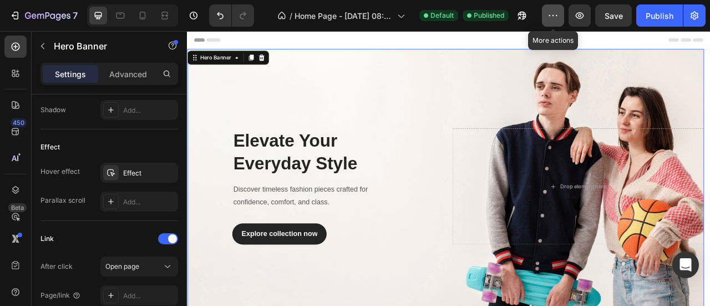
click at [557, 15] on icon "button" at bounding box center [557, 15] width 2 height 1
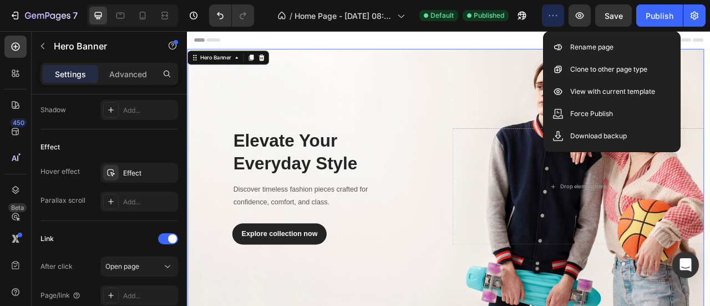
click at [557, 15] on icon "button" at bounding box center [557, 15] width 2 height 1
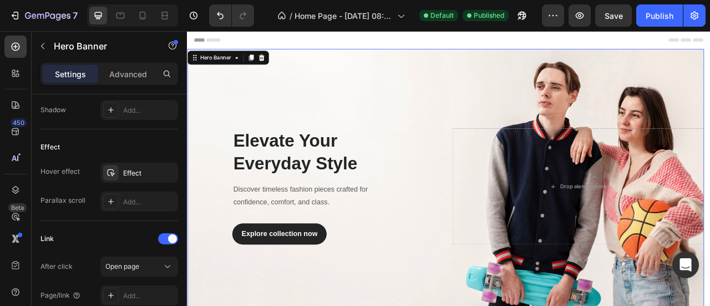
scroll to position [185, 0]
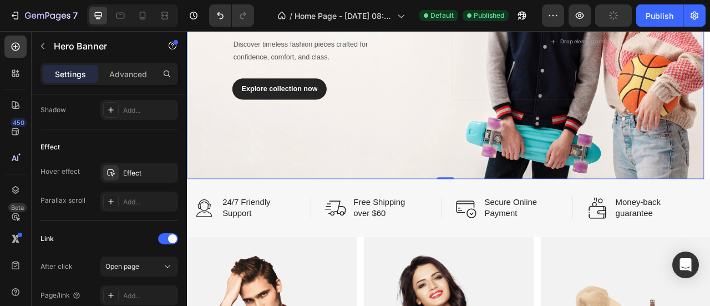
click at [511, 185] on div "Overlay" at bounding box center [516, 44] width 658 height 350
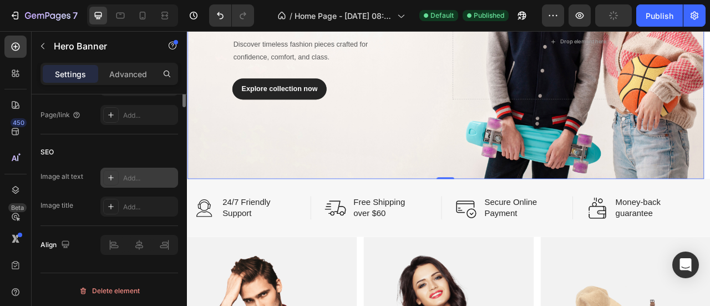
scroll to position [551, 0]
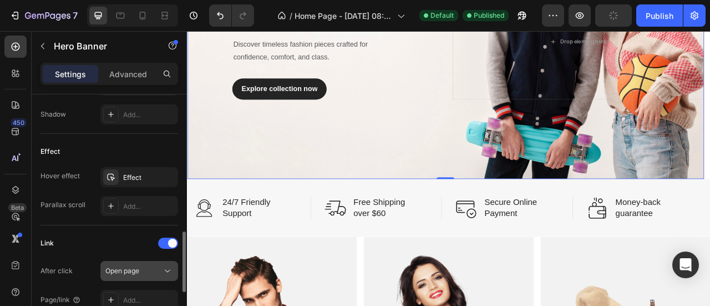
click at [161, 266] on div "Open page" at bounding box center [133, 271] width 57 height 10
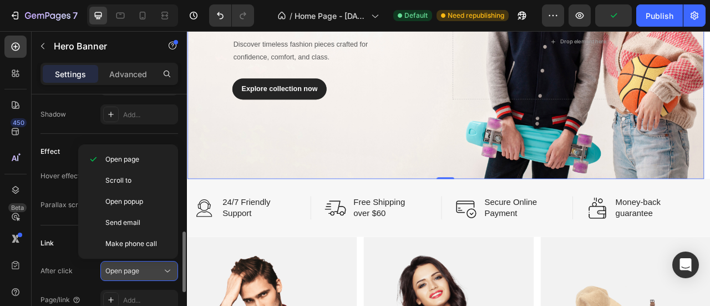
click at [161, 266] on div "Open page" at bounding box center [133, 271] width 57 height 10
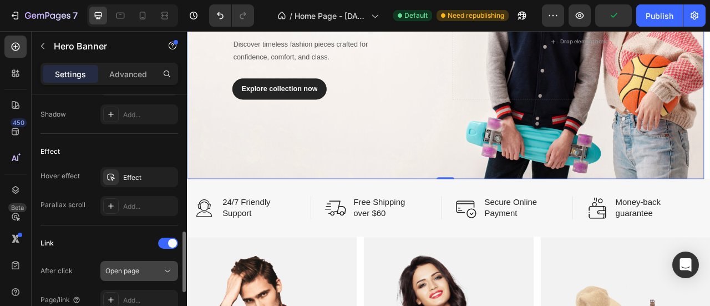
click at [161, 266] on div "Open page" at bounding box center [133, 271] width 57 height 10
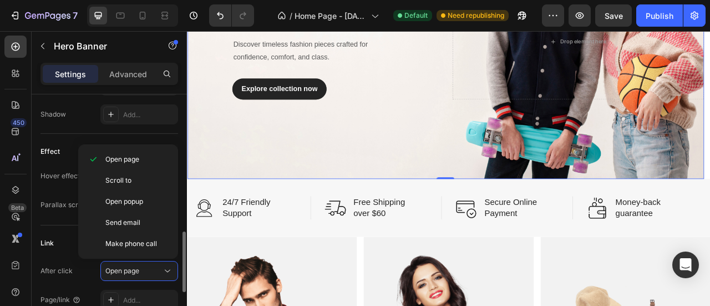
click at [68, 230] on div "Link After click Open page Page/link Add..." at bounding box center [110, 272] width 138 height 94
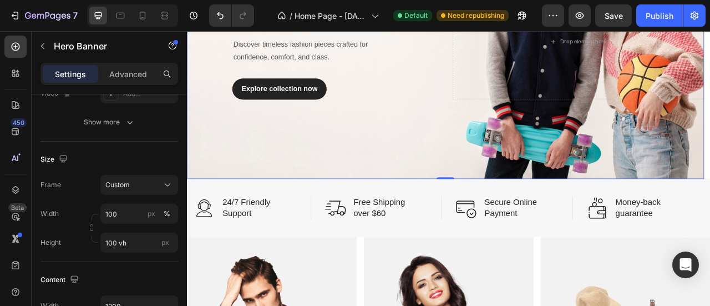
scroll to position [0, 0]
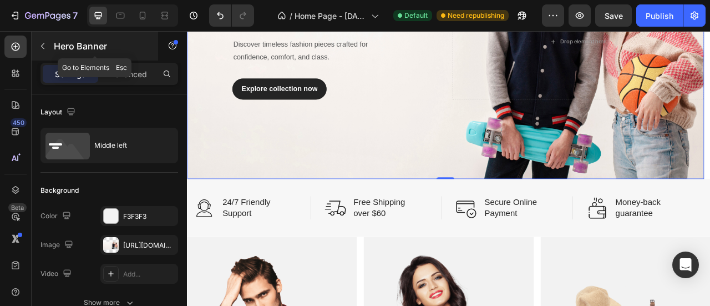
click at [40, 44] on icon "button" at bounding box center [42, 46] width 9 height 9
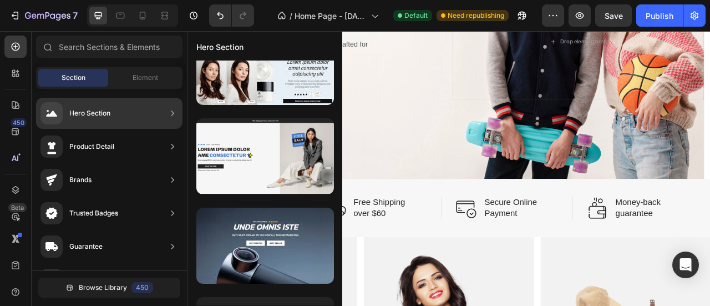
scroll to position [195, 0]
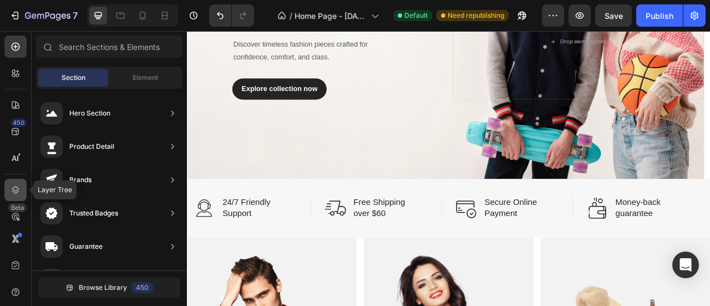
click at [12, 190] on icon at bounding box center [15, 189] width 11 height 11
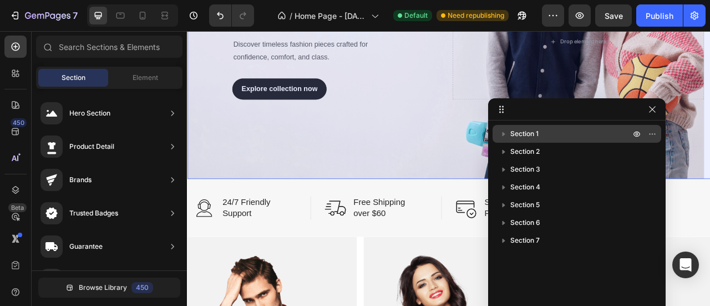
click at [505, 132] on icon "button" at bounding box center [503, 133] width 11 height 11
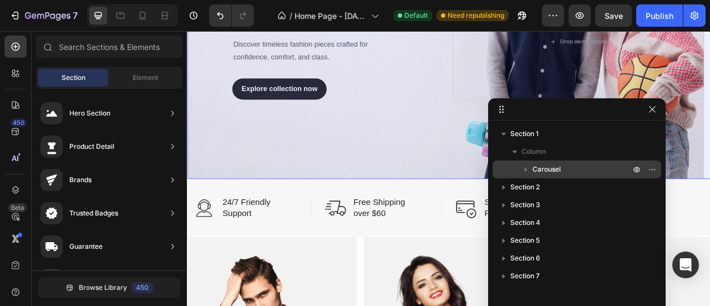
click at [526, 167] on icon "button" at bounding box center [526, 169] width 11 height 11
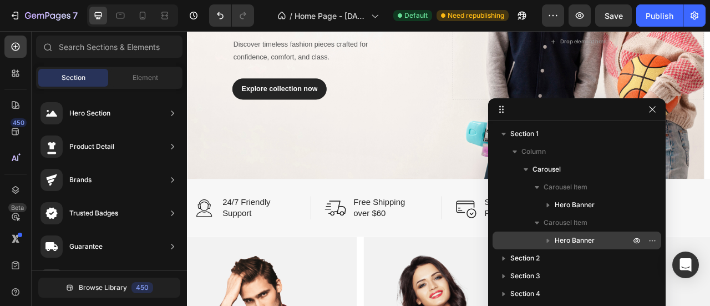
click at [583, 241] on span "Hero Banner" at bounding box center [575, 240] width 40 height 11
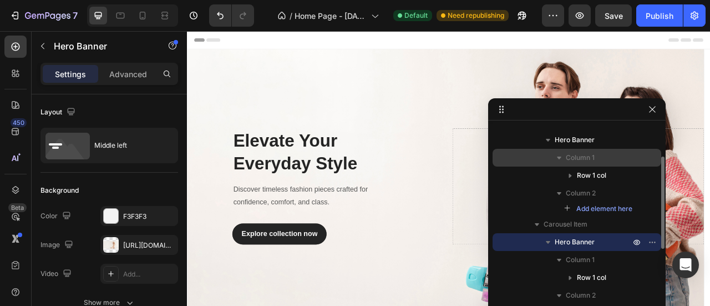
scroll to position [64, 0]
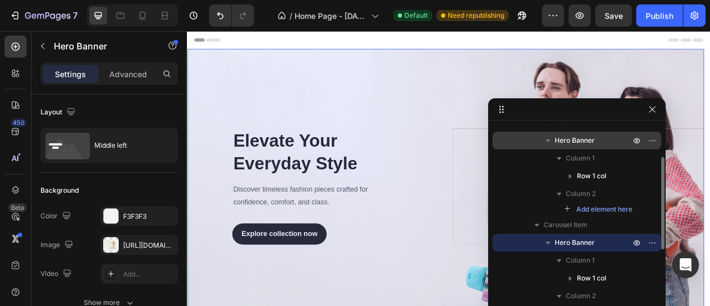
click at [603, 142] on p "Hero Banner" at bounding box center [594, 140] width 78 height 11
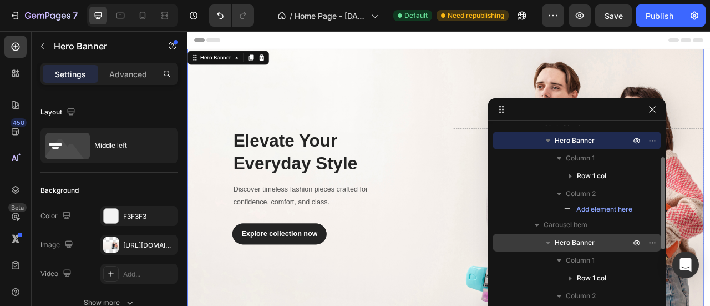
click at [594, 239] on span "Hero Banner" at bounding box center [575, 242] width 40 height 11
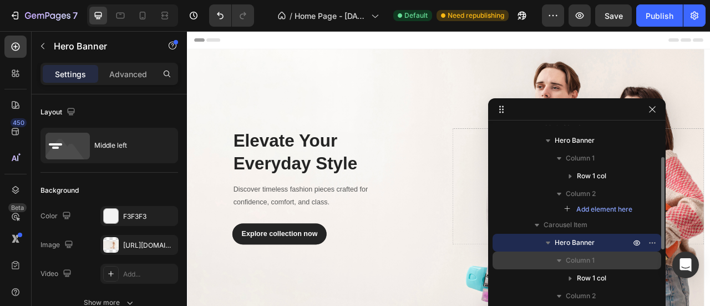
click at [593, 256] on span "Column 1" at bounding box center [580, 260] width 29 height 11
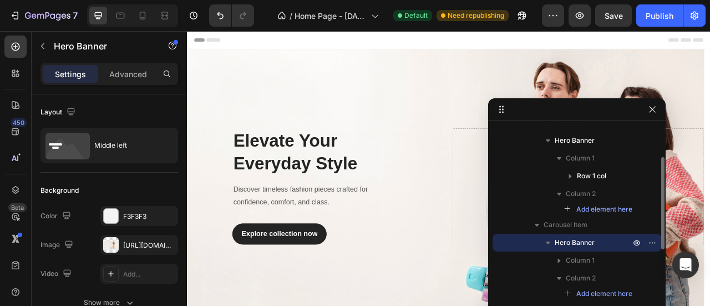
click at [595, 238] on p "Hero Banner" at bounding box center [594, 242] width 78 height 11
click at [641, 241] on icon "button" at bounding box center [637, 242] width 9 height 9
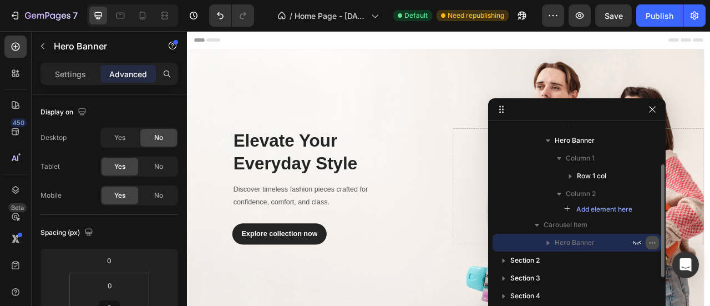
click at [654, 242] on icon "button" at bounding box center [654, 242] width 1 height 1
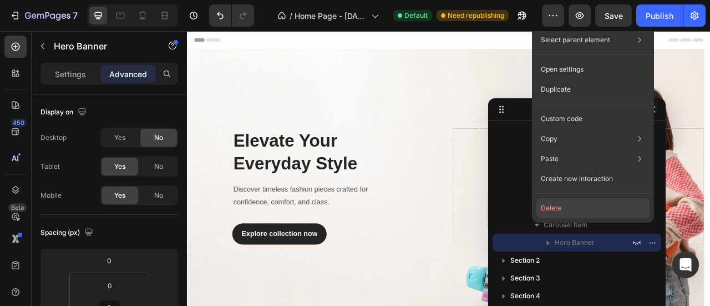
click at [599, 211] on button "Delete" at bounding box center [593, 208] width 113 height 20
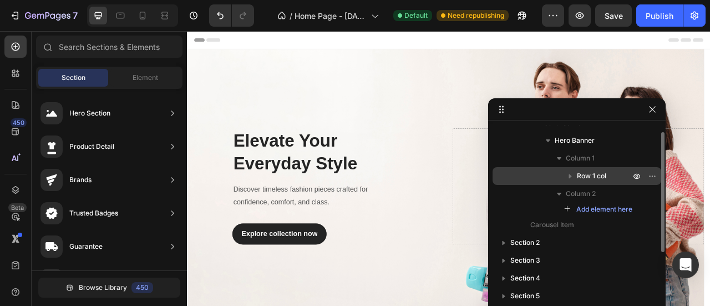
scroll to position [0, 0]
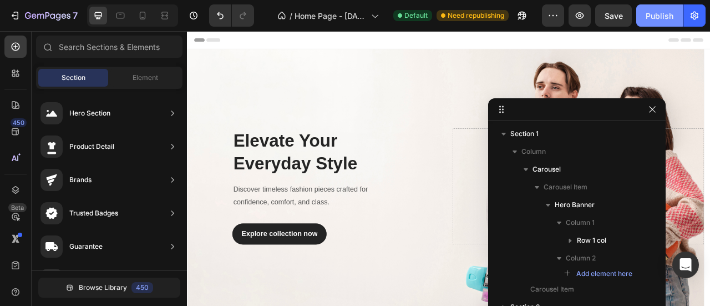
click at [658, 17] on div "Publish" at bounding box center [660, 16] width 28 height 12
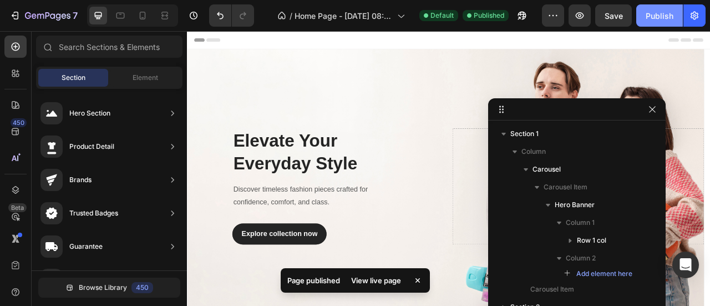
click at [663, 19] on div "Publish" at bounding box center [660, 16] width 28 height 12
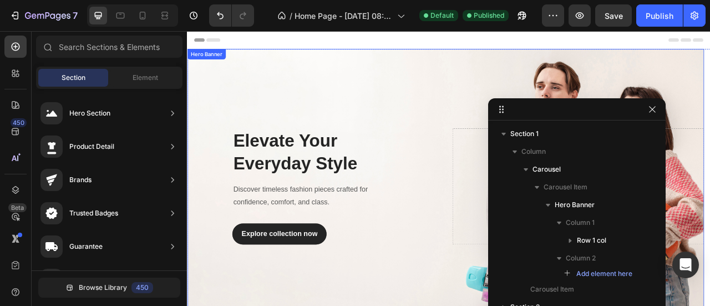
click at [238, 72] on div "Elevate Your Everyday Style Heading Discover timeless fashion pieces crafted fo…" at bounding box center [516, 229] width 658 height 350
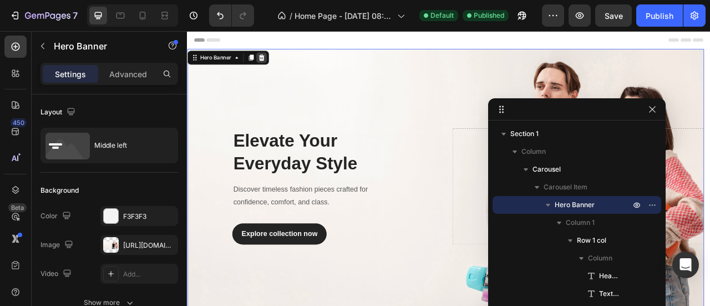
click at [279, 66] on icon at bounding box center [281, 65] width 7 height 8
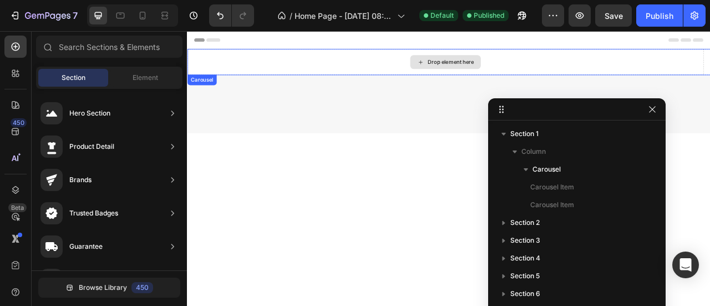
click at [263, 59] on div "Drop element here" at bounding box center [516, 70] width 658 height 33
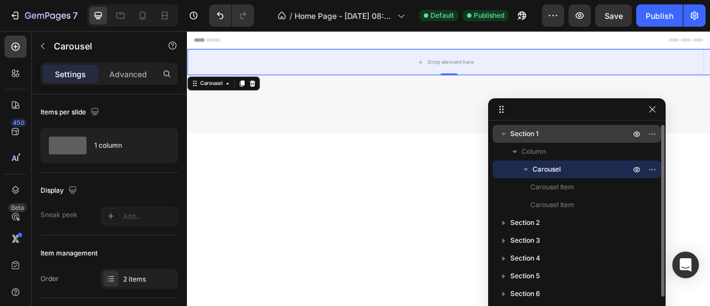
click at [537, 133] on span "Section 1" at bounding box center [525, 133] width 28 height 11
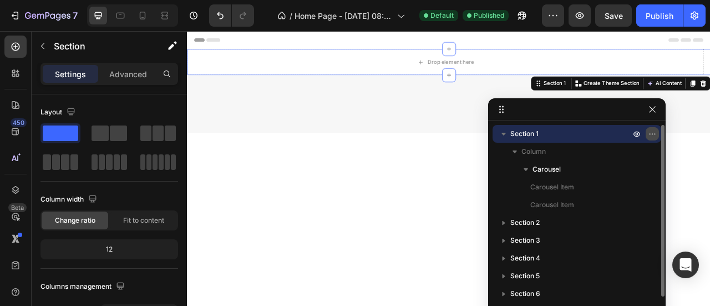
click at [652, 133] on icon "button" at bounding box center [652, 133] width 9 height 9
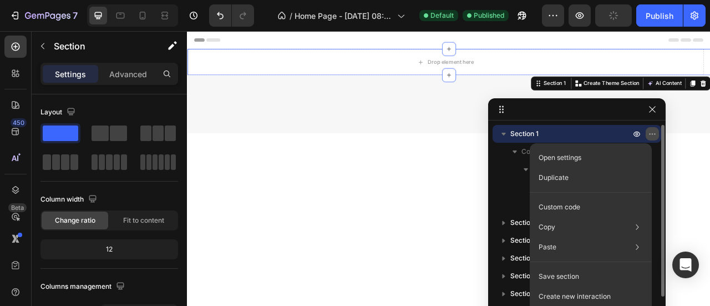
click at [649, 134] on icon "button" at bounding box center [652, 133] width 9 height 9
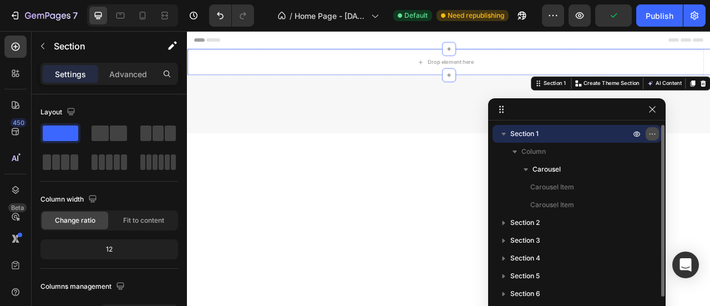
click at [649, 134] on icon "button" at bounding box center [652, 133] width 9 height 9
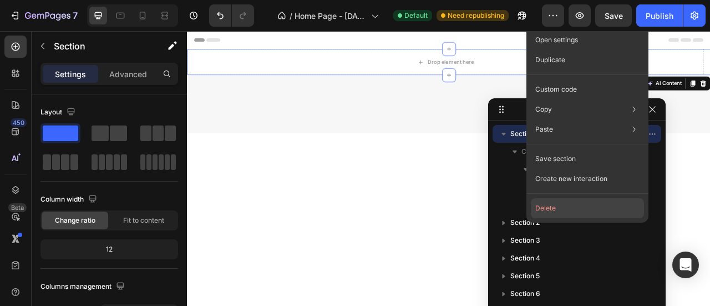
click at [573, 204] on button "Delete" at bounding box center [587, 208] width 113 height 20
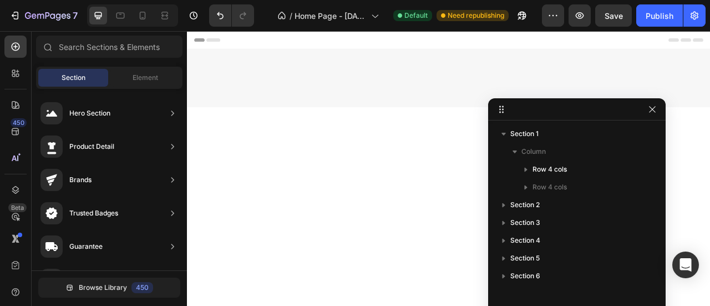
click at [425, 99] on div at bounding box center [520, 91] width 666 height 74
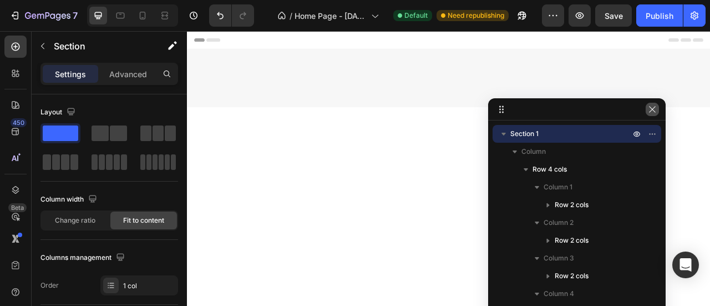
click at [657, 108] on icon "button" at bounding box center [652, 109] width 9 height 9
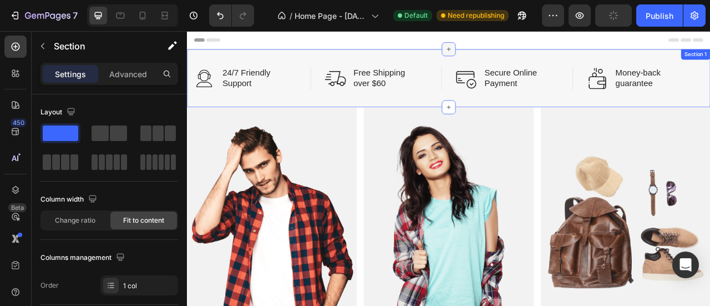
click at [517, 52] on icon at bounding box center [520, 53] width 9 height 9
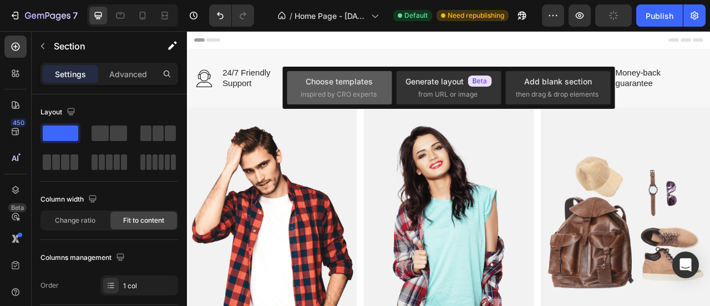
click at [355, 80] on div "Choose templates" at bounding box center [339, 81] width 67 height 12
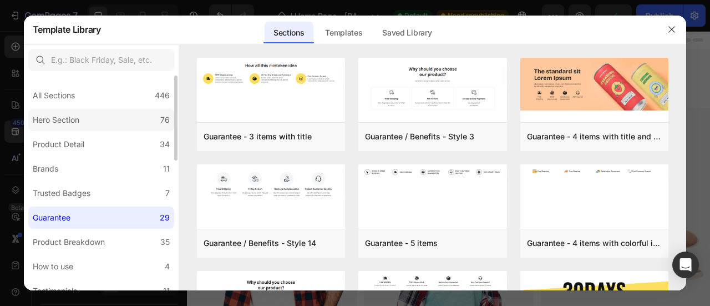
click at [111, 119] on label "Hero Section 76" at bounding box center [101, 120] width 146 height 22
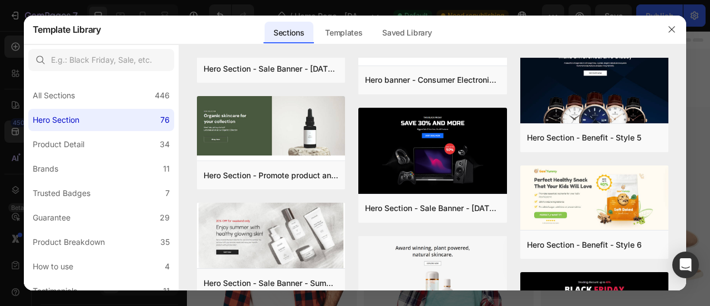
scroll to position [1289, 0]
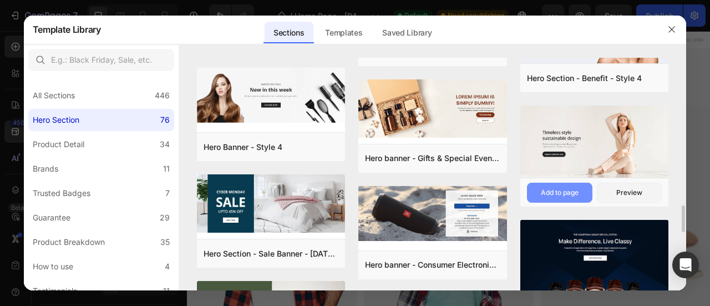
click at [567, 195] on div "Add to page" at bounding box center [560, 193] width 38 height 10
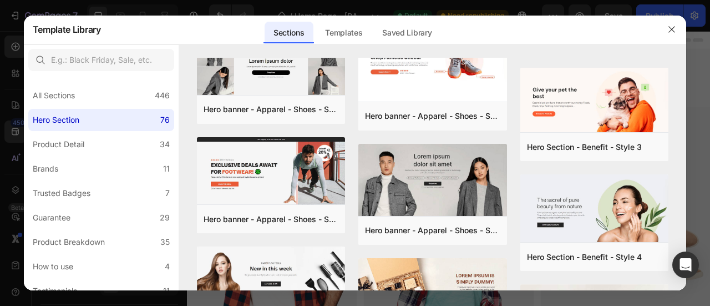
scroll to position [1295, 0]
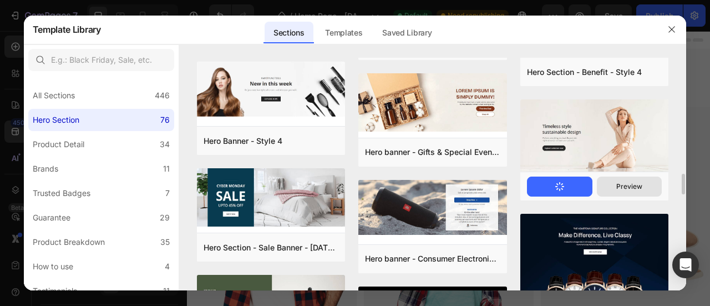
click at [625, 186] on div "Preview" at bounding box center [630, 186] width 26 height 10
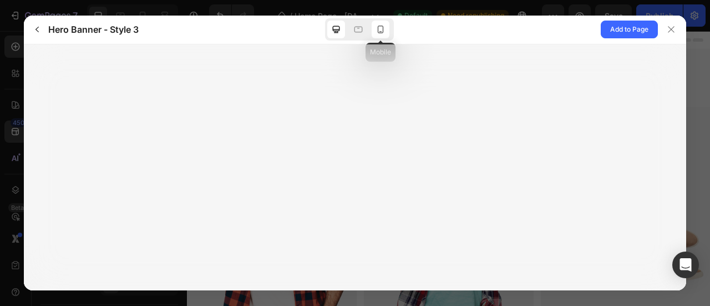
click at [381, 29] on icon at bounding box center [380, 29] width 11 height 11
click at [331, 31] on icon at bounding box center [336, 29] width 11 height 11
click at [380, 29] on icon at bounding box center [380, 29] width 11 height 11
click at [365, 29] on div at bounding box center [359, 30] width 18 height 18
click at [344, 27] on div at bounding box center [336, 30] width 18 height 18
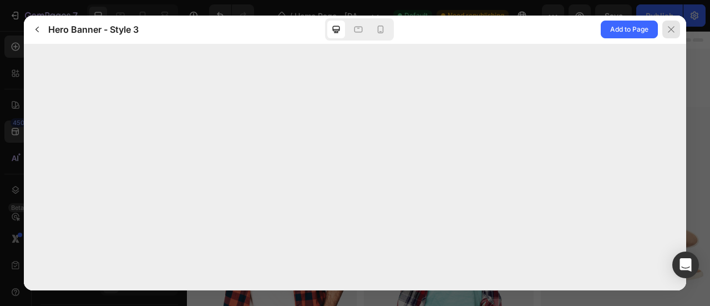
click at [669, 32] on icon at bounding box center [671, 29] width 9 height 9
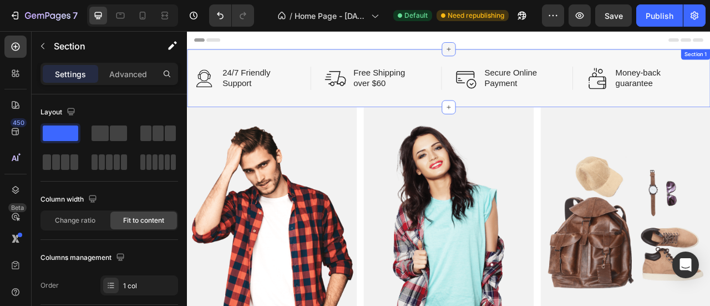
click at [516, 55] on icon at bounding box center [520, 53] width 9 height 9
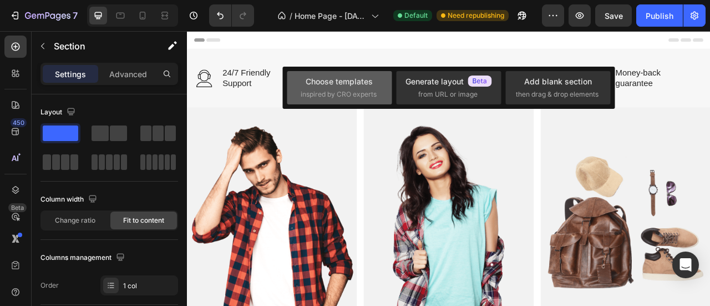
click at [365, 87] on div "Choose templates" at bounding box center [339, 81] width 67 height 12
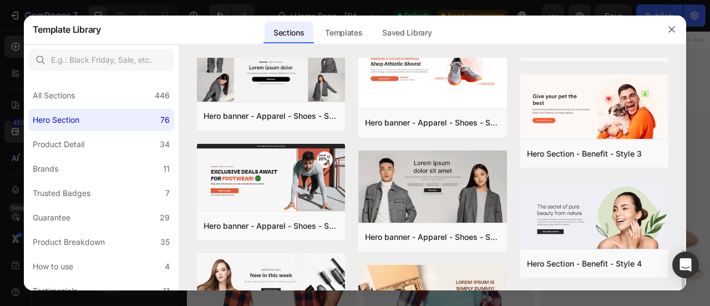
scroll to position [1289, 0]
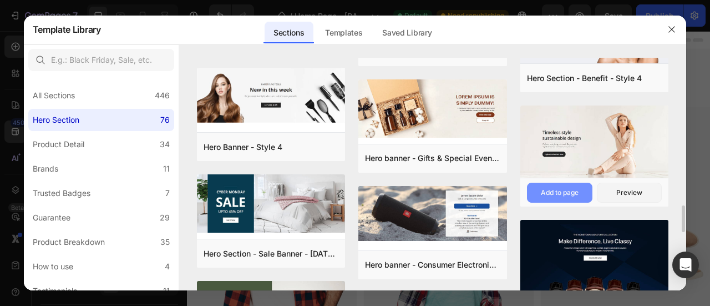
click at [568, 191] on div "Add to page" at bounding box center [560, 193] width 38 height 10
click at [582, 148] on img at bounding box center [595, 142] width 149 height 74
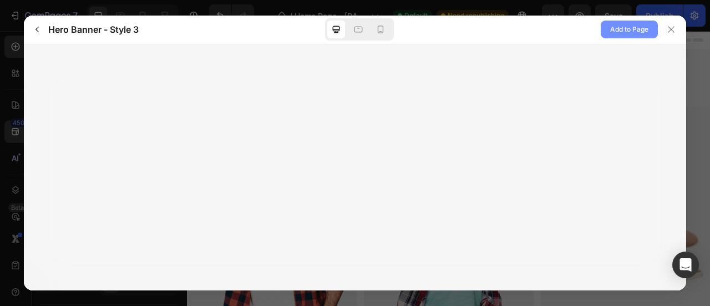
click at [629, 26] on span "Add to Page" at bounding box center [629, 29] width 38 height 13
click at [674, 33] on icon at bounding box center [671, 29] width 9 height 9
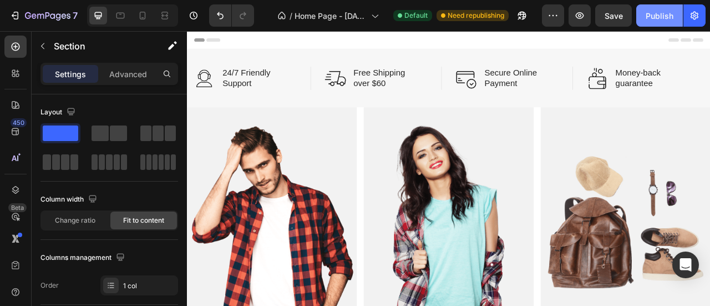
click at [658, 15] on div "Publish" at bounding box center [660, 16] width 28 height 12
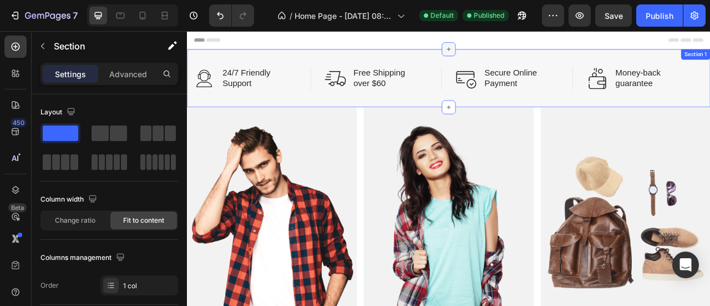
click at [519, 51] on icon at bounding box center [520, 53] width 9 height 9
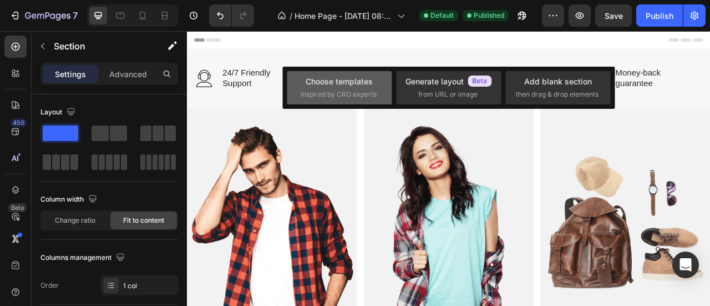
click at [347, 86] on div "Choose templates" at bounding box center [339, 81] width 67 height 12
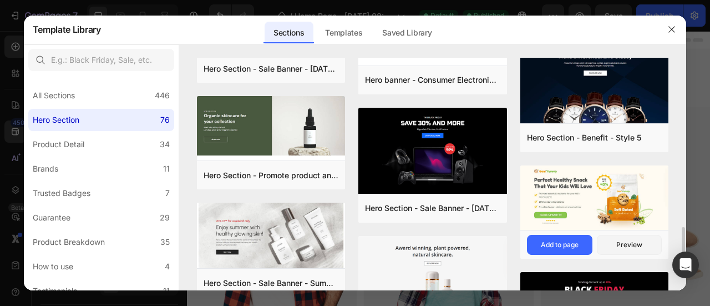
scroll to position [1658, 0]
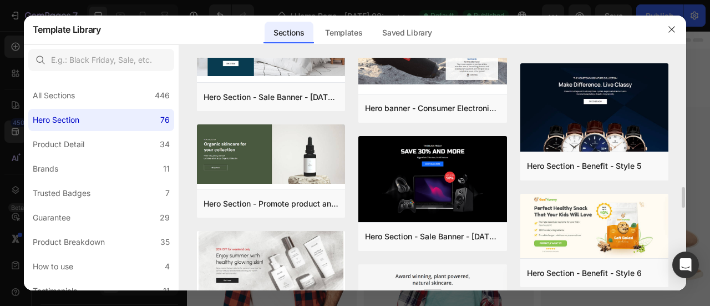
scroll to position [1260, 0]
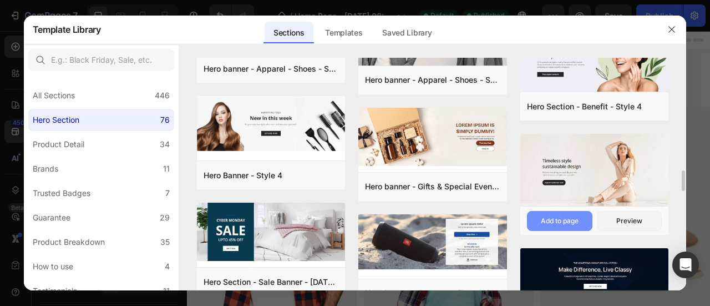
click at [553, 223] on div "Add to page" at bounding box center [560, 221] width 38 height 10
click at [576, 178] on img at bounding box center [595, 171] width 149 height 74
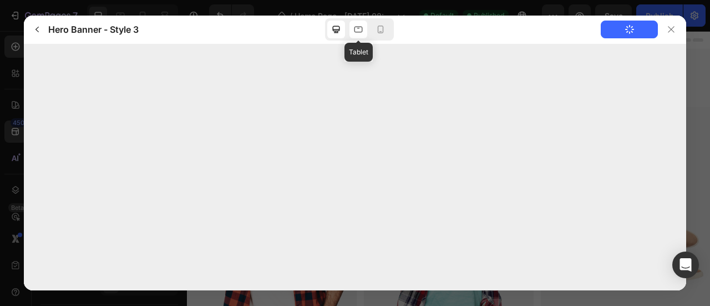
click at [354, 24] on icon at bounding box center [358, 29] width 11 height 11
click at [382, 28] on icon at bounding box center [380, 29] width 11 height 11
click at [364, 32] on div at bounding box center [359, 30] width 18 height 18
click at [340, 31] on icon at bounding box center [336, 29] width 7 height 7
click at [370, 28] on div at bounding box center [359, 29] width 69 height 22
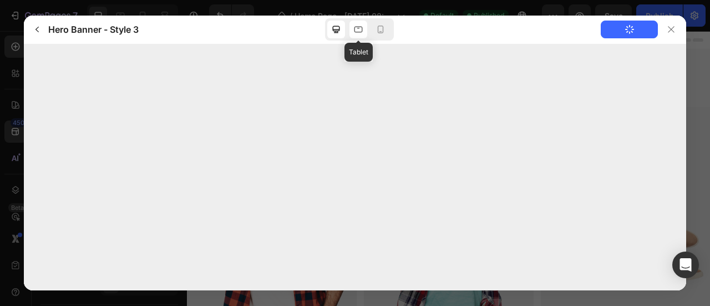
click at [362, 29] on icon at bounding box center [359, 30] width 8 height 6
click at [374, 28] on div at bounding box center [381, 30] width 18 height 18
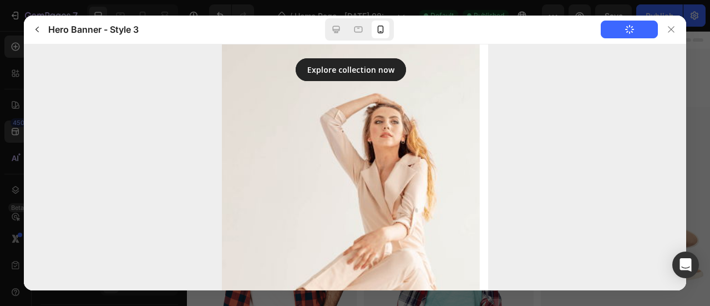
scroll to position [124, 0]
